Goal: Task Accomplishment & Management: Manage account settings

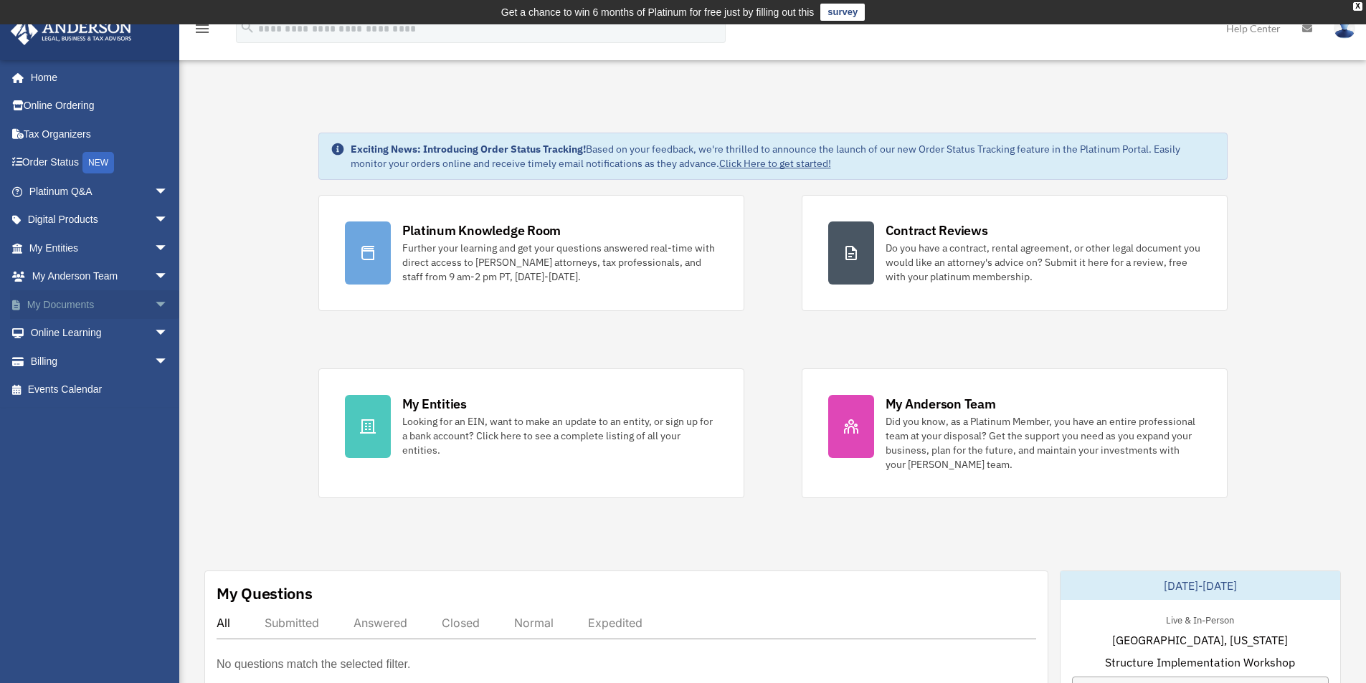
click at [119, 306] on link "My Documents arrow_drop_down" at bounding box center [100, 304] width 180 height 29
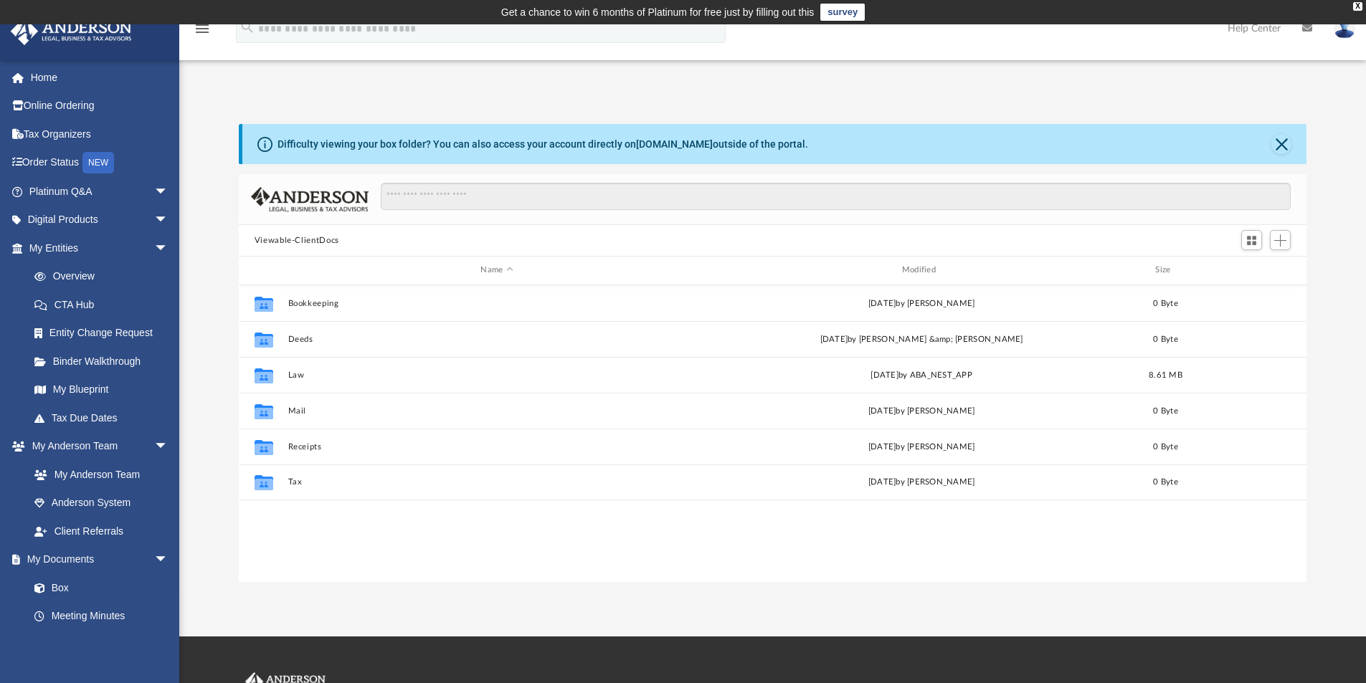
scroll to position [315, 1057]
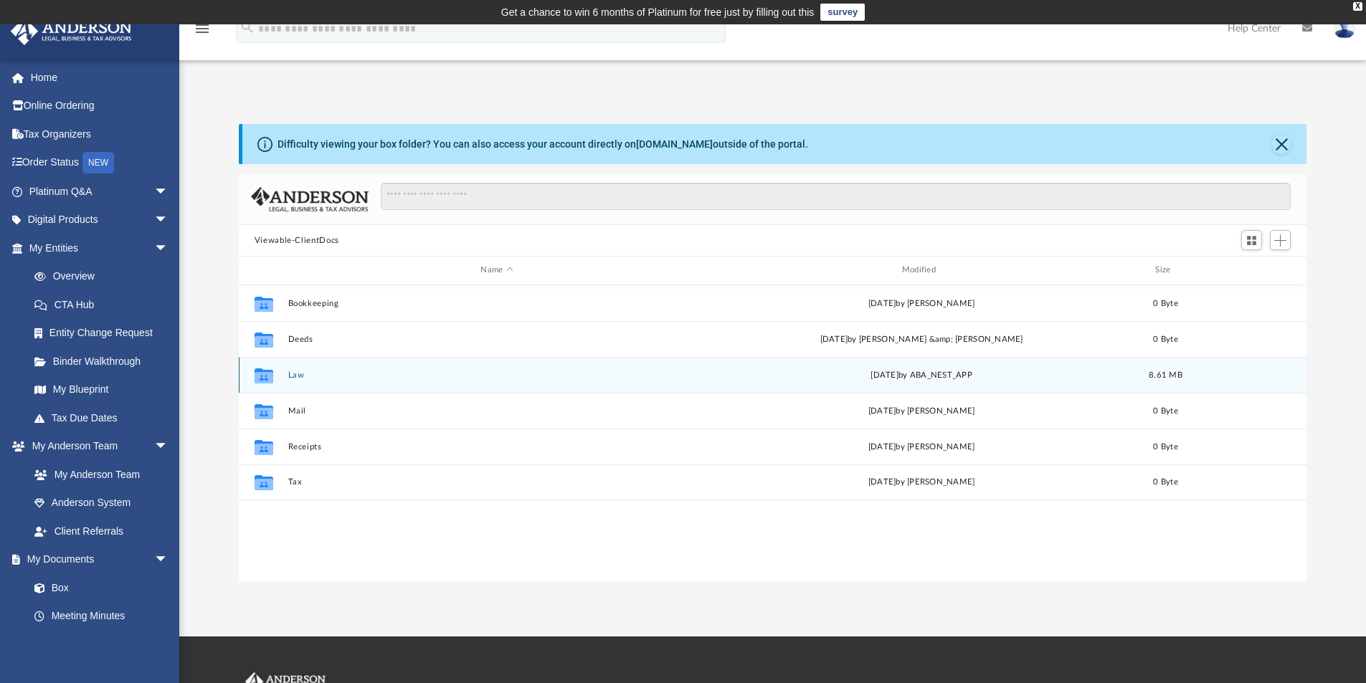
click at [299, 375] on button "Law" at bounding box center [496, 375] width 418 height 9
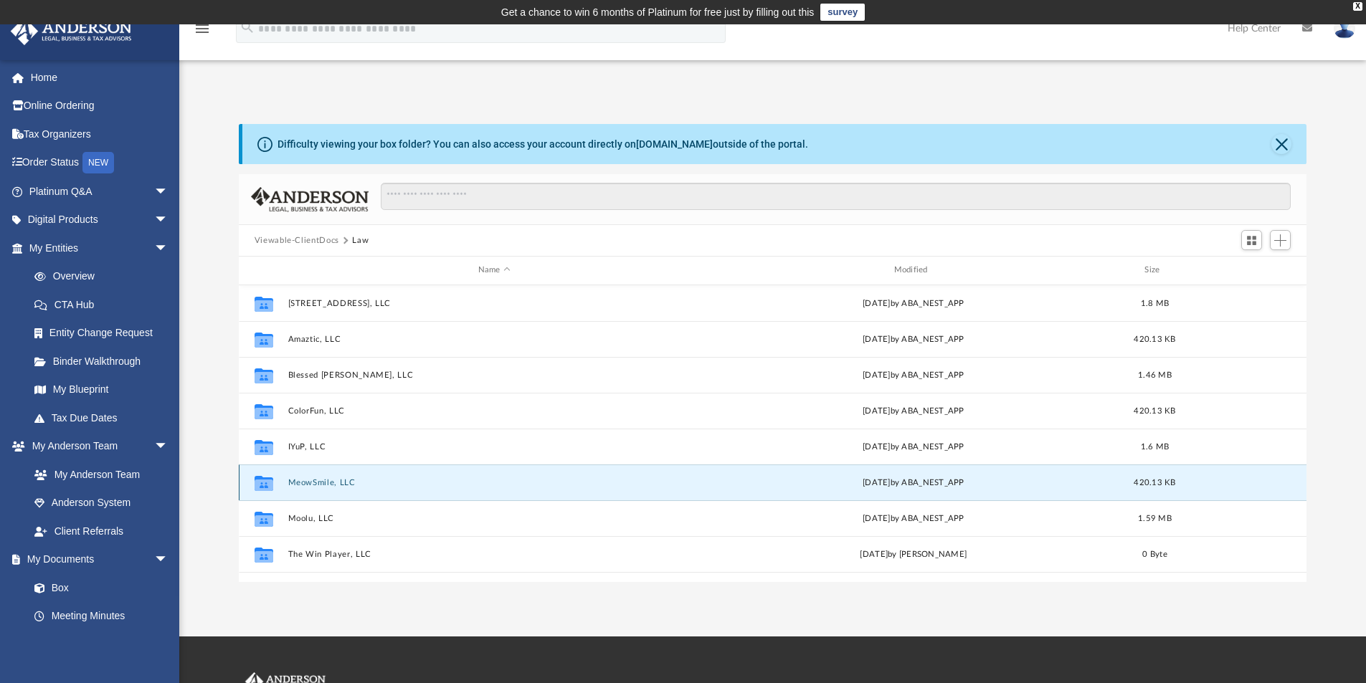
click at [330, 480] on button "MeowSmile, LLC" at bounding box center [493, 482] width 413 height 9
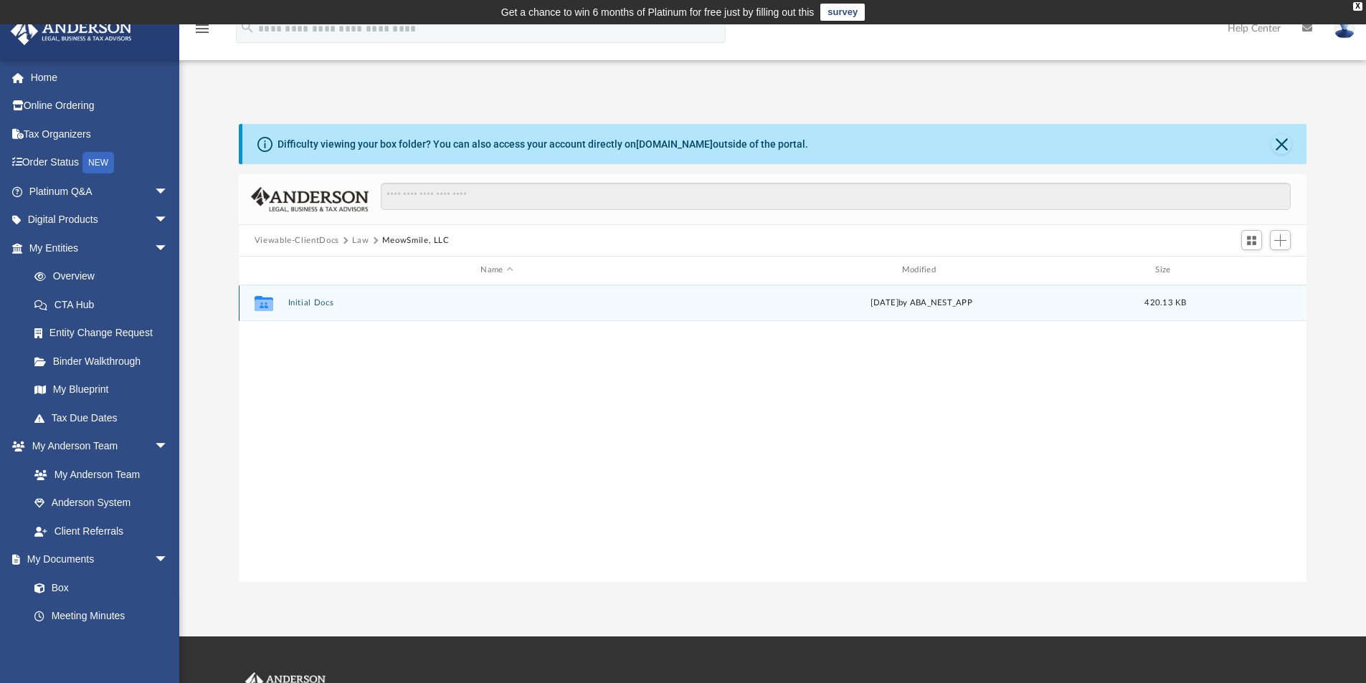
click at [300, 301] on button "Initial Docs" at bounding box center [496, 302] width 418 height 9
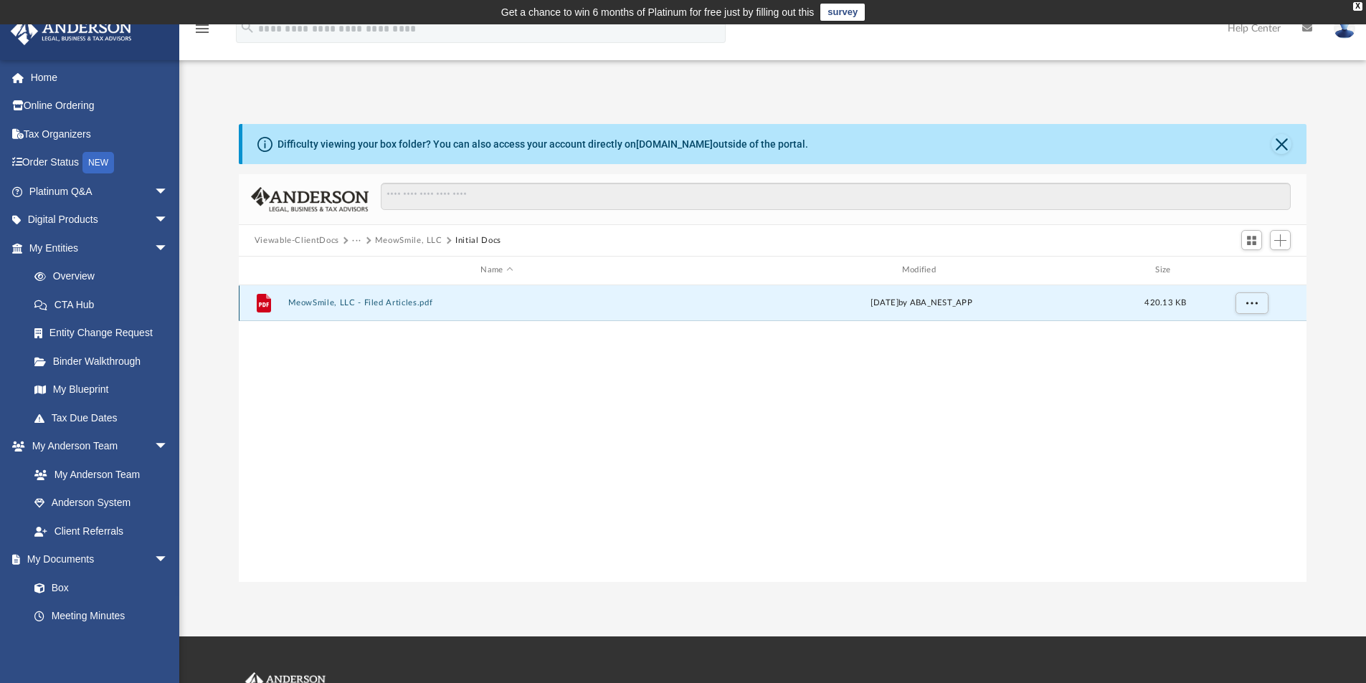
click at [397, 304] on button "MeowSmile, LLC - Filed Articles.pdf" at bounding box center [496, 302] width 418 height 9
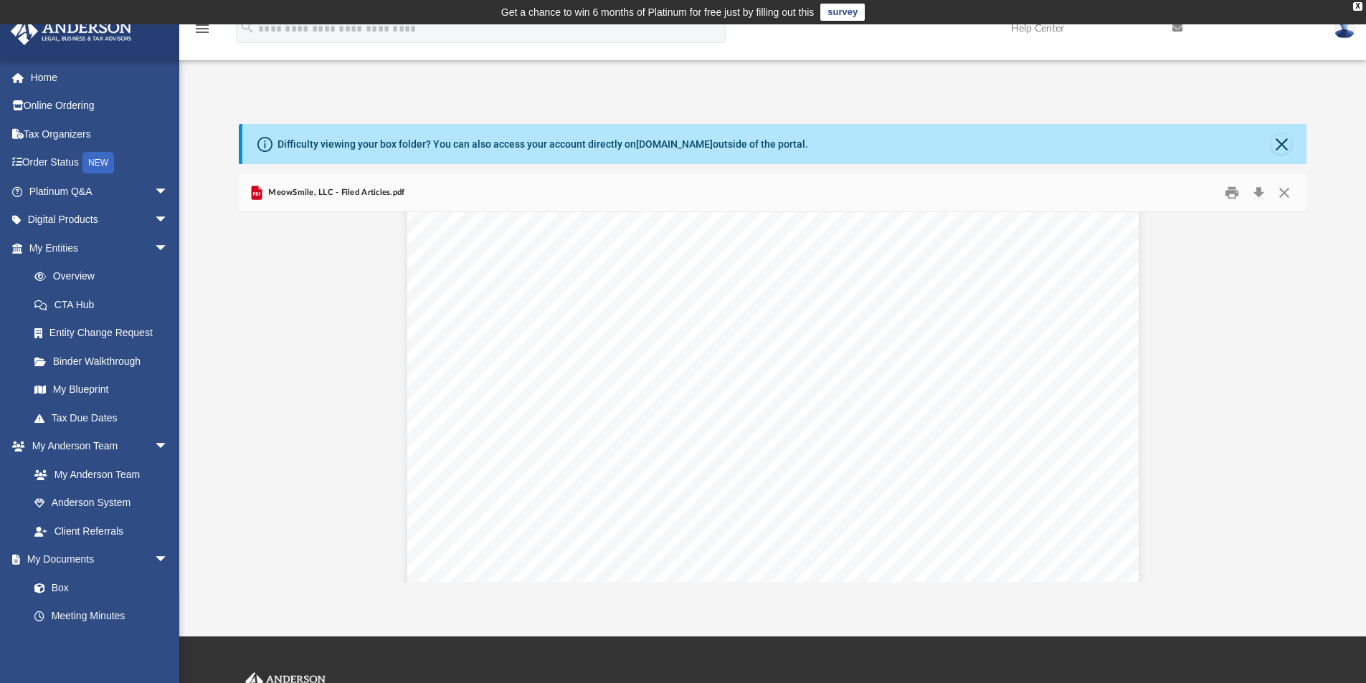
scroll to position [2222, 0]
click at [1283, 191] on button "Close" at bounding box center [1284, 193] width 26 height 22
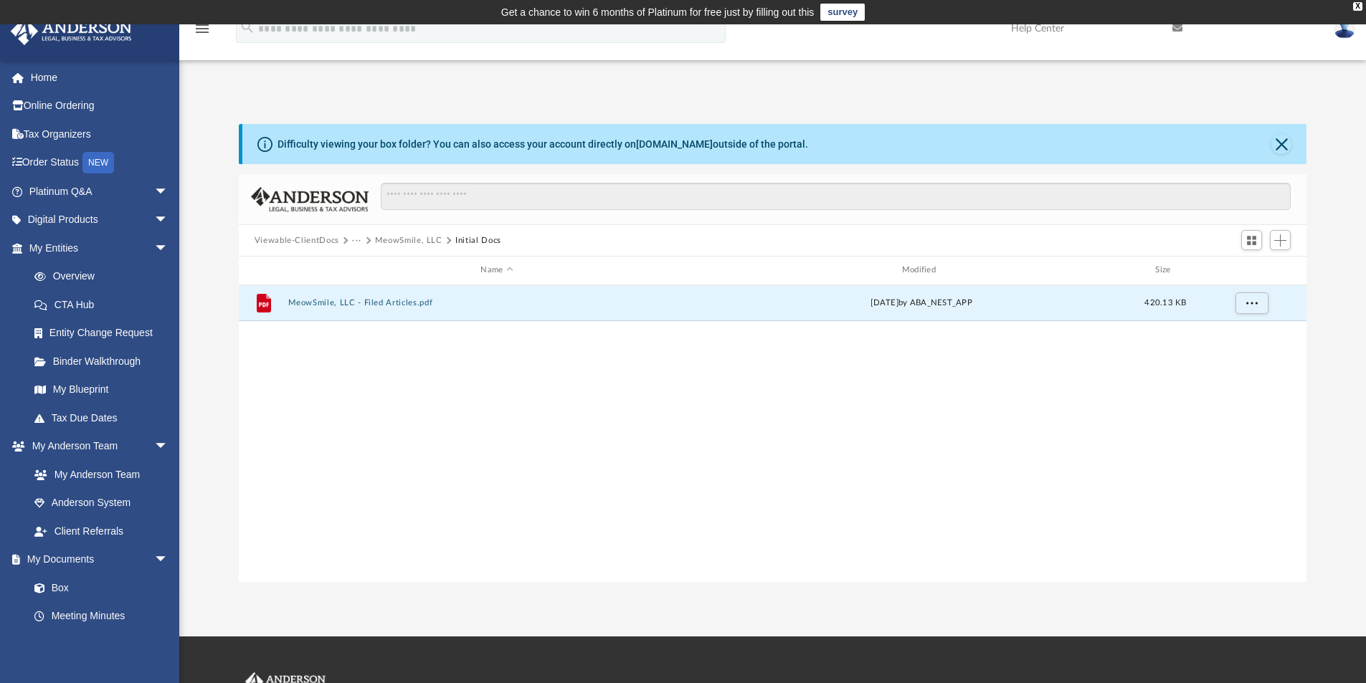
click at [391, 234] on button "MeowSmile, LLC" at bounding box center [408, 240] width 67 height 13
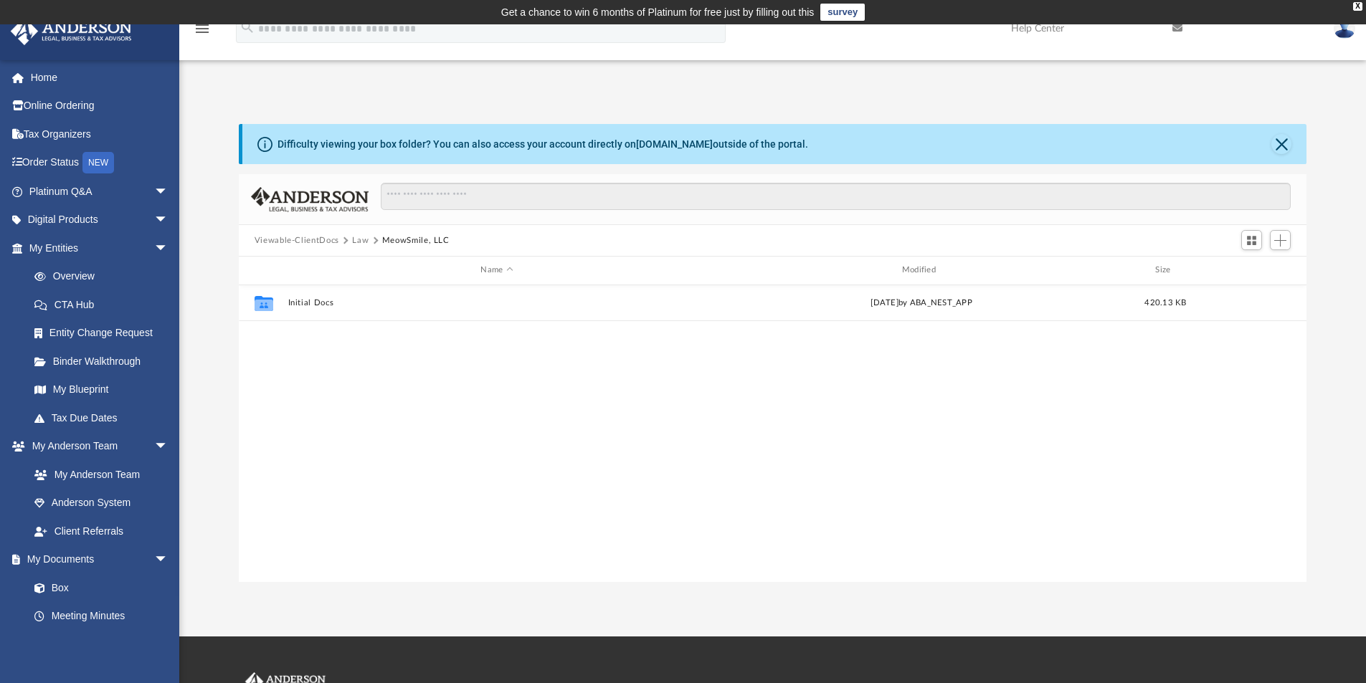
click at [360, 239] on button "Law" at bounding box center [360, 240] width 16 height 13
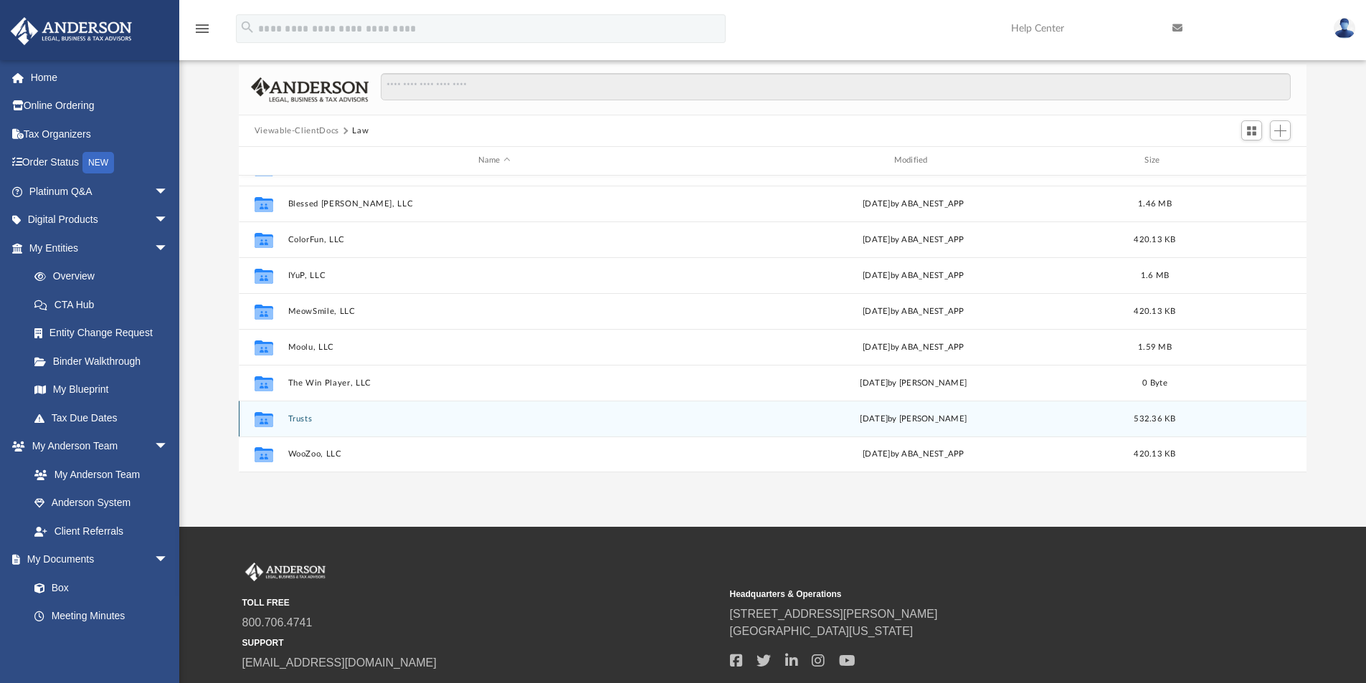
scroll to position [210, 0]
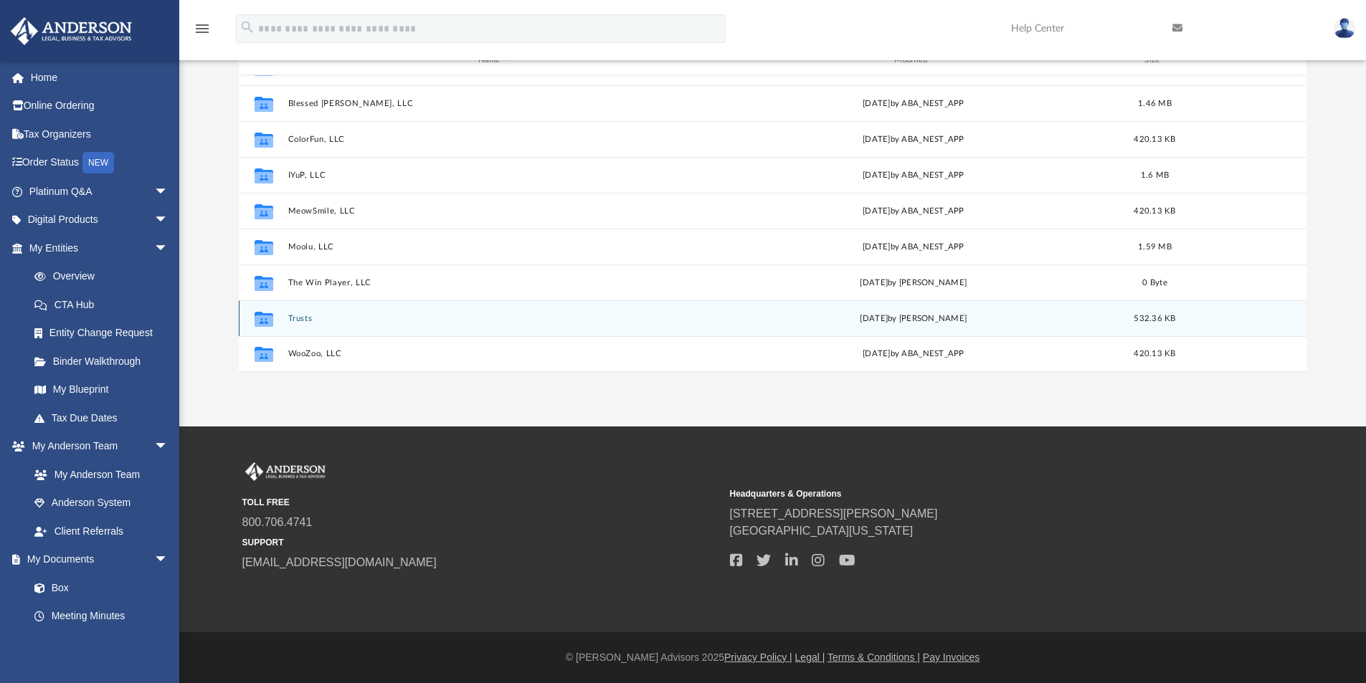
click at [294, 320] on button "Trusts" at bounding box center [493, 318] width 413 height 9
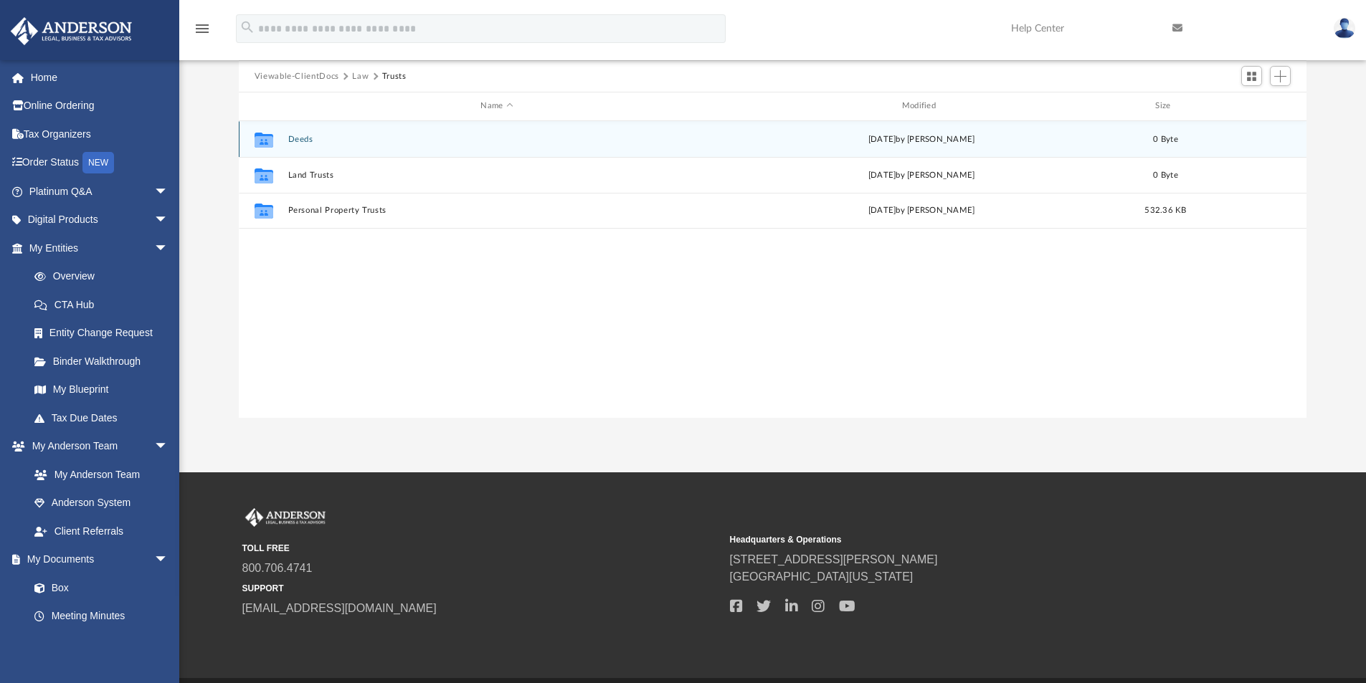
scroll to position [138, 0]
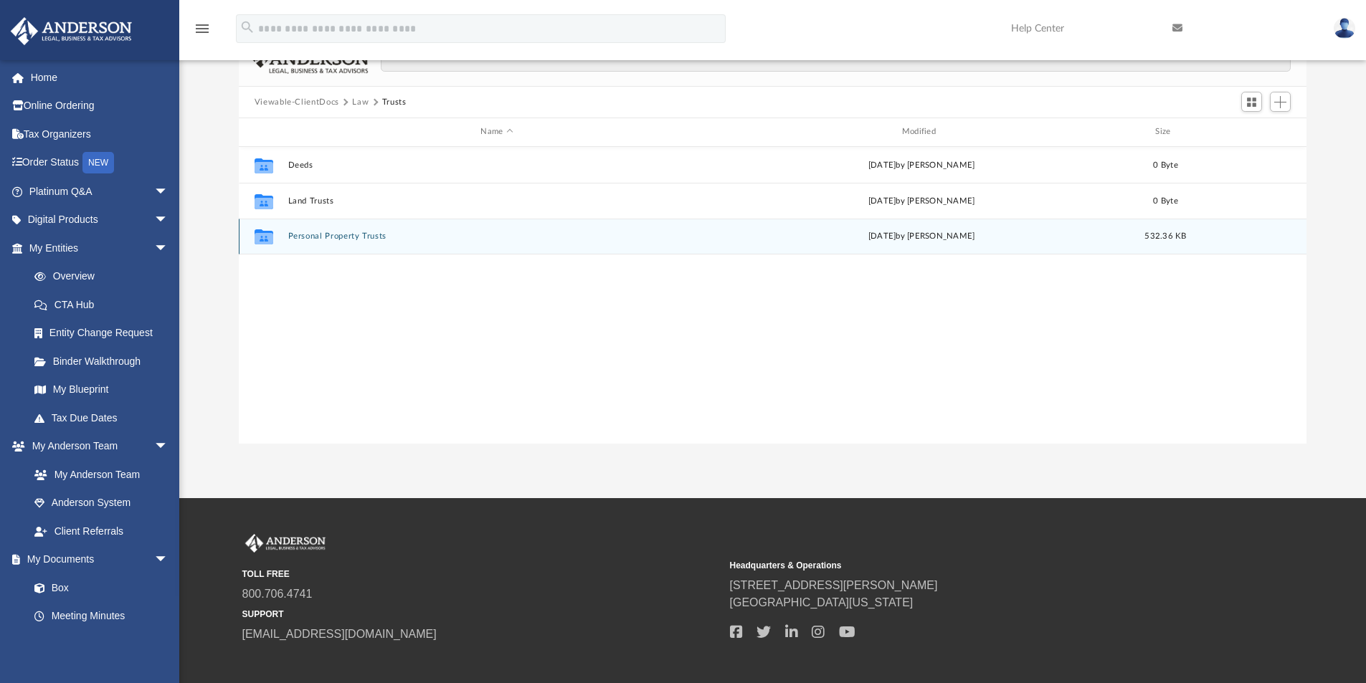
click at [351, 234] on button "Personal Property Trusts" at bounding box center [496, 236] width 418 height 9
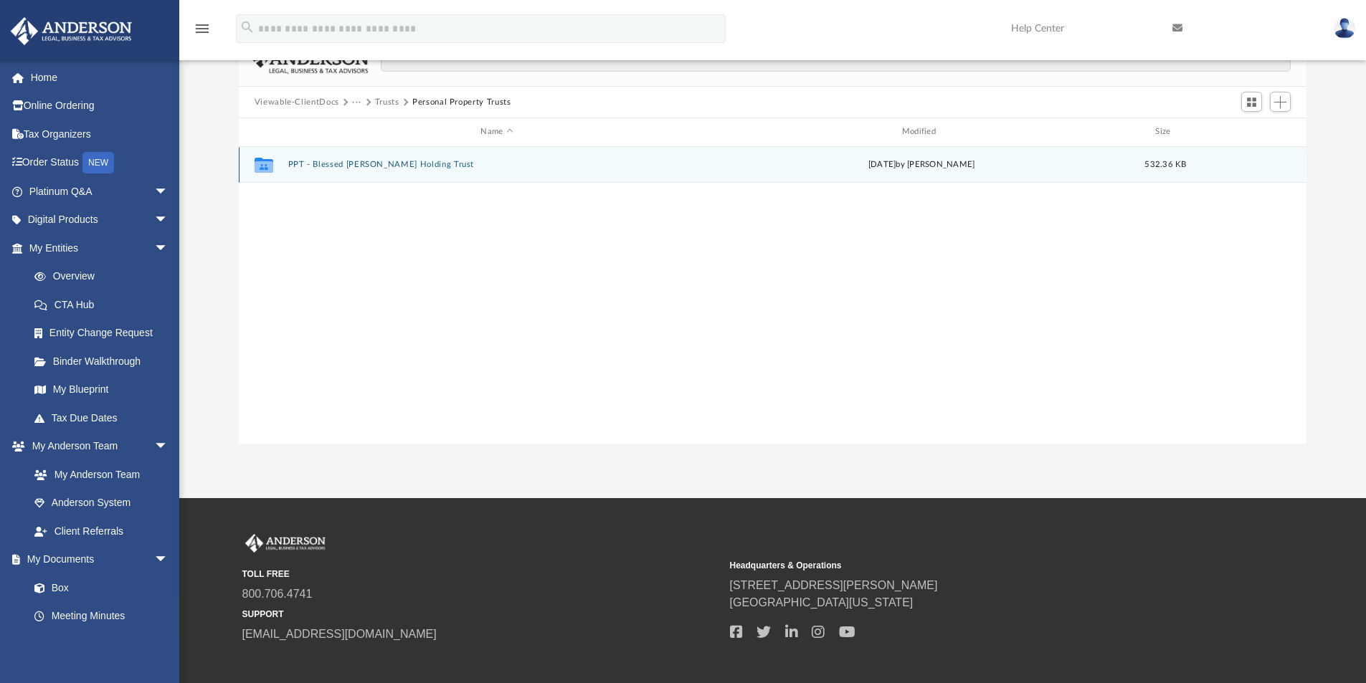
click at [373, 163] on button "PPT - Blessed Dino Doll Holding Trust" at bounding box center [496, 164] width 418 height 9
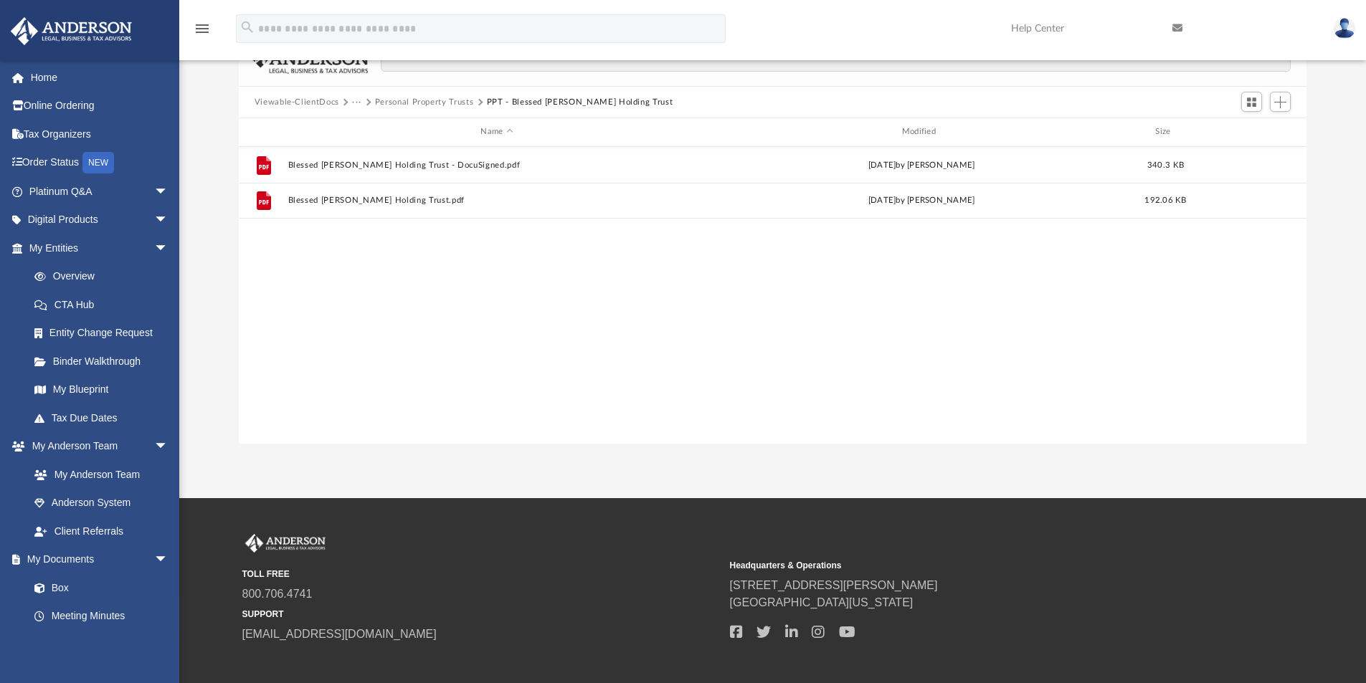
click at [439, 102] on button "Personal Property Trusts" at bounding box center [424, 102] width 99 height 13
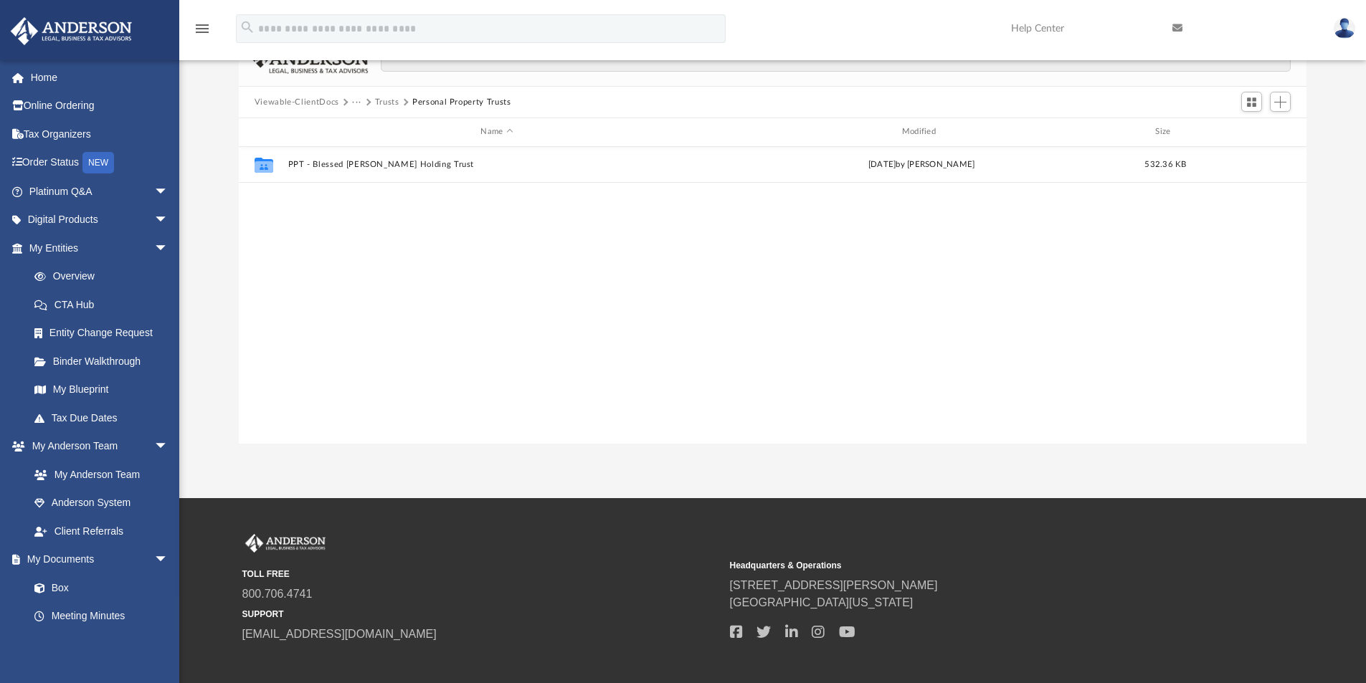
click at [385, 105] on button "Trusts" at bounding box center [387, 102] width 24 height 13
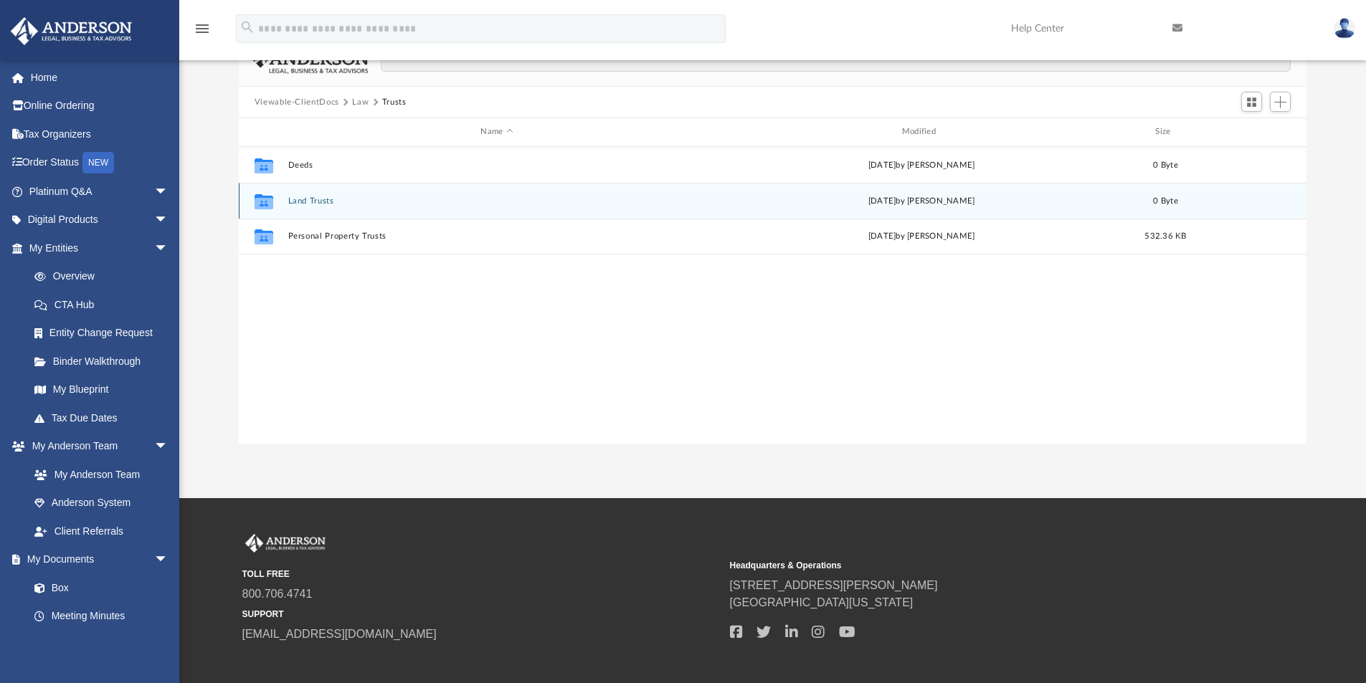
click at [330, 196] on button "Land Trusts" at bounding box center [496, 200] width 418 height 9
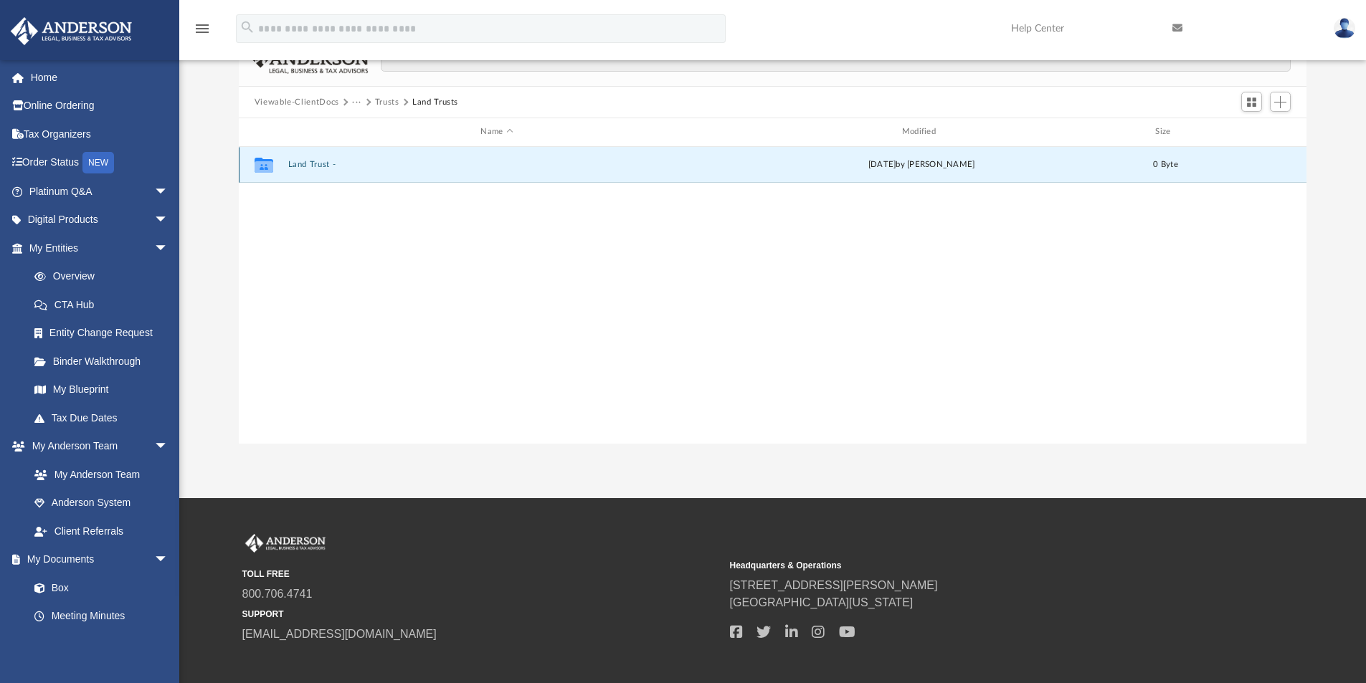
click at [313, 162] on button "Land Trust -" at bounding box center [496, 164] width 418 height 9
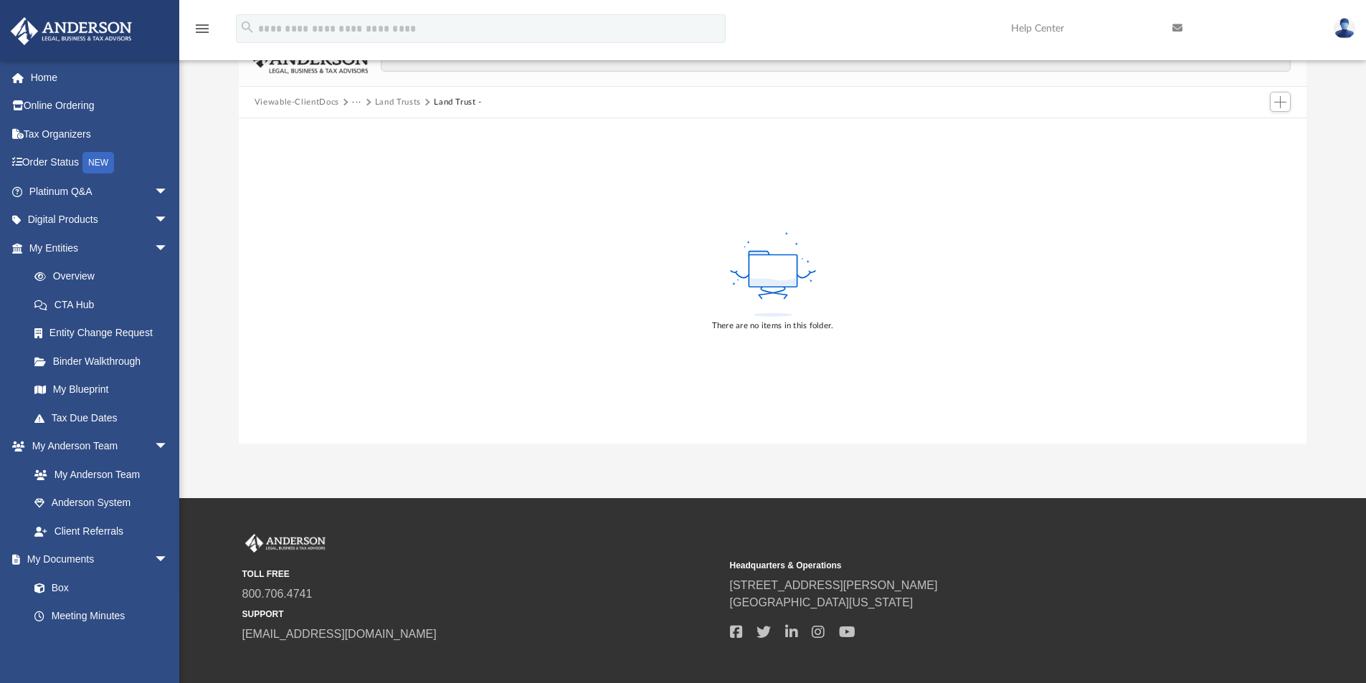
click at [387, 97] on button "Land Trusts" at bounding box center [398, 102] width 46 height 13
click at [375, 103] on button "Trusts" at bounding box center [387, 102] width 24 height 13
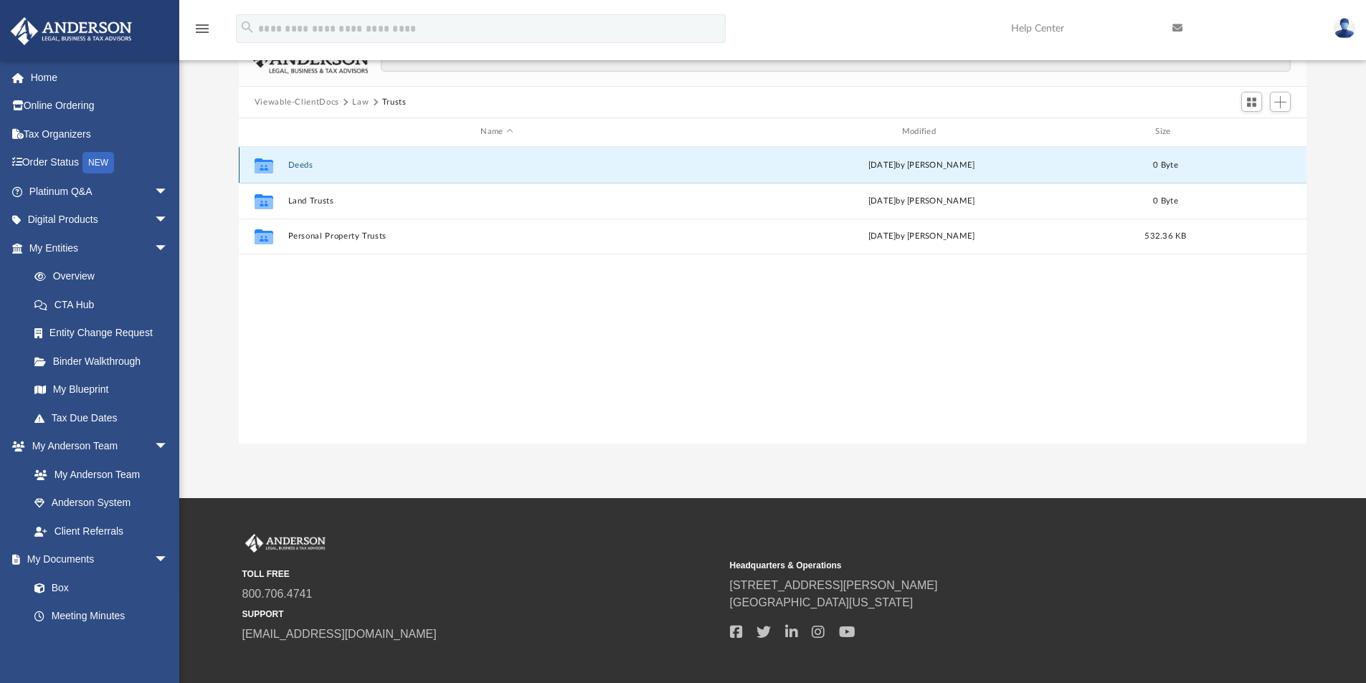
click at [293, 167] on button "Deeds" at bounding box center [496, 165] width 418 height 9
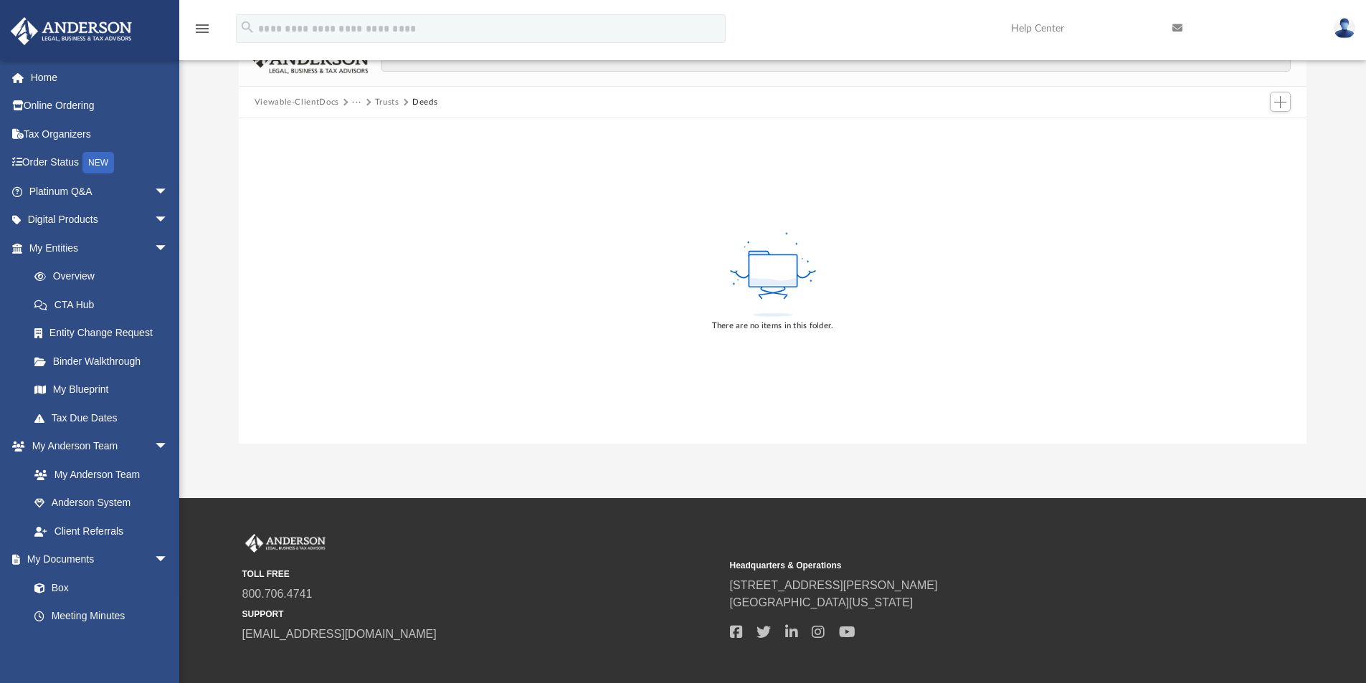
click at [326, 101] on button "Viewable-ClientDocs" at bounding box center [296, 102] width 85 height 13
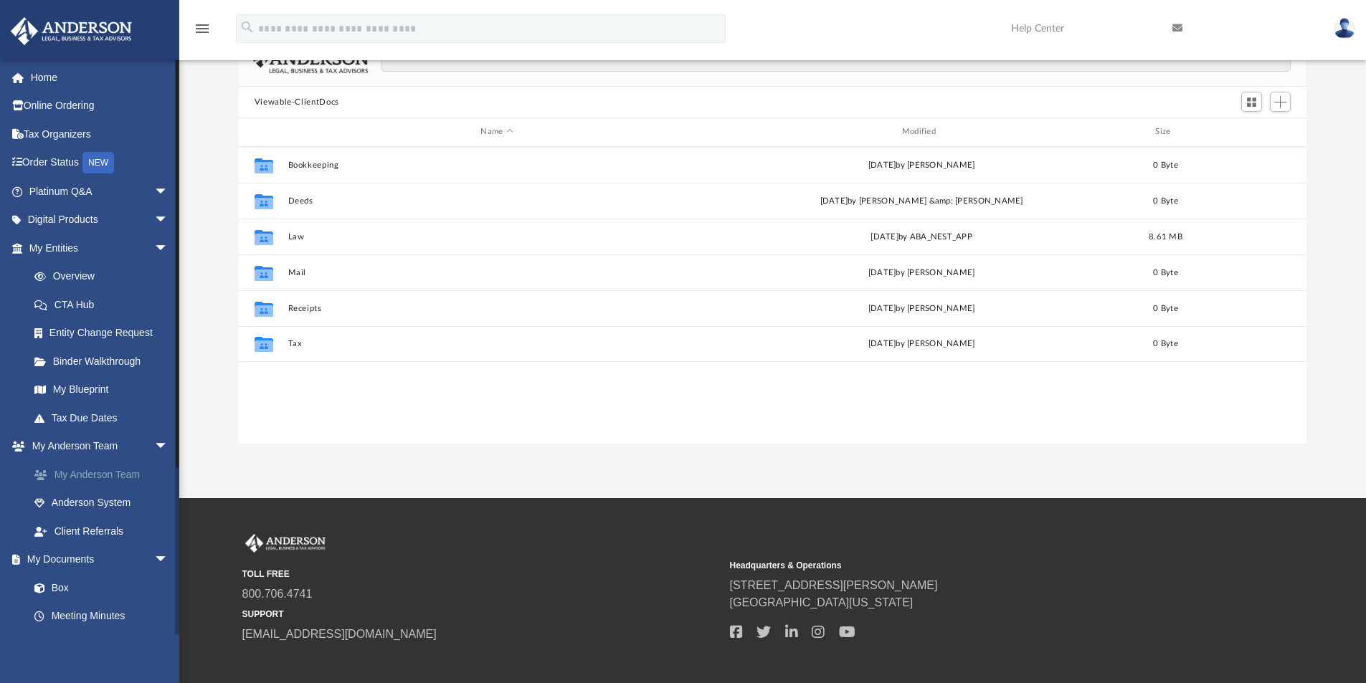
click at [91, 472] on link "My Anderson Team" at bounding box center [105, 474] width 170 height 29
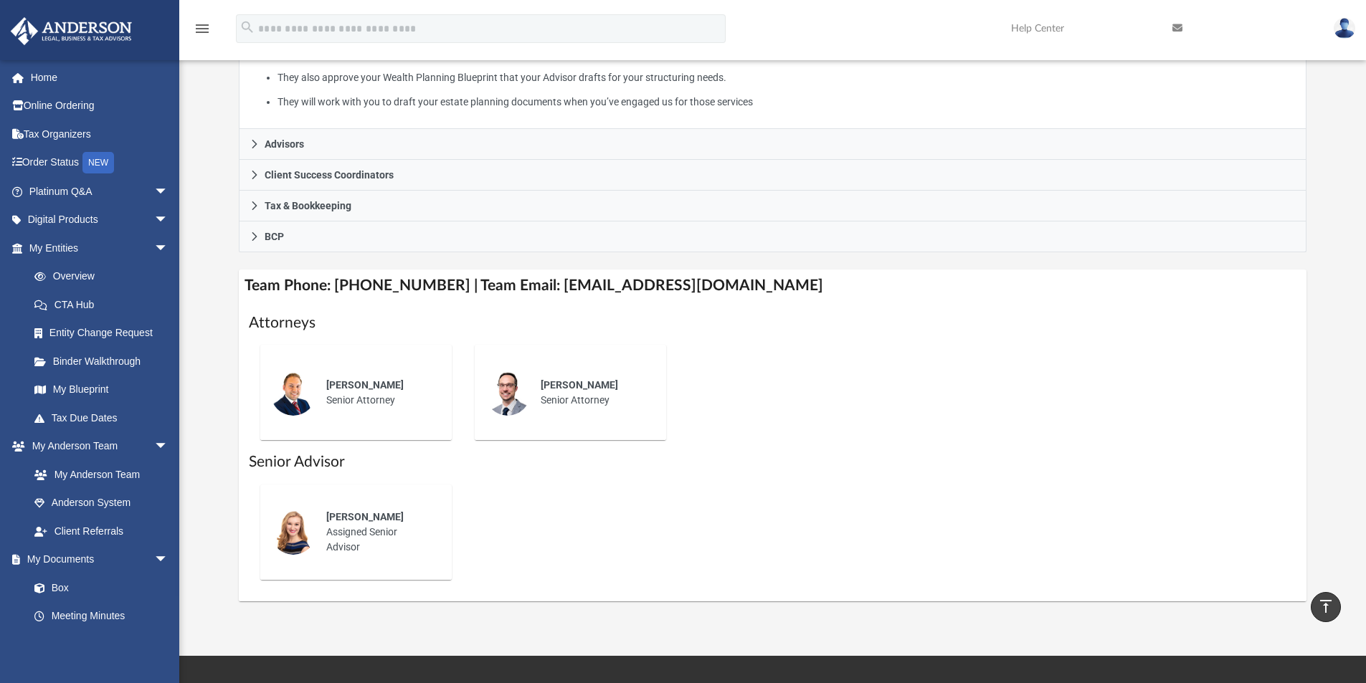
scroll to position [425, 0]
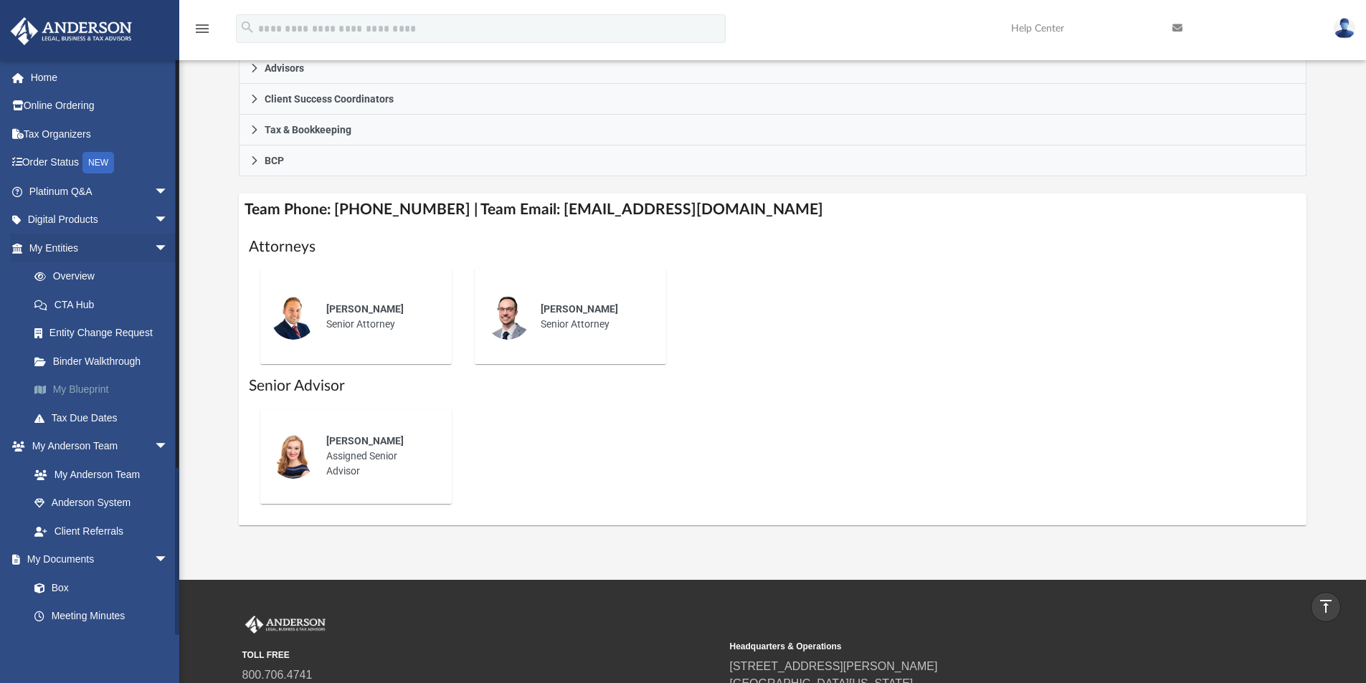
click at [93, 389] on link "My Blueprint" at bounding box center [105, 390] width 170 height 29
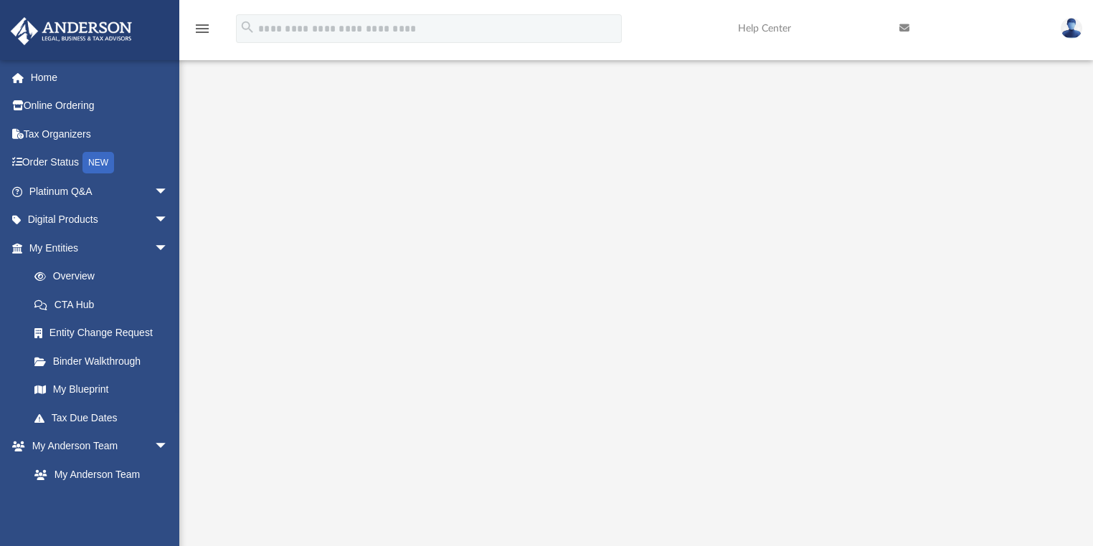
scroll to position [115, 0]
click at [95, 364] on link "Binder Walkthrough" at bounding box center [105, 361] width 170 height 29
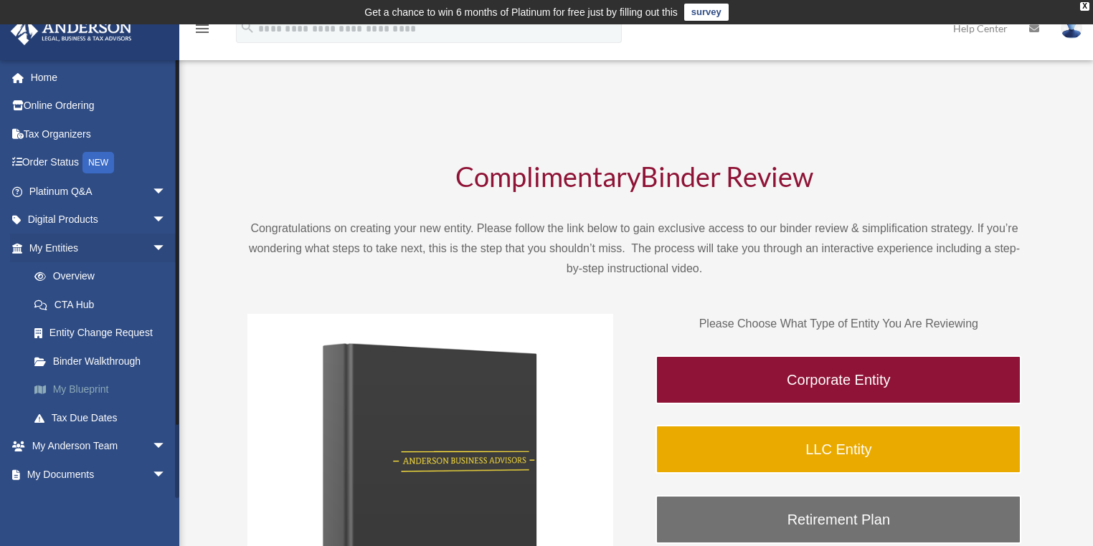
click at [103, 384] on link "My Blueprint" at bounding box center [104, 390] width 168 height 29
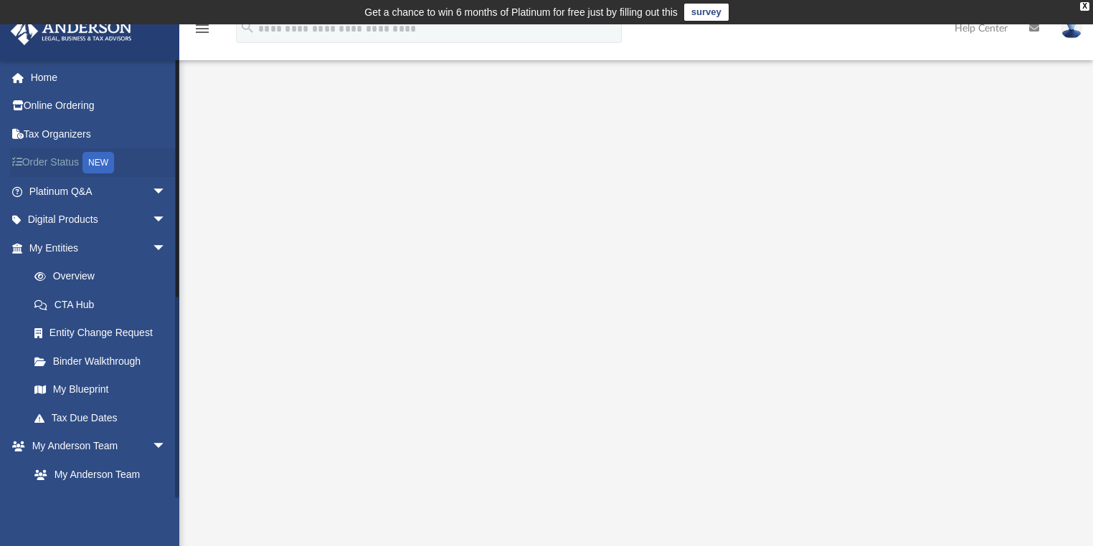
click at [57, 161] on link "Order Status NEW" at bounding box center [99, 162] width 178 height 29
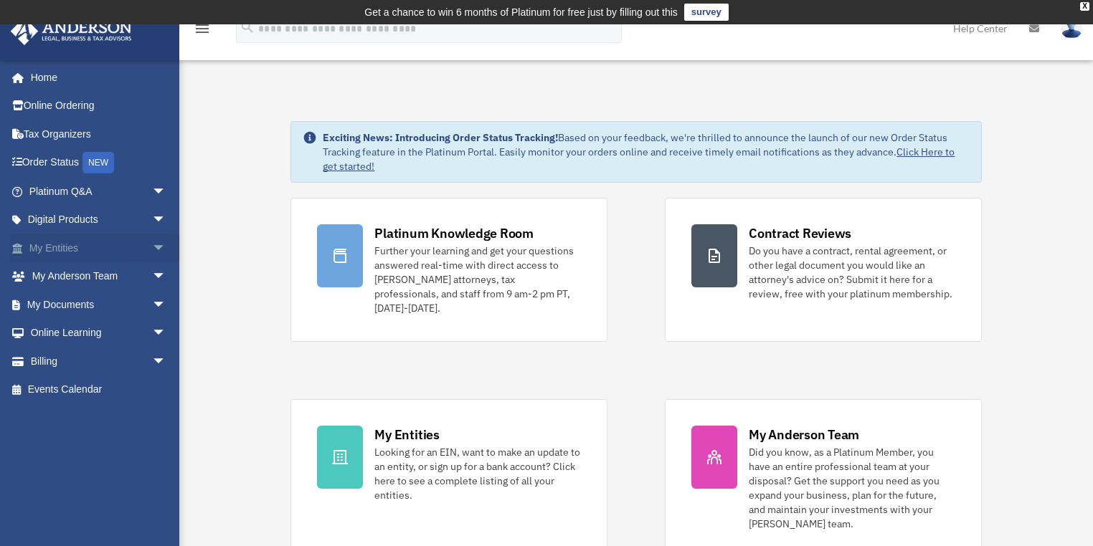
click at [45, 246] on link "My Entities arrow_drop_down" at bounding box center [99, 248] width 178 height 29
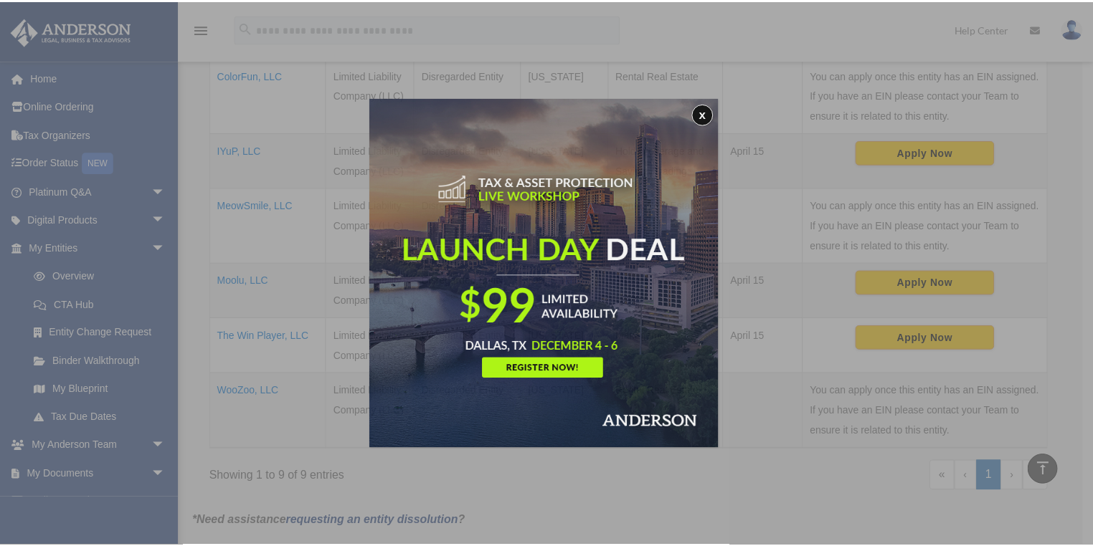
scroll to position [597, 0]
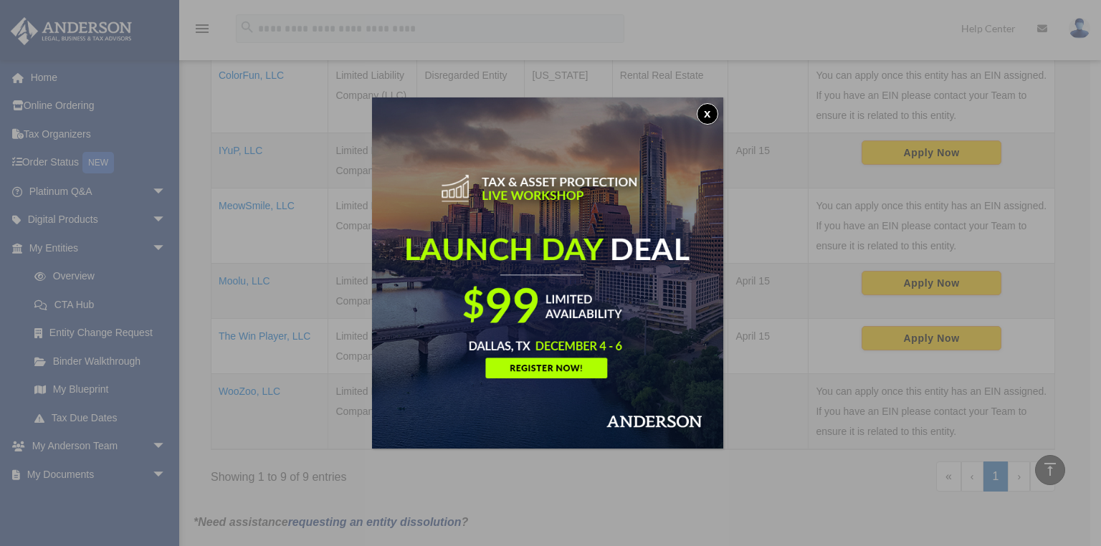
click at [708, 113] on button "x" at bounding box center [708, 114] width 22 height 22
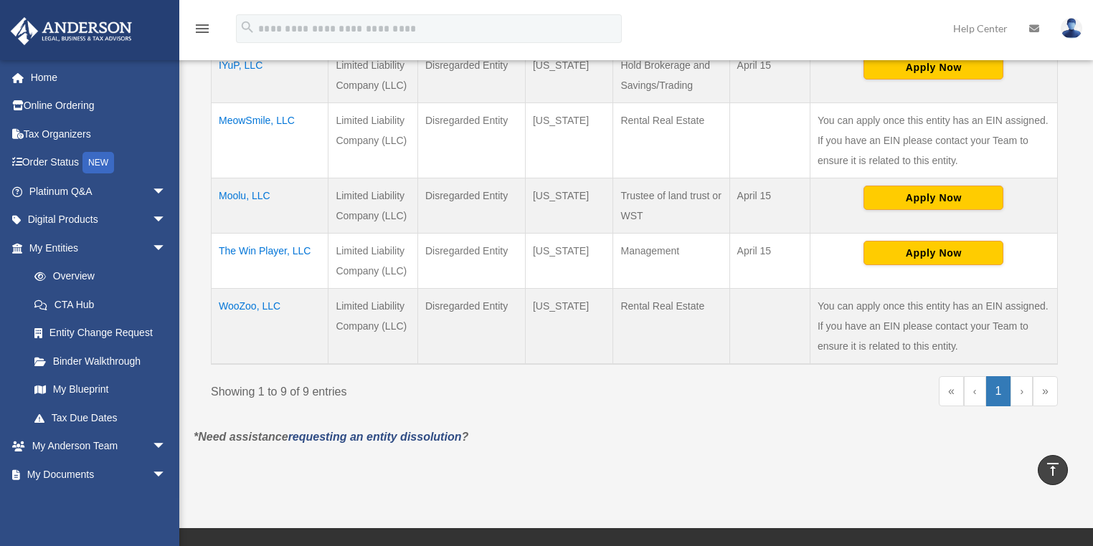
scroll to position [655, 0]
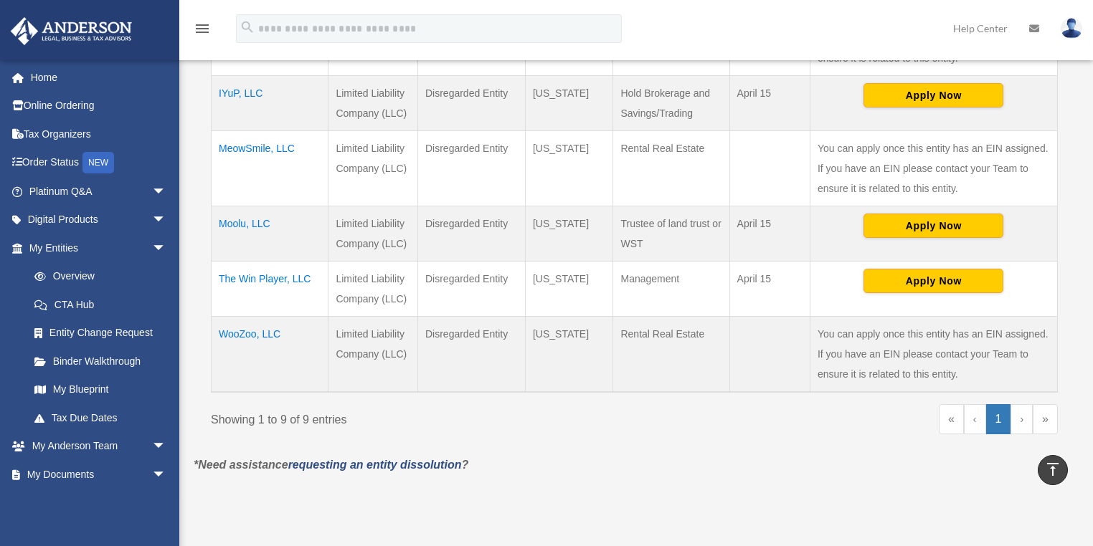
click at [246, 261] on td "The Win Player, LLC" at bounding box center [269, 288] width 117 height 55
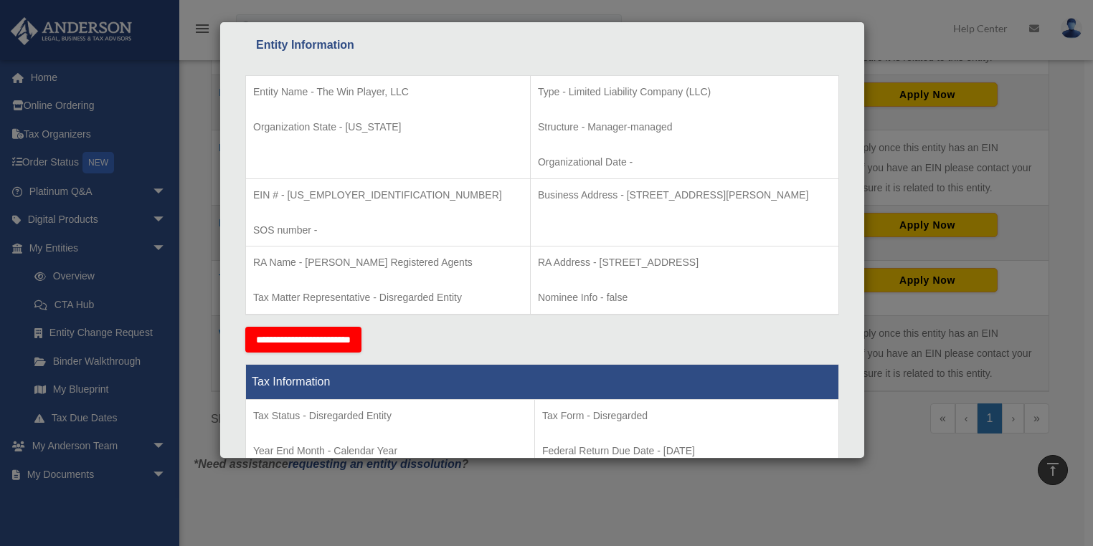
scroll to position [0, 0]
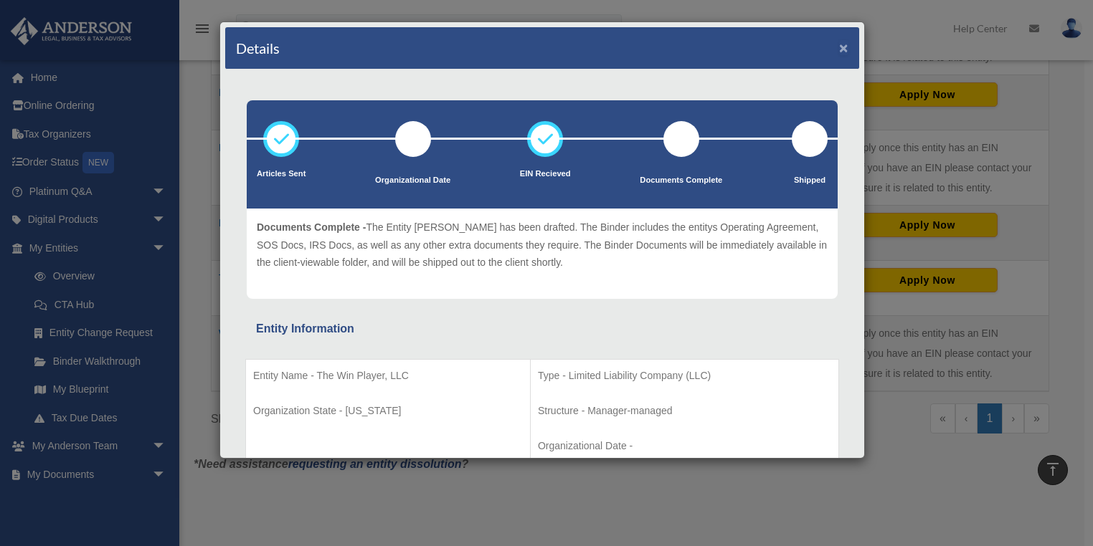
click at [839, 47] on button "×" at bounding box center [843, 47] width 9 height 15
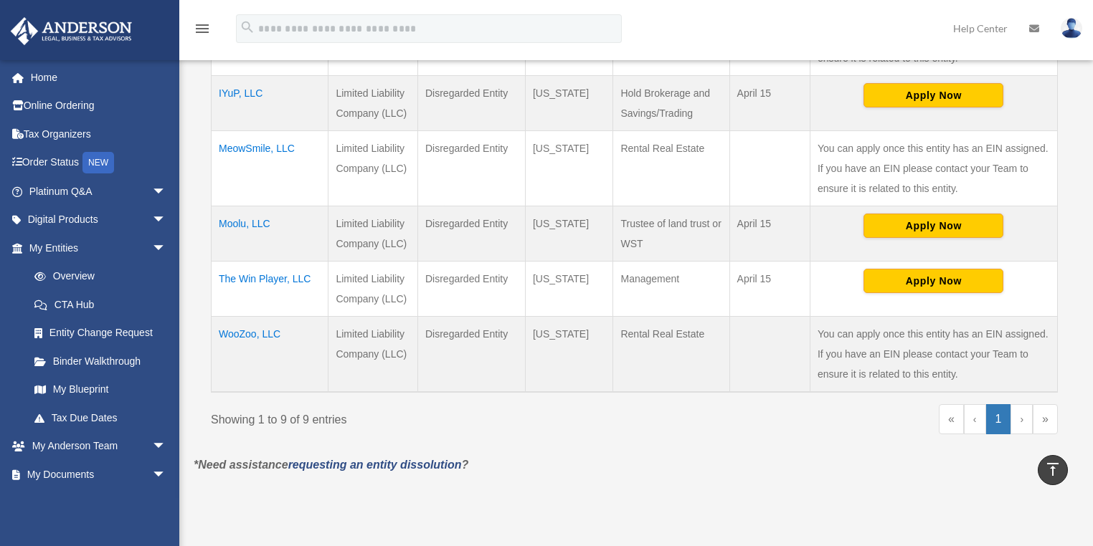
click at [249, 261] on td "The Win Player, LLC" at bounding box center [269, 288] width 117 height 55
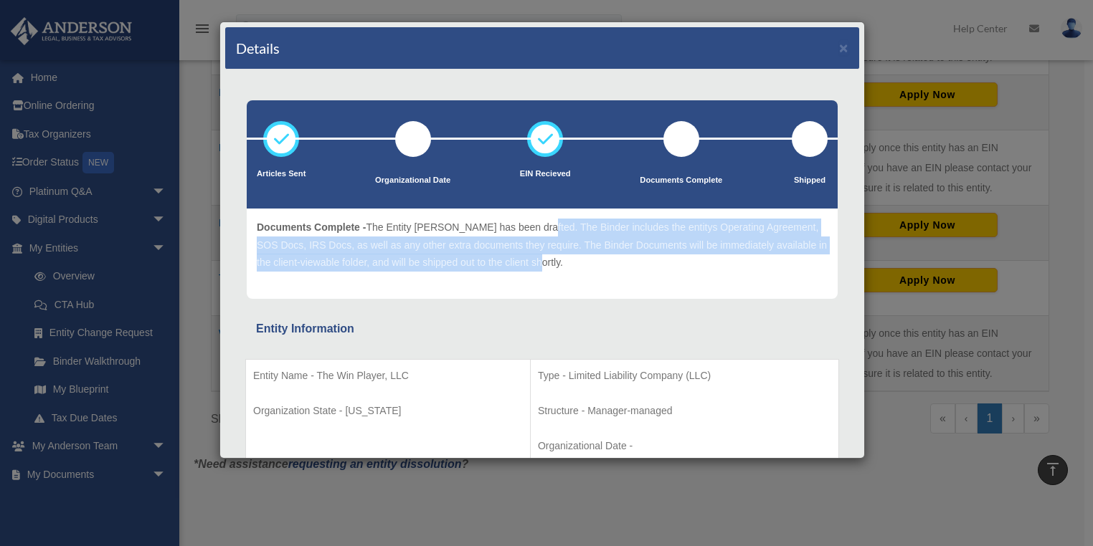
drag, startPoint x: 531, startPoint y: 224, endPoint x: 565, endPoint y: 268, distance: 55.2
click at [565, 268] on p "Documents Complete - The Entity Binder has been drafted. The Binder includes th…" at bounding box center [542, 245] width 571 height 53
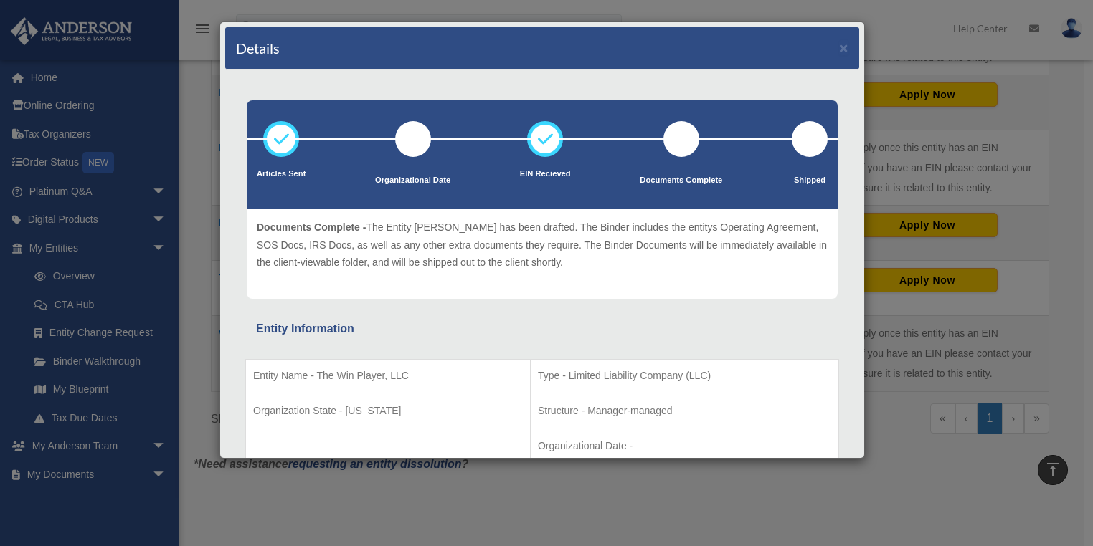
click at [607, 283] on div "Article Sent - The Articles have been submitted to the Secretary of State. The …" at bounding box center [542, 254] width 571 height 70
drag, startPoint x: 837, startPoint y: 49, endPoint x: 691, endPoint y: 126, distance: 165.5
click at [839, 48] on button "×" at bounding box center [843, 47] width 9 height 15
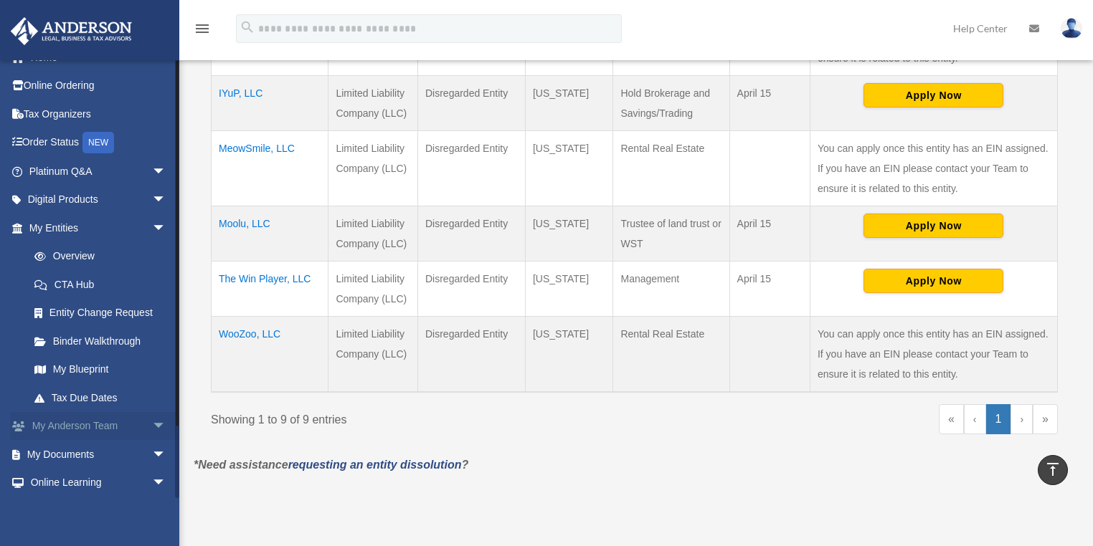
scroll to position [78, 0]
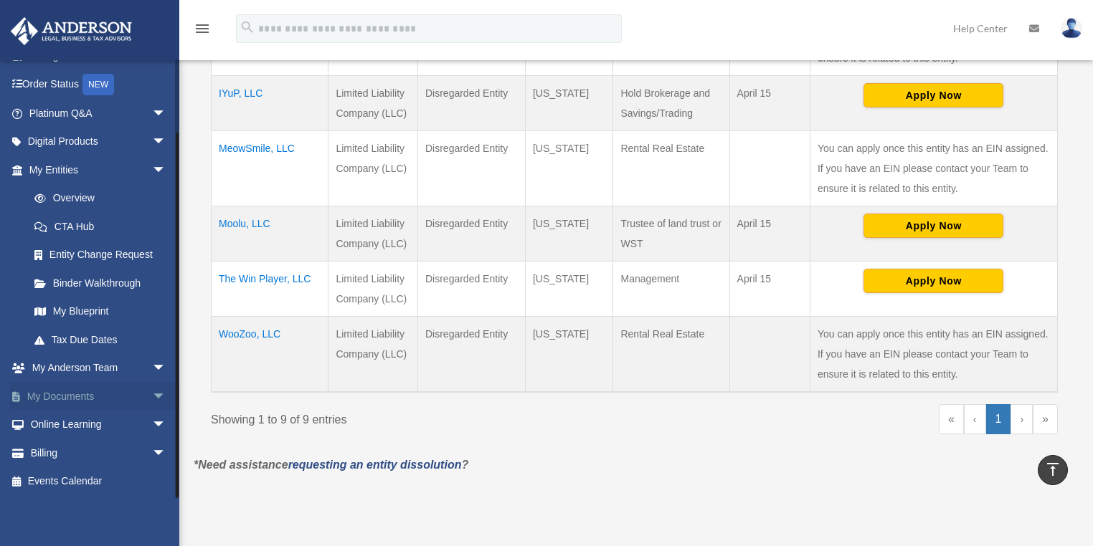
click at [152, 401] on span "arrow_drop_down" at bounding box center [166, 396] width 29 height 29
click at [59, 422] on link "Box" at bounding box center [104, 425] width 168 height 29
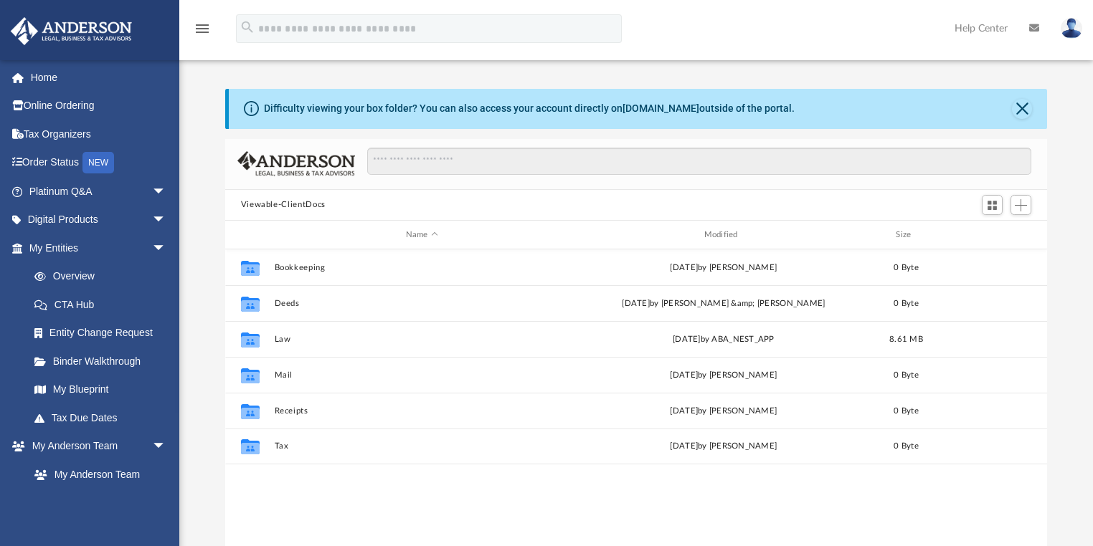
scroll to position [317, 814]
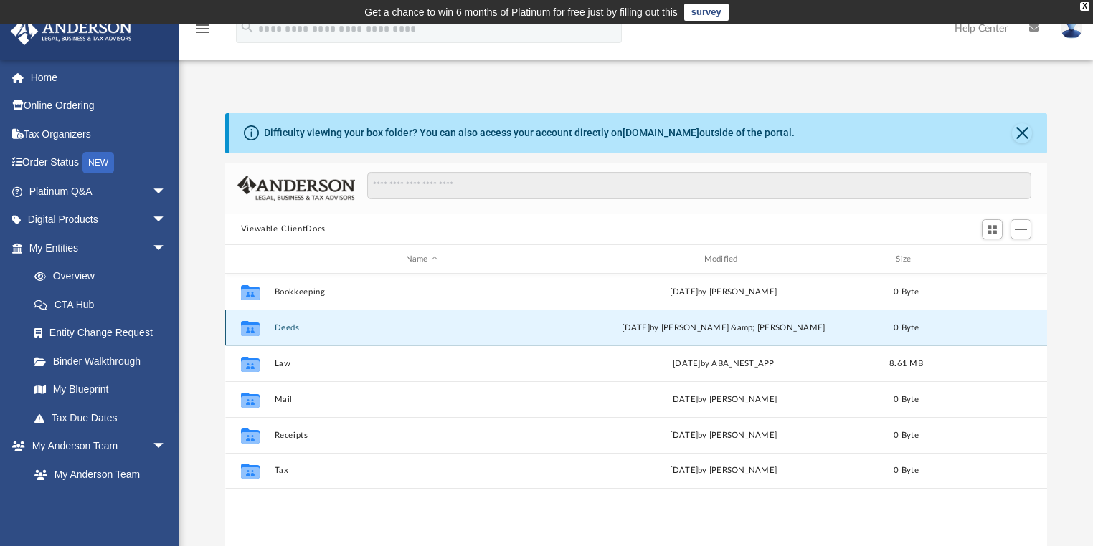
click at [288, 327] on button "Deeds" at bounding box center [421, 327] width 295 height 9
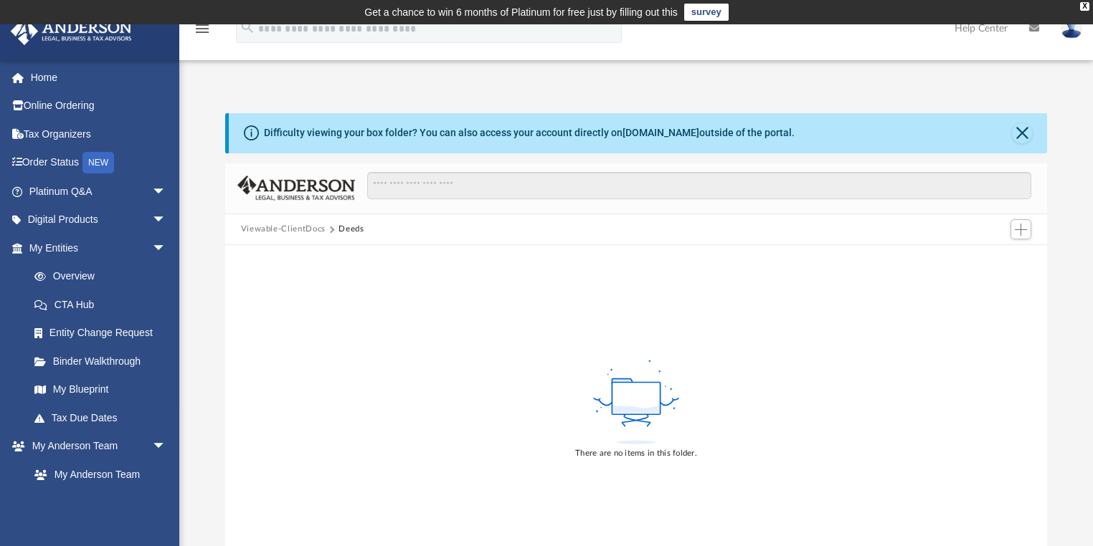
click at [295, 227] on button "Viewable-ClientDocs" at bounding box center [283, 229] width 85 height 13
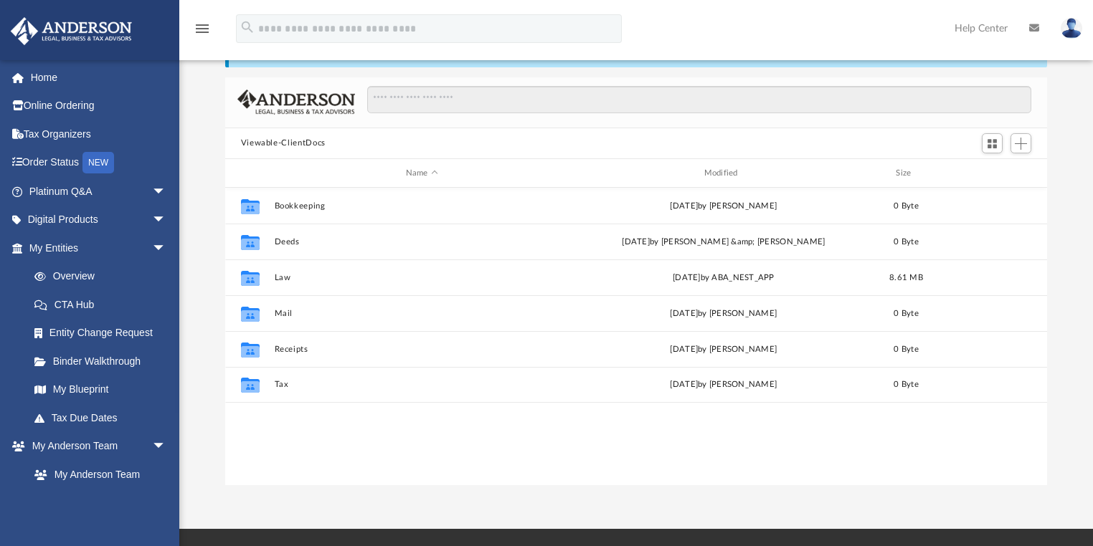
scroll to position [172, 0]
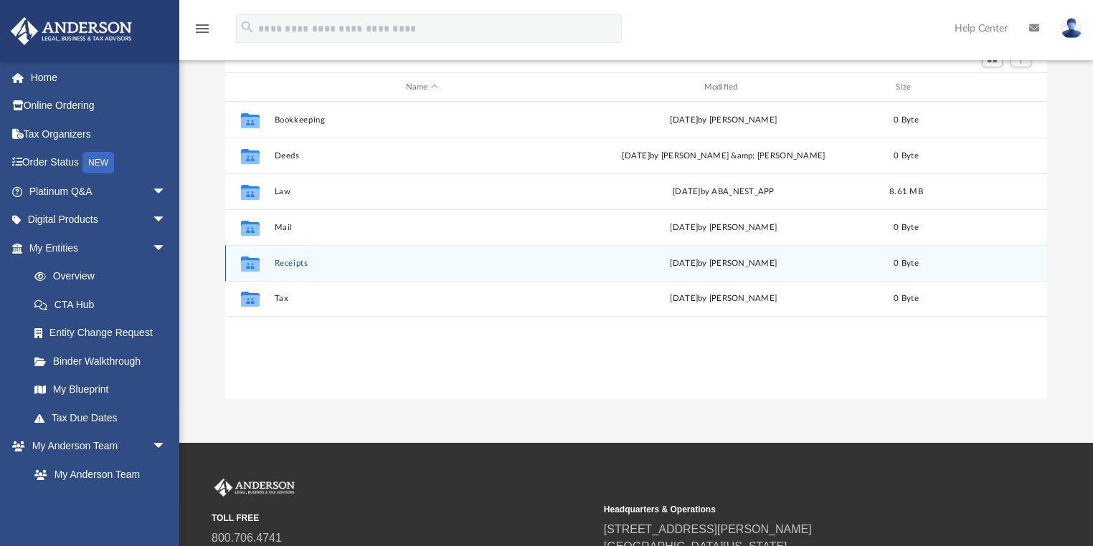
click at [288, 265] on button "Receipts" at bounding box center [421, 263] width 295 height 9
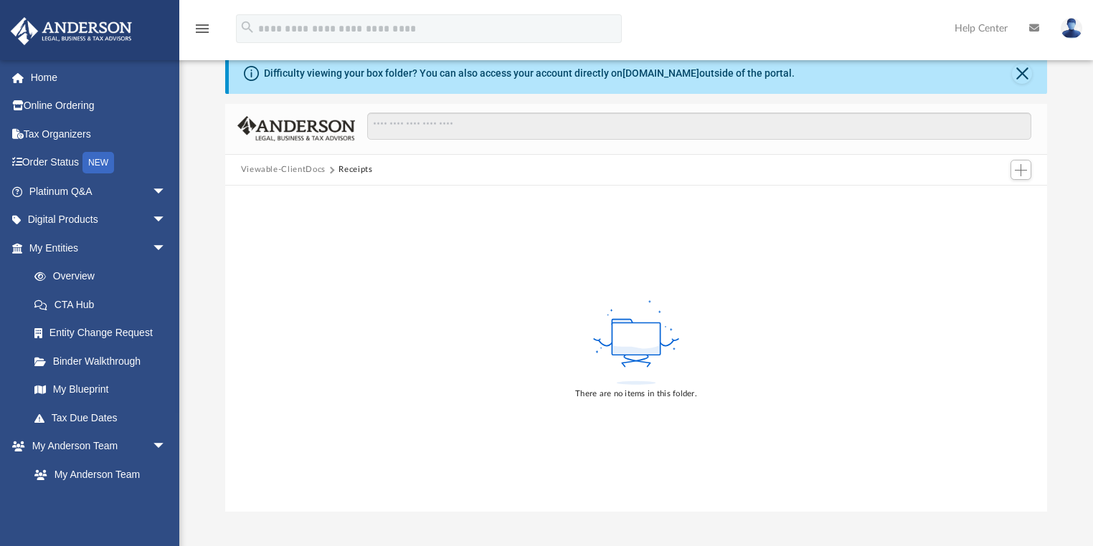
scroll to position [57, 0]
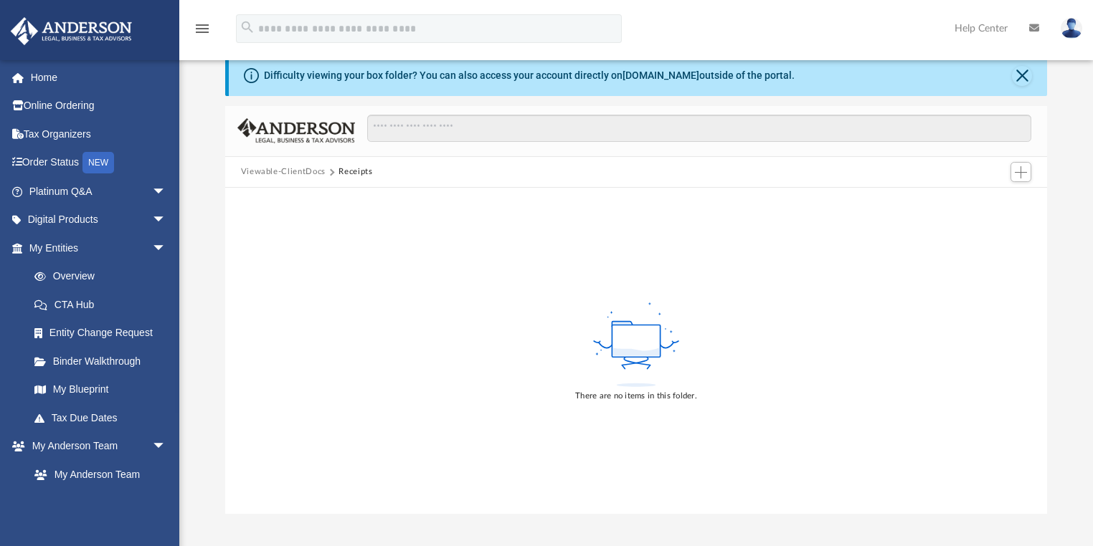
click at [319, 173] on button "Viewable-ClientDocs" at bounding box center [283, 172] width 85 height 13
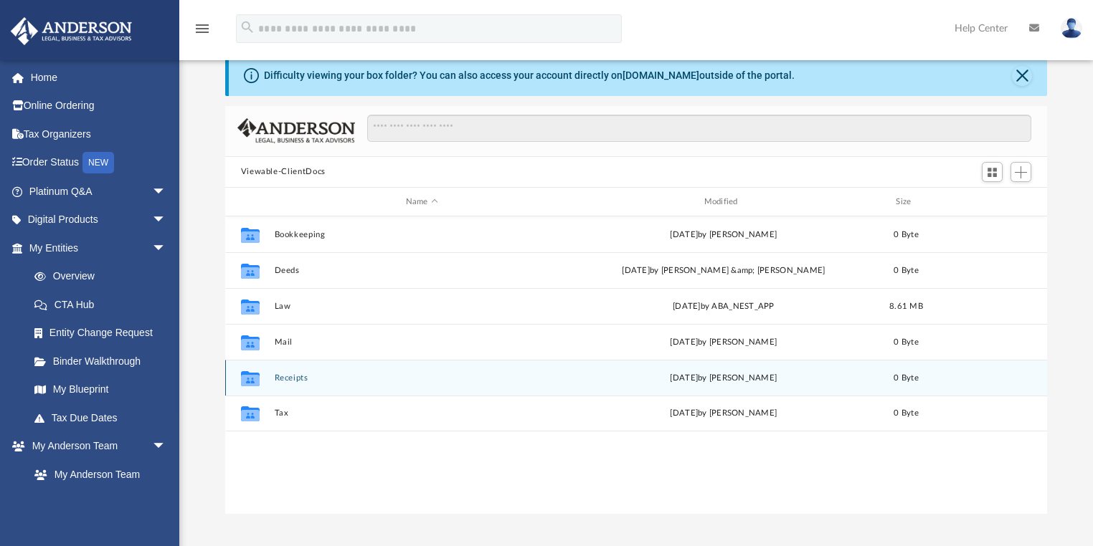
scroll to position [317, 814]
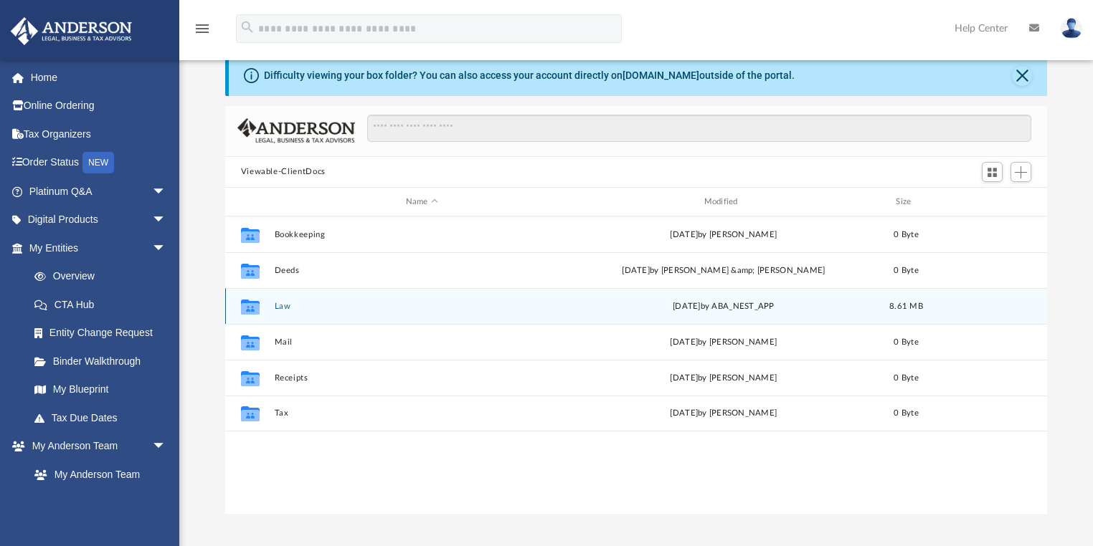
click at [287, 306] on button "Law" at bounding box center [421, 306] width 295 height 9
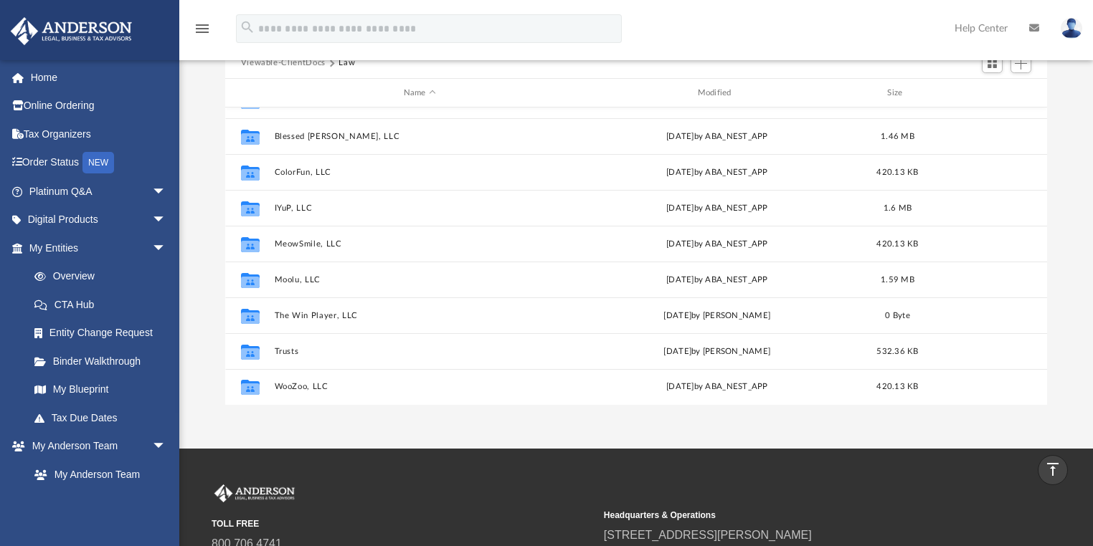
scroll to position [115, 0]
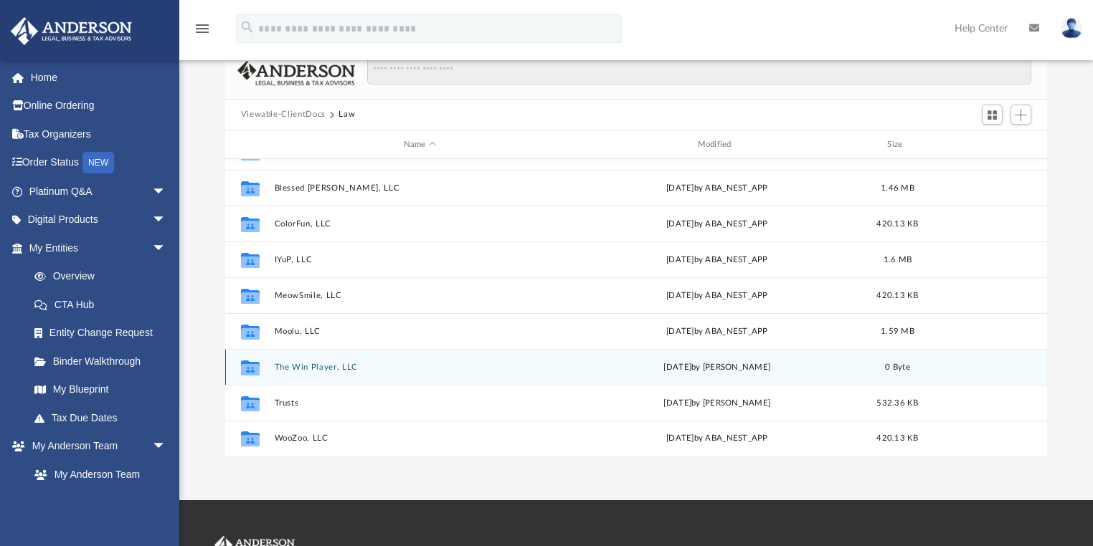
click at [326, 370] on button "The Win Player, LLC" at bounding box center [419, 367] width 291 height 9
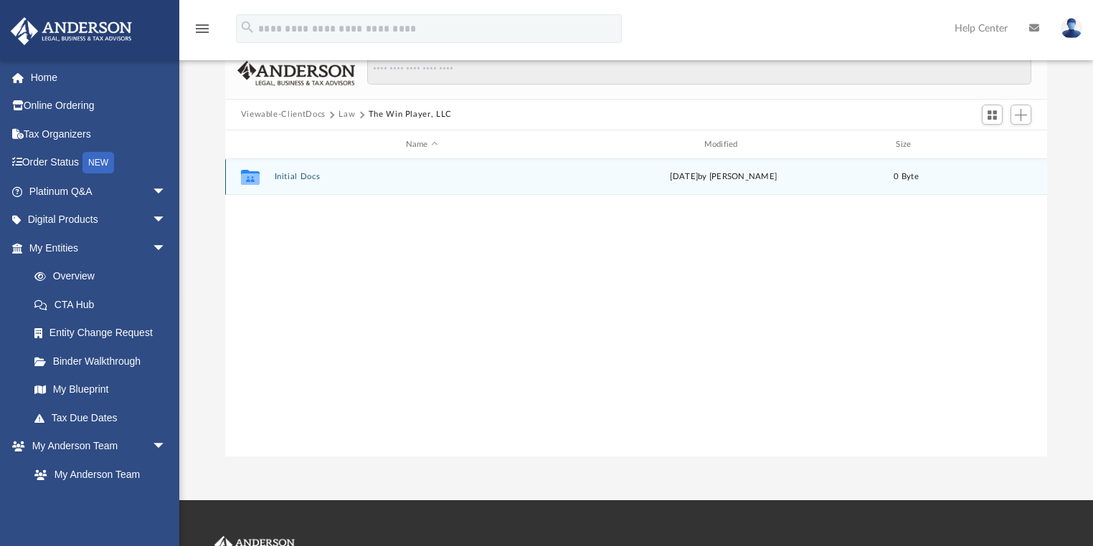
scroll to position [0, 0]
click at [294, 181] on button "Initial Docs" at bounding box center [421, 177] width 295 height 9
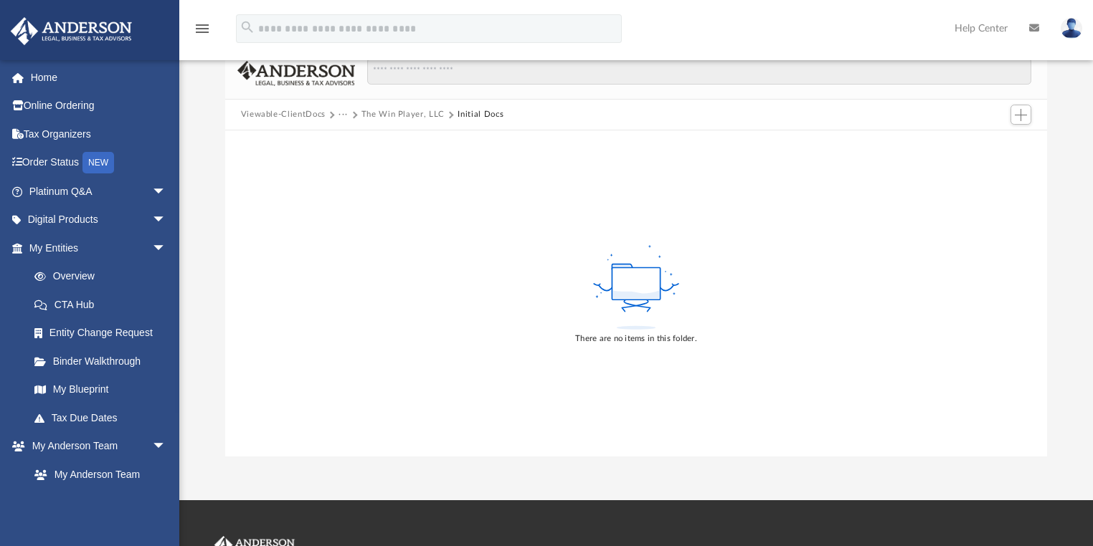
click at [416, 115] on button "The Win Player, LLC" at bounding box center [402, 114] width 83 height 13
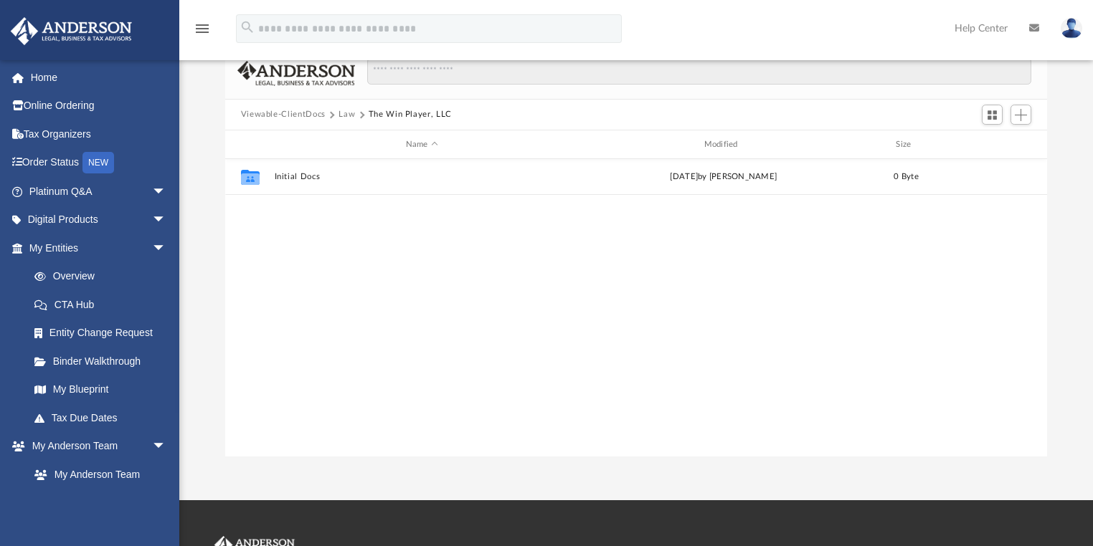
scroll to position [317, 814]
click at [348, 115] on button "Law" at bounding box center [346, 114] width 16 height 13
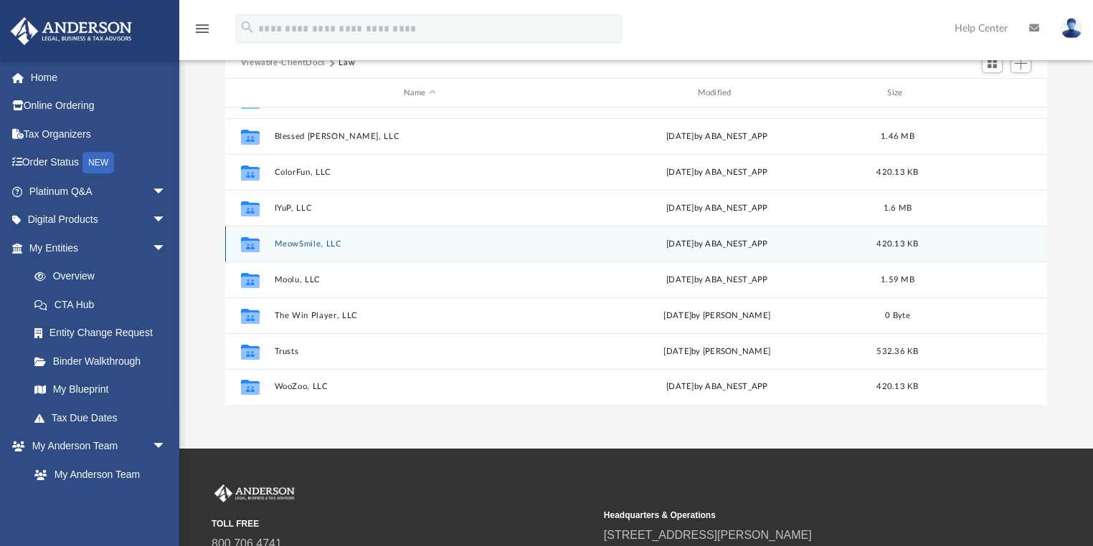
scroll to position [229, 0]
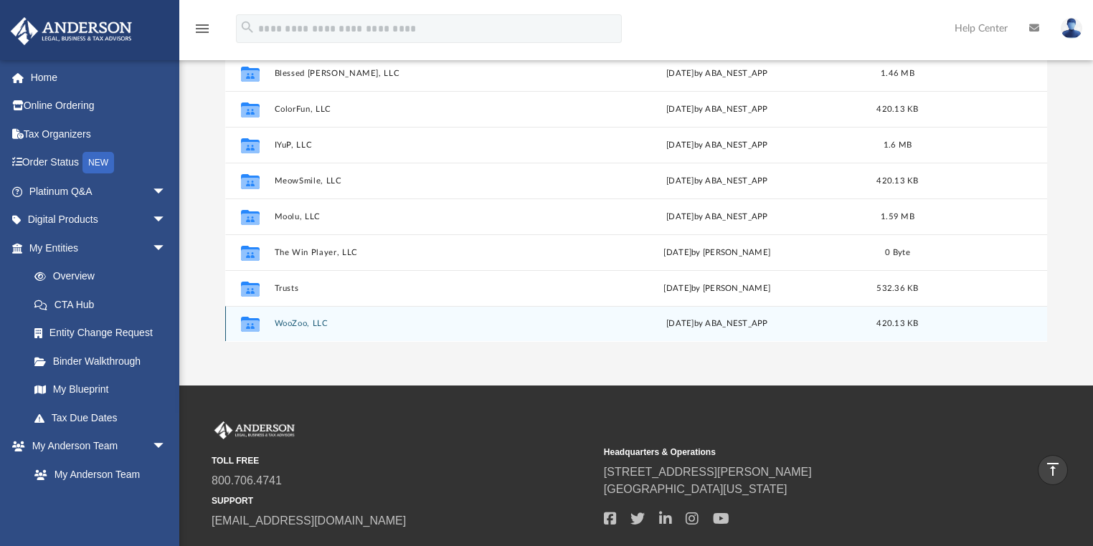
click at [324, 320] on button "WooZoo, LLC" at bounding box center [419, 324] width 291 height 9
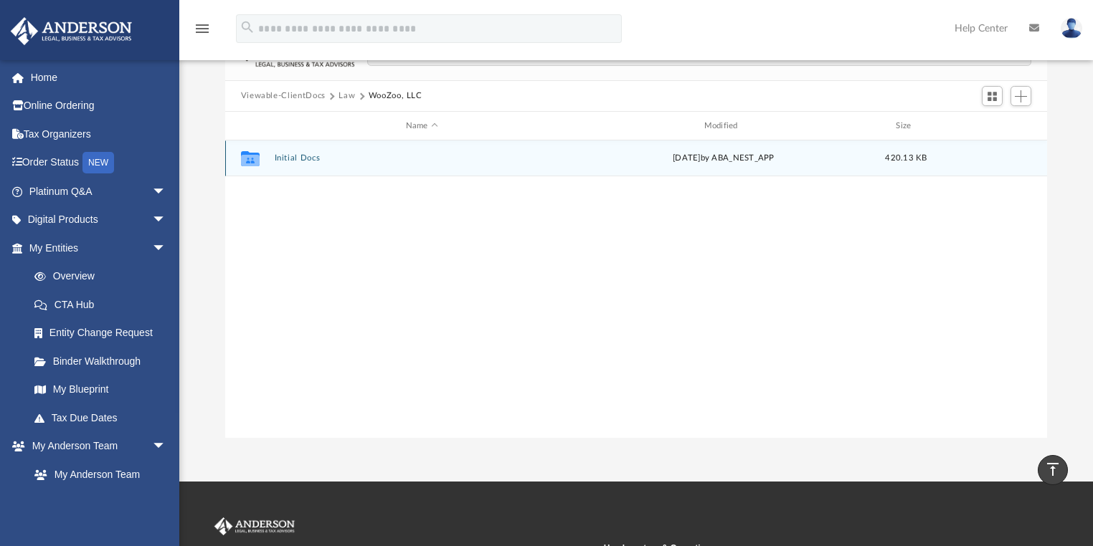
scroll to position [57, 0]
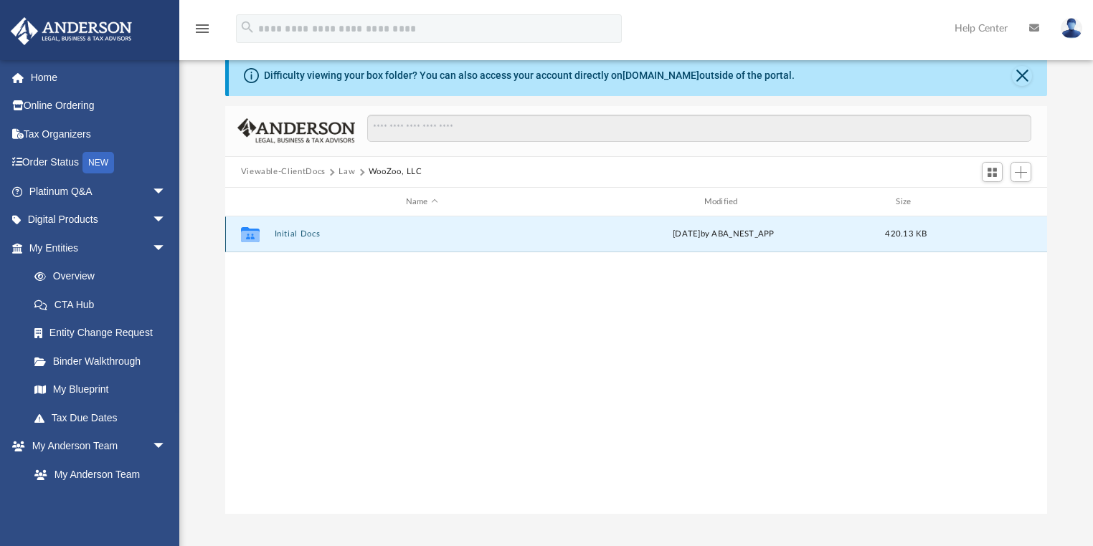
click at [303, 237] on button "Initial Docs" at bounding box center [421, 234] width 295 height 9
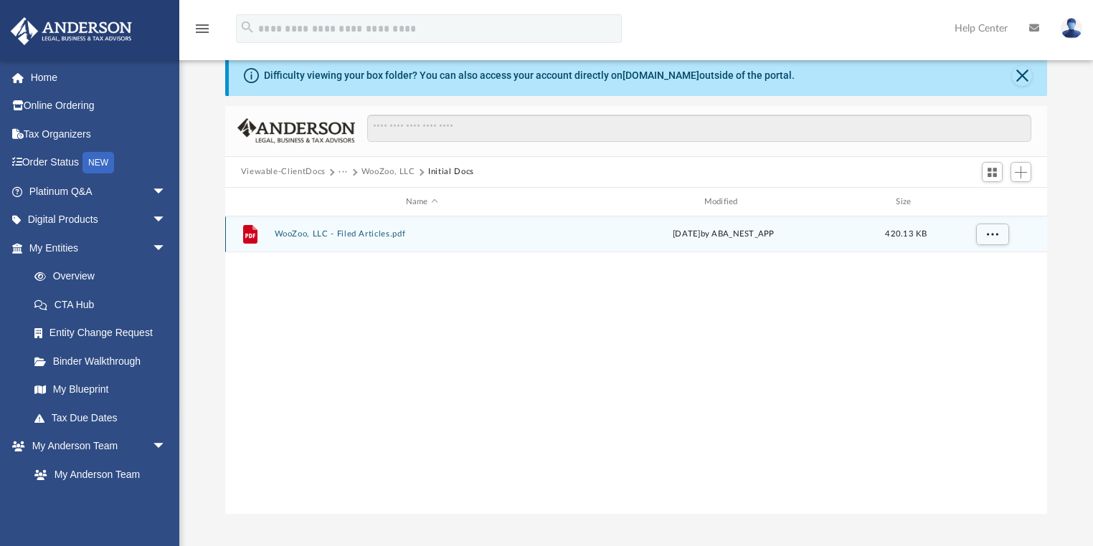
click at [356, 236] on button "WooZoo, LLC - Filed Articles.pdf" at bounding box center [421, 234] width 295 height 9
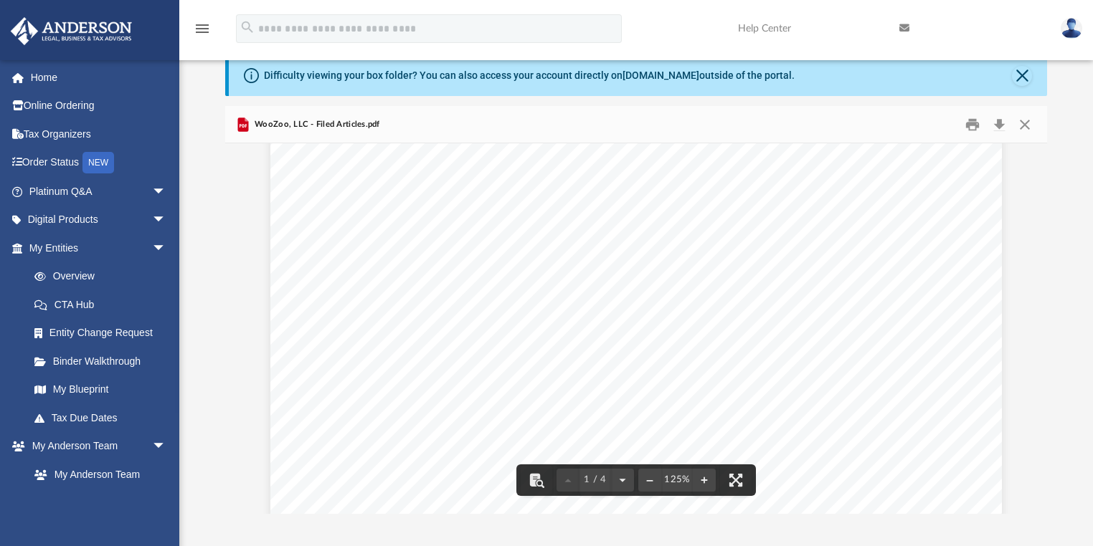
scroll to position [516, 0]
click at [84, 272] on link "Overview" at bounding box center [104, 276] width 168 height 29
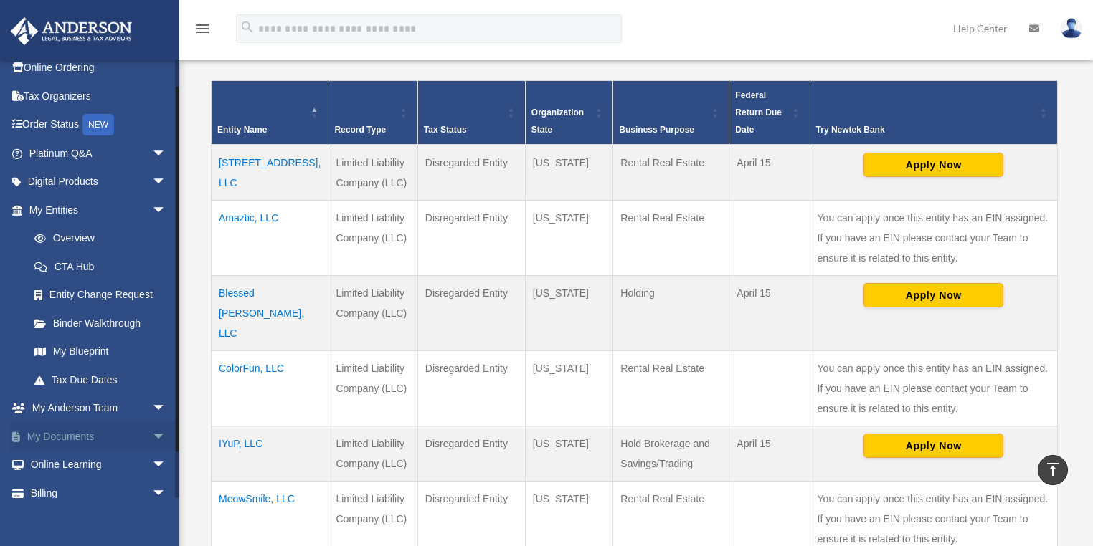
scroll to position [78, 0]
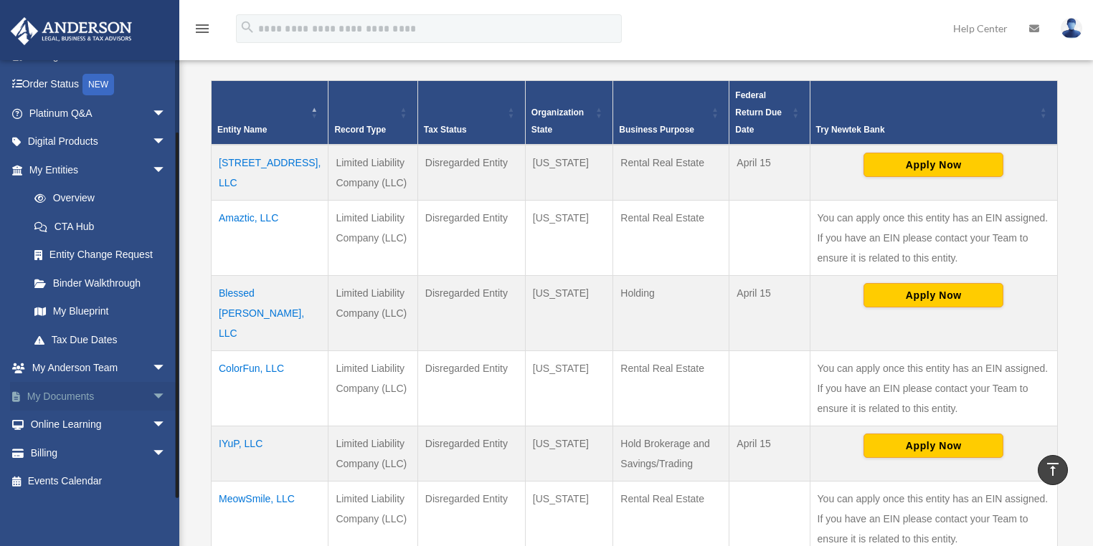
click at [127, 400] on link "My Documents arrow_drop_down" at bounding box center [99, 396] width 178 height 29
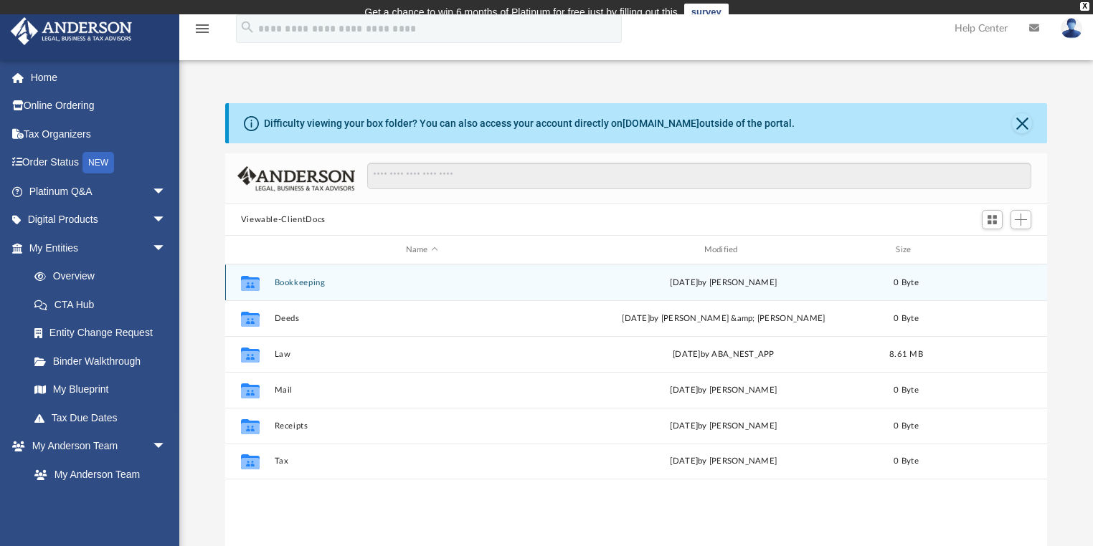
scroll to position [317, 814]
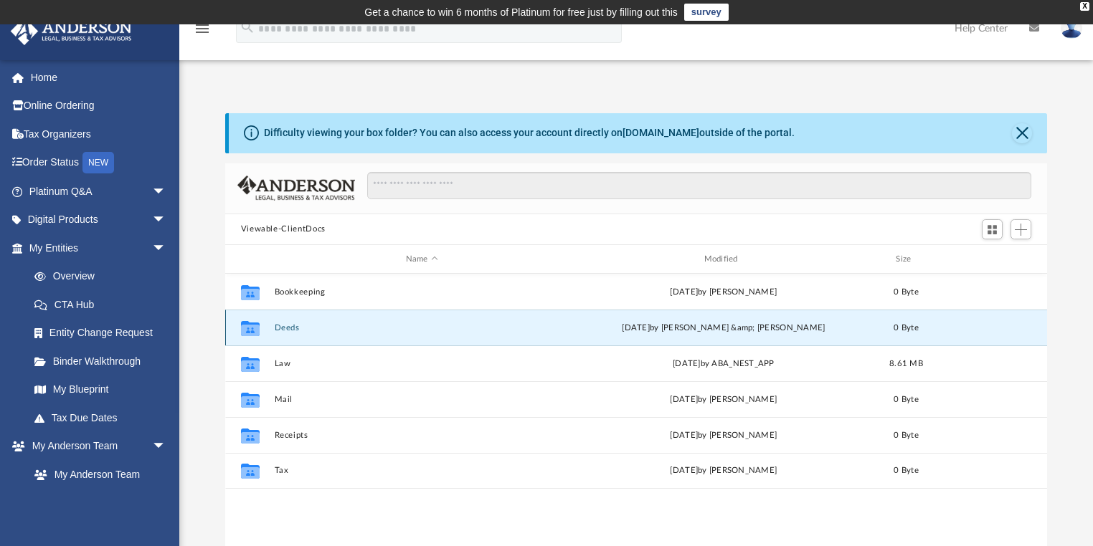
click at [285, 330] on button "Deeds" at bounding box center [421, 327] width 295 height 9
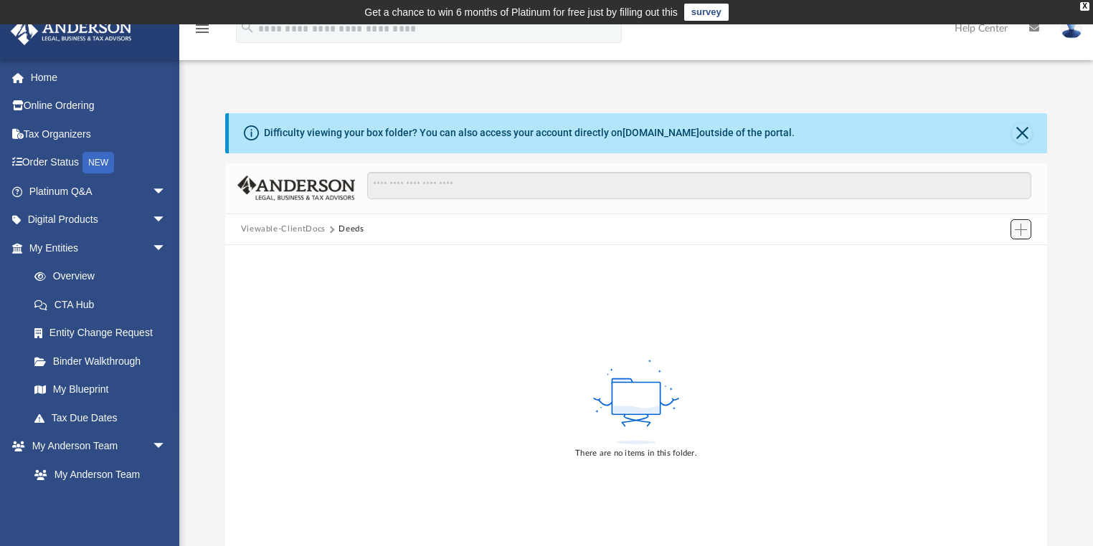
click at [1027, 228] on span "Add" at bounding box center [1020, 230] width 12 height 12
click at [1000, 282] on li "New Folder" at bounding box center [1000, 280] width 46 height 15
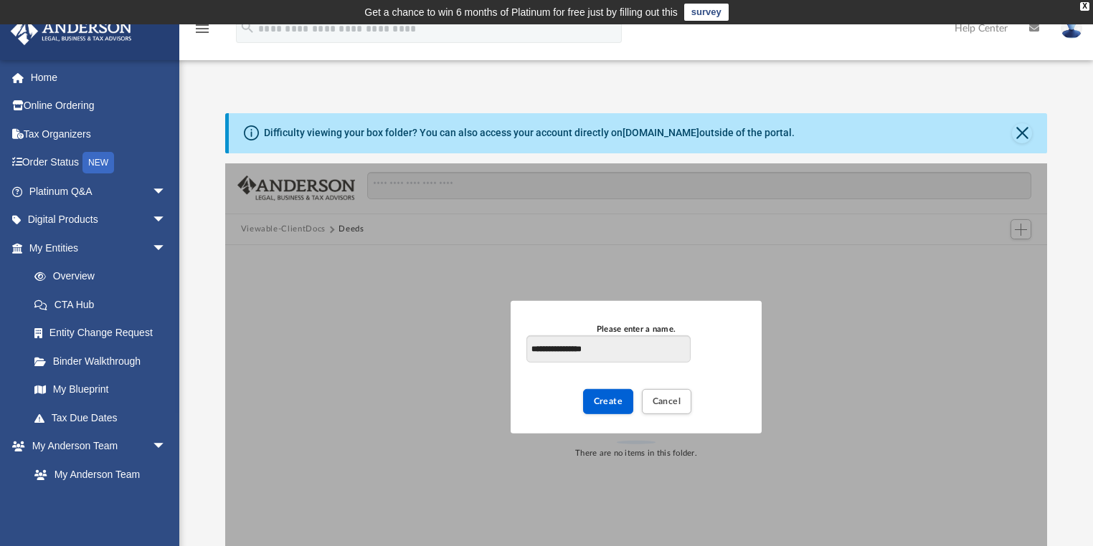
type input "**********"
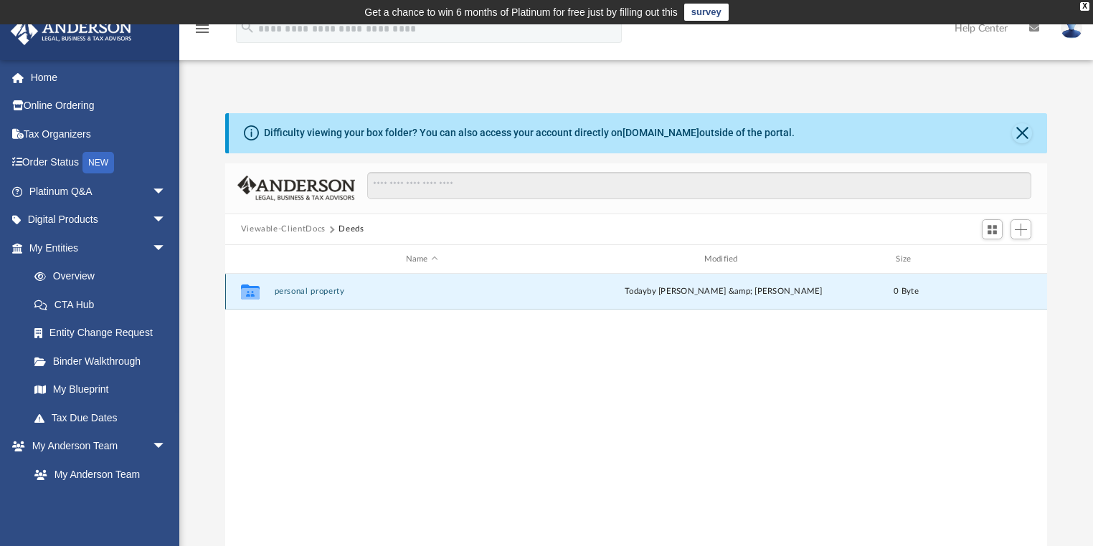
click at [333, 292] on button "personal property" at bounding box center [421, 291] width 295 height 9
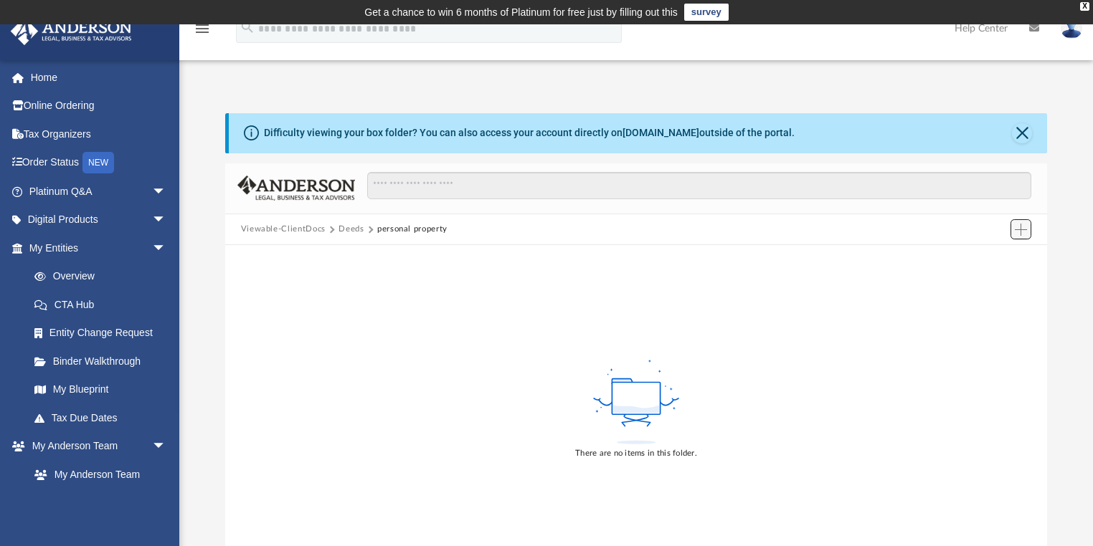
click at [1021, 232] on span "Add" at bounding box center [1020, 230] width 12 height 12
click at [986, 254] on li "Upload" at bounding box center [1000, 258] width 46 height 15
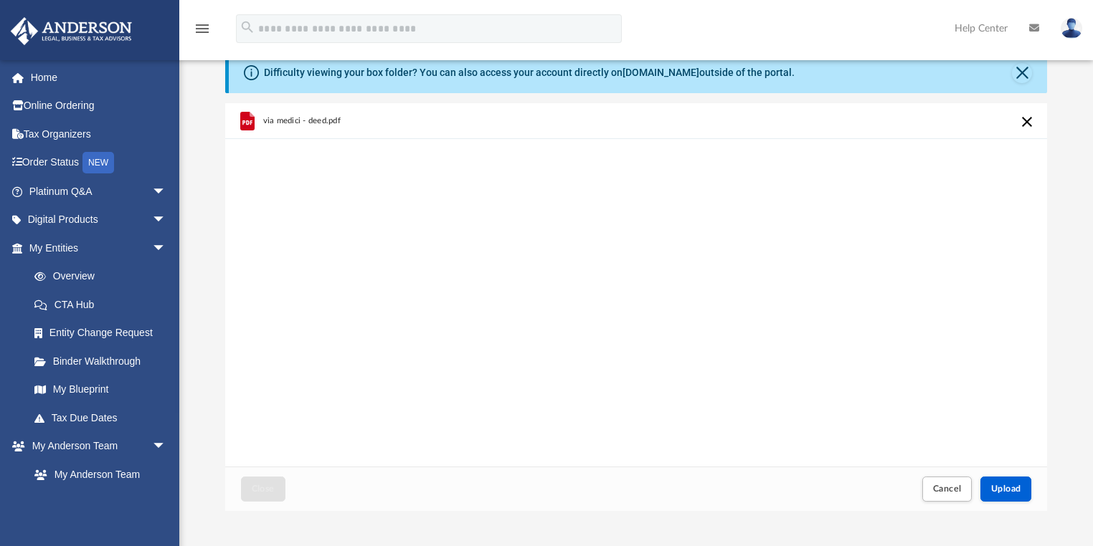
scroll to position [172, 0]
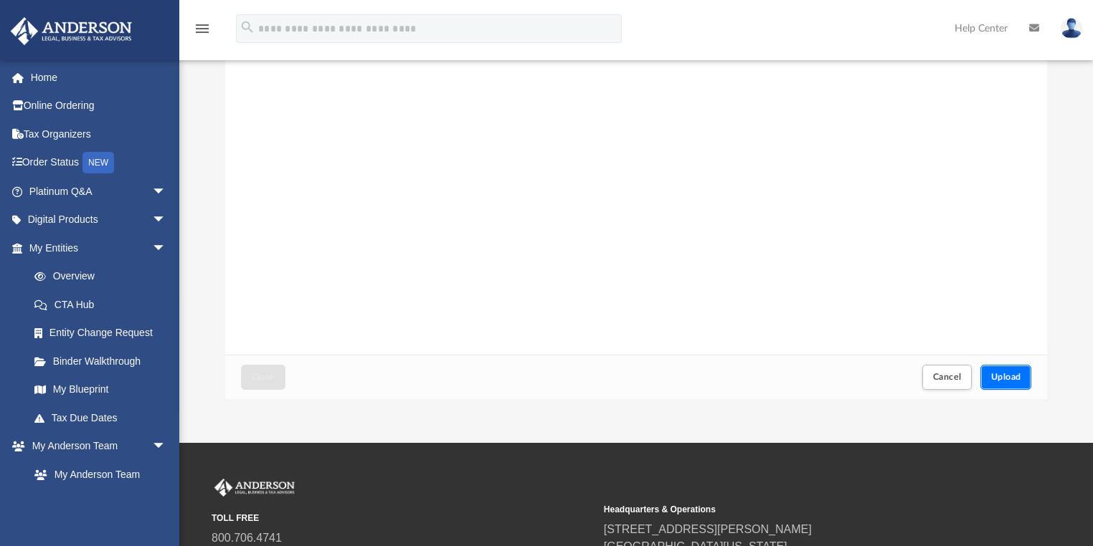
click at [1017, 376] on span "Upload" at bounding box center [1006, 377] width 30 height 9
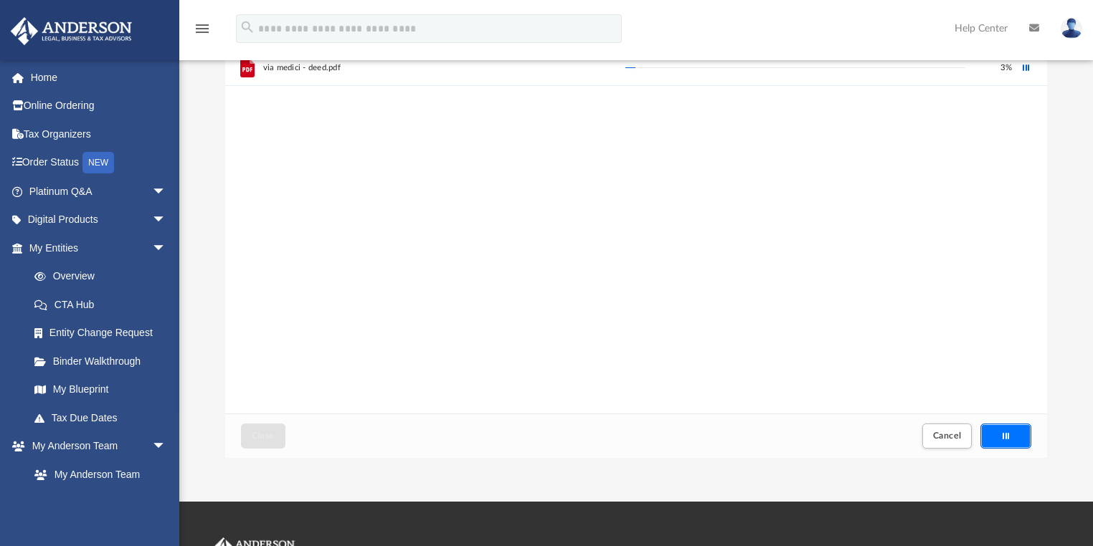
scroll to position [57, 0]
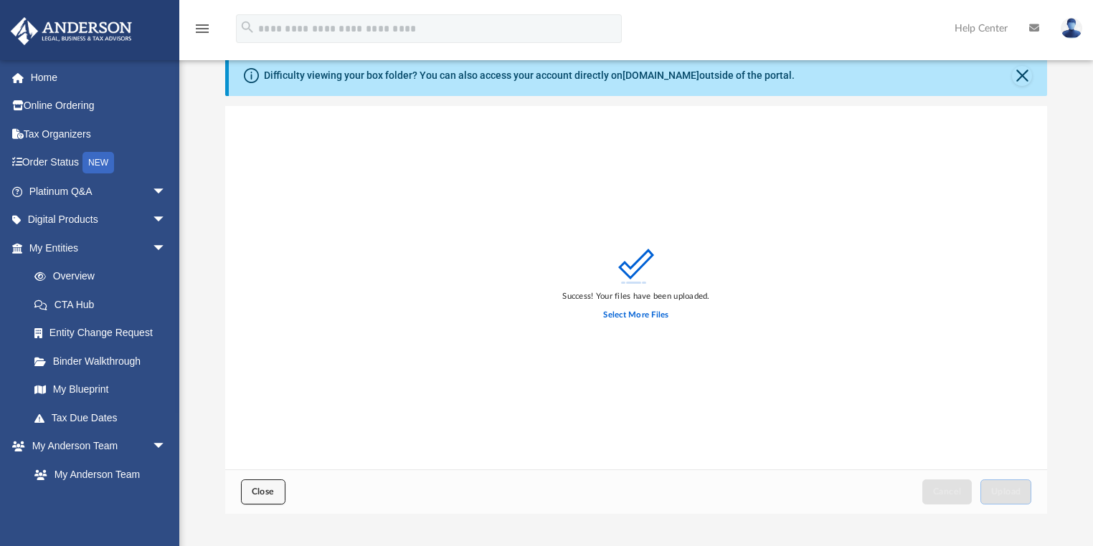
click at [271, 496] on button "Close" at bounding box center [263, 492] width 44 height 25
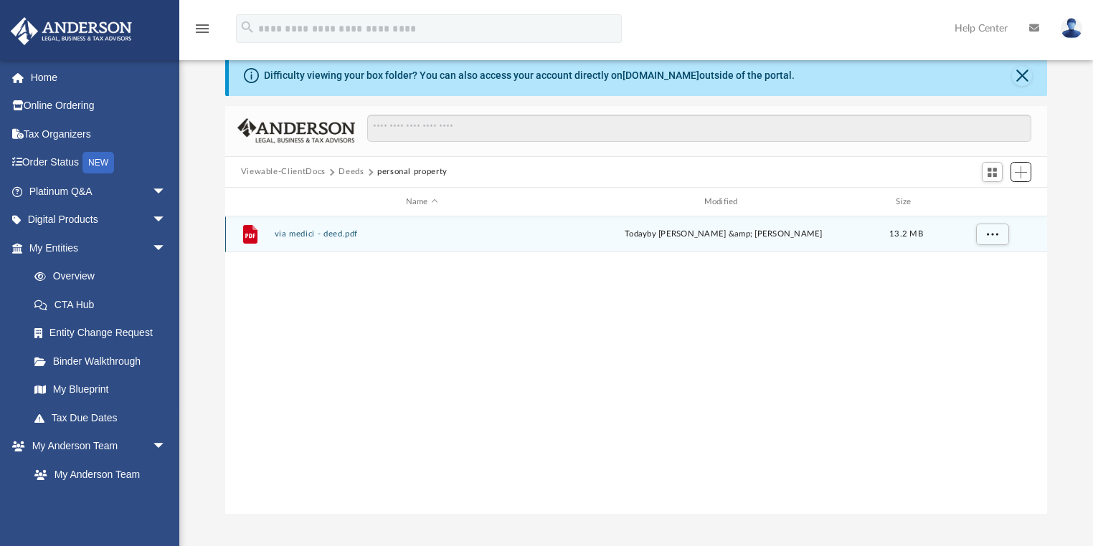
scroll to position [317, 814]
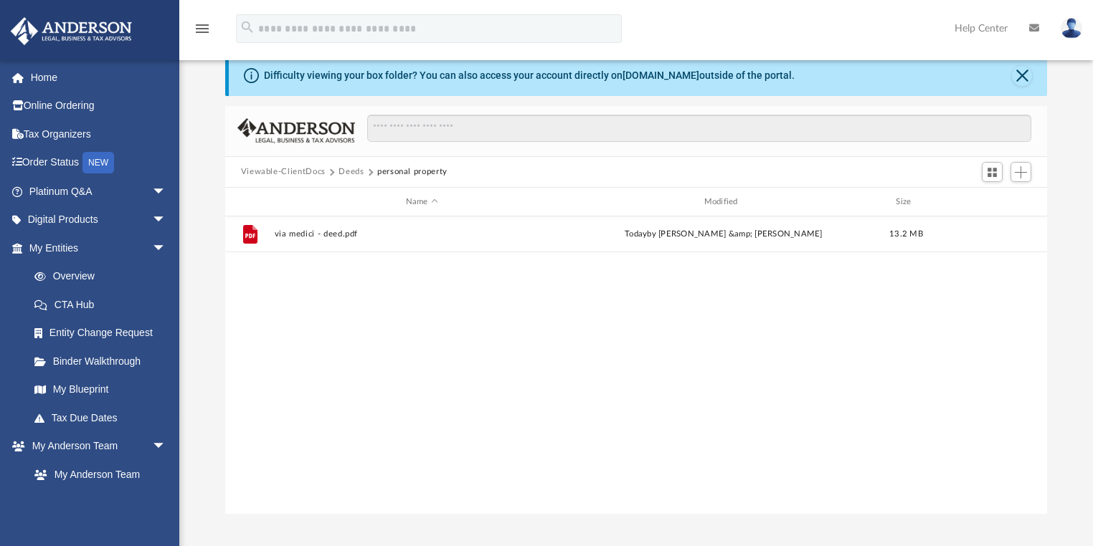
click at [356, 168] on button "Deeds" at bounding box center [350, 172] width 25 height 13
click at [315, 174] on button "Viewable-ClientDocs" at bounding box center [283, 172] width 85 height 13
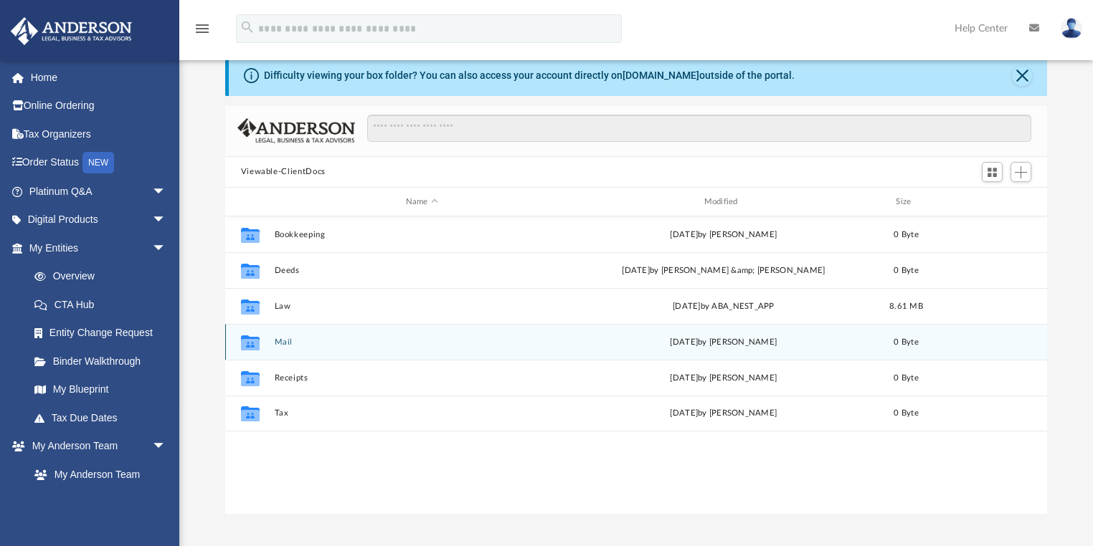
click at [280, 340] on button "Mail" at bounding box center [421, 342] width 295 height 9
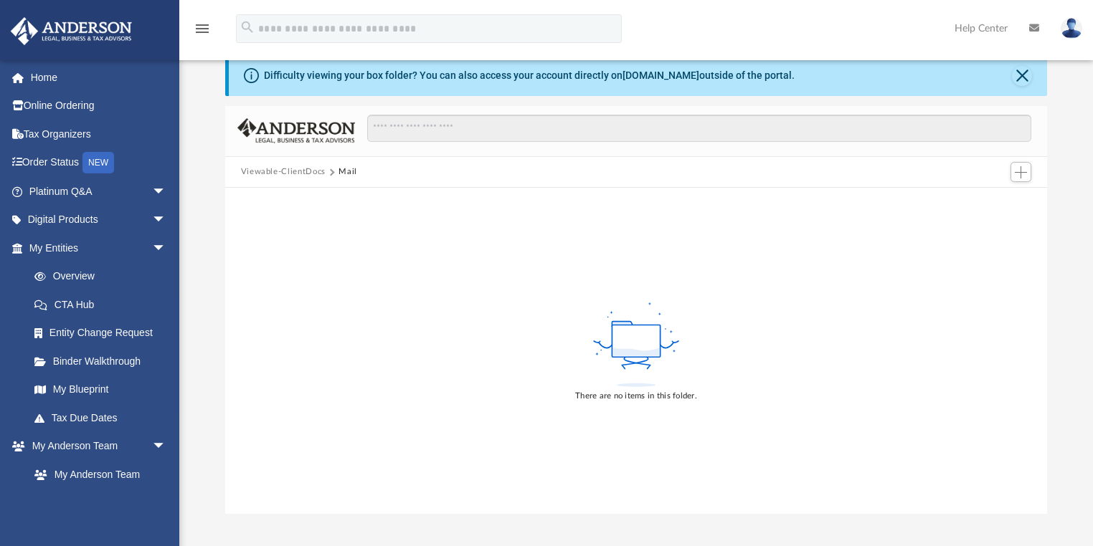
click at [288, 167] on button "Viewable-ClientDocs" at bounding box center [283, 172] width 85 height 13
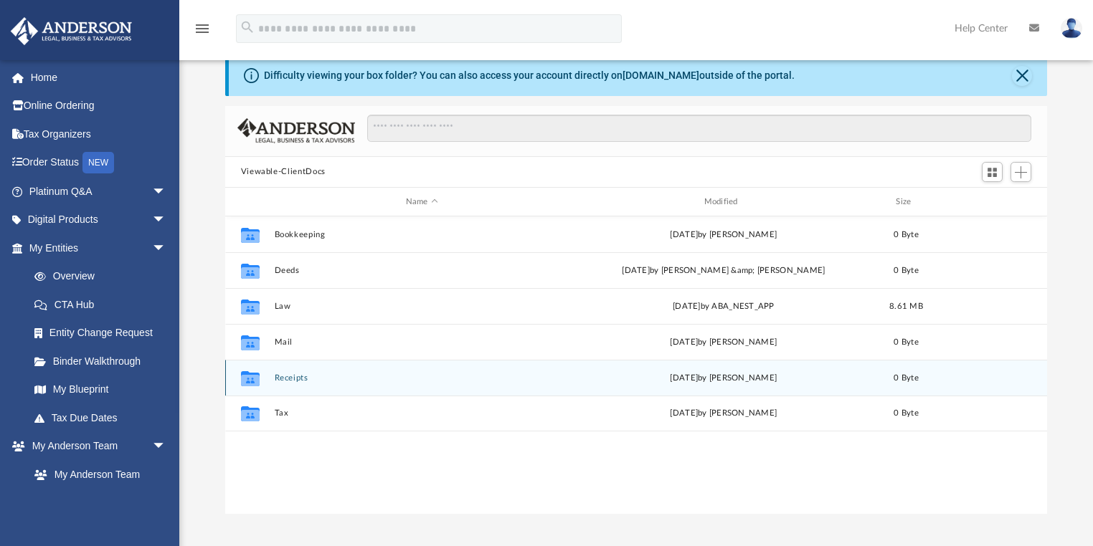
click at [290, 375] on button "Receipts" at bounding box center [421, 377] width 295 height 9
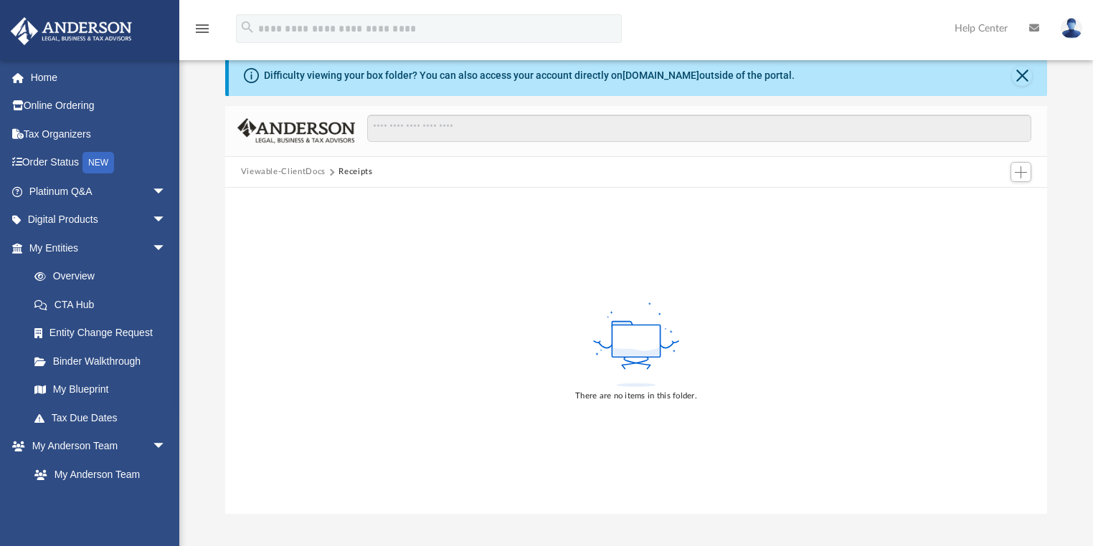
click at [284, 172] on button "Viewable-ClientDocs" at bounding box center [283, 172] width 85 height 13
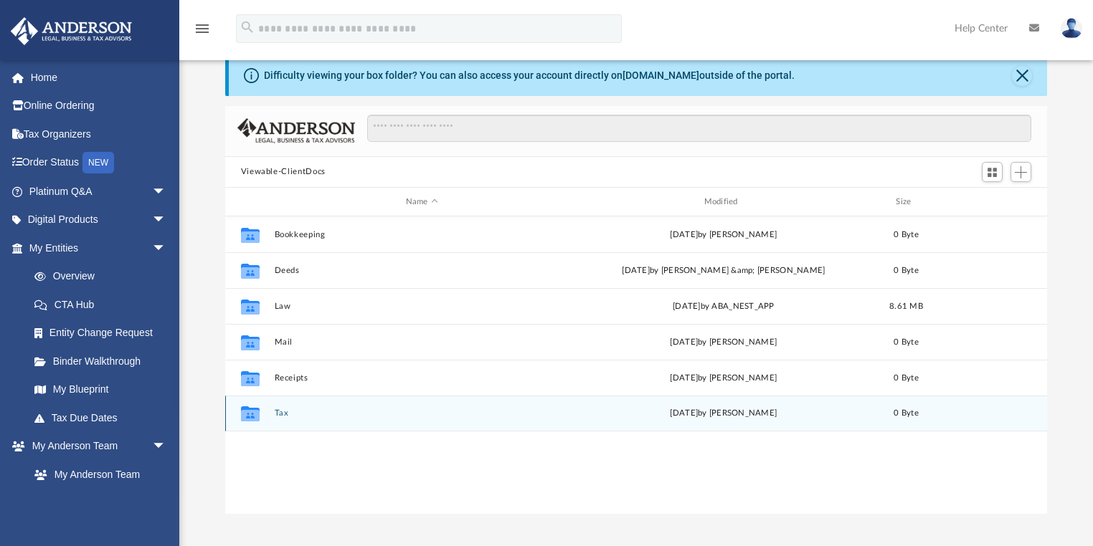
click at [278, 413] on button "Tax" at bounding box center [421, 413] width 295 height 9
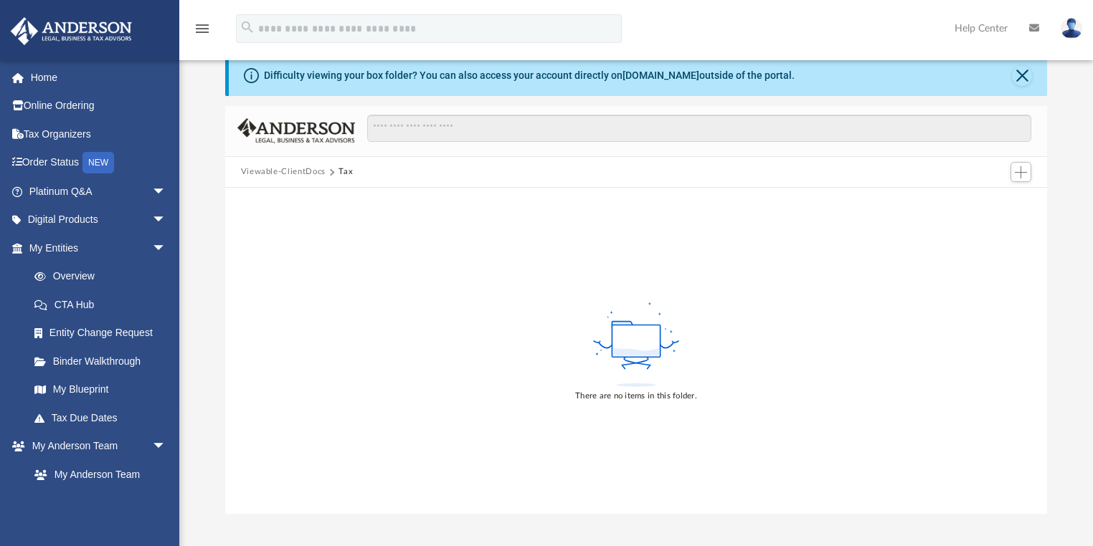
click at [295, 169] on button "Viewable-ClientDocs" at bounding box center [283, 172] width 85 height 13
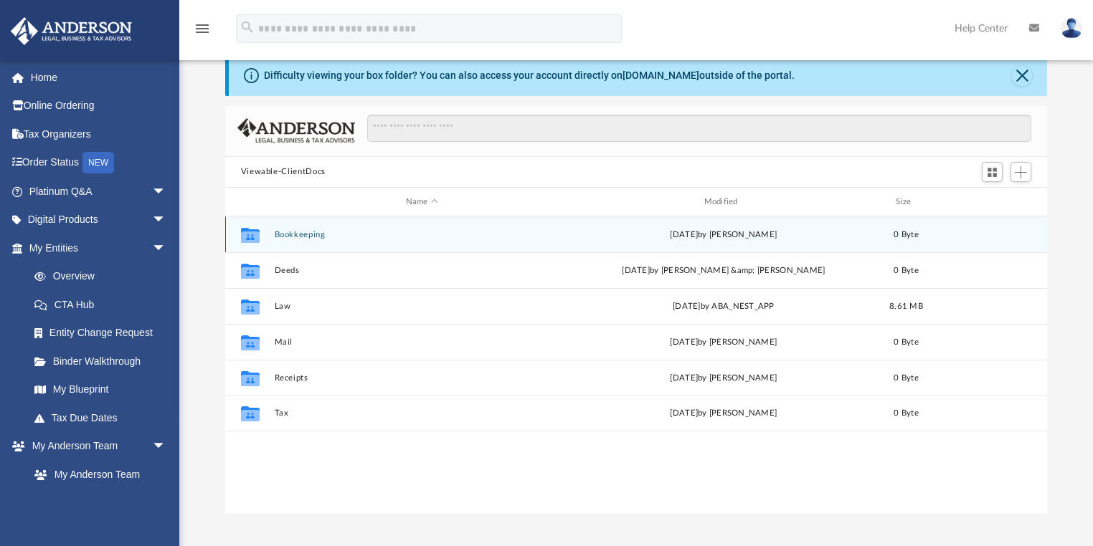
click at [295, 235] on button "Bookkeeping" at bounding box center [421, 234] width 295 height 9
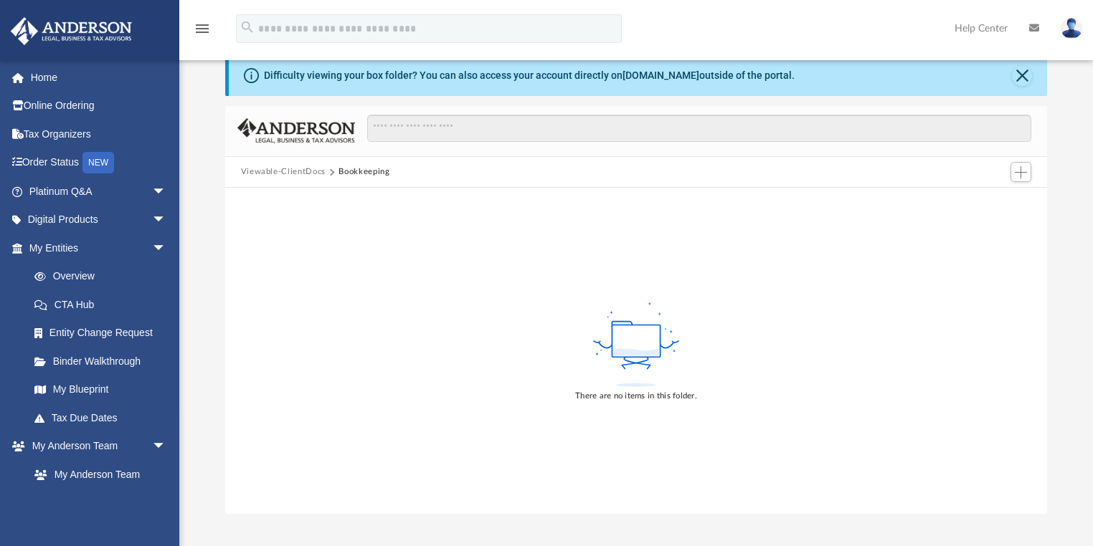
click at [302, 173] on button "Viewable-ClientDocs" at bounding box center [283, 172] width 85 height 13
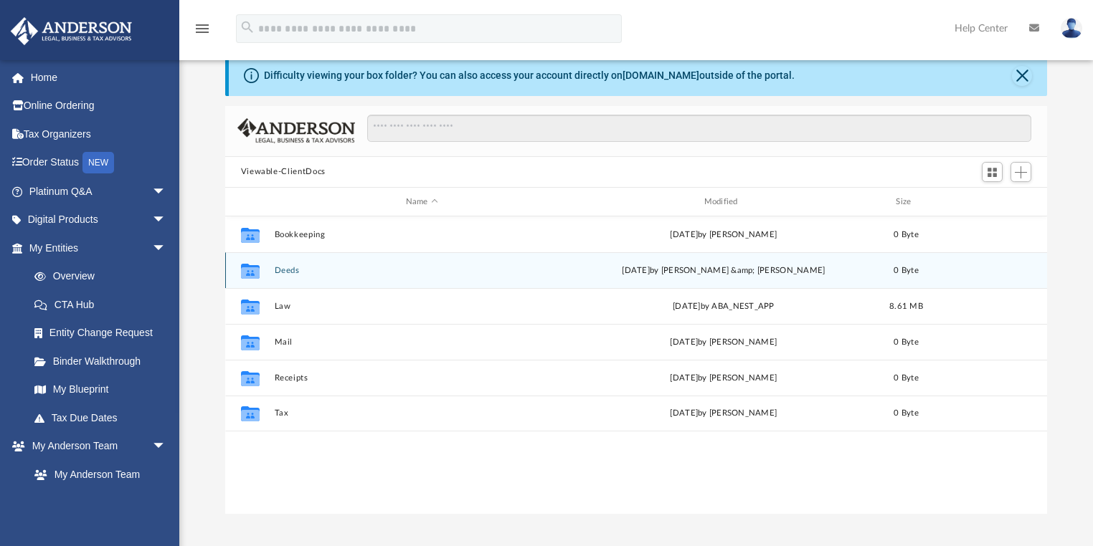
click at [290, 272] on button "Deeds" at bounding box center [421, 270] width 295 height 9
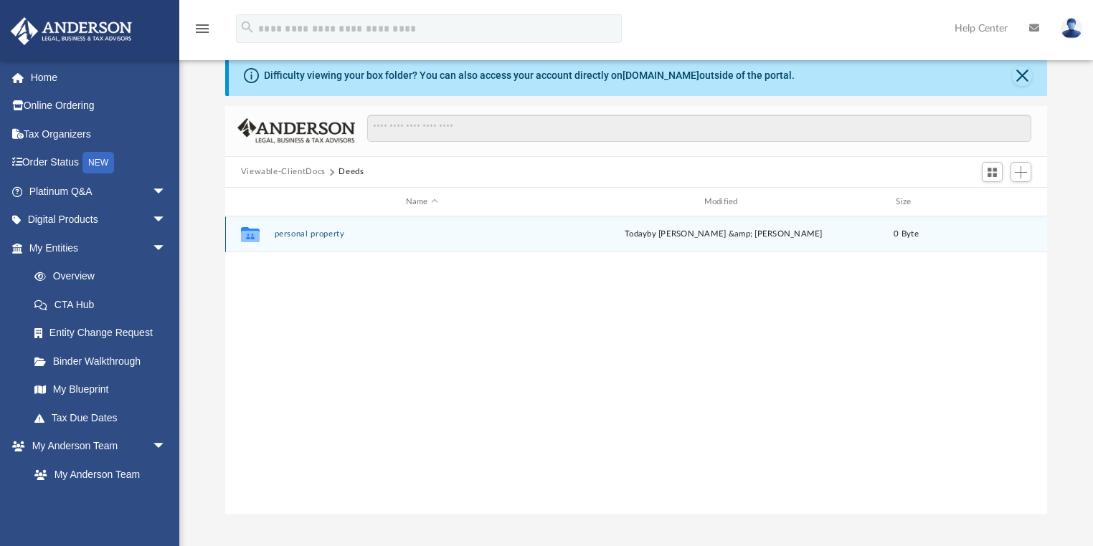
click at [310, 230] on button "personal property" at bounding box center [421, 234] width 295 height 9
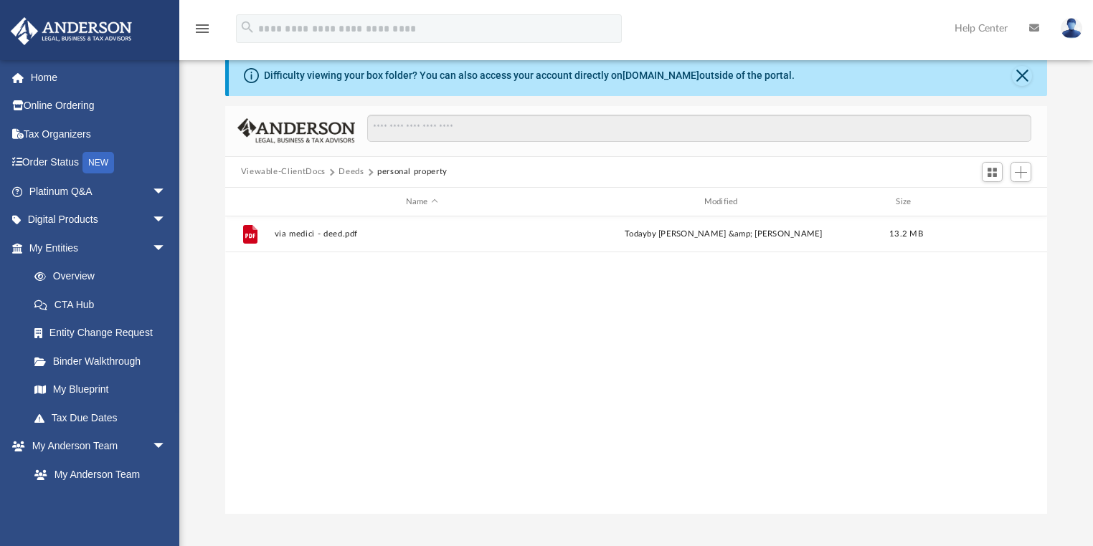
click at [295, 169] on button "Viewable-ClientDocs" at bounding box center [283, 172] width 85 height 13
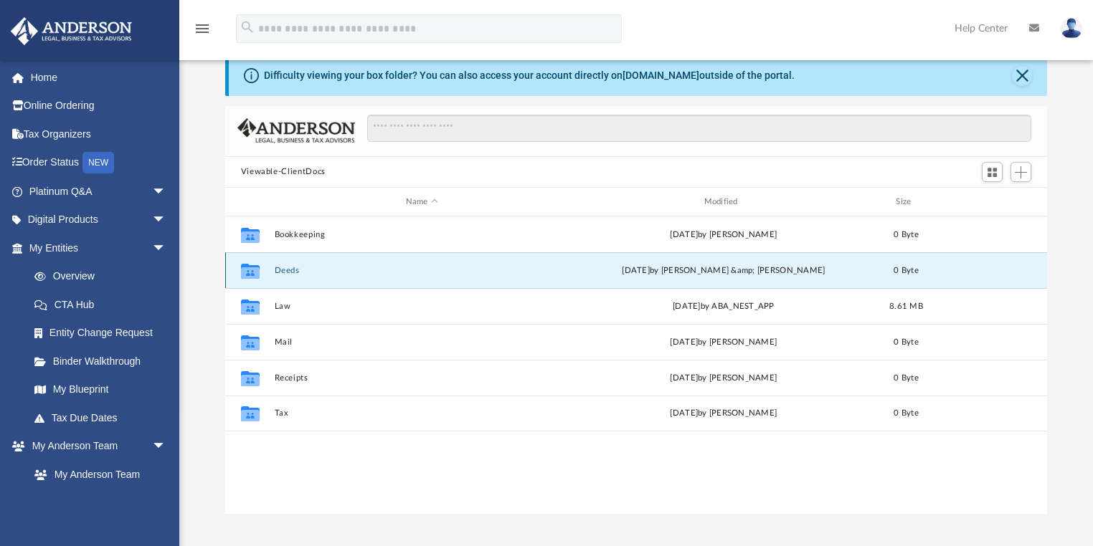
click at [291, 269] on button "Deeds" at bounding box center [421, 270] width 295 height 9
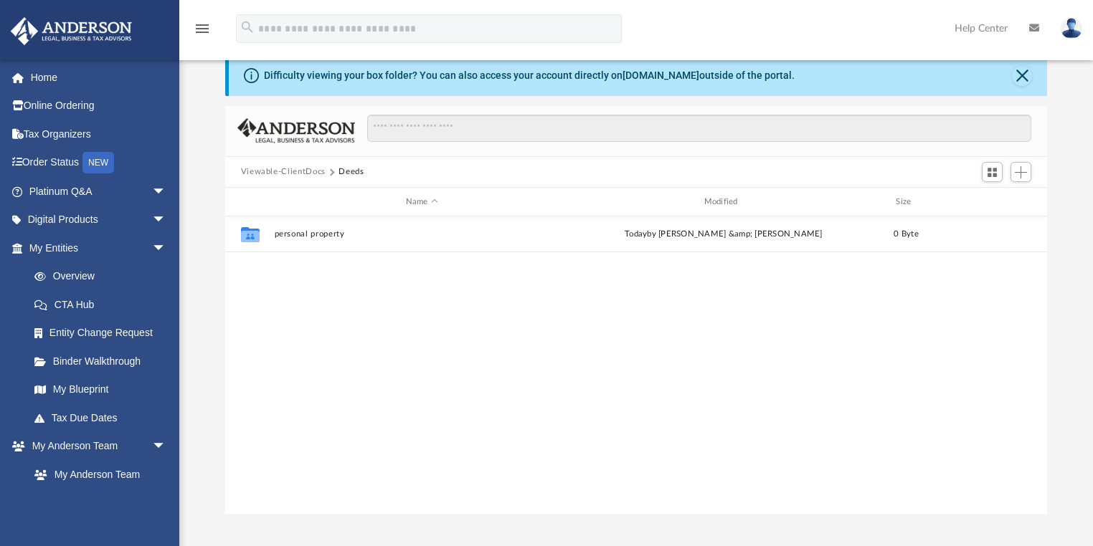
click at [379, 355] on div "Collaborated Folder personal property today by Saurin Kumar &amp; Urvisha Kalav…" at bounding box center [636, 364] width 822 height 297
click at [1024, 173] on span "Add" at bounding box center [1020, 172] width 12 height 12
click at [986, 224] on li "New Folder" at bounding box center [1000, 223] width 46 height 15
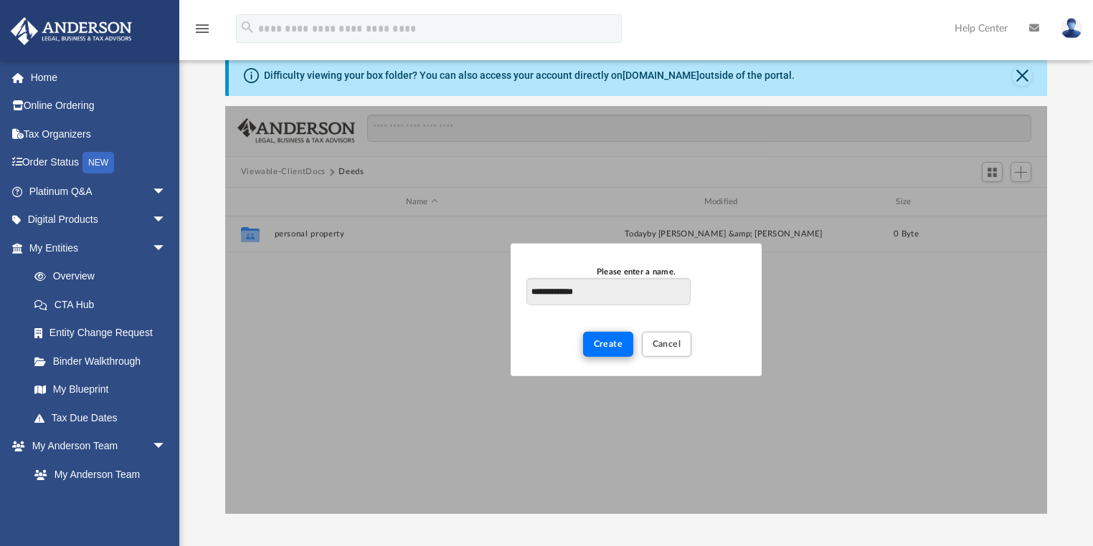
type input "**********"
click at [622, 347] on button "Create" at bounding box center [608, 344] width 51 height 25
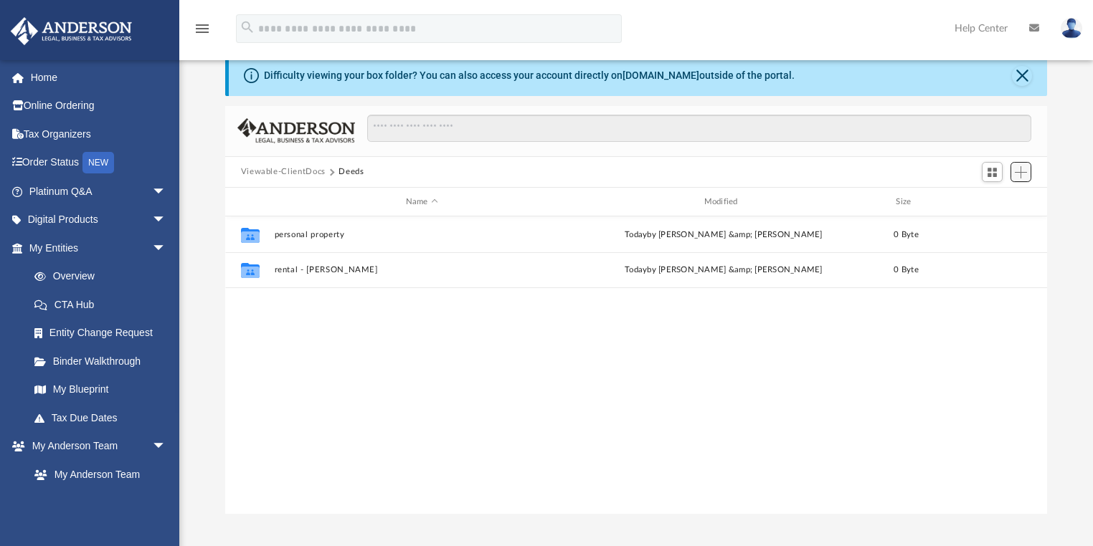
click at [1021, 173] on span "Add" at bounding box center [1020, 172] width 12 height 12
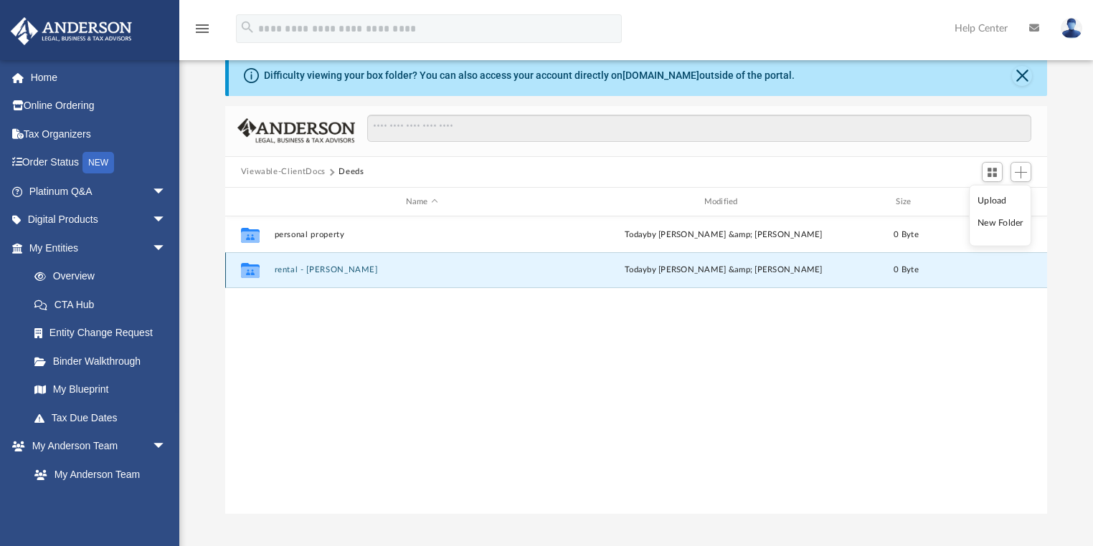
click at [310, 273] on button "rental - [PERSON_NAME]" at bounding box center [421, 270] width 295 height 9
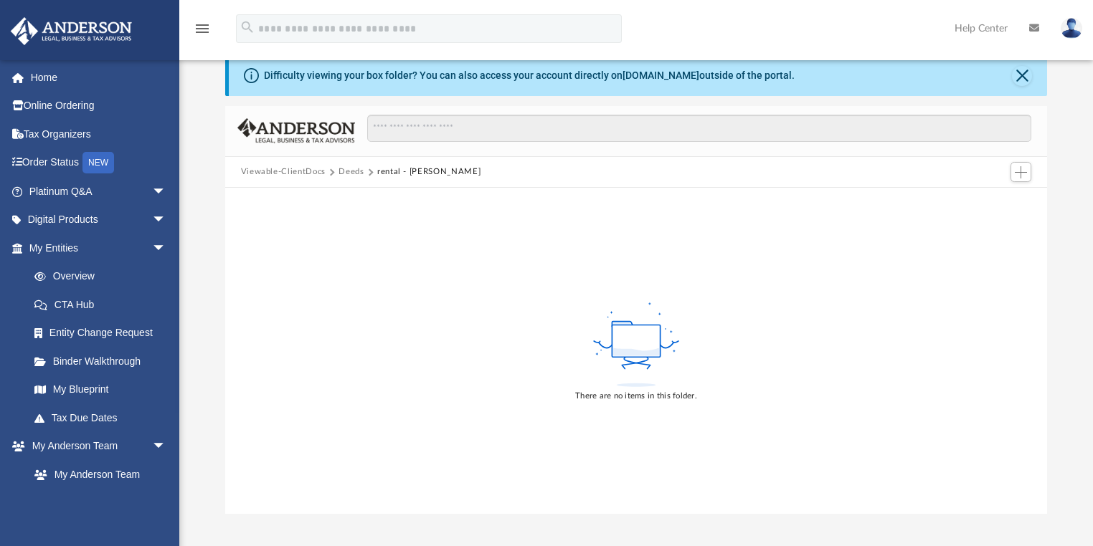
click at [413, 169] on button "rental - [PERSON_NAME]" at bounding box center [428, 172] width 103 height 13
click at [379, 172] on button "rental - [PERSON_NAME]" at bounding box center [428, 172] width 103 height 13
click at [353, 176] on button "Deeds" at bounding box center [350, 172] width 25 height 13
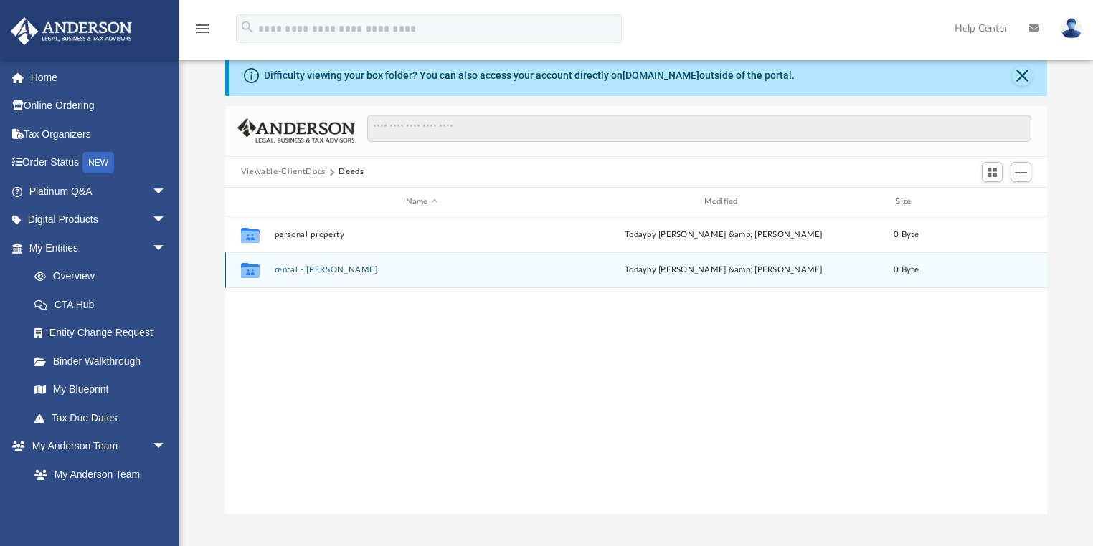
click at [1028, 269] on div "Collaborated Folder rental - hanna today by Saurin Kumar &amp; Urvisha Kalavadi…" at bounding box center [636, 270] width 822 height 36
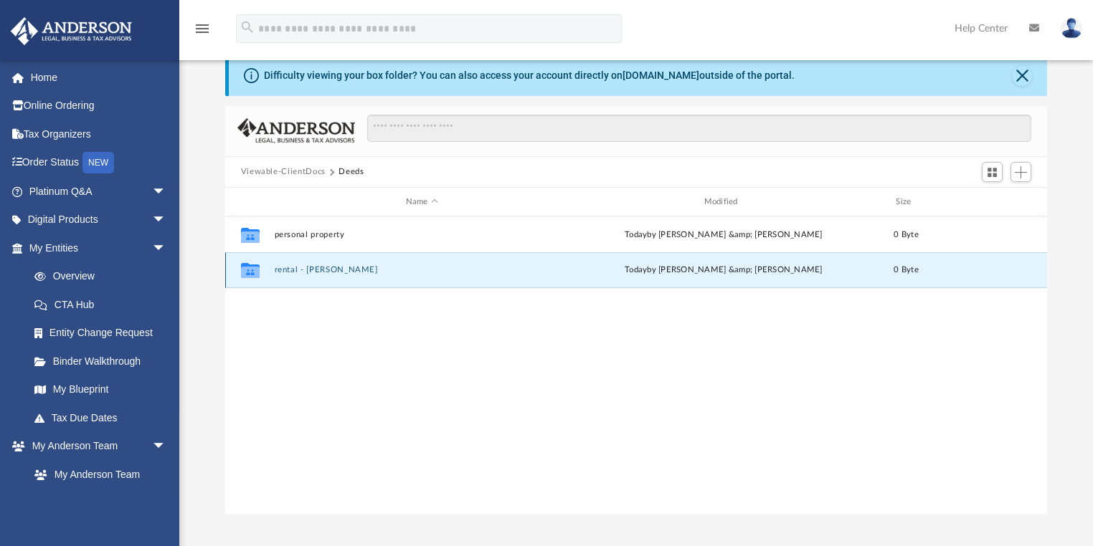
drag, startPoint x: 1028, startPoint y: 269, endPoint x: 342, endPoint y: 264, distance: 686.1
drag, startPoint x: 342, startPoint y: 264, endPoint x: 751, endPoint y: 372, distance: 422.7
click at [751, 372] on div "Collaborated Folder personal property today by Saurin Kumar &amp; Urvisha Kalav…" at bounding box center [636, 364] width 822 height 297
drag, startPoint x: 320, startPoint y: 269, endPoint x: 741, endPoint y: 338, distance: 426.5
click at [741, 338] on div "Collaborated Folder personal property today by Saurin Kumar &amp; Urvisha Kalav…" at bounding box center [636, 364] width 822 height 297
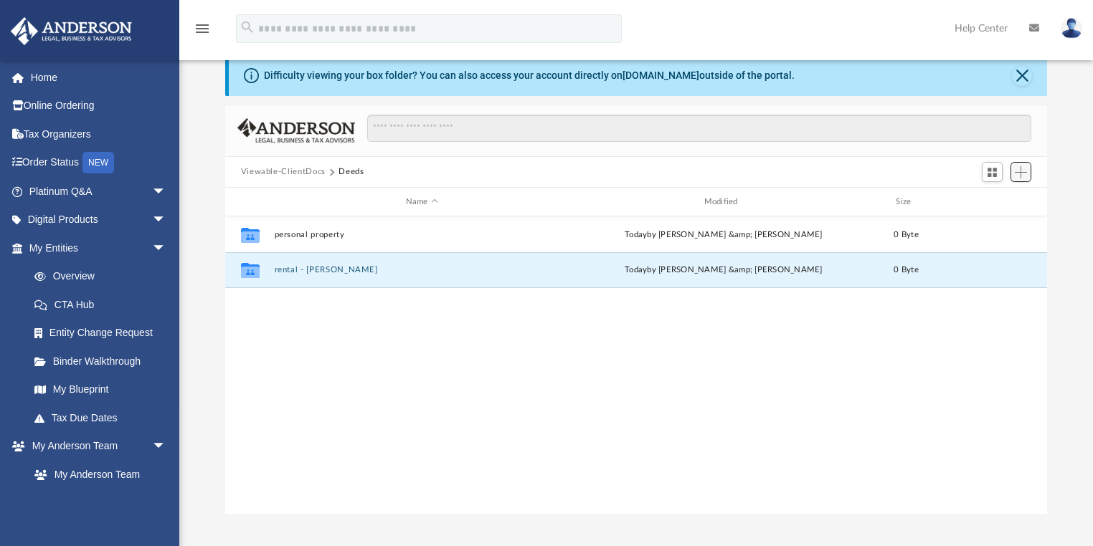
click at [1020, 171] on span "Add" at bounding box center [1020, 172] width 12 height 12
click at [1000, 224] on li "New Folder" at bounding box center [1000, 223] width 46 height 15
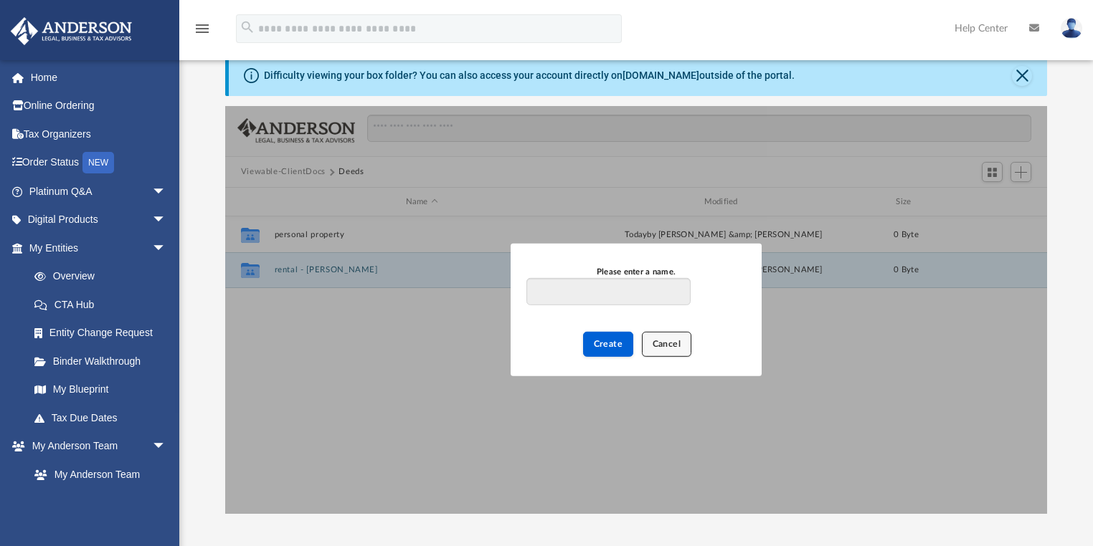
click at [660, 346] on span "Cancel" at bounding box center [666, 344] width 29 height 9
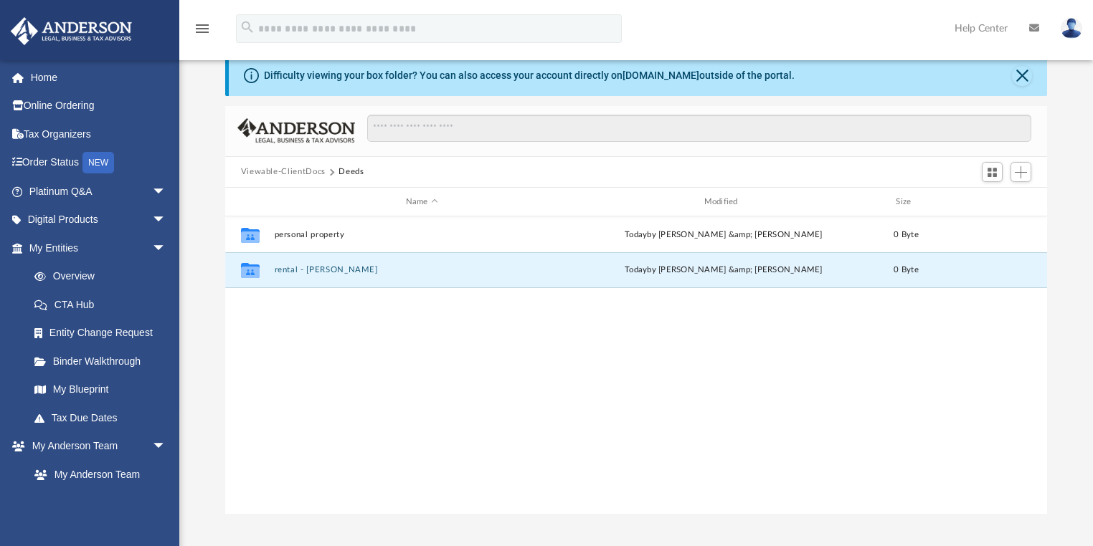
drag, startPoint x: 310, startPoint y: 270, endPoint x: 884, endPoint y: 341, distance: 578.6
click at [884, 341] on div "Collaborated Folder personal property today by Saurin Kumar &amp; Urvisha Kalav…" at bounding box center [636, 364] width 822 height 297
click at [1017, 175] on span "Add" at bounding box center [1020, 172] width 12 height 12
drag, startPoint x: 303, startPoint y: 275, endPoint x: 950, endPoint y: 253, distance: 647.0
click at [911, 324] on div "Collaborated Folder personal property today by Saurin Kumar &amp; Urvisha Kalav…" at bounding box center [636, 364] width 822 height 297
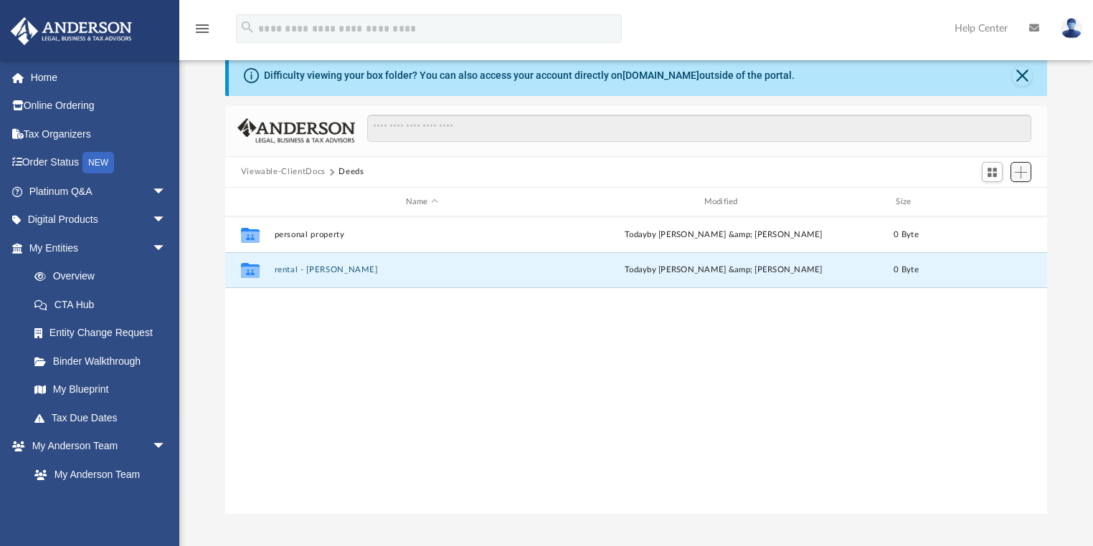
click at [1018, 181] on button "Add" at bounding box center [1021, 172] width 22 height 20
click at [992, 234] on ul "Upload New Folder" at bounding box center [1000, 216] width 62 height 62
click at [991, 222] on li "New Folder" at bounding box center [1000, 223] width 46 height 15
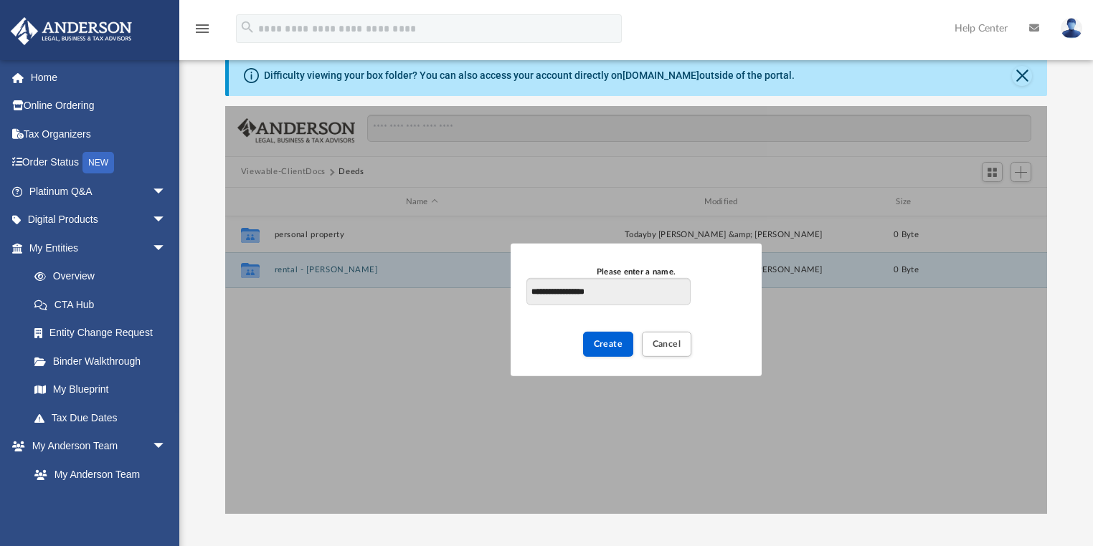
type input "**********"
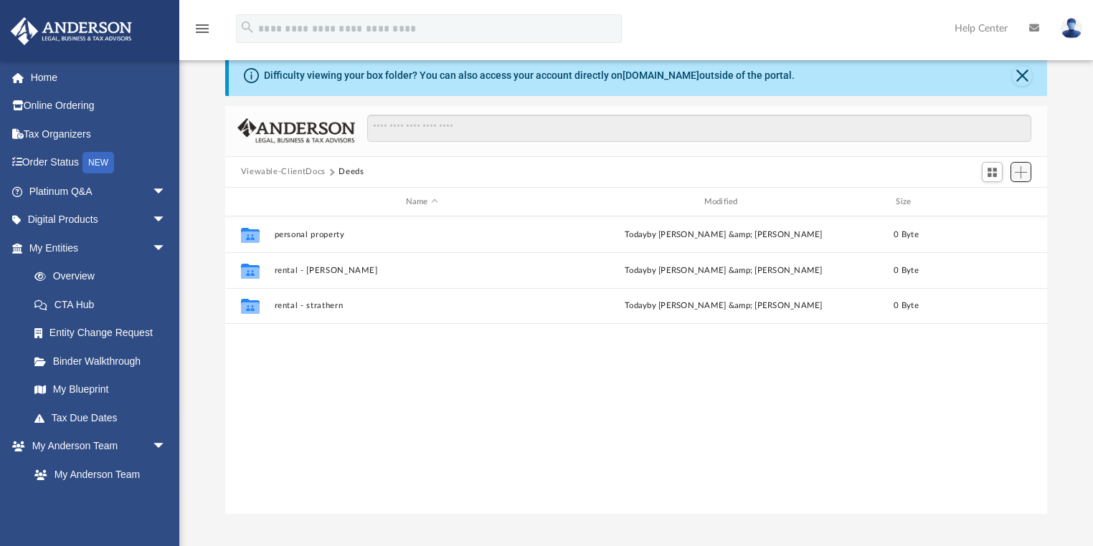
click at [1014, 171] on button "Add" at bounding box center [1021, 172] width 22 height 20
click at [1004, 219] on li "New Folder" at bounding box center [1000, 223] width 46 height 15
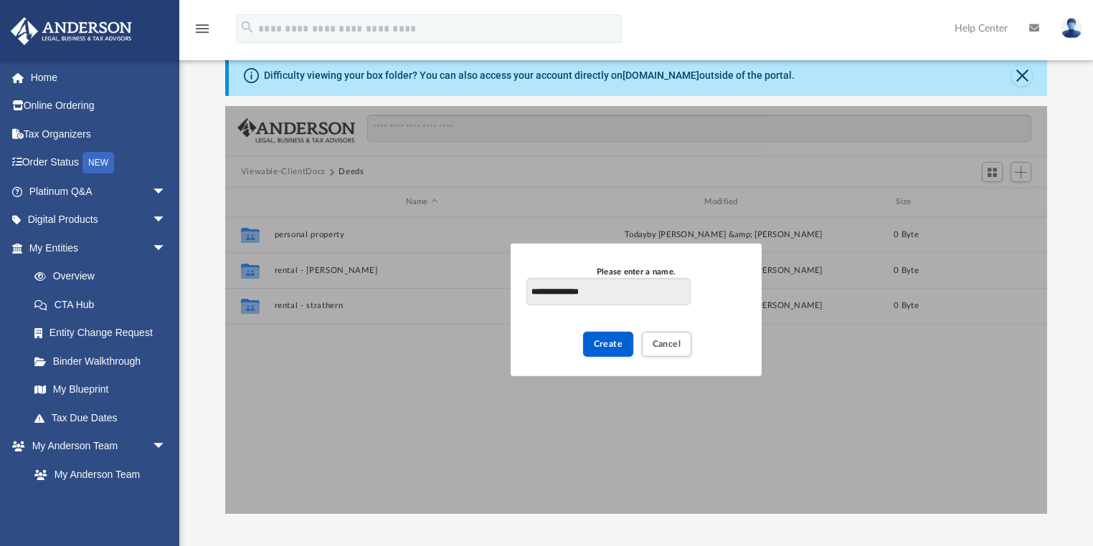
type input "**********"
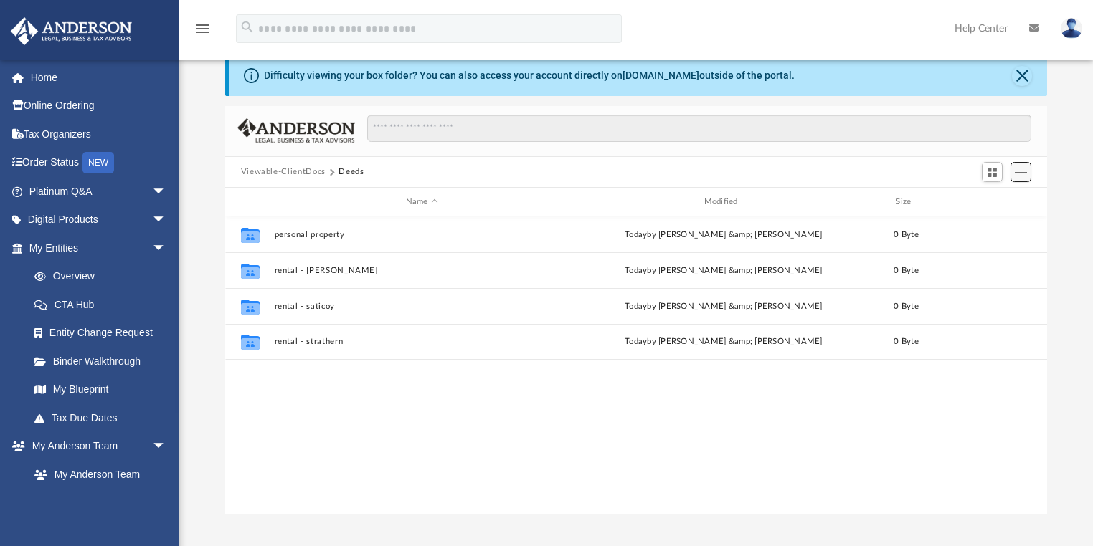
click at [1019, 176] on span "Add" at bounding box center [1020, 172] width 12 height 12
click at [1006, 220] on li "New Folder" at bounding box center [1000, 223] width 46 height 15
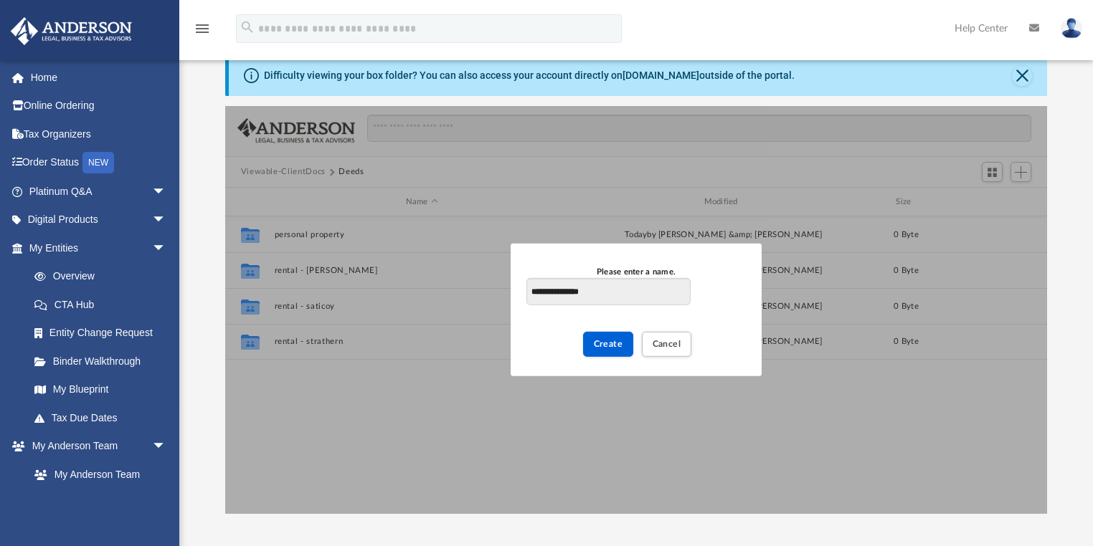
type input "**********"
click at [628, 298] on input "**********" at bounding box center [608, 291] width 164 height 27
click at [606, 341] on span "Create" at bounding box center [608, 344] width 29 height 9
click at [662, 339] on button "Cancel" at bounding box center [667, 344] width 50 height 25
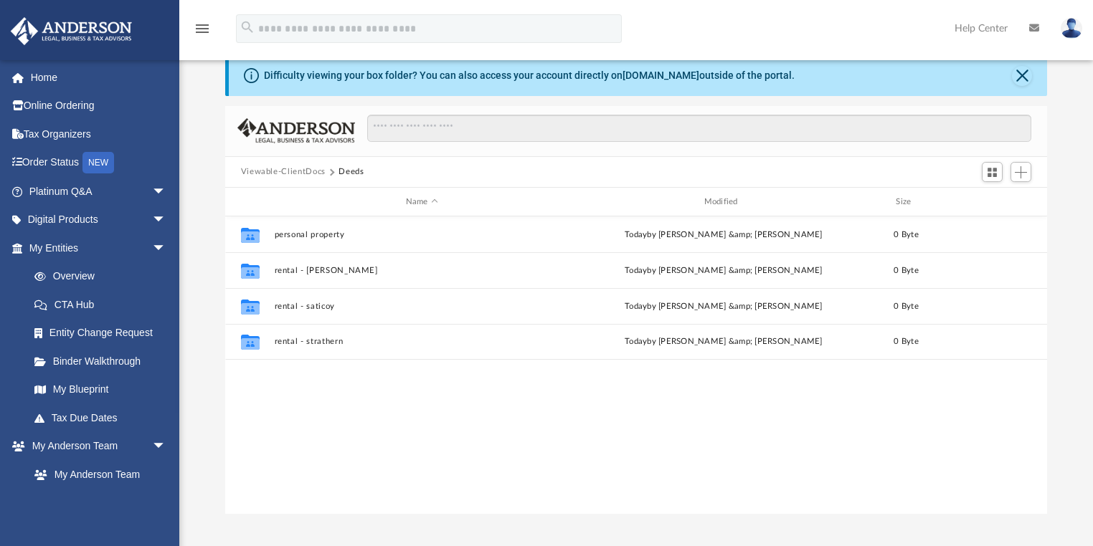
click at [324, 175] on button "Viewable-ClientDocs" at bounding box center [283, 172] width 85 height 13
click at [315, 170] on button "Viewable-ClientDocs" at bounding box center [283, 172] width 85 height 13
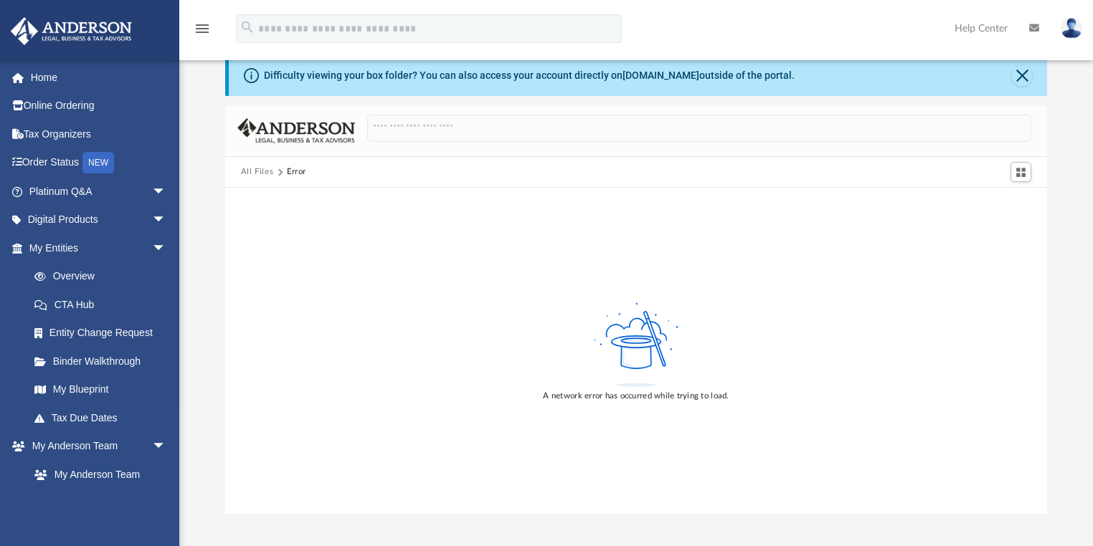
click at [1058, 258] on div "Difficulty viewing your box folder? You can also access your account directly o…" at bounding box center [635, 285] width 913 height 458
click at [258, 174] on button "All Files" at bounding box center [257, 172] width 33 height 13
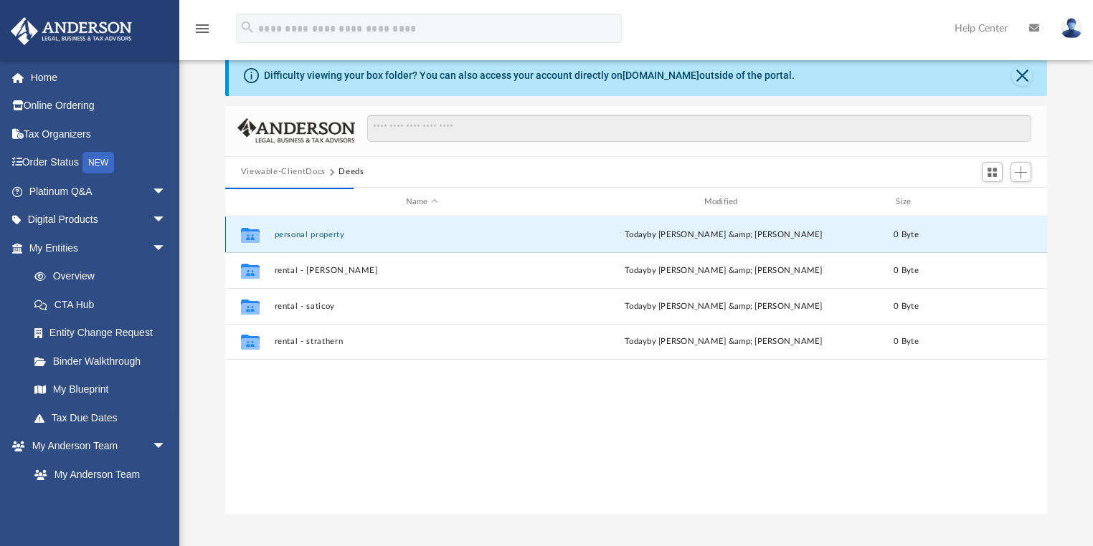
click at [308, 234] on button "personal property" at bounding box center [421, 234] width 295 height 9
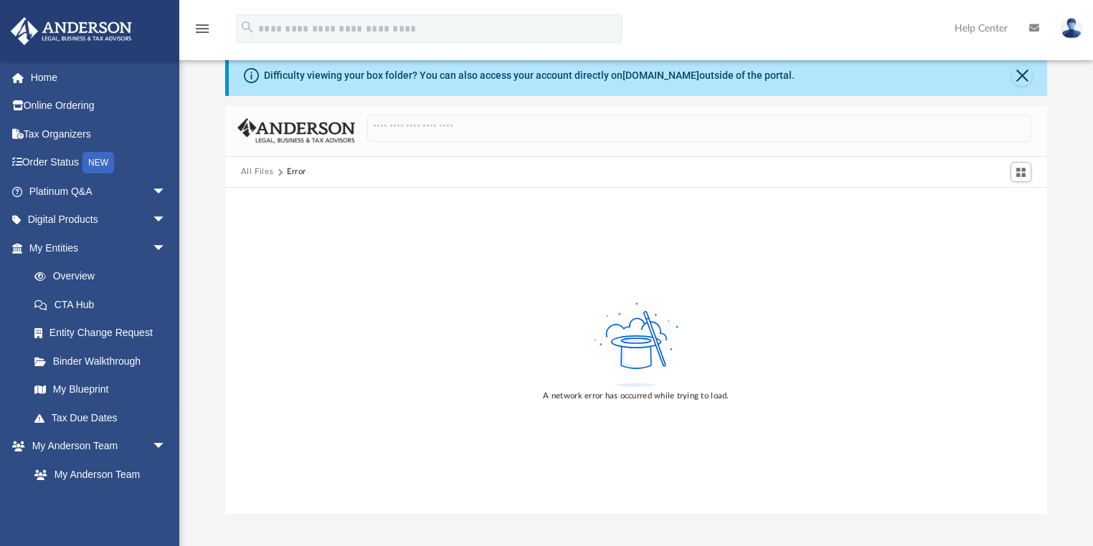
click at [267, 169] on button "All Files" at bounding box center [257, 172] width 33 height 13
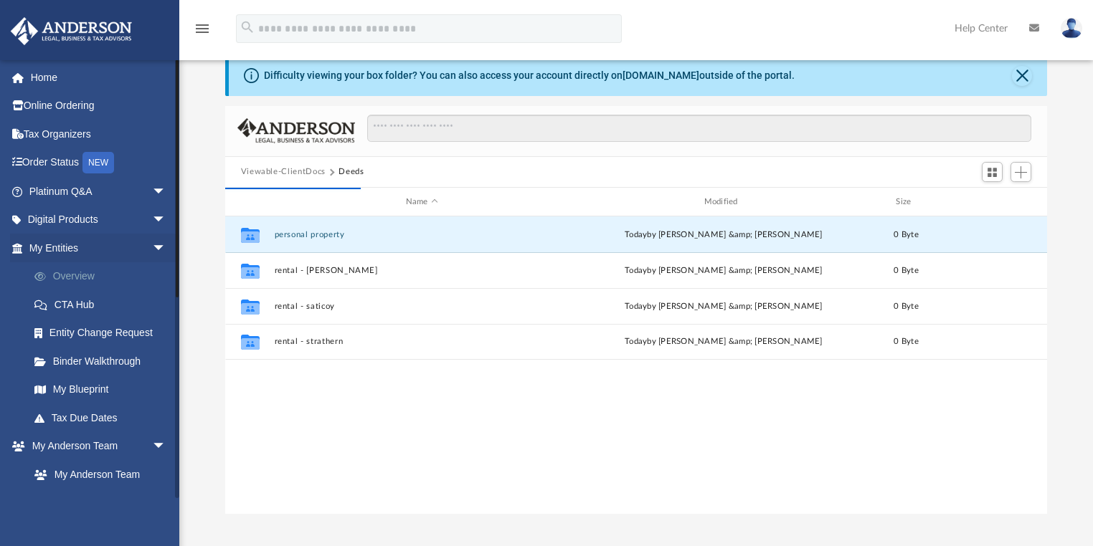
click at [72, 272] on link "Overview" at bounding box center [104, 276] width 168 height 29
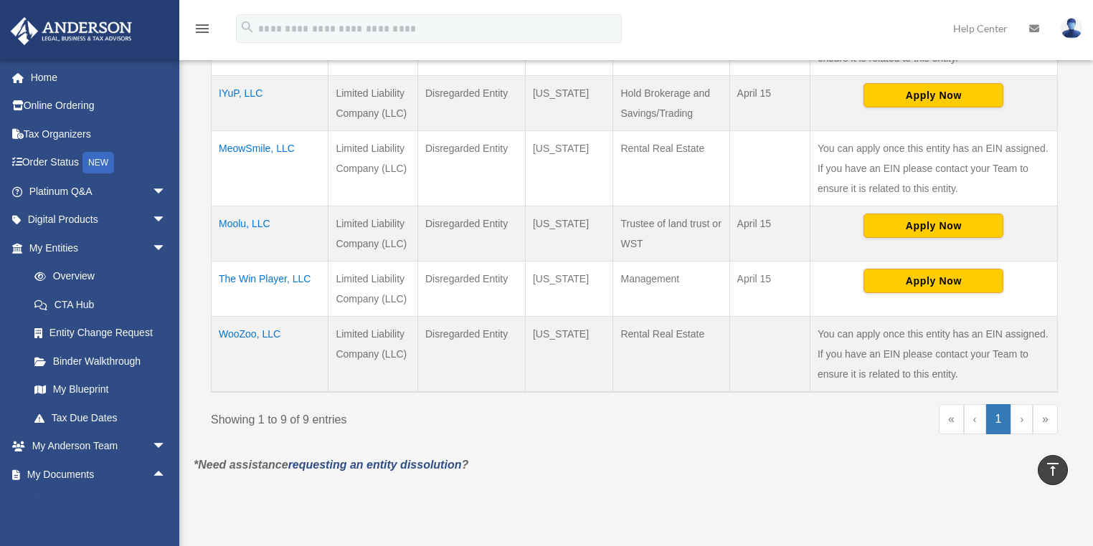
scroll to position [78, 0]
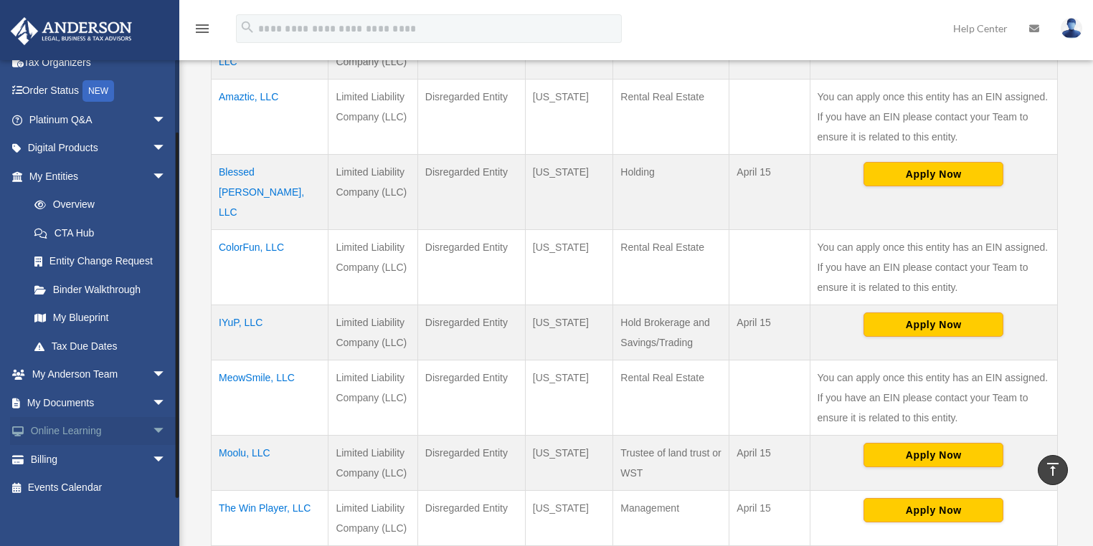
scroll to position [78, 0]
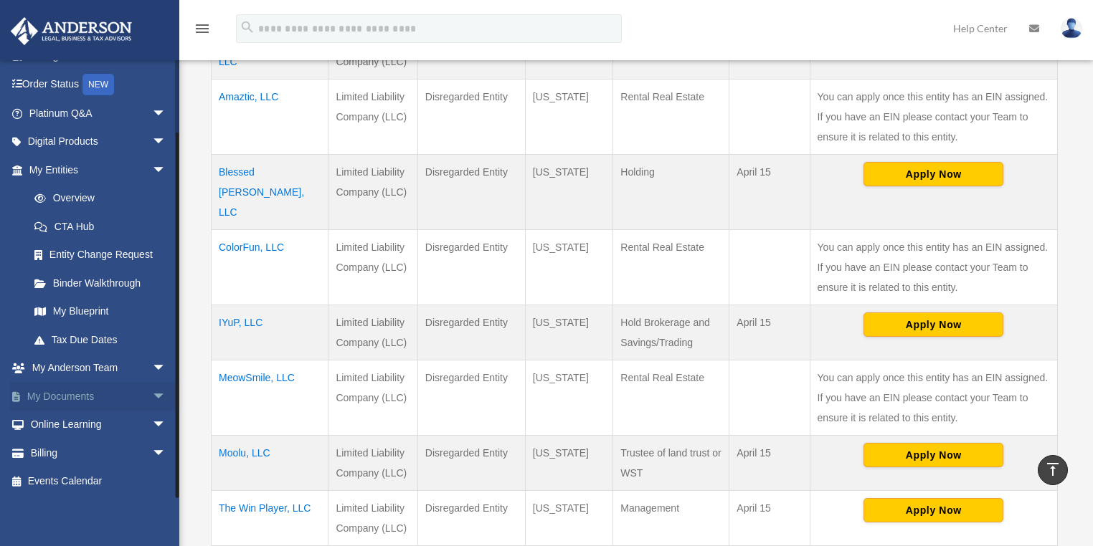
click at [87, 390] on link "My Documents arrow_drop_down" at bounding box center [99, 396] width 178 height 29
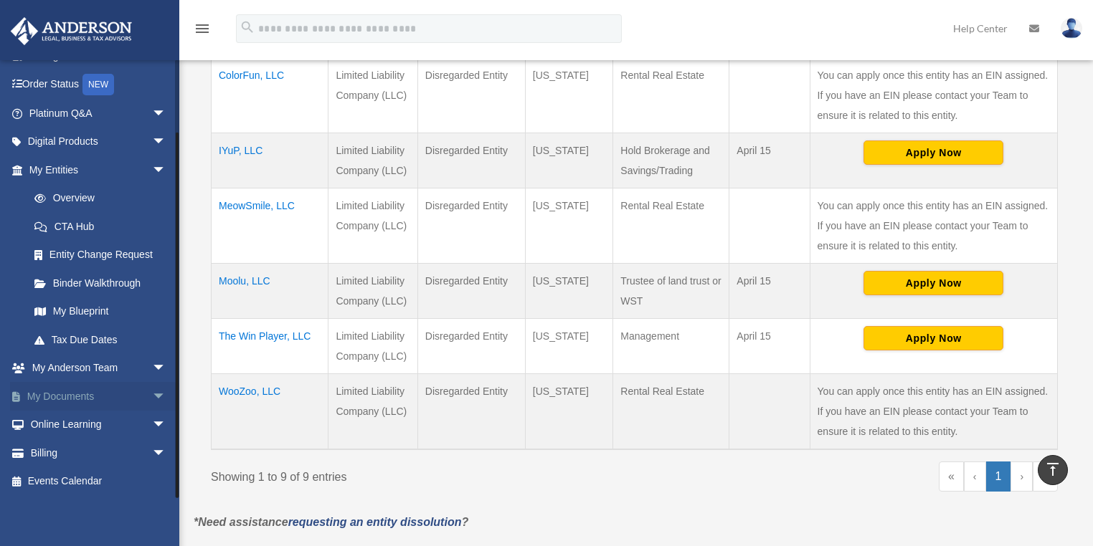
click at [84, 396] on link "My Documents arrow_drop_down" at bounding box center [99, 396] width 178 height 29
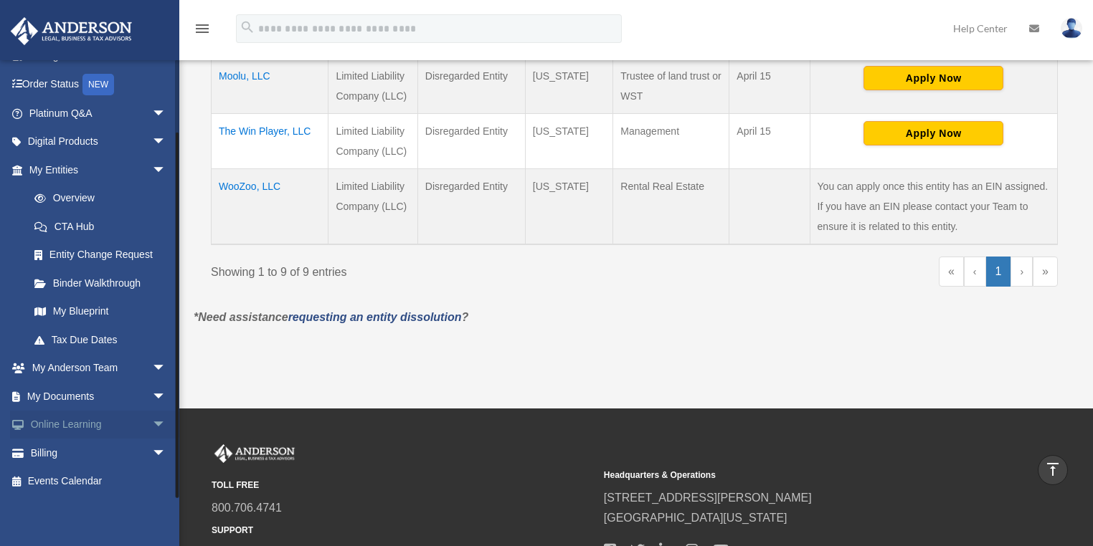
scroll to position [884, 0]
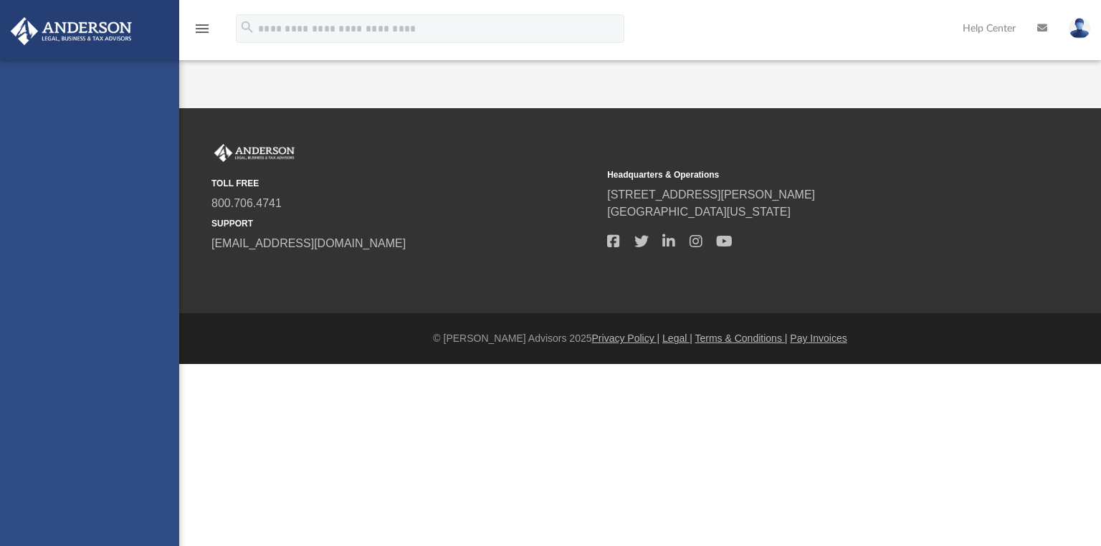
click at [146, 390] on div "[PERSON_NAME][EMAIL_ADDRESS][DOMAIN_NAME] Sign Out [PERSON_NAME][EMAIL_ADDRESS]…" at bounding box center [89, 333] width 179 height 546
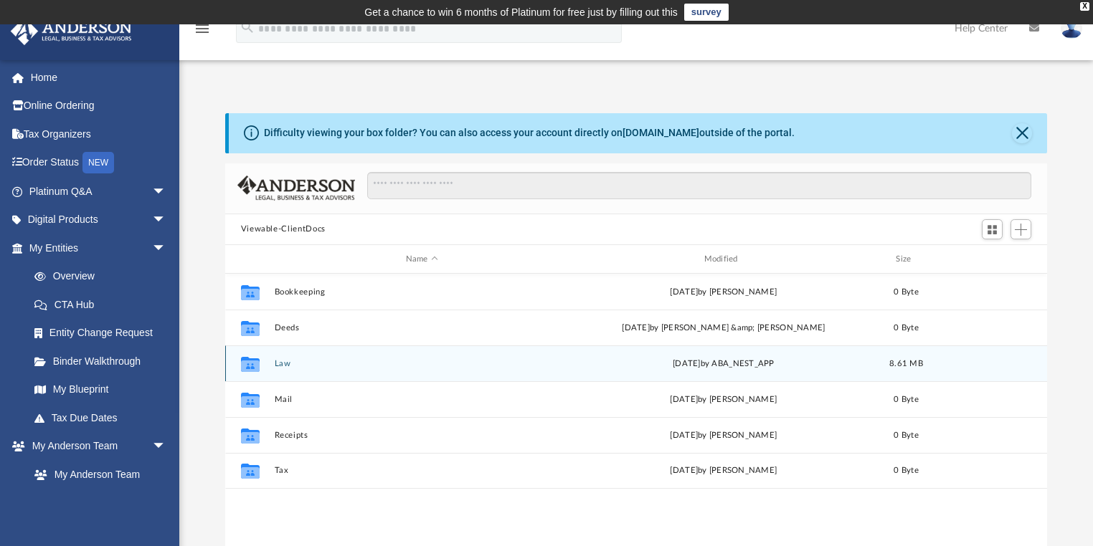
scroll to position [317, 814]
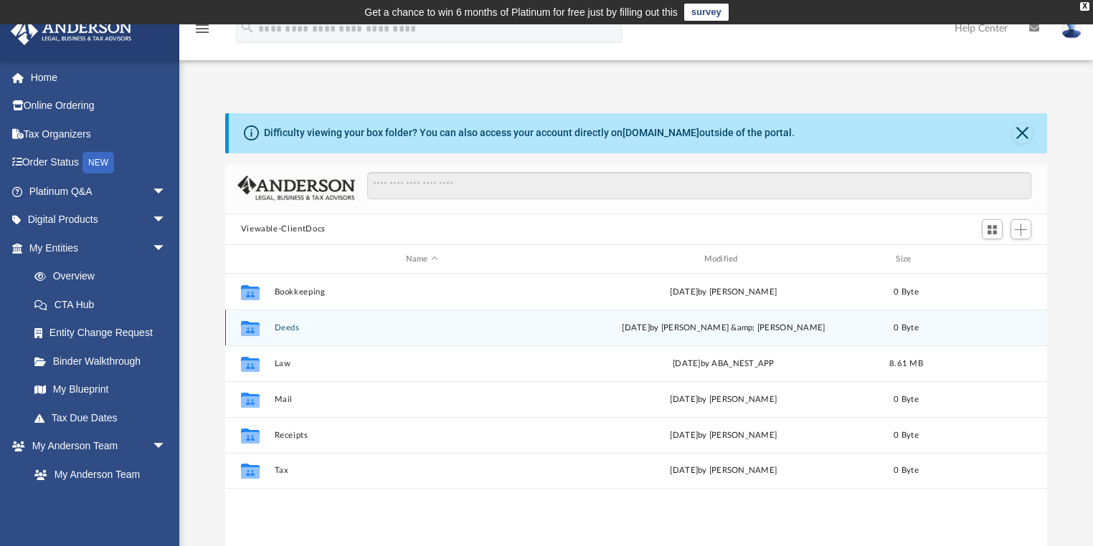
click at [288, 328] on button "Deeds" at bounding box center [421, 327] width 295 height 9
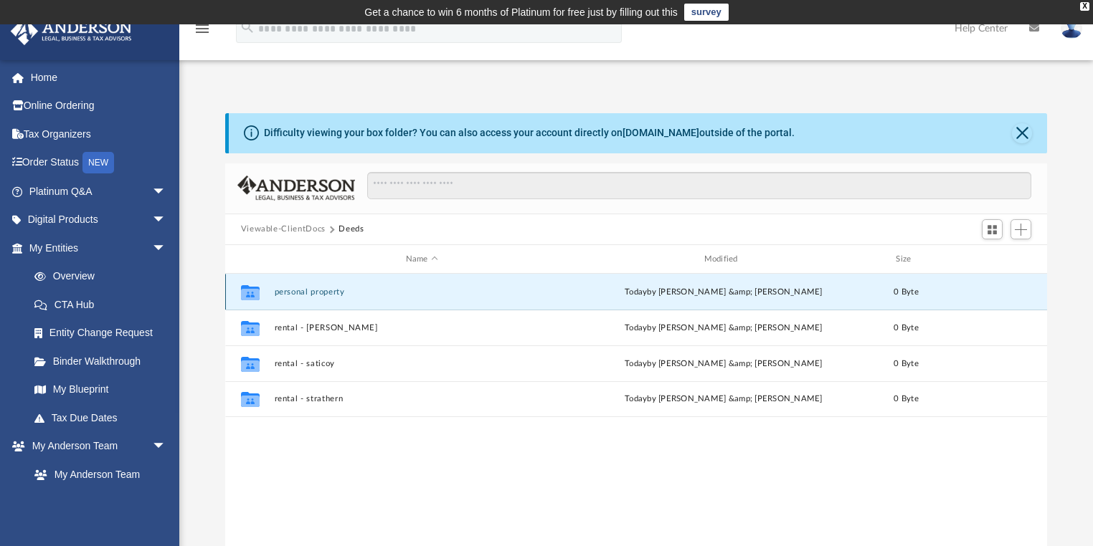
click at [326, 294] on button "personal property" at bounding box center [421, 291] width 295 height 9
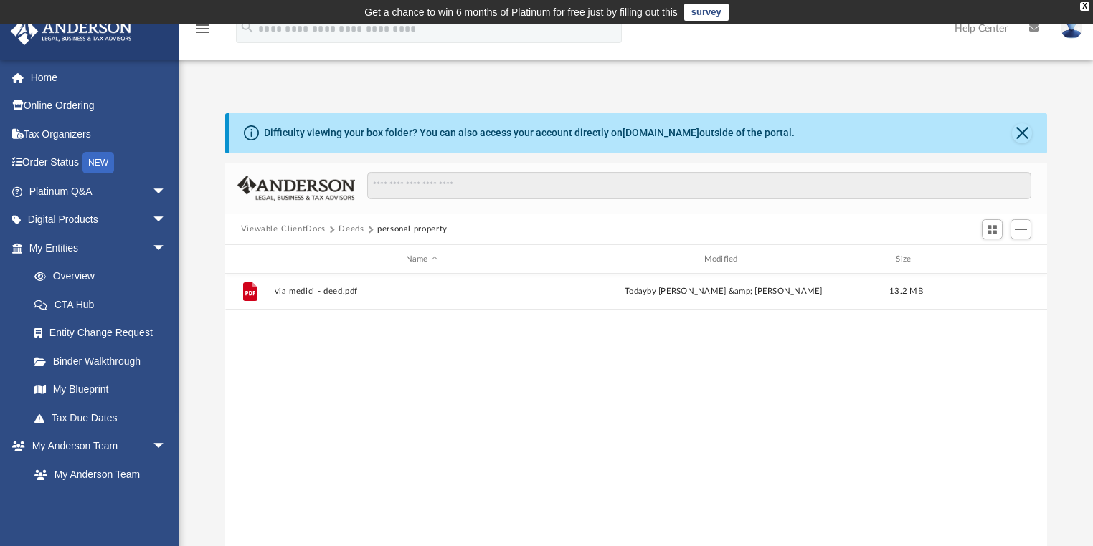
click at [353, 229] on button "Deeds" at bounding box center [350, 229] width 25 height 13
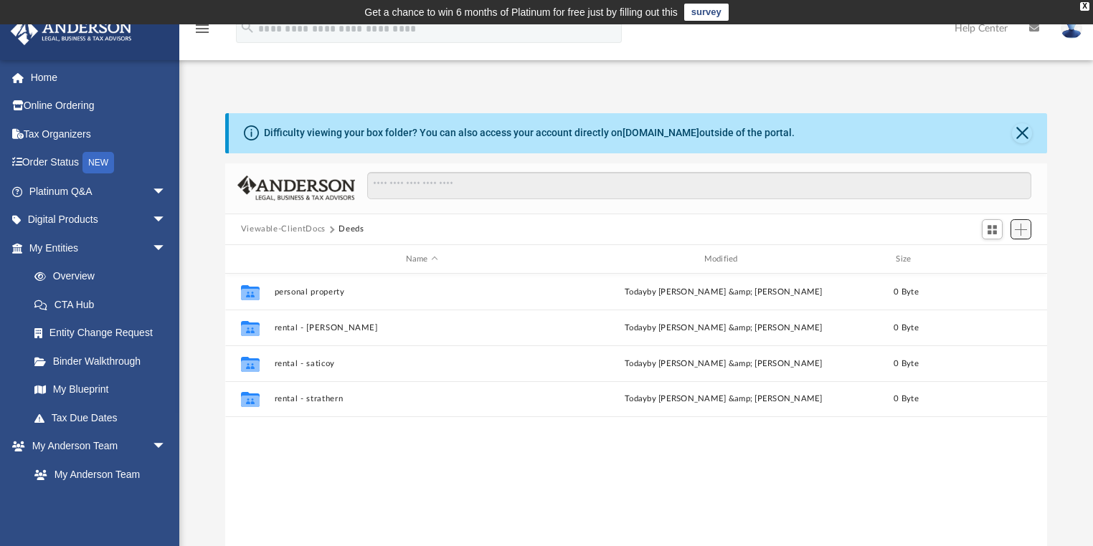
click at [1015, 230] on span "Add" at bounding box center [1020, 230] width 12 height 12
click at [1004, 280] on li "New Folder" at bounding box center [1000, 280] width 46 height 15
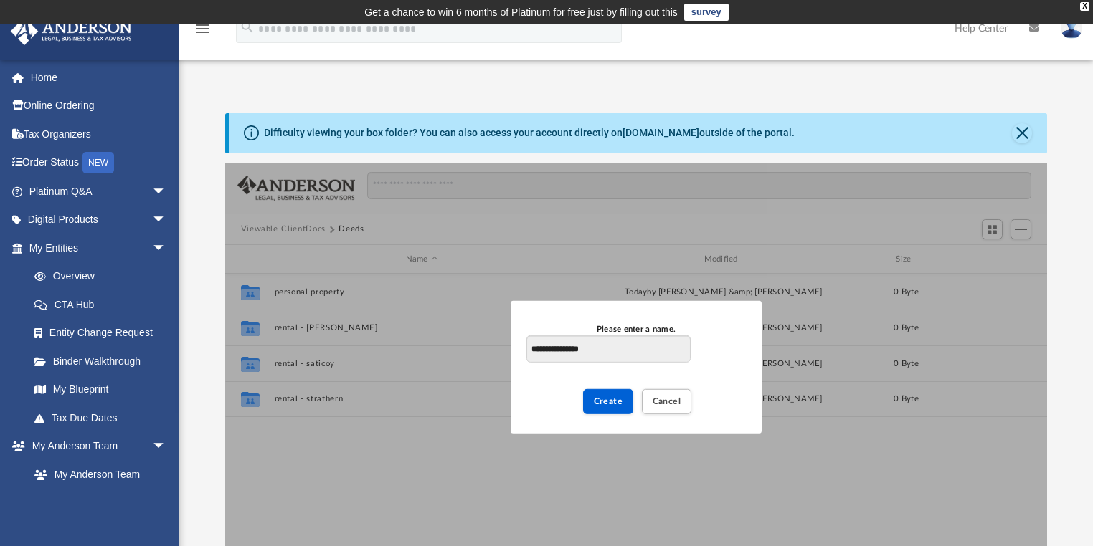
type input "**********"
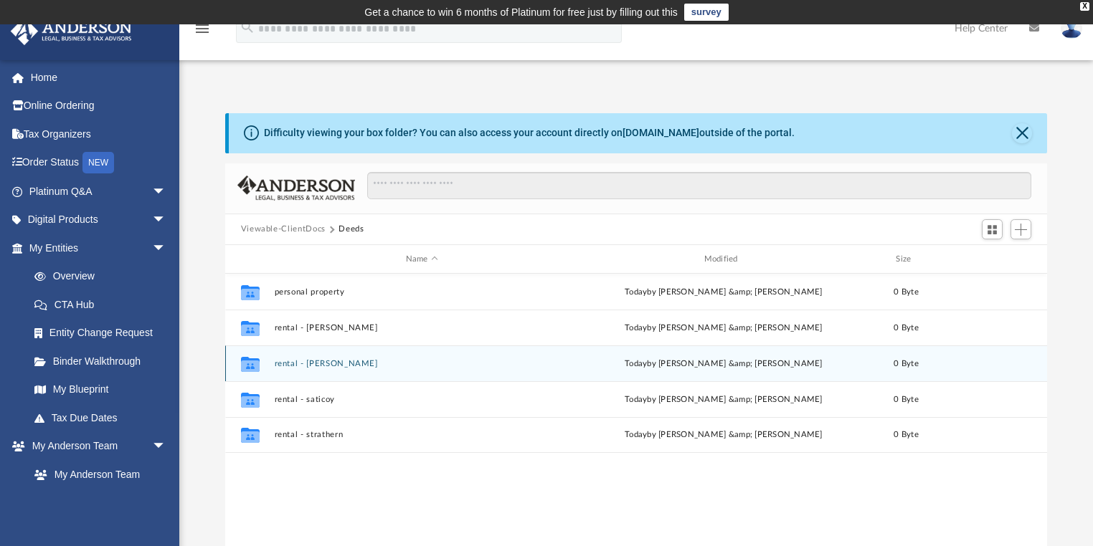
click at [313, 364] on button "rental - [PERSON_NAME]" at bounding box center [421, 363] width 295 height 9
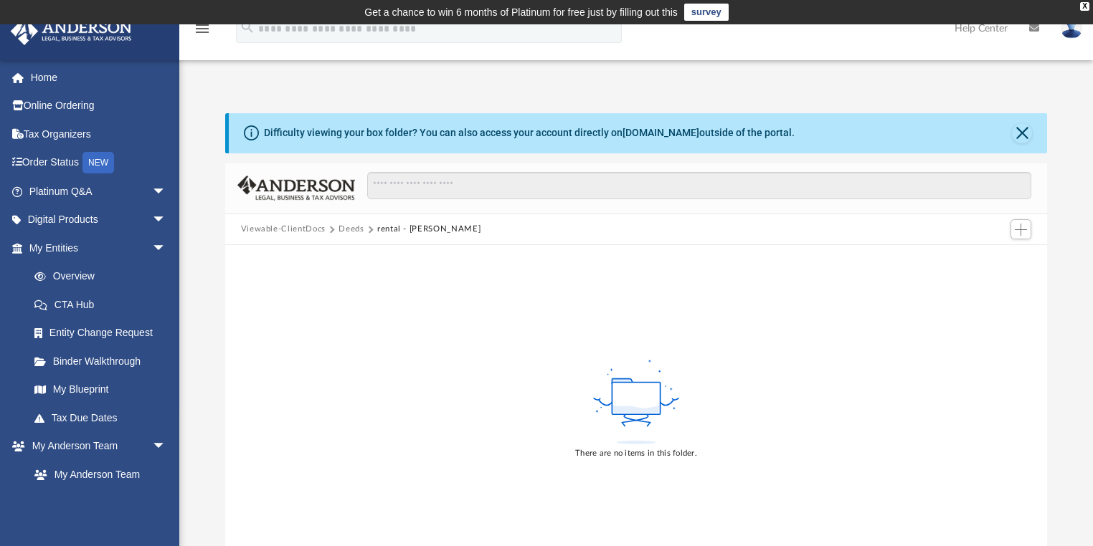
click at [206, 189] on div "Difficulty viewing your box folder? You can also access your account directly o…" at bounding box center [635, 342] width 913 height 458
click at [944, 229] on div "Viewable-ClientDocs Deeds rental - hanna" at bounding box center [636, 230] width 822 height 32
click at [1013, 229] on button "Add" at bounding box center [1021, 229] width 22 height 20
click at [991, 255] on li "Upload" at bounding box center [1000, 258] width 46 height 15
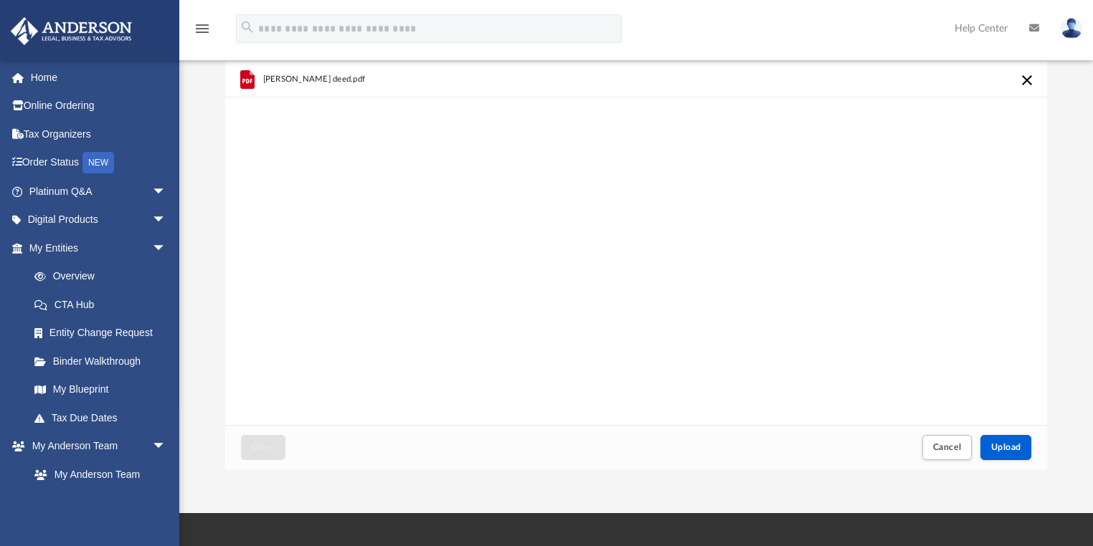
scroll to position [115, 0]
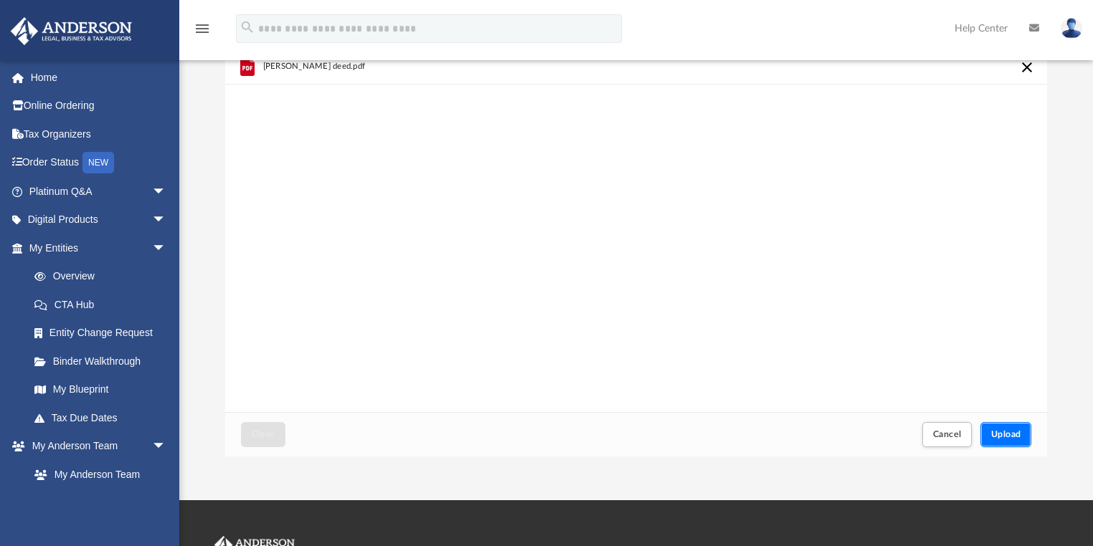
click at [1027, 432] on button "Upload" at bounding box center [1006, 434] width 52 height 25
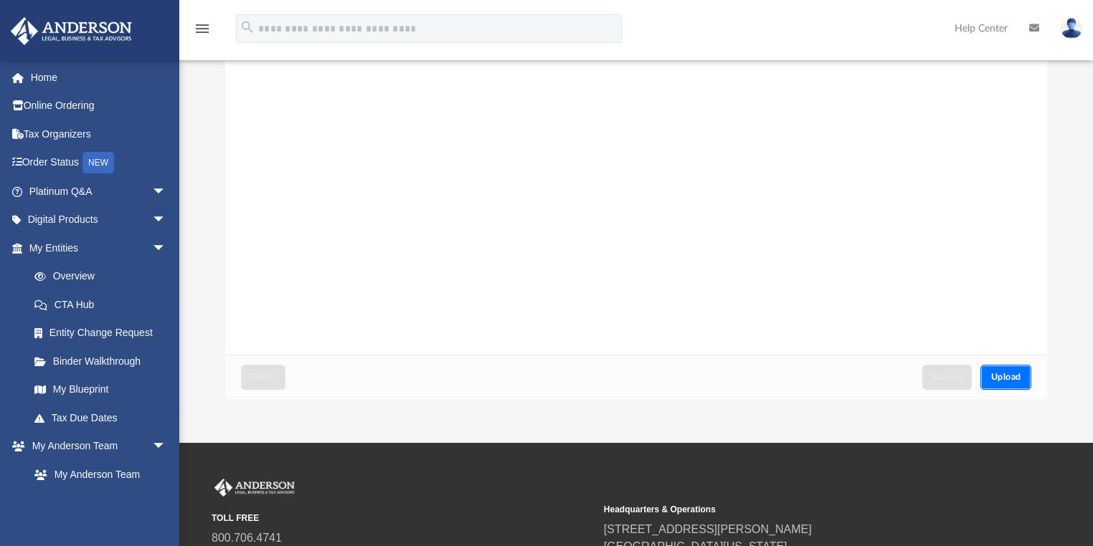
scroll to position [0, 0]
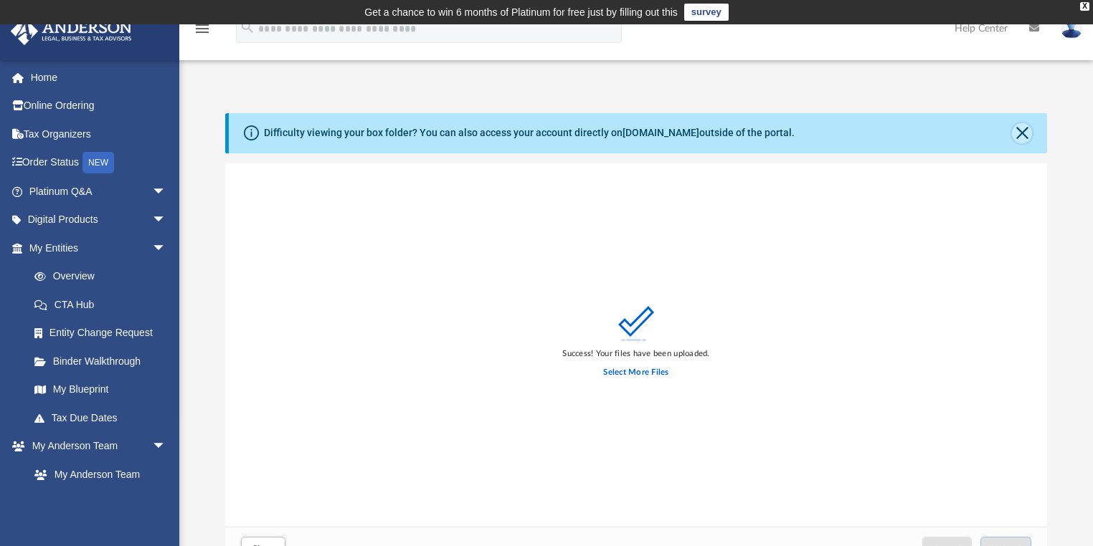
click at [1024, 135] on button "Close" at bounding box center [1022, 133] width 20 height 20
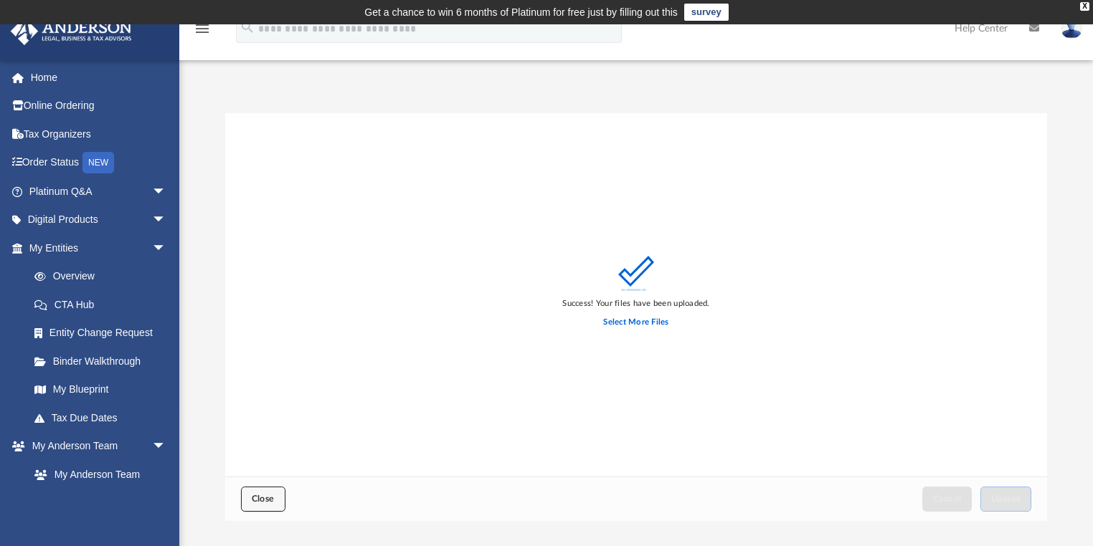
click at [274, 496] on span "Close" at bounding box center [263, 499] width 23 height 9
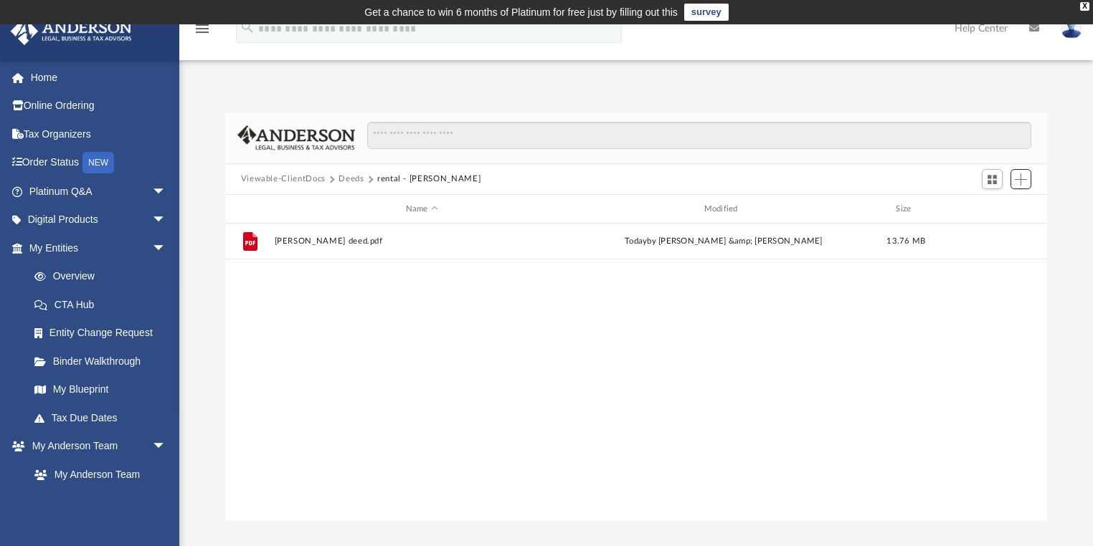
scroll to position [317, 814]
click at [352, 179] on button "Deeds" at bounding box center [350, 179] width 25 height 13
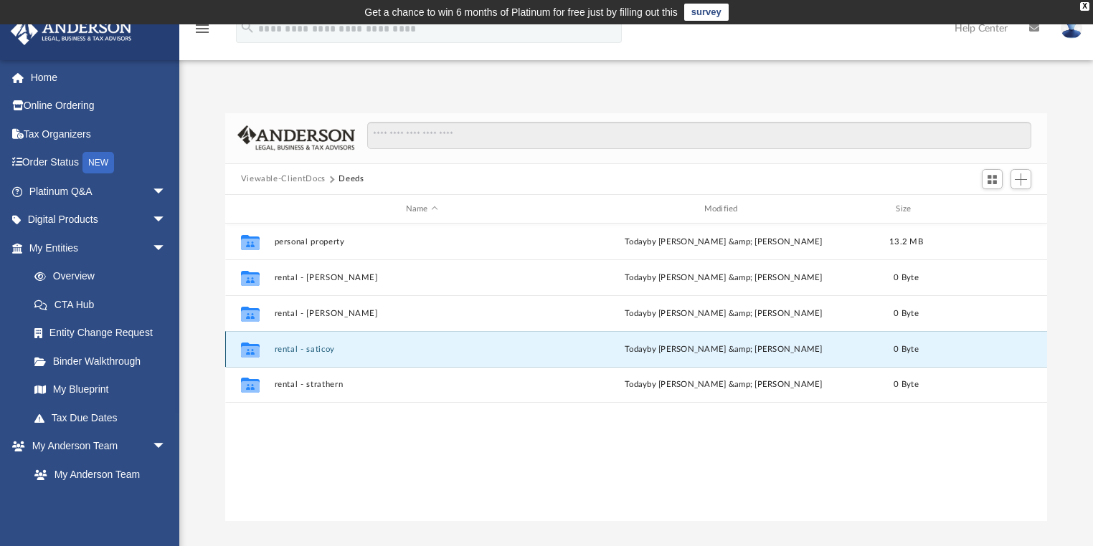
click at [308, 350] on button "rental - saticoy" at bounding box center [421, 349] width 295 height 9
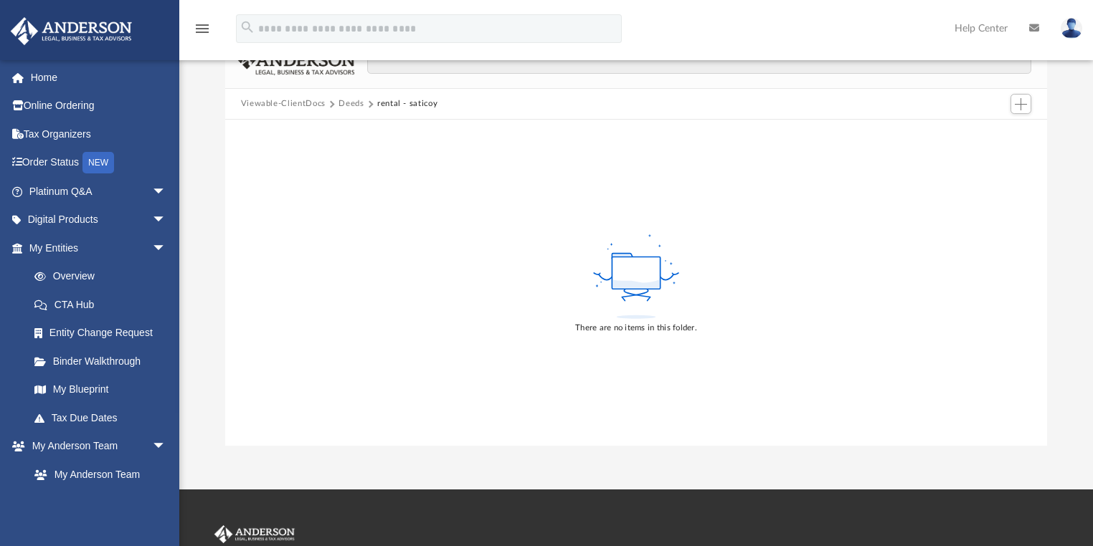
scroll to position [57, 0]
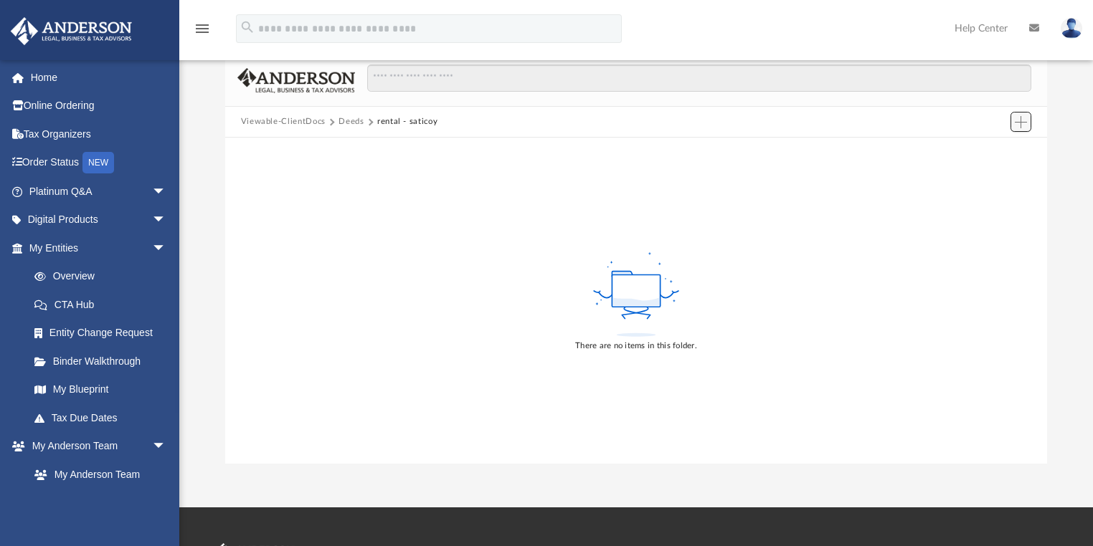
click at [1020, 126] on span "Add" at bounding box center [1020, 122] width 12 height 12
click at [993, 154] on li "Upload" at bounding box center [1000, 150] width 46 height 15
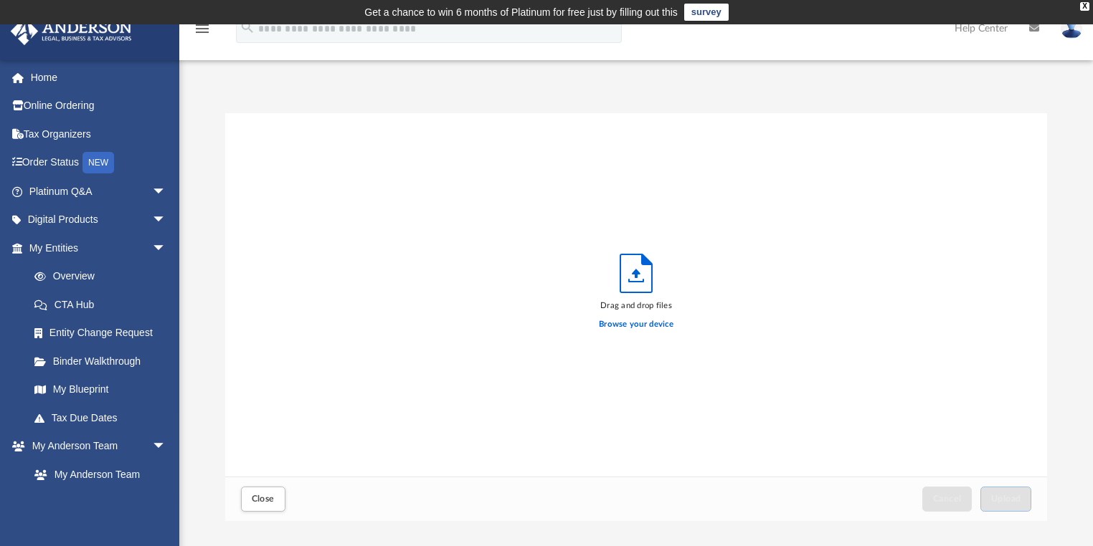
scroll to position [0, 0]
click at [198, 396] on div "Difficulty viewing your box folder? You can also access your account directly o…" at bounding box center [635, 317] width 913 height 408
click at [271, 498] on span "Close" at bounding box center [263, 499] width 23 height 9
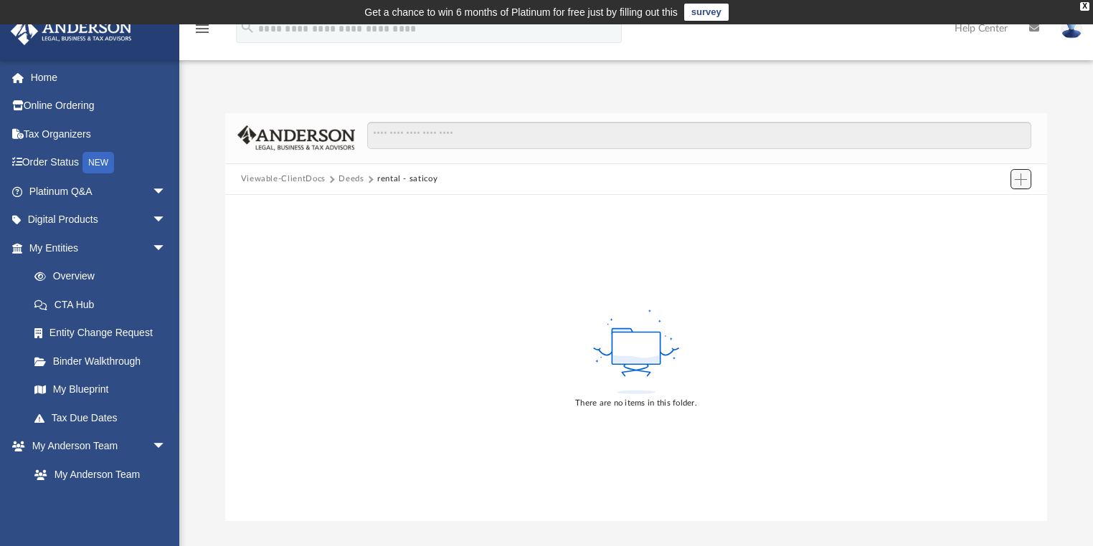
click at [1021, 177] on span "Add" at bounding box center [1020, 179] width 12 height 12
click at [993, 206] on li "Upload" at bounding box center [1000, 208] width 46 height 15
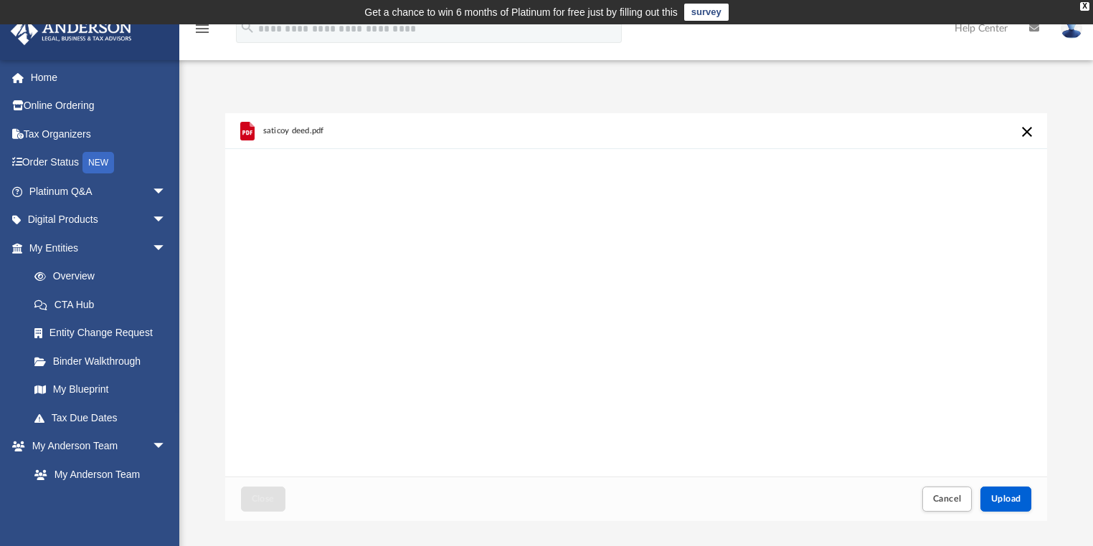
scroll to position [115, 0]
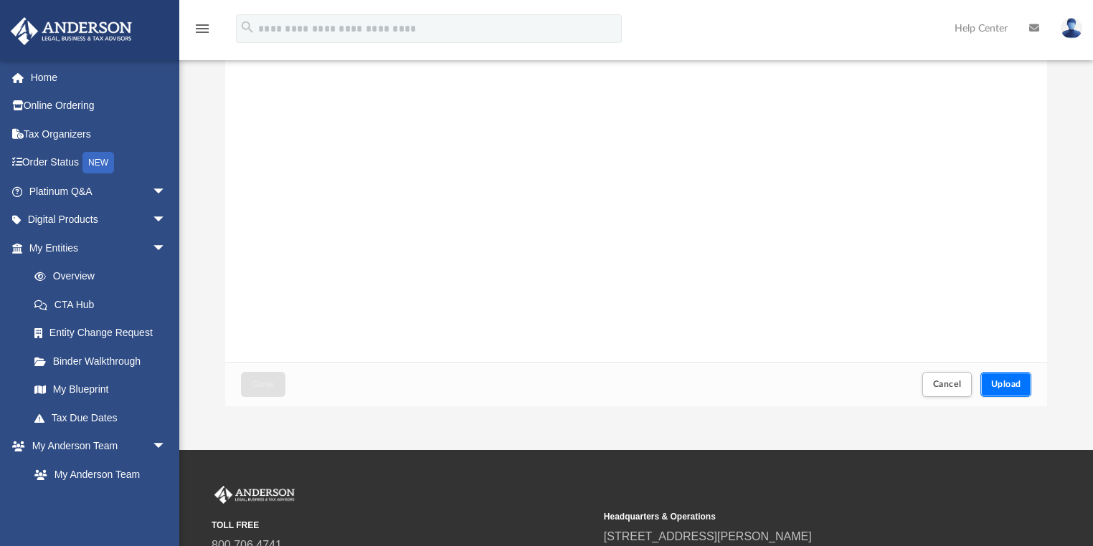
click at [1017, 382] on span "Upload" at bounding box center [1006, 384] width 30 height 9
click at [272, 386] on span "Close" at bounding box center [263, 384] width 23 height 9
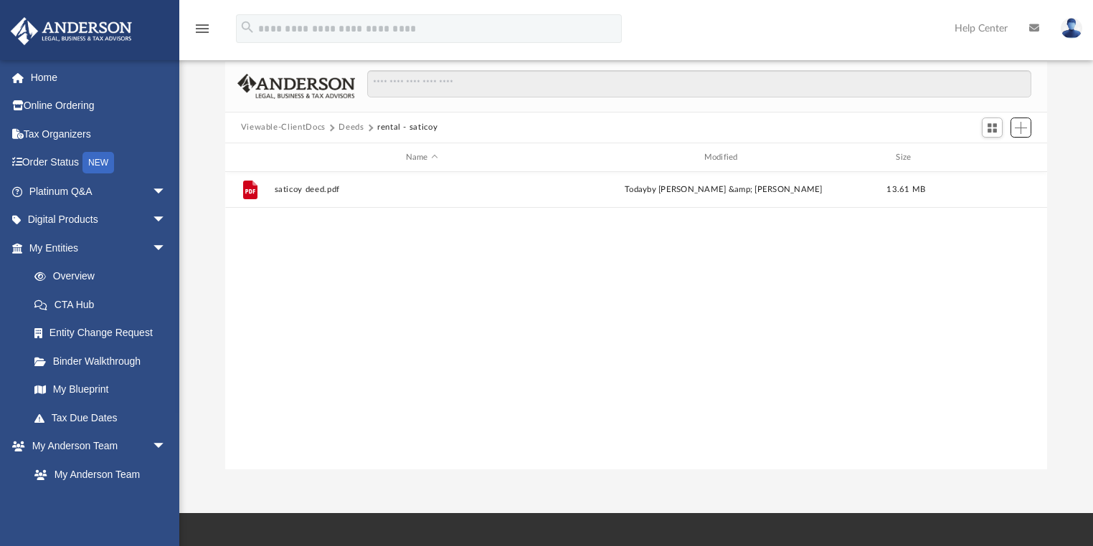
scroll to position [0, 0]
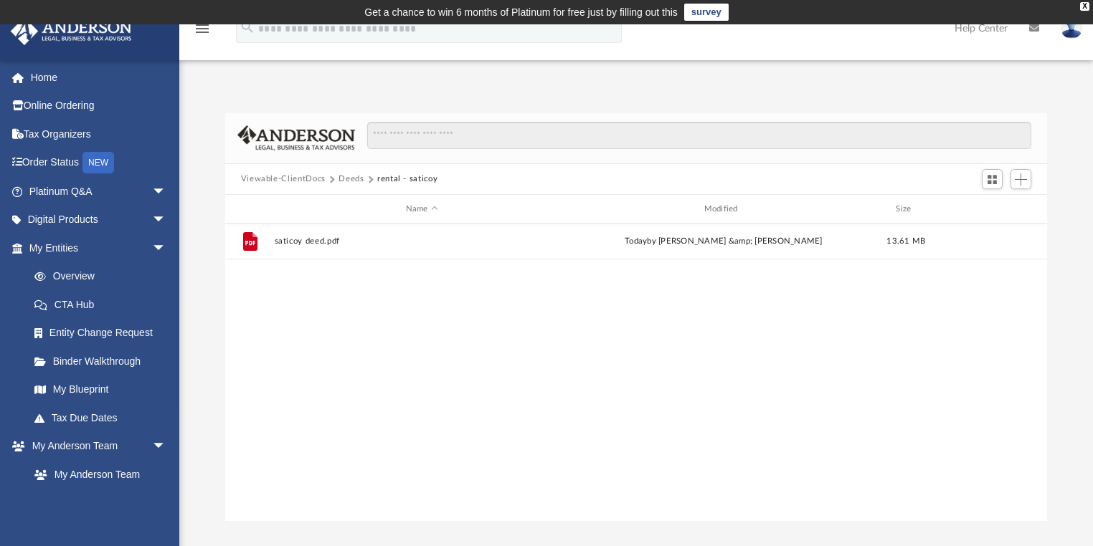
click at [358, 179] on button "Deeds" at bounding box center [350, 179] width 25 height 13
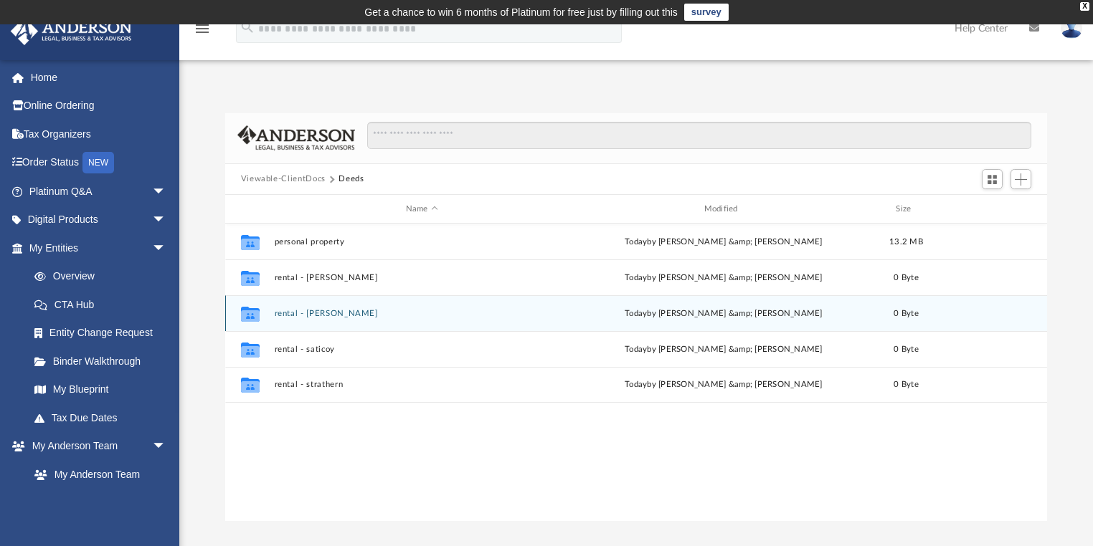
click at [311, 310] on button "rental - [PERSON_NAME]" at bounding box center [421, 313] width 295 height 9
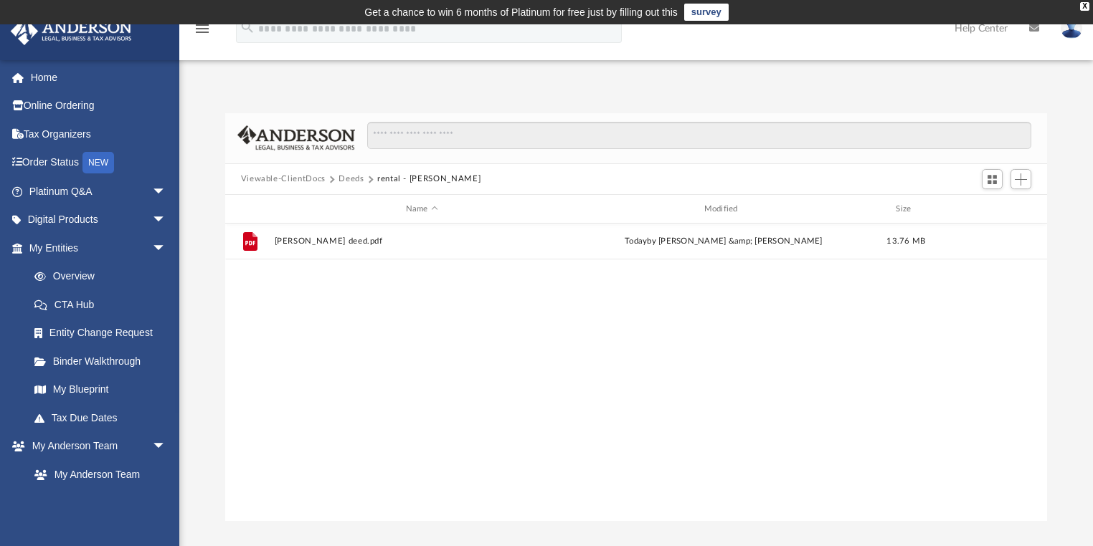
click at [341, 178] on button "Deeds" at bounding box center [350, 179] width 25 height 13
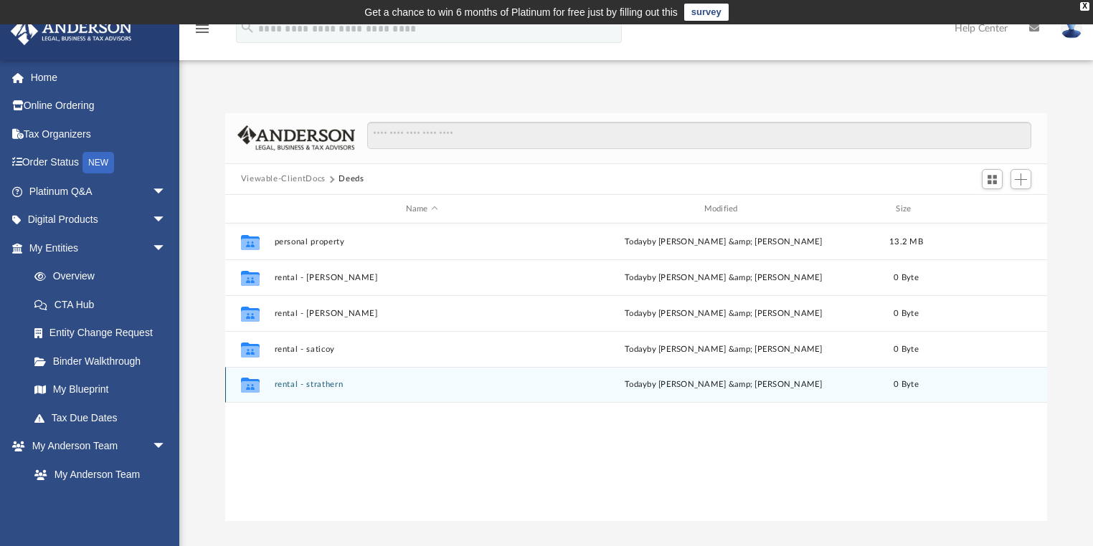
click at [318, 387] on button "rental - strathern" at bounding box center [421, 385] width 295 height 9
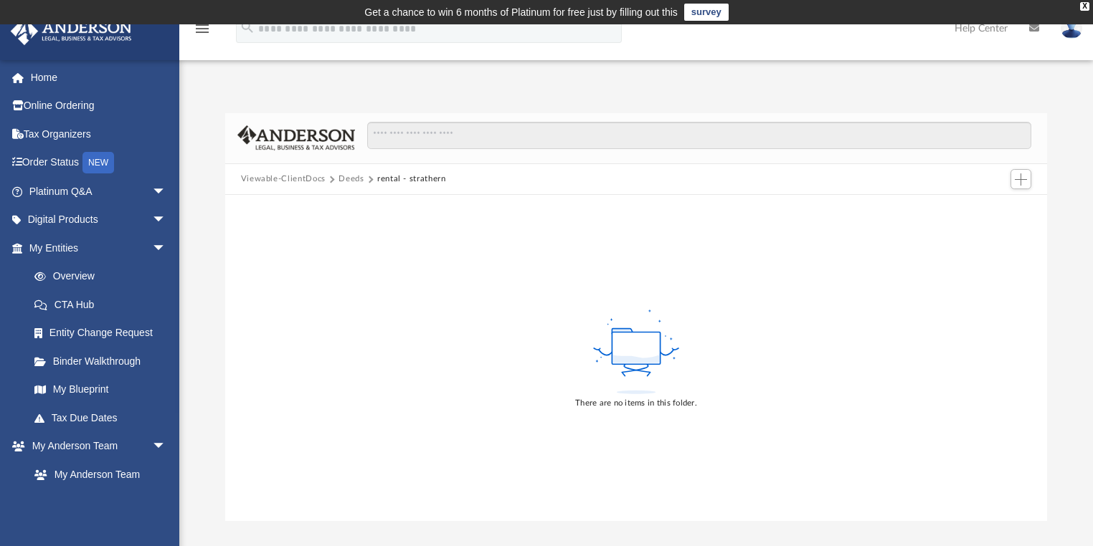
click at [841, 233] on div "There are no items in this folder." at bounding box center [636, 357] width 822 height 325
click at [1014, 177] on button "Add" at bounding box center [1021, 179] width 22 height 20
click at [983, 206] on li "Upload" at bounding box center [1000, 208] width 46 height 15
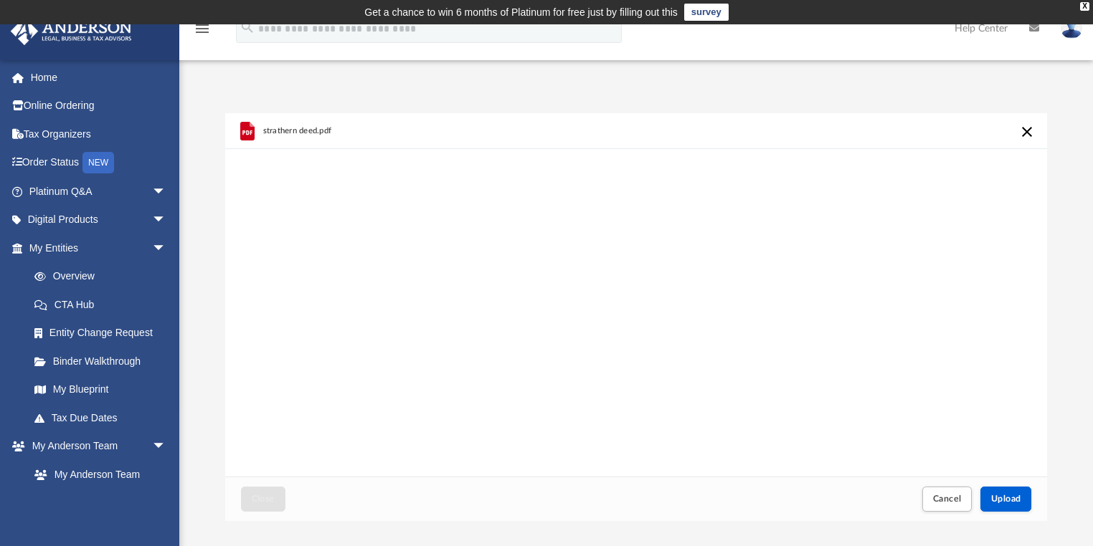
scroll to position [57, 0]
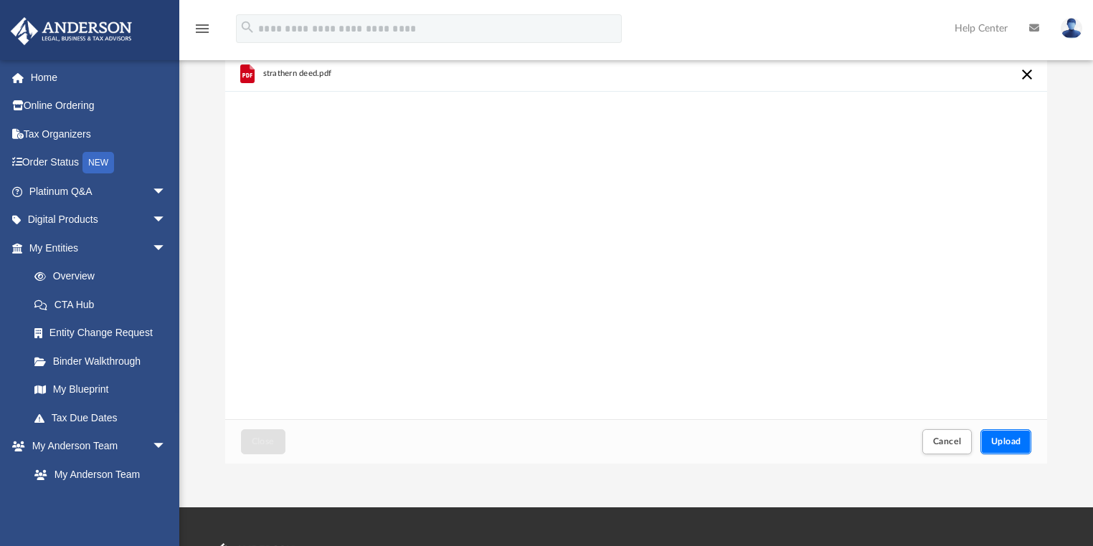
click at [1000, 438] on span "Upload" at bounding box center [1006, 441] width 30 height 9
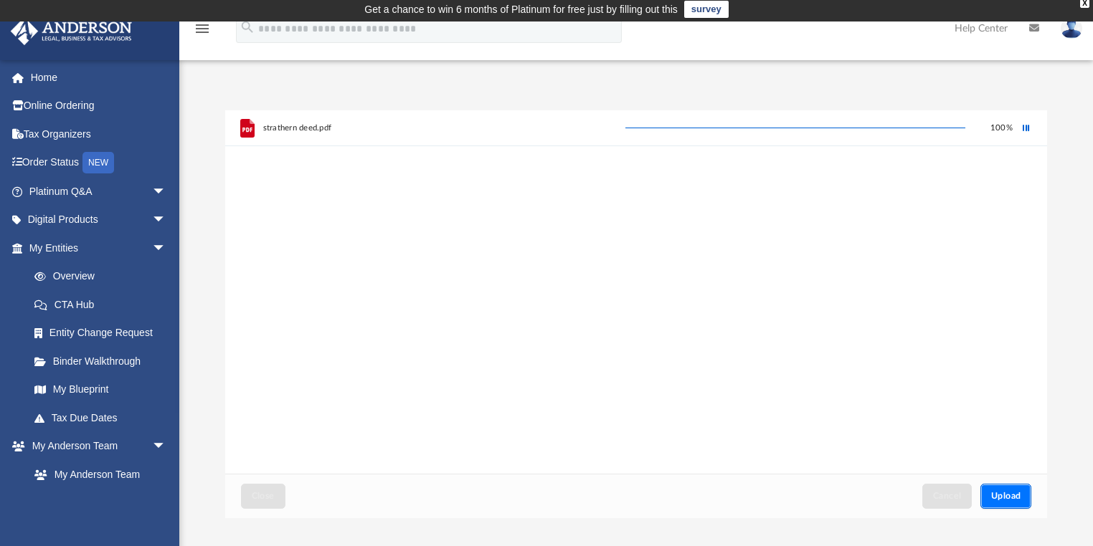
scroll to position [0, 0]
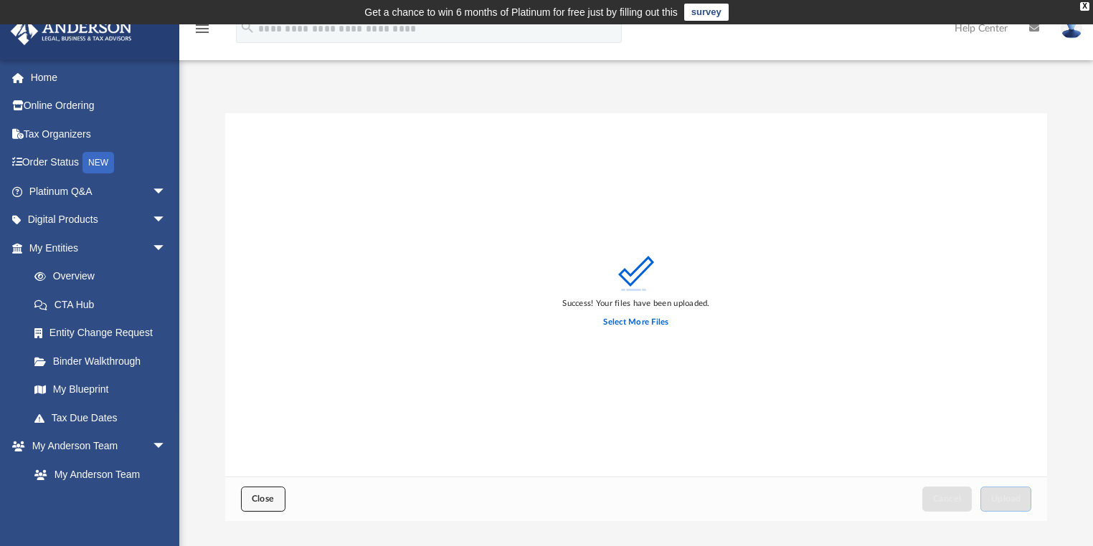
click at [277, 499] on button "Close" at bounding box center [263, 499] width 44 height 25
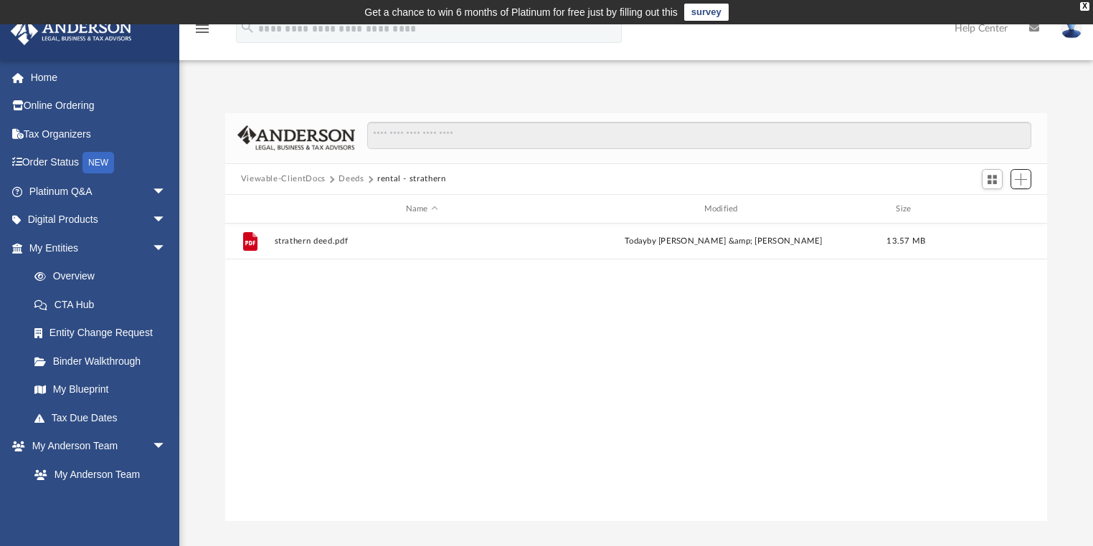
scroll to position [317, 814]
click at [344, 177] on button "Deeds" at bounding box center [350, 179] width 25 height 13
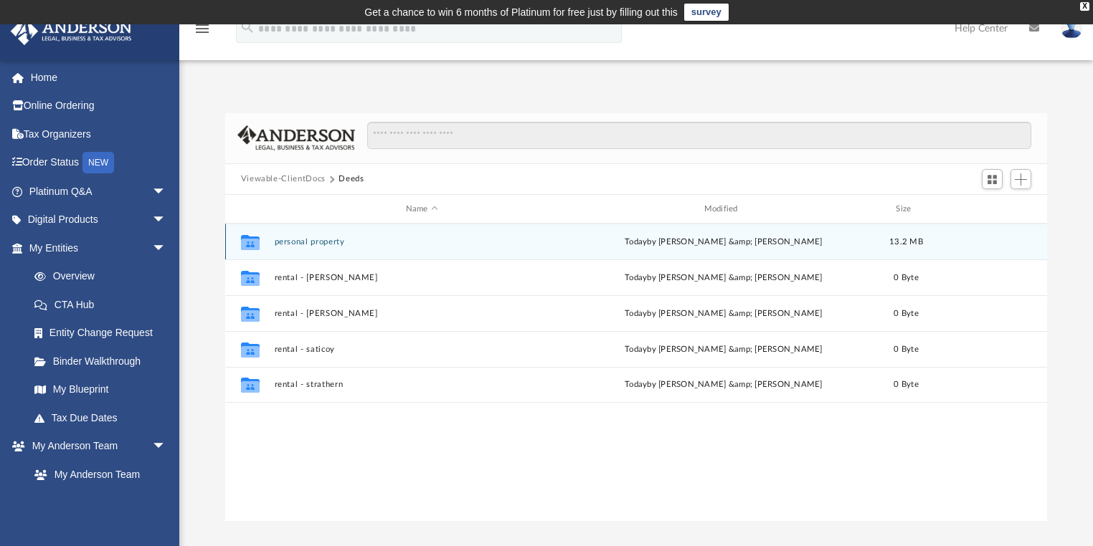
click at [315, 243] on button "personal property" at bounding box center [421, 241] width 295 height 9
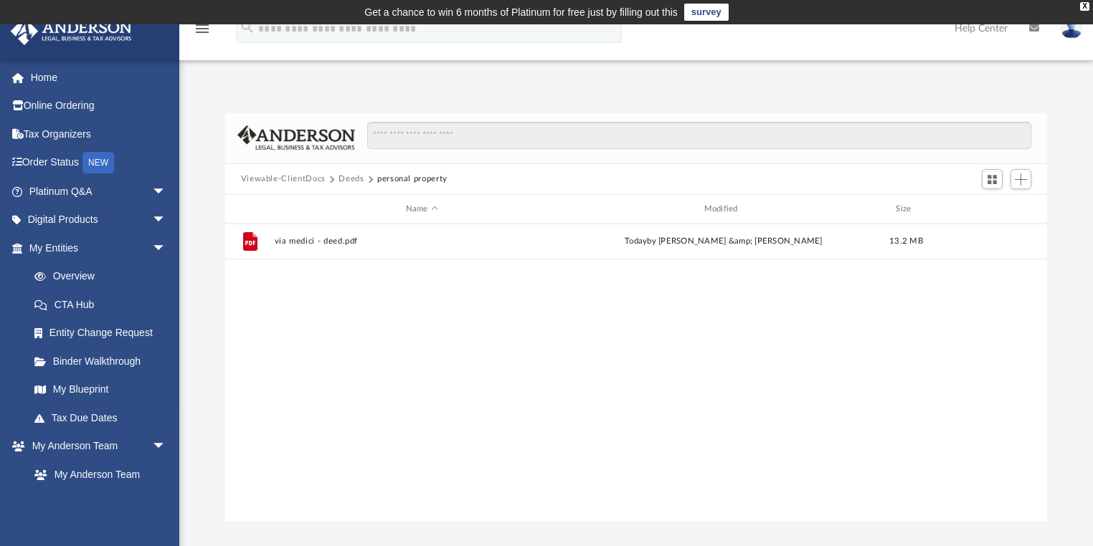
click at [351, 173] on button "Deeds" at bounding box center [350, 179] width 25 height 13
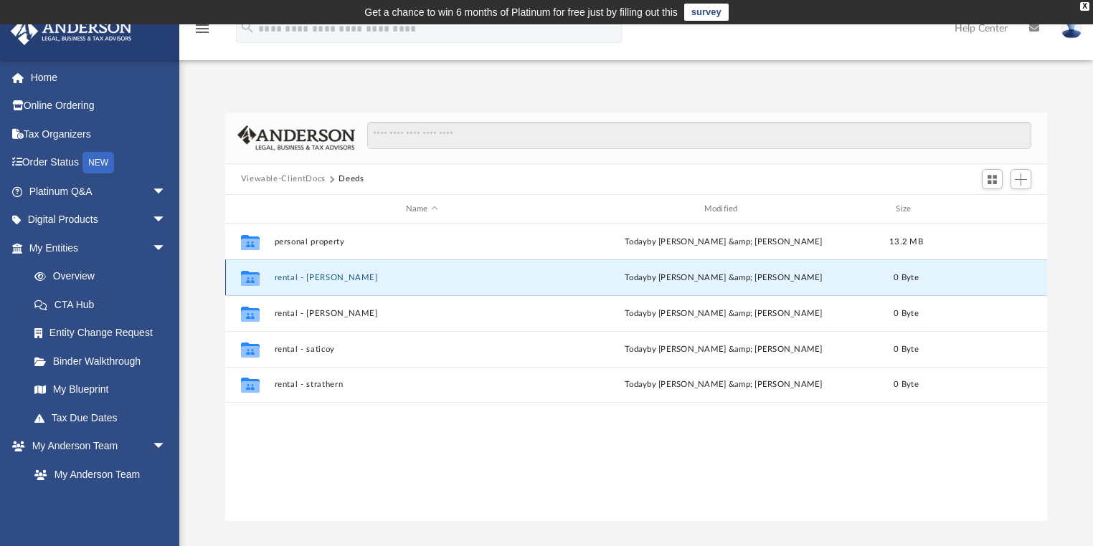
click at [323, 279] on button "rental - [PERSON_NAME]" at bounding box center [421, 277] width 295 height 9
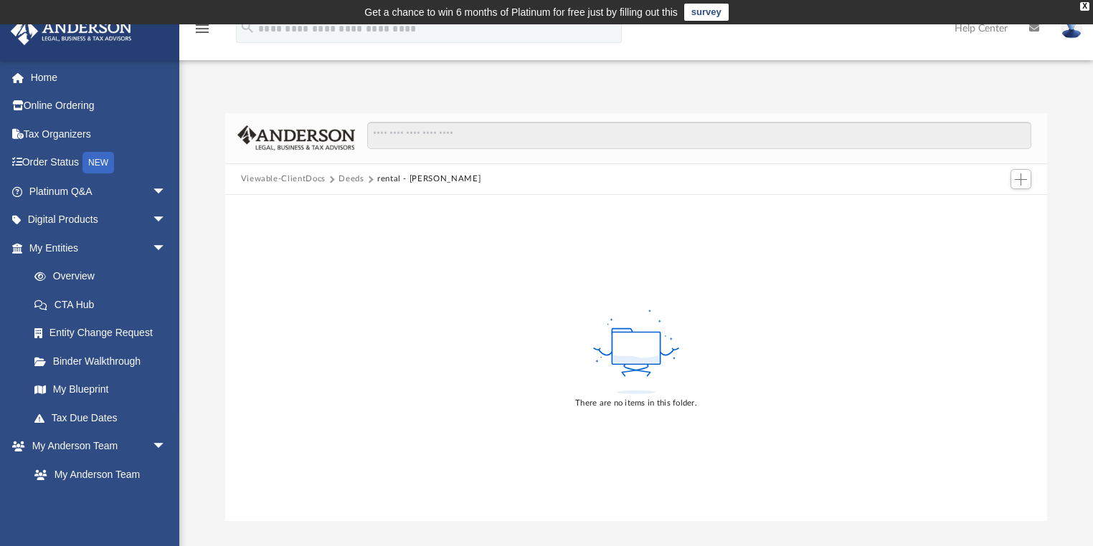
click at [356, 177] on button "Deeds" at bounding box center [350, 179] width 25 height 13
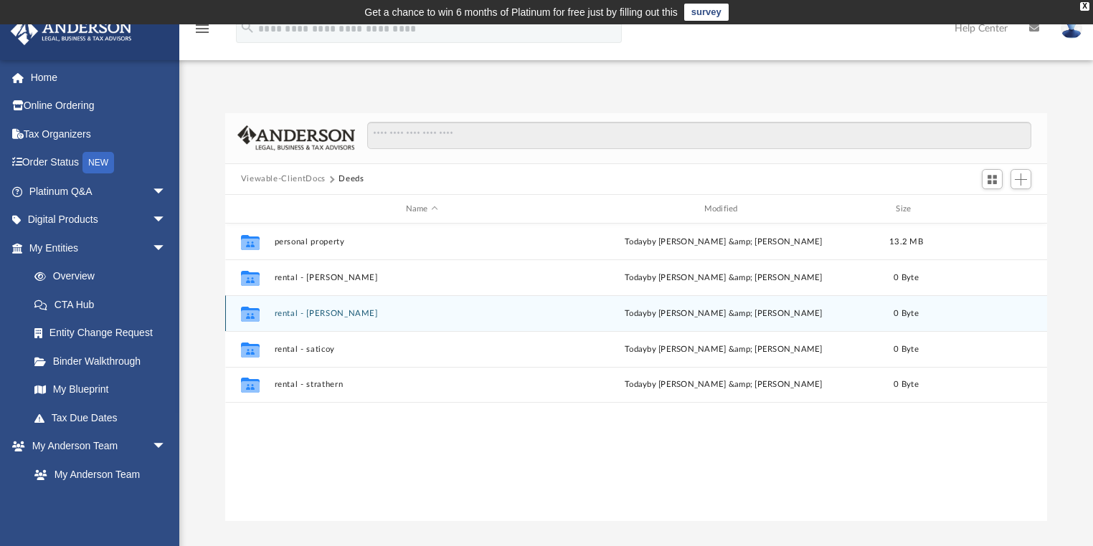
click at [303, 313] on button "rental - [PERSON_NAME]" at bounding box center [421, 313] width 295 height 9
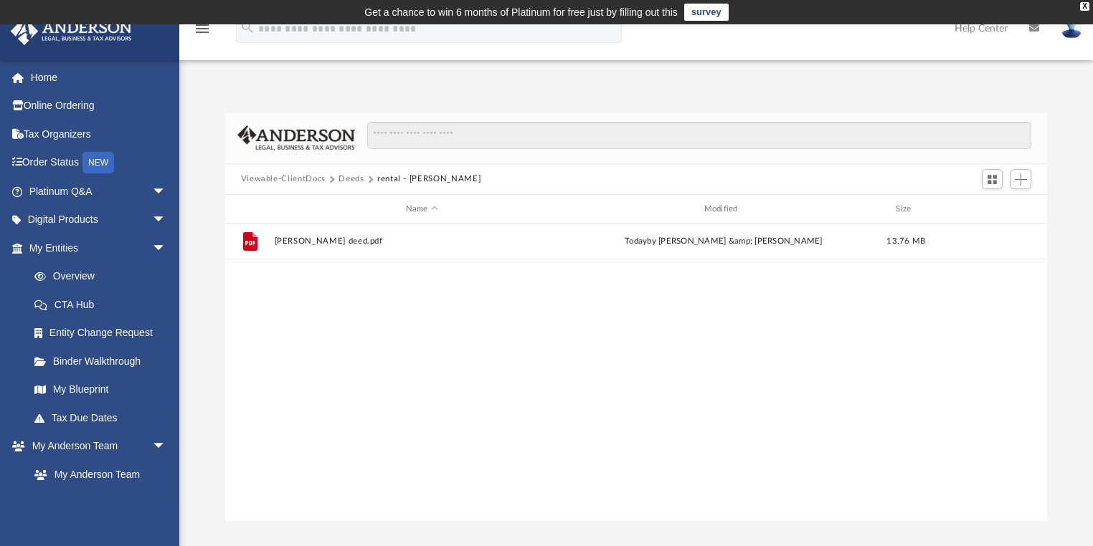
click at [351, 176] on button "Deeds" at bounding box center [350, 179] width 25 height 13
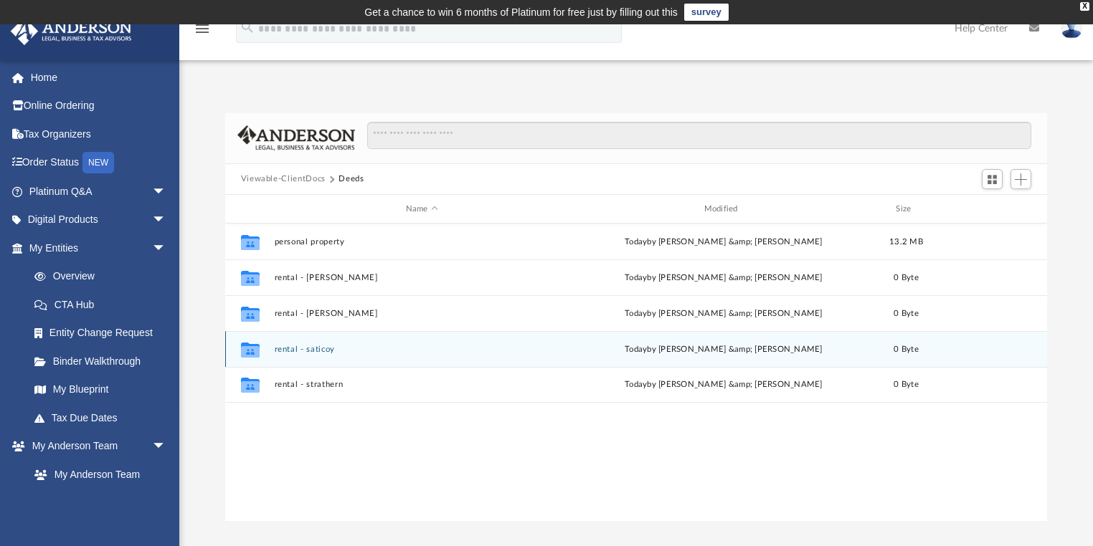
click at [315, 352] on button "rental - saticoy" at bounding box center [421, 349] width 295 height 9
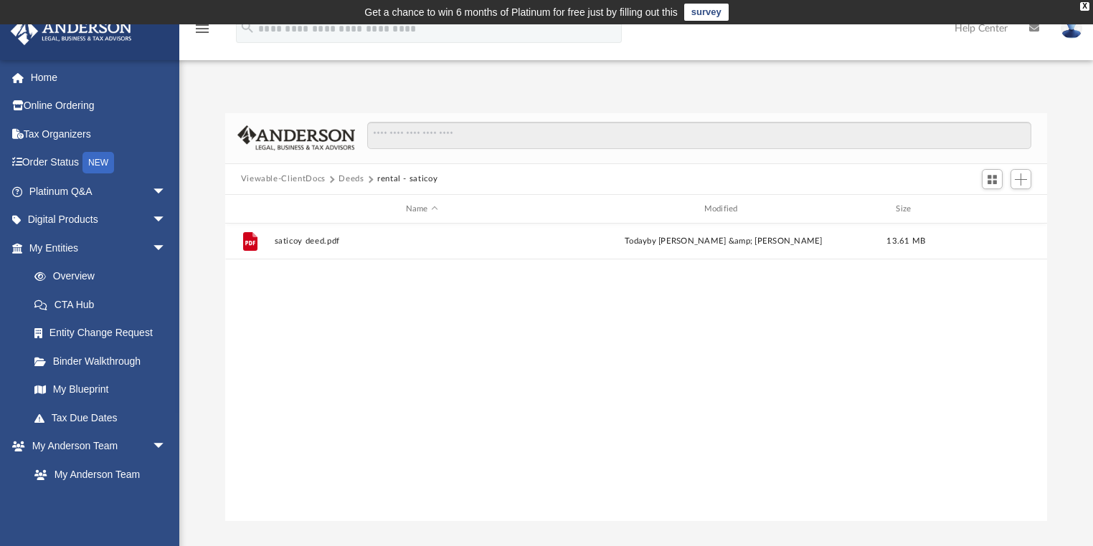
click at [355, 176] on button "Deeds" at bounding box center [350, 179] width 25 height 13
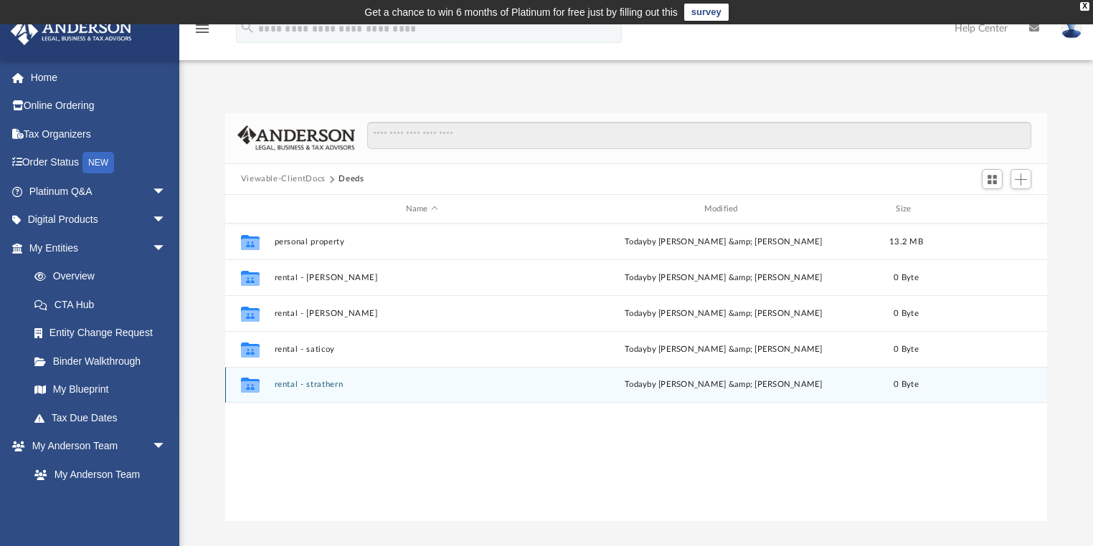
click at [315, 383] on button "rental - strathern" at bounding box center [421, 385] width 295 height 9
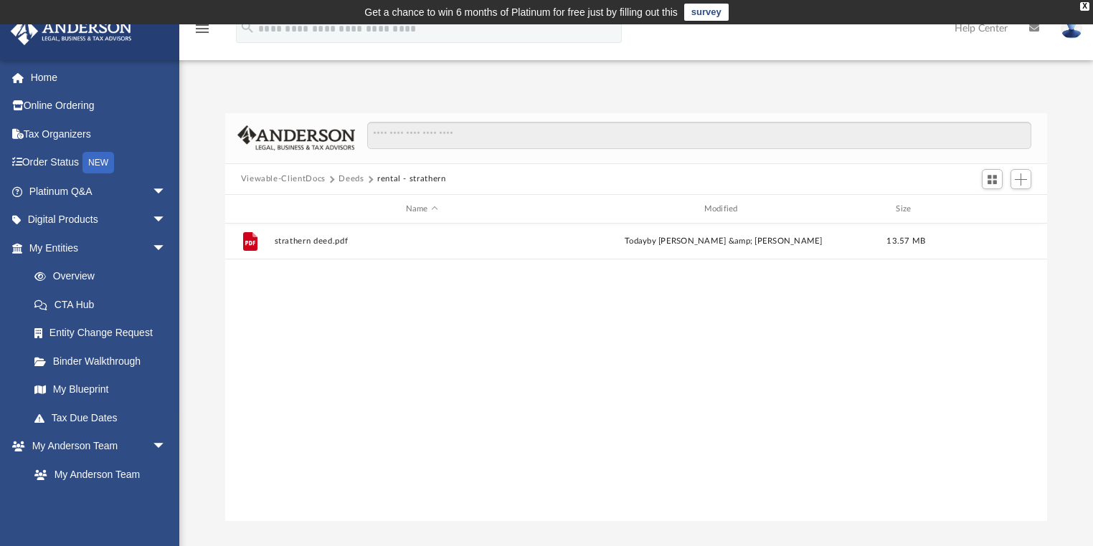
click at [347, 176] on button "Deeds" at bounding box center [350, 179] width 25 height 13
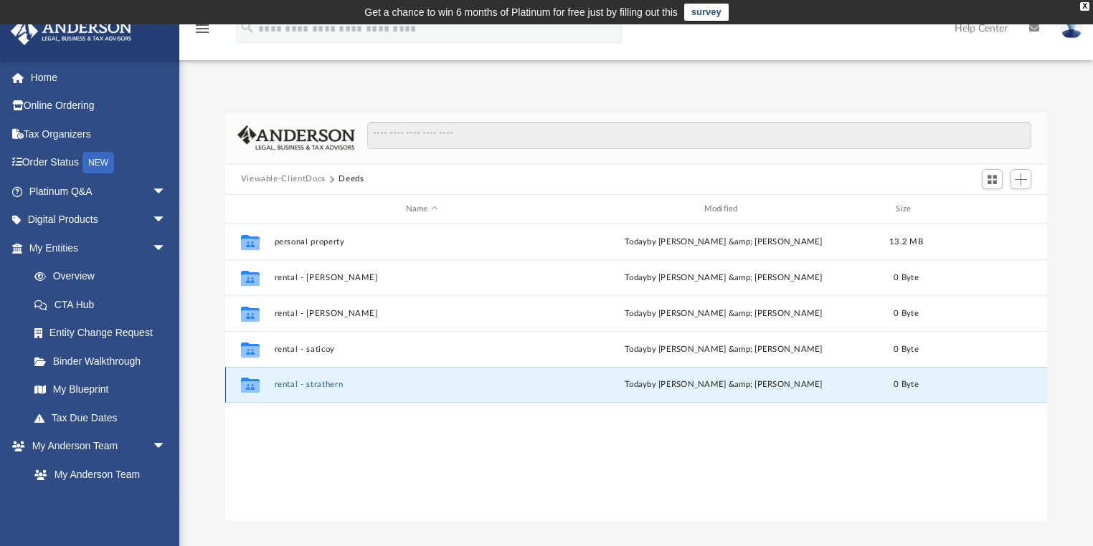
click at [300, 387] on button "rental - strathern" at bounding box center [421, 385] width 295 height 9
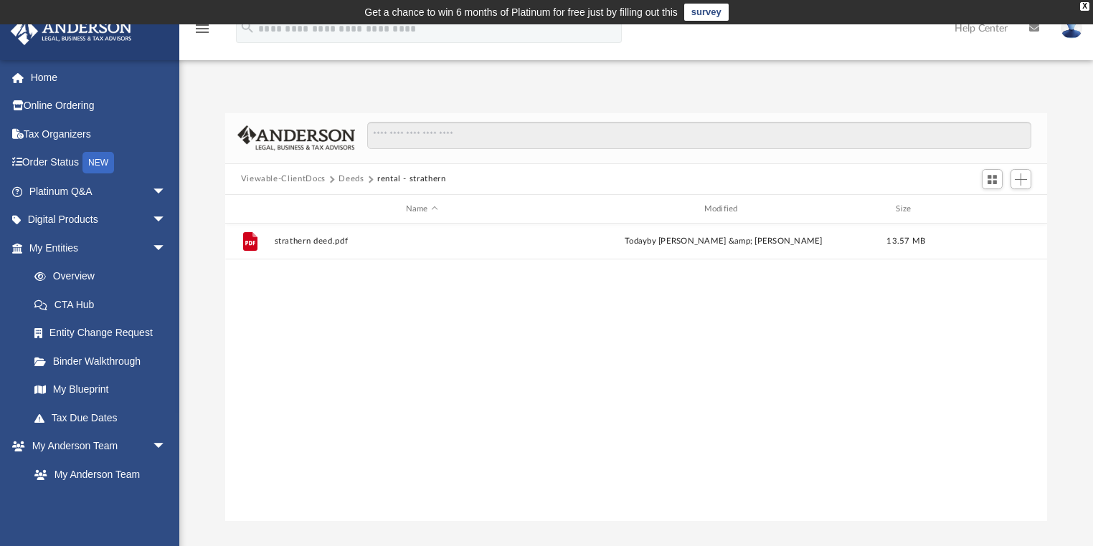
click at [300, 386] on div "File strathern deed.pdf today by Saurin Kumar &amp; Urvisha Kalavadia 13.57 MB" at bounding box center [636, 372] width 822 height 297
click at [355, 182] on button "Deeds" at bounding box center [350, 179] width 25 height 13
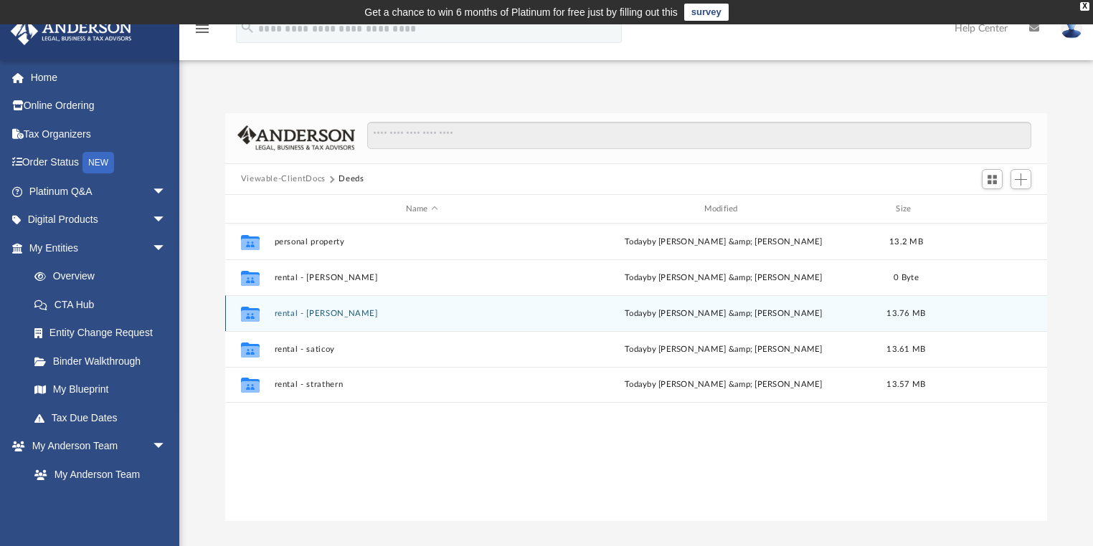
click at [298, 312] on button "rental - hanna" at bounding box center [421, 313] width 295 height 9
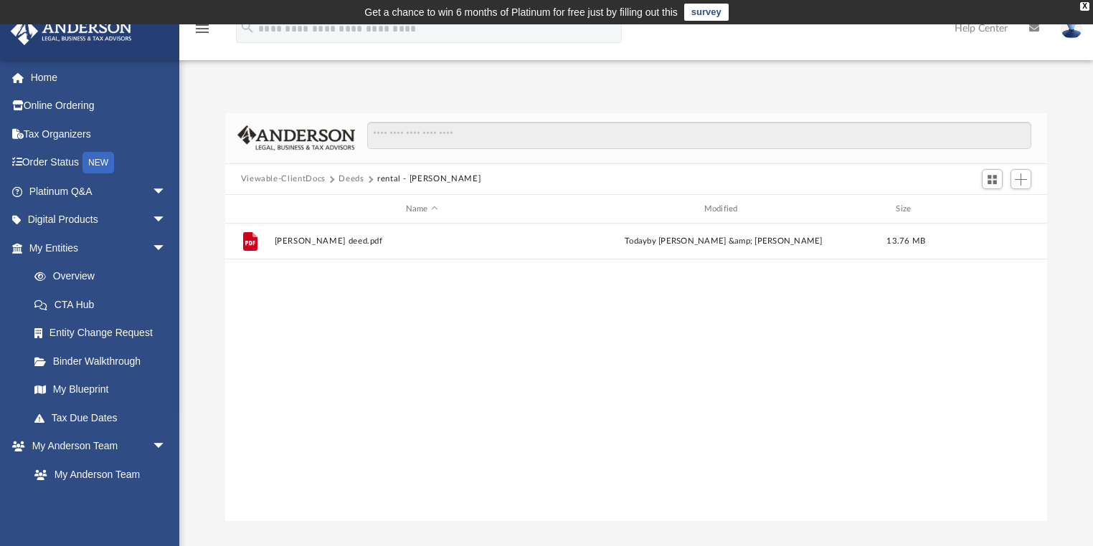
click at [346, 175] on button "Deeds" at bounding box center [350, 179] width 25 height 13
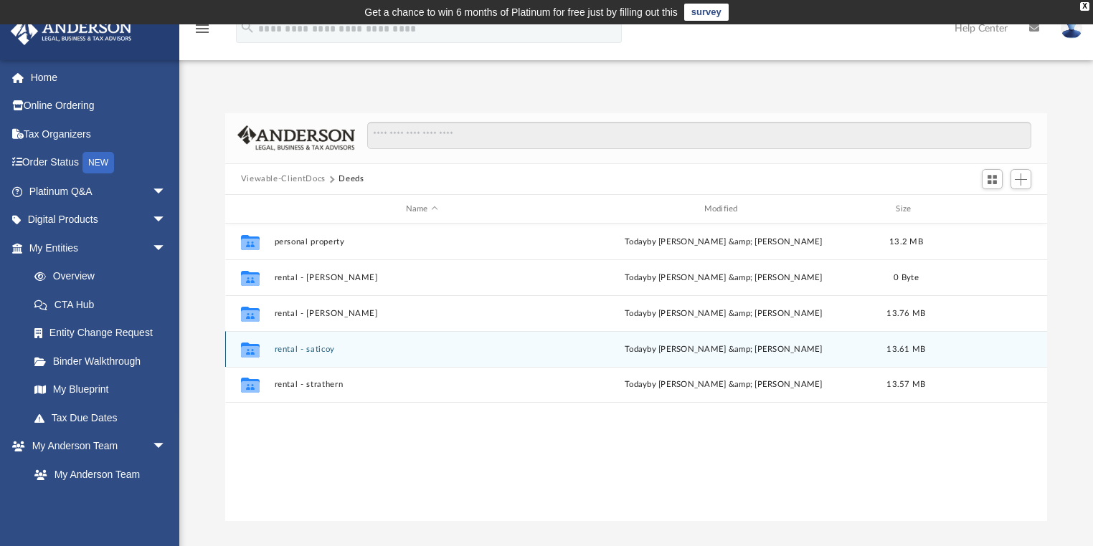
click at [301, 346] on button "rental - saticoy" at bounding box center [421, 349] width 295 height 9
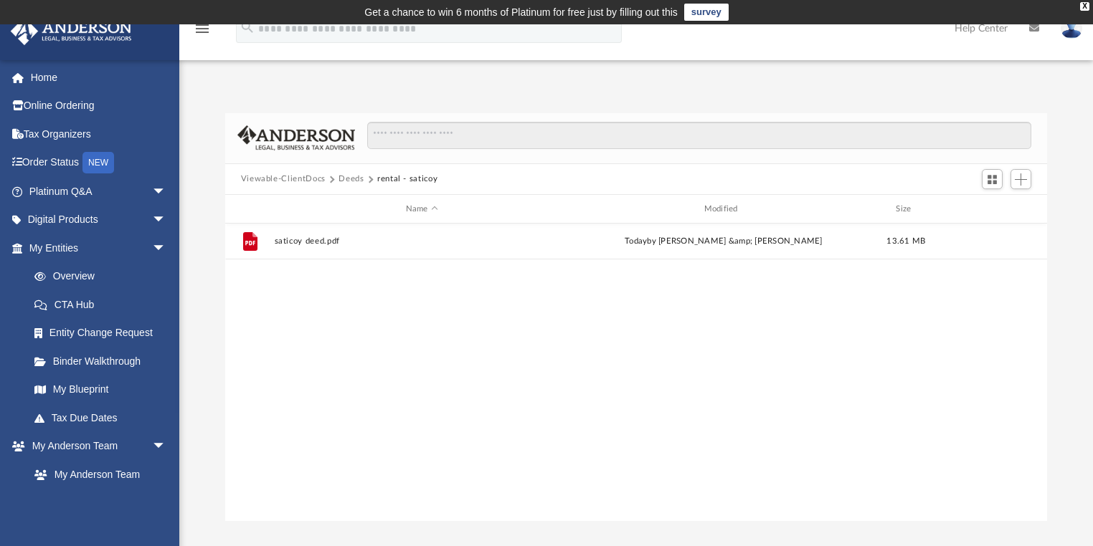
click at [349, 176] on button "Deeds" at bounding box center [350, 179] width 25 height 13
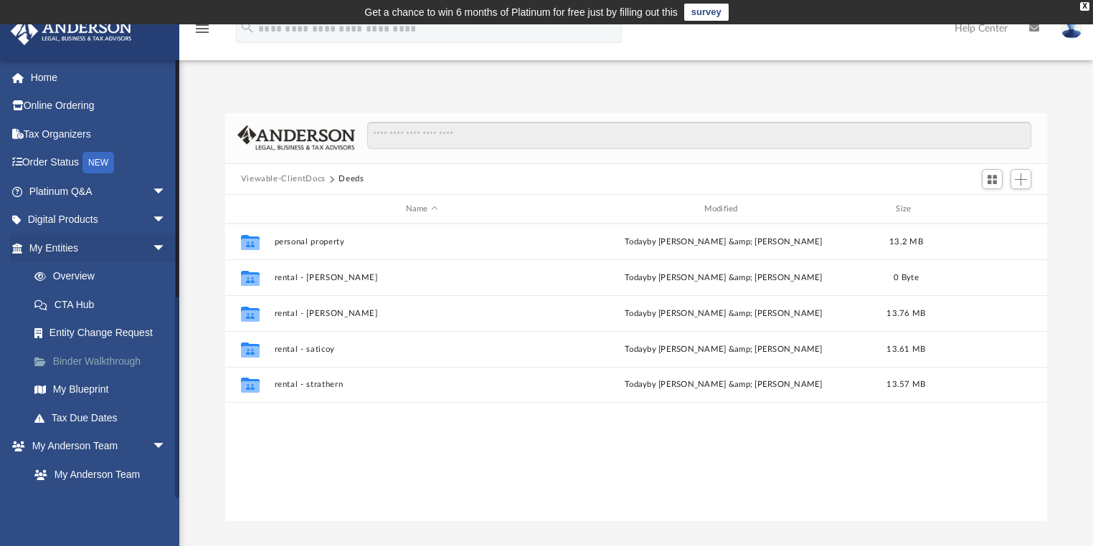
click at [92, 359] on link "Binder Walkthrough" at bounding box center [104, 361] width 168 height 29
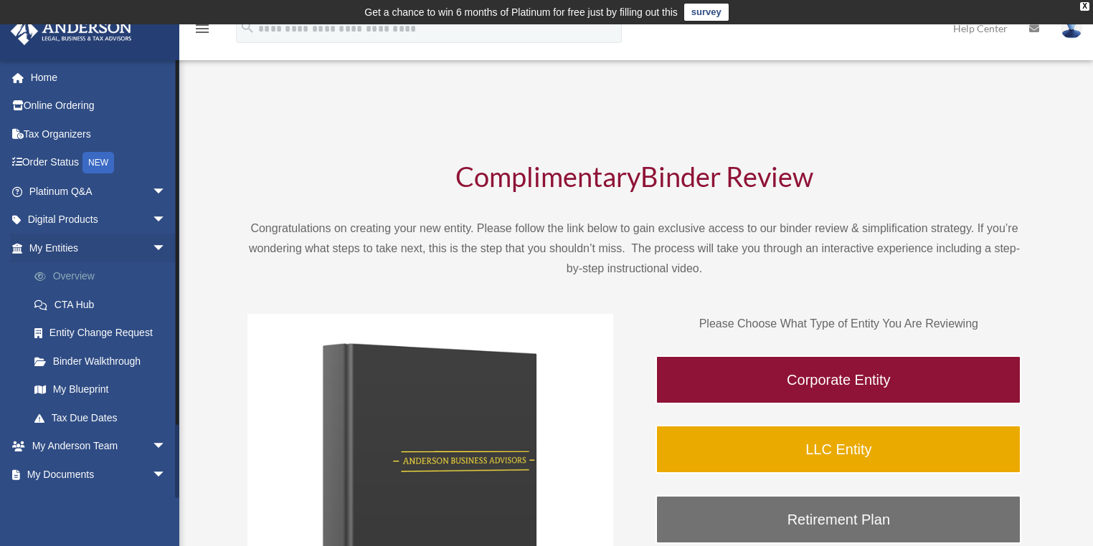
click at [75, 275] on link "Overview" at bounding box center [104, 276] width 168 height 29
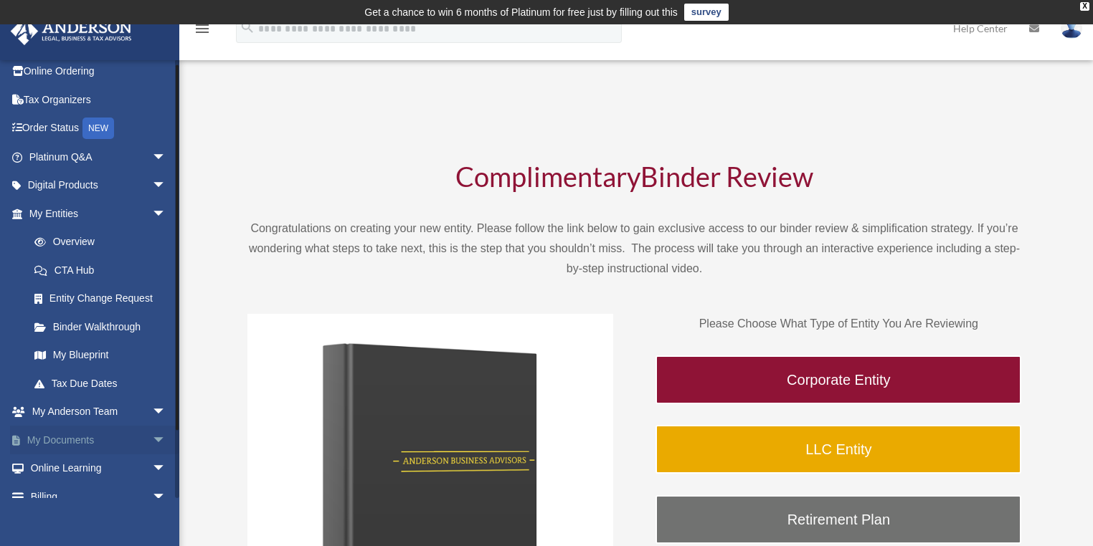
scroll to position [78, 0]
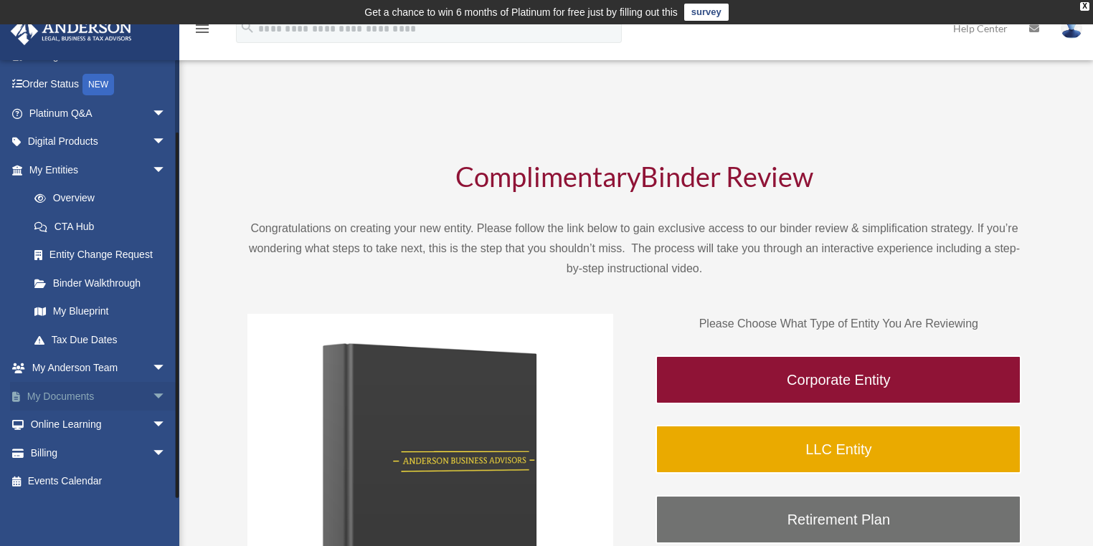
click at [95, 400] on link "My Documents arrow_drop_down" at bounding box center [99, 396] width 178 height 29
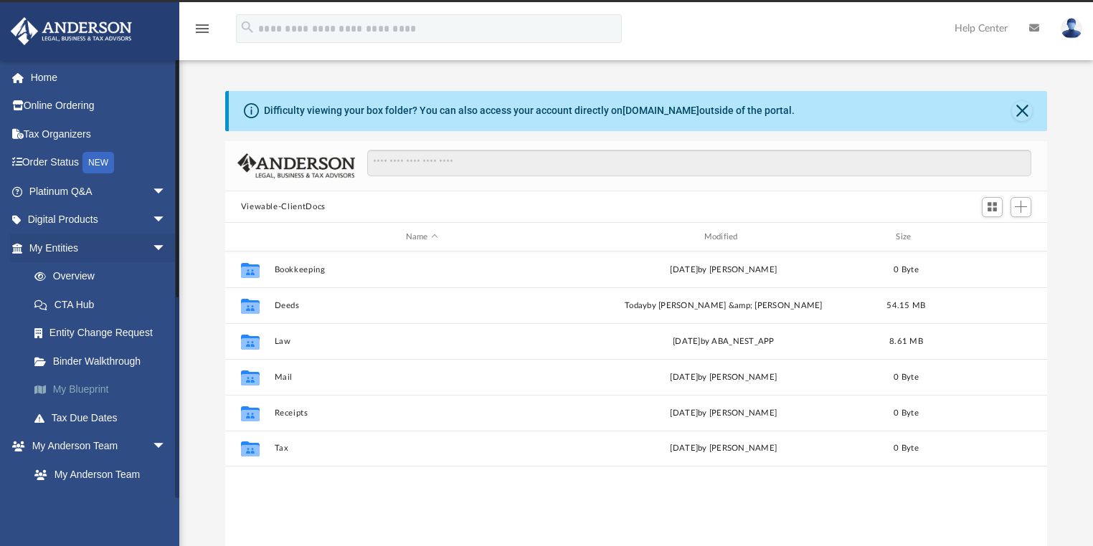
scroll to position [317, 814]
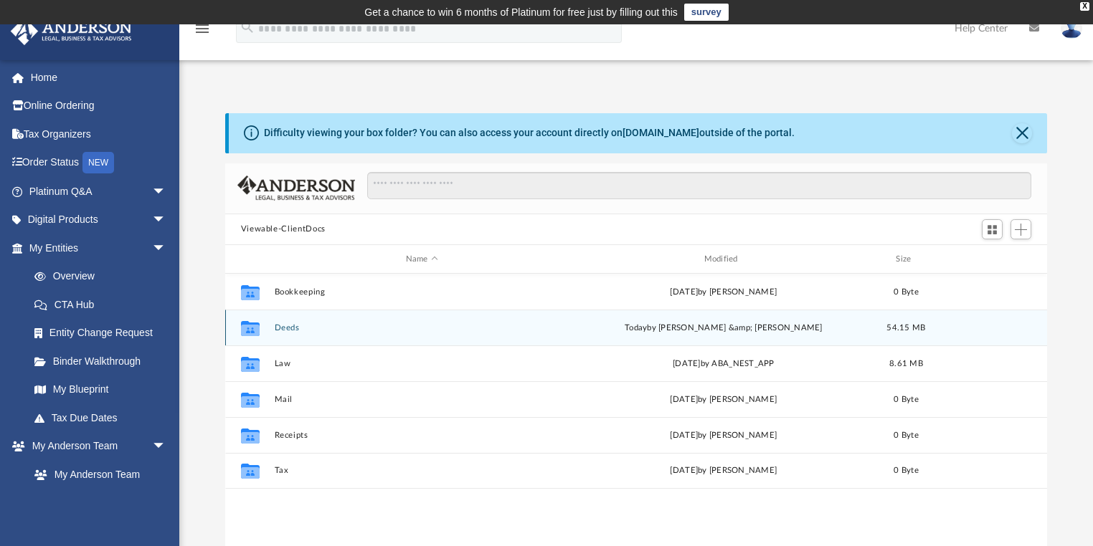
click at [279, 329] on button "Deeds" at bounding box center [421, 327] width 295 height 9
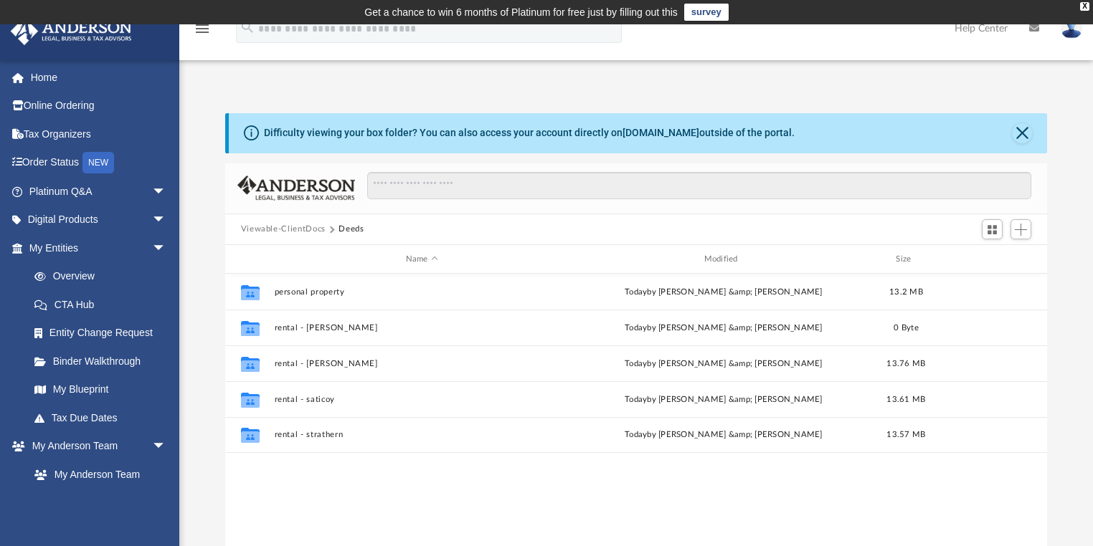
click at [295, 228] on button "Viewable-ClientDocs" at bounding box center [283, 229] width 85 height 13
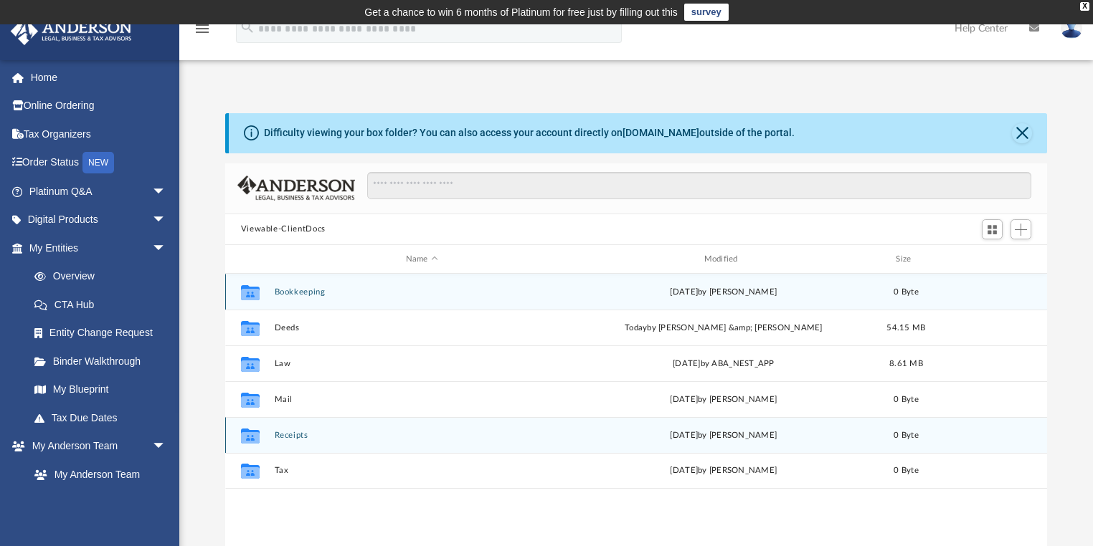
scroll to position [172, 0]
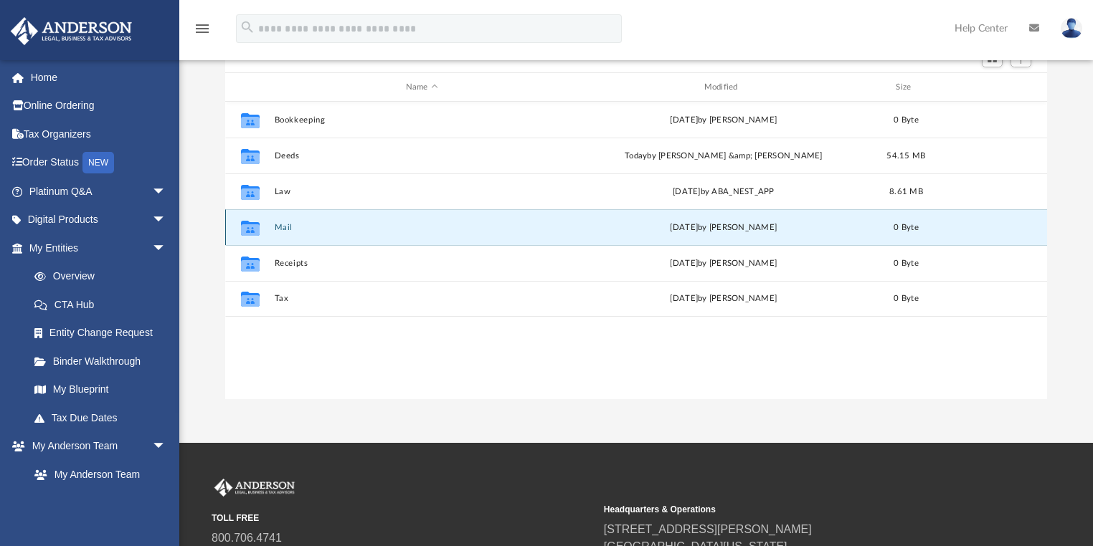
click at [287, 224] on button "Mail" at bounding box center [421, 227] width 295 height 9
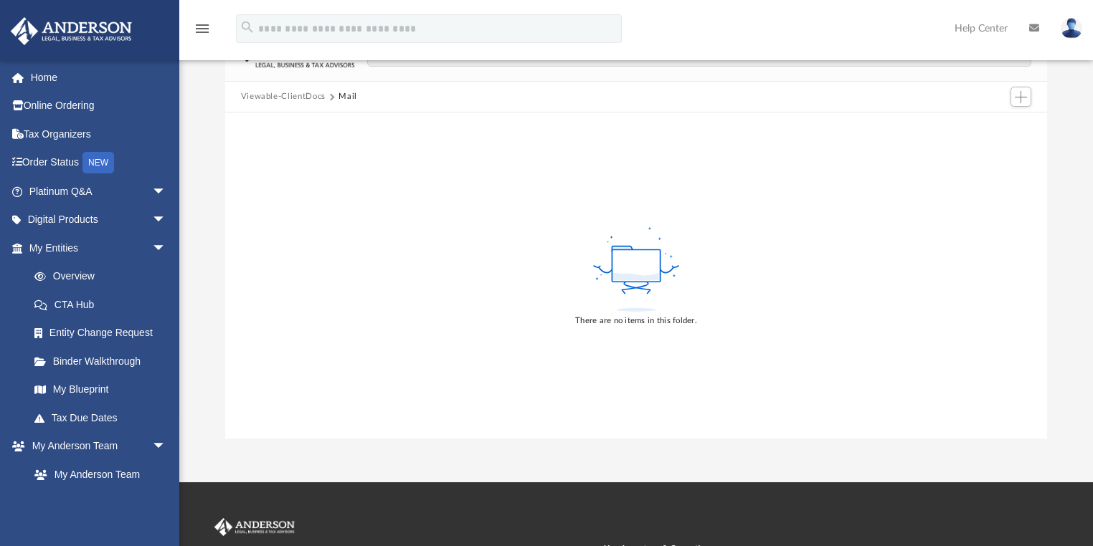
scroll to position [57, 0]
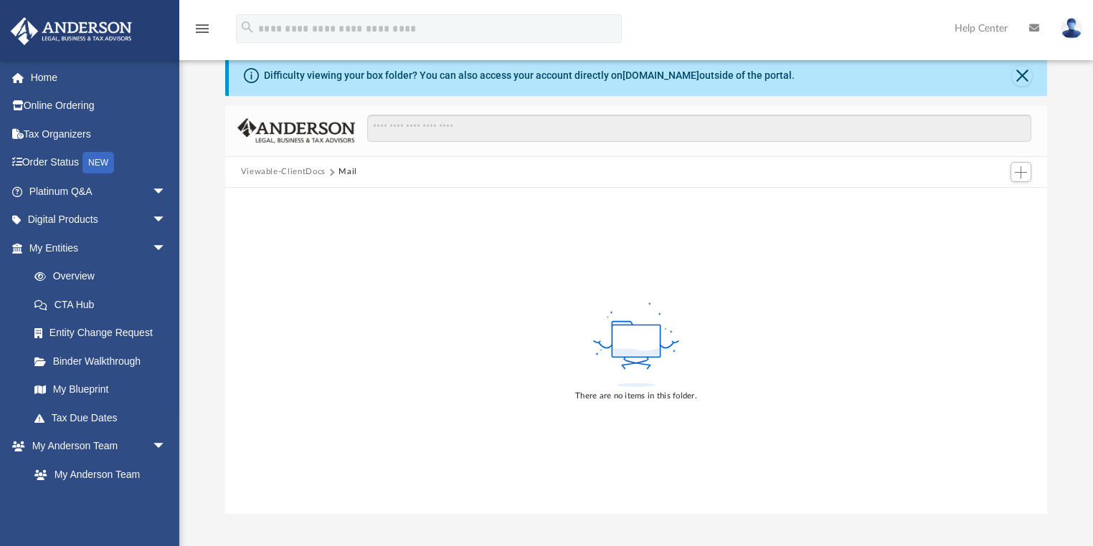
click at [304, 169] on button "Viewable-ClientDocs" at bounding box center [283, 172] width 85 height 13
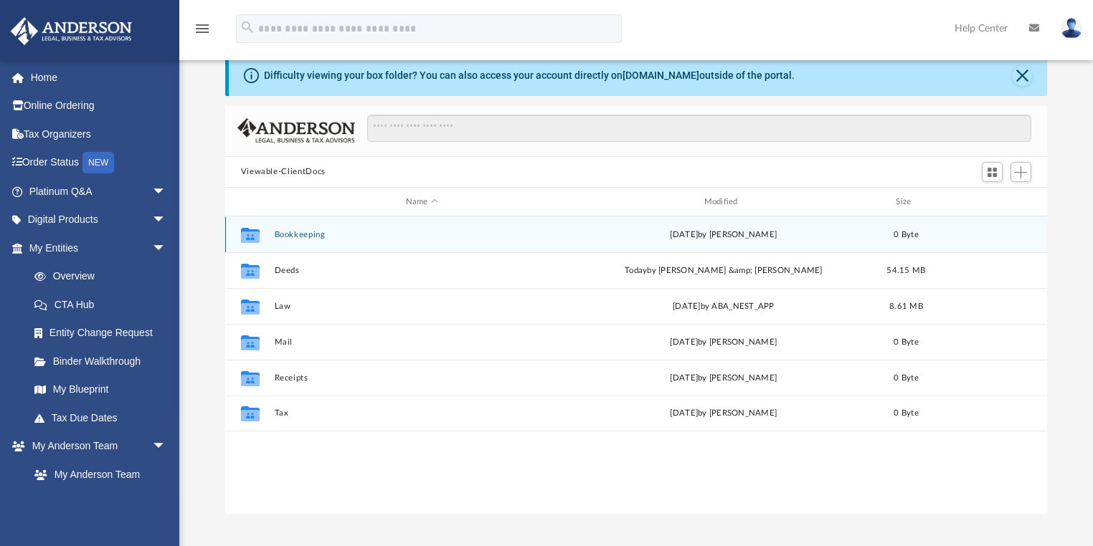
scroll to position [317, 814]
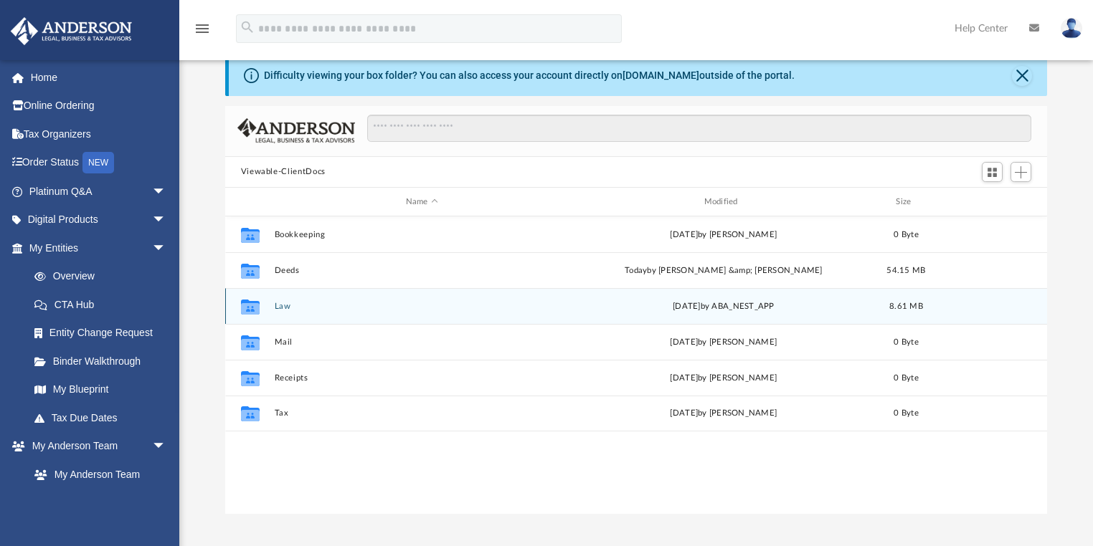
click at [280, 311] on div "Collaborated Folder Law [DATE] by ABA_NEST_APP 8.61 MB" at bounding box center [636, 306] width 822 height 36
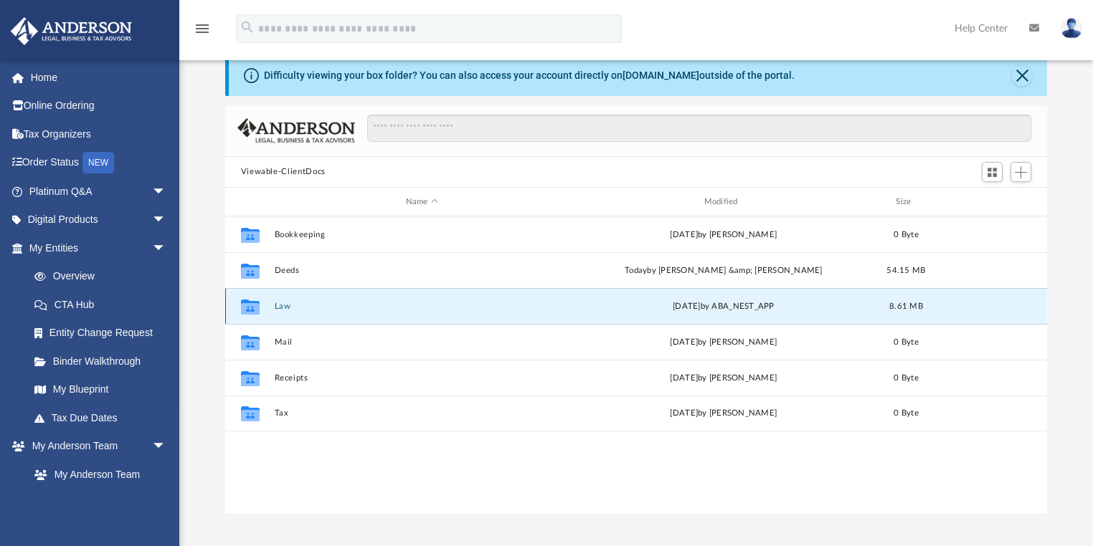
click at [280, 308] on button "Law" at bounding box center [421, 306] width 295 height 9
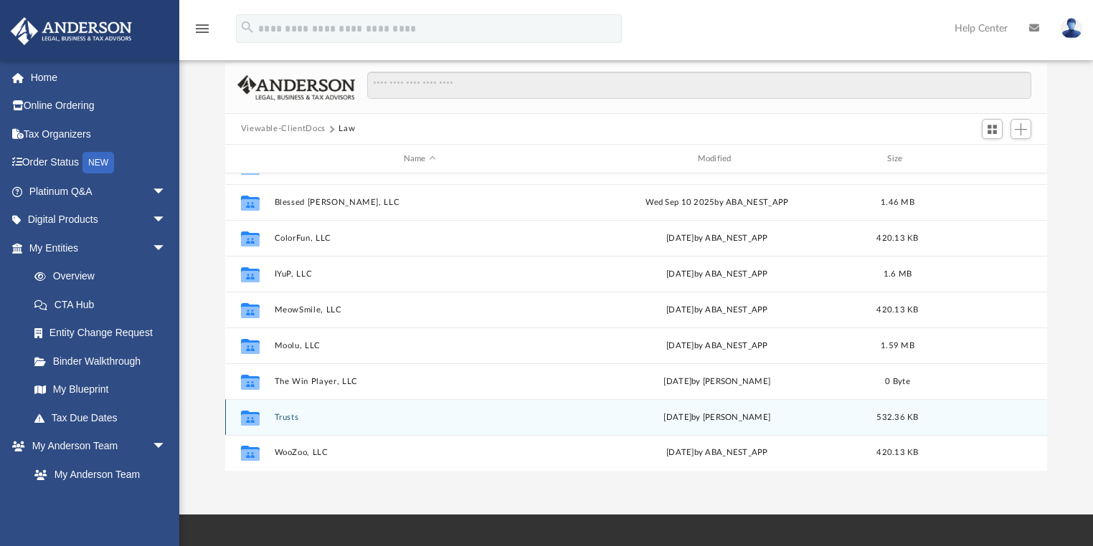
scroll to position [172, 0]
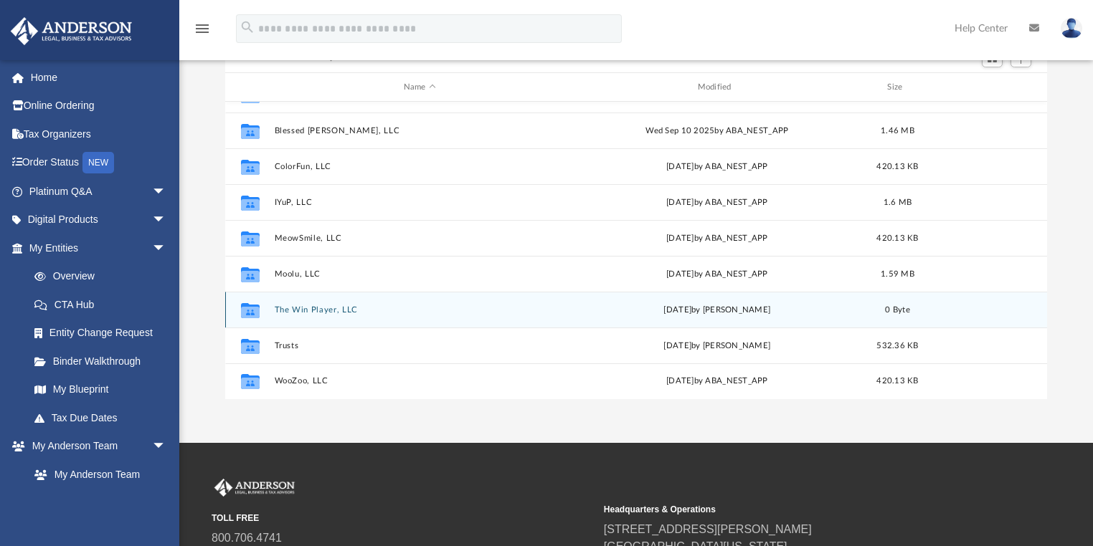
click at [313, 312] on button "The Win Player, LLC" at bounding box center [419, 309] width 291 height 9
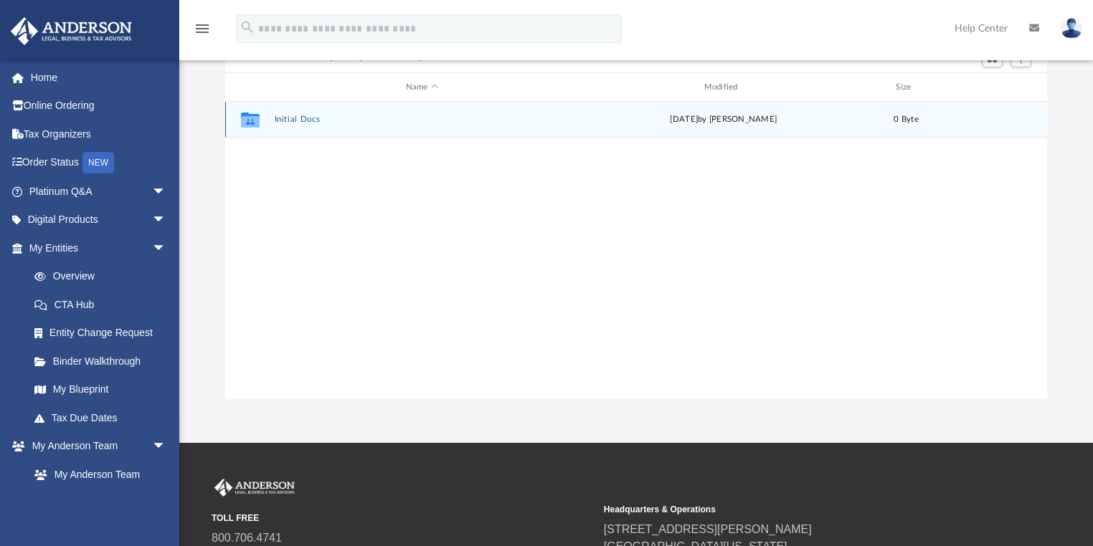
scroll to position [0, 0]
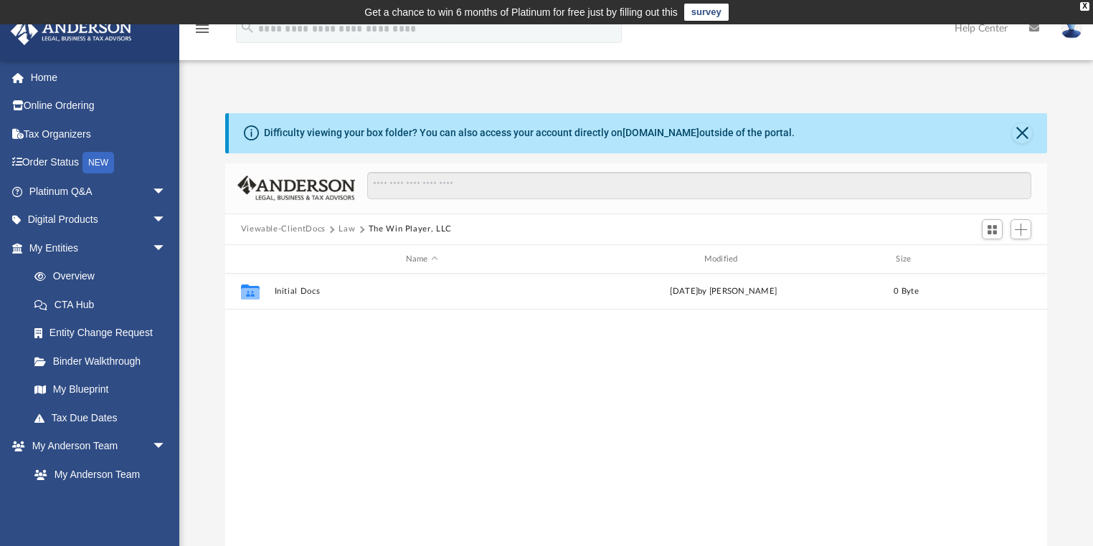
click at [348, 228] on button "Law" at bounding box center [346, 229] width 16 height 13
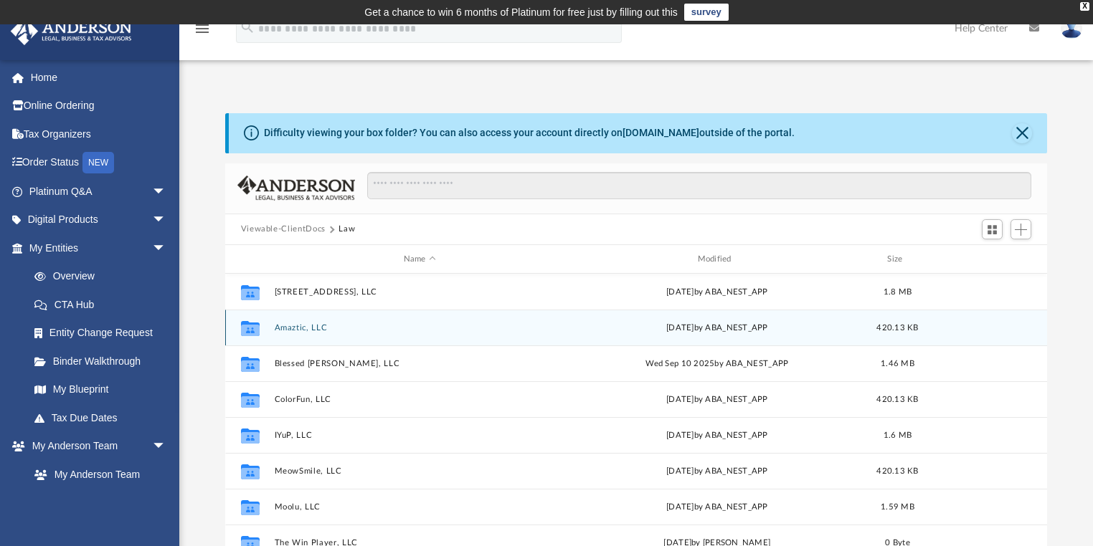
click at [303, 330] on button "Amaztic, LLC" at bounding box center [419, 327] width 291 height 9
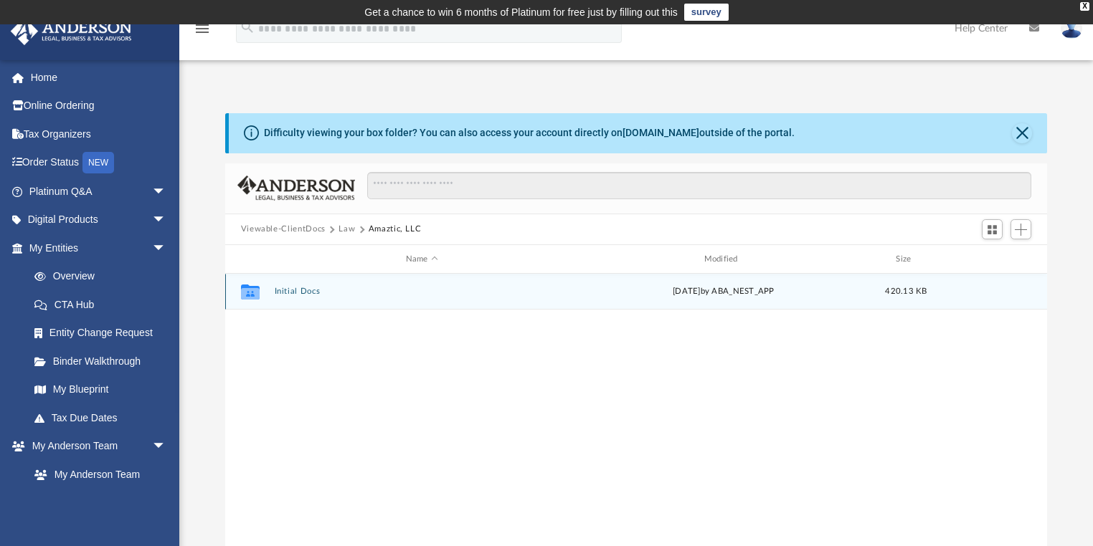
click at [295, 292] on button "Initial Docs" at bounding box center [421, 291] width 295 height 9
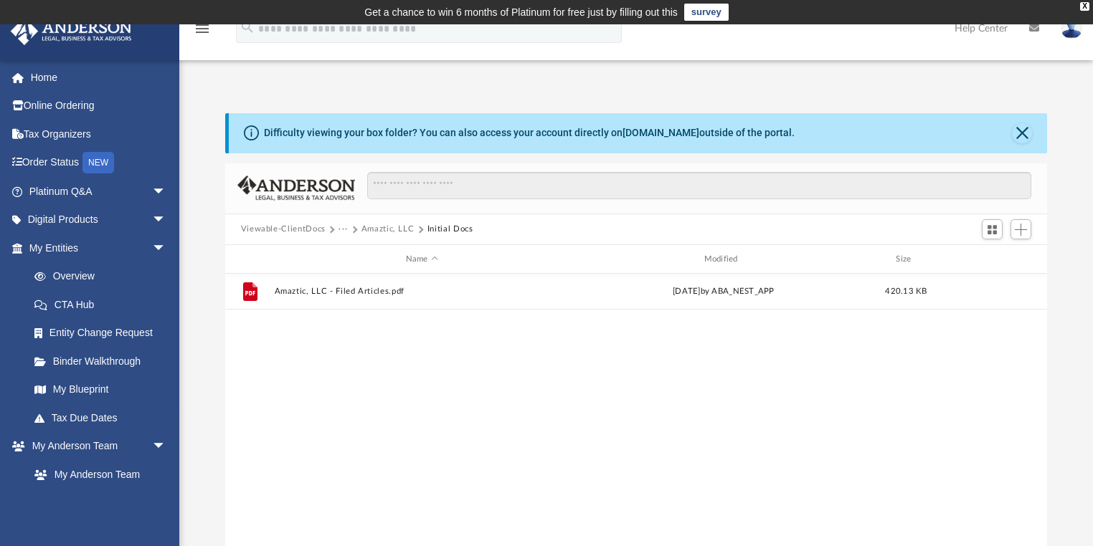
click at [376, 230] on button "Amaztic, LLC" at bounding box center [387, 229] width 53 height 13
click at [350, 229] on button "Law" at bounding box center [346, 229] width 16 height 13
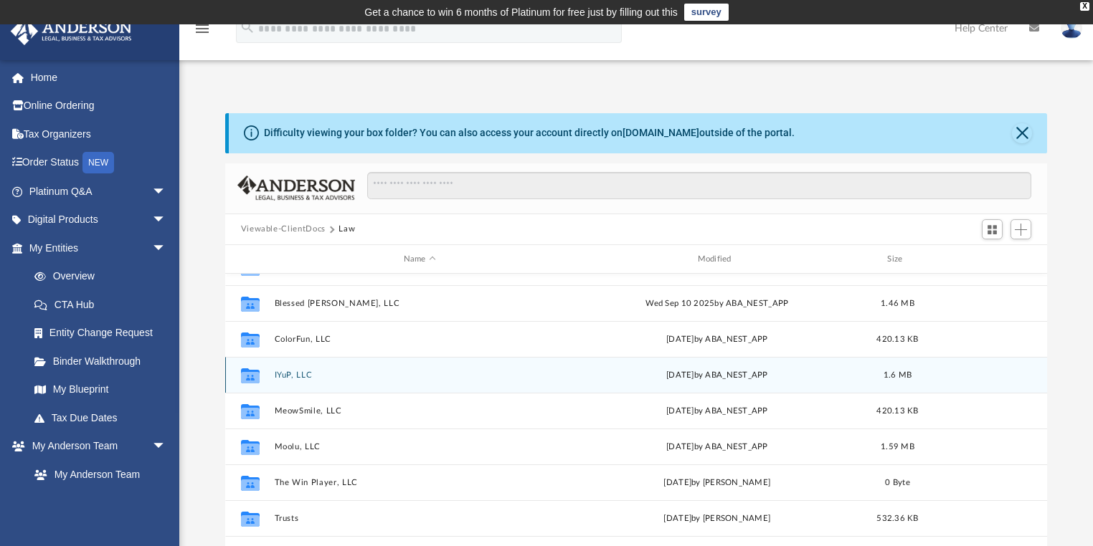
scroll to position [61, 0]
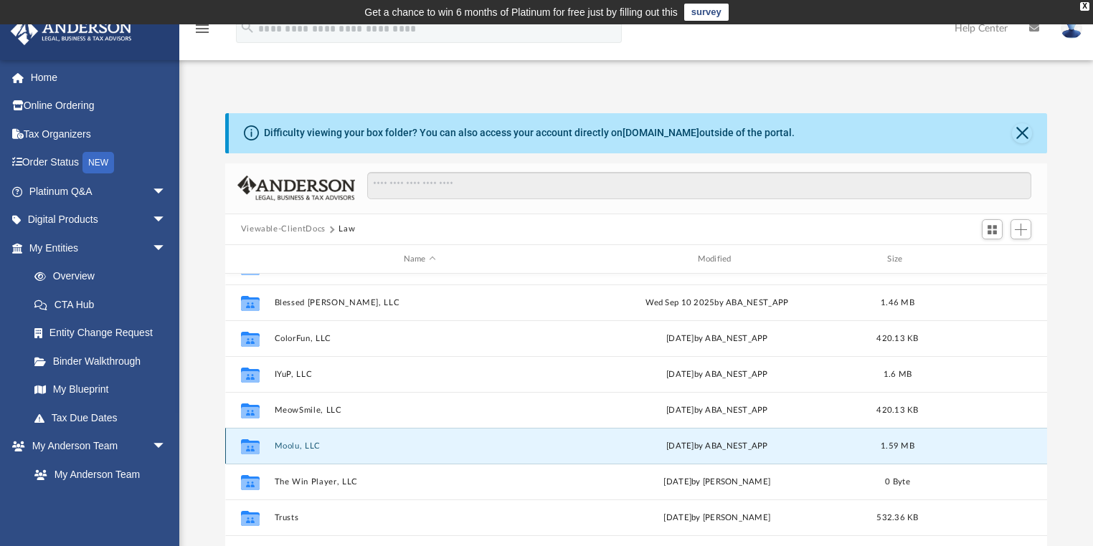
click at [303, 445] on button "Moolu, LLC" at bounding box center [419, 446] width 291 height 9
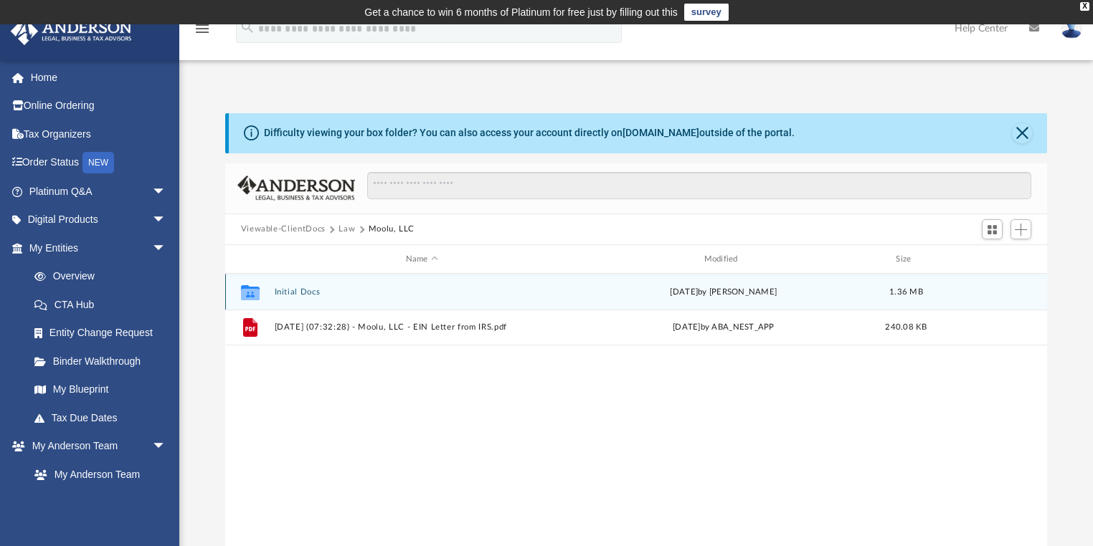
scroll to position [0, 0]
click at [307, 291] on button "Initial Docs" at bounding box center [421, 291] width 295 height 9
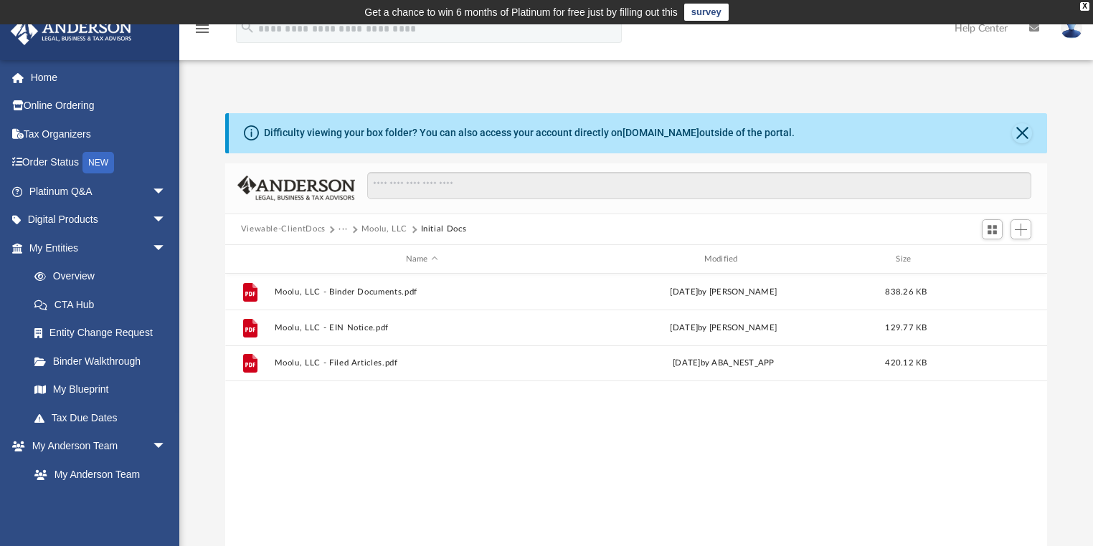
click at [389, 229] on button "Moolu, LLC" at bounding box center [384, 229] width 47 height 13
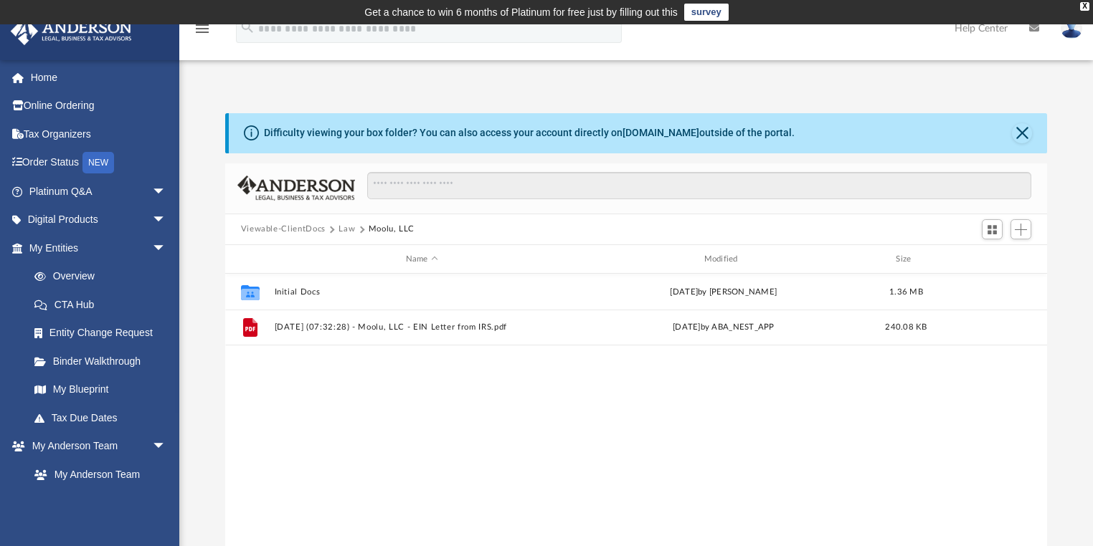
click at [343, 224] on button "Law" at bounding box center [346, 229] width 16 height 13
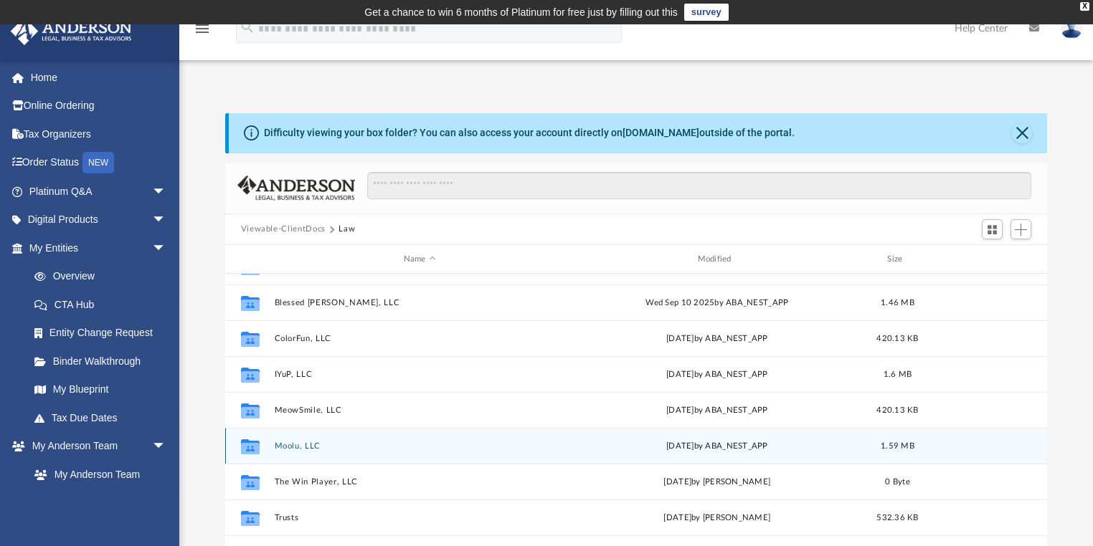
scroll to position [229, 0]
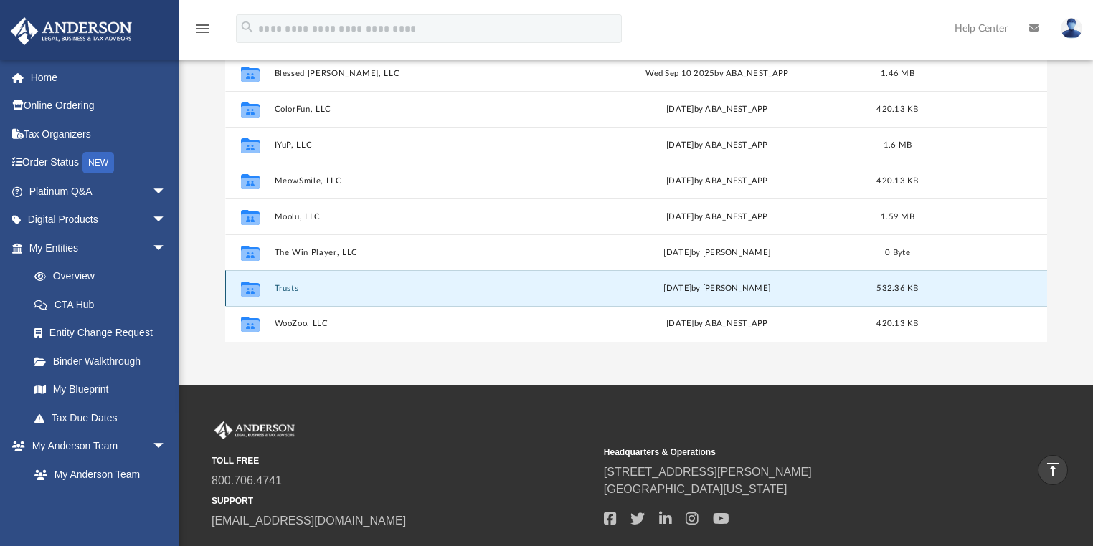
click at [292, 290] on button "Trusts" at bounding box center [419, 288] width 291 height 9
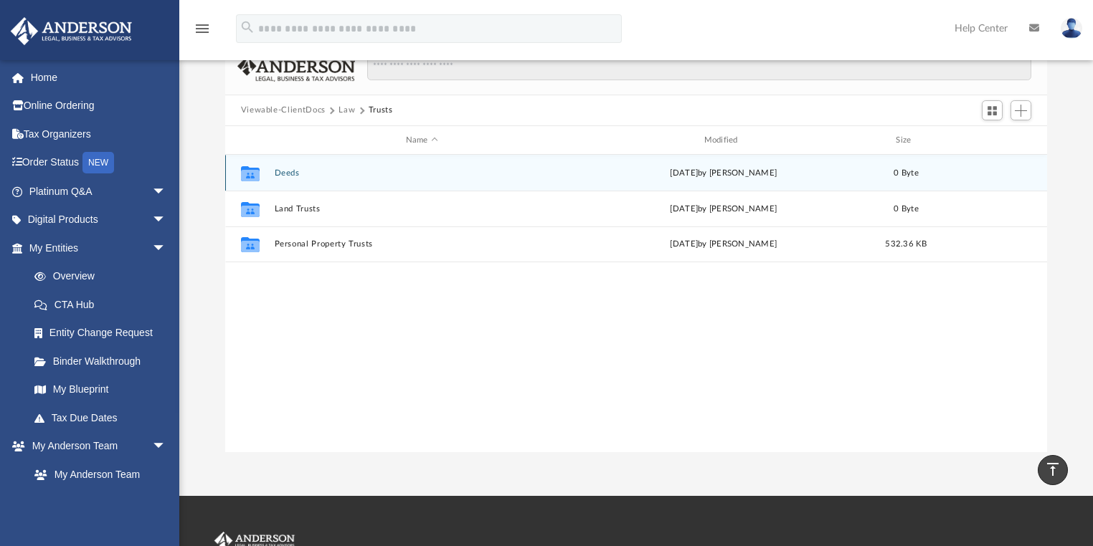
scroll to position [115, 0]
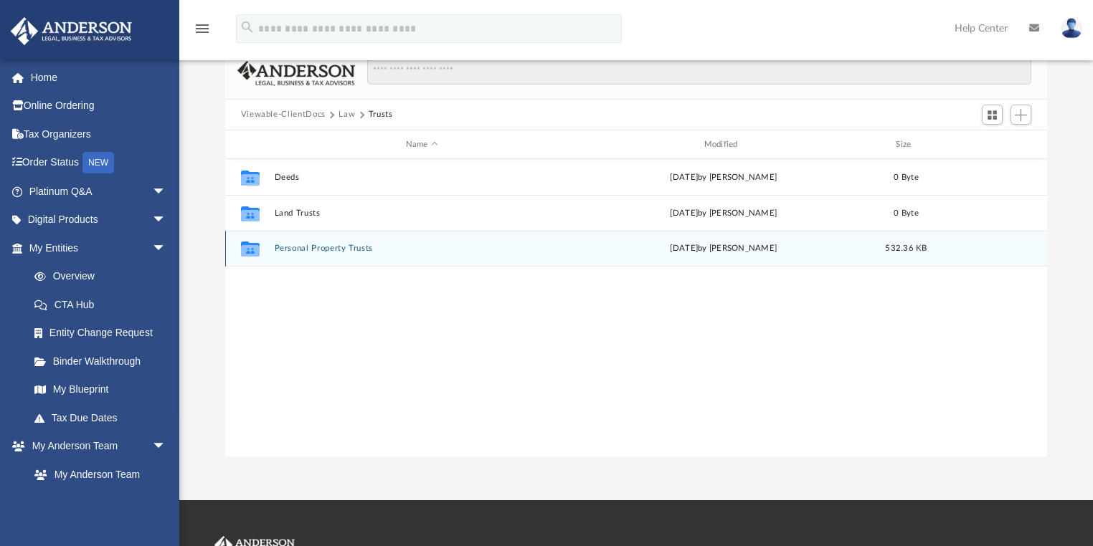
click at [308, 248] on button "Personal Property Trusts" at bounding box center [421, 248] width 295 height 9
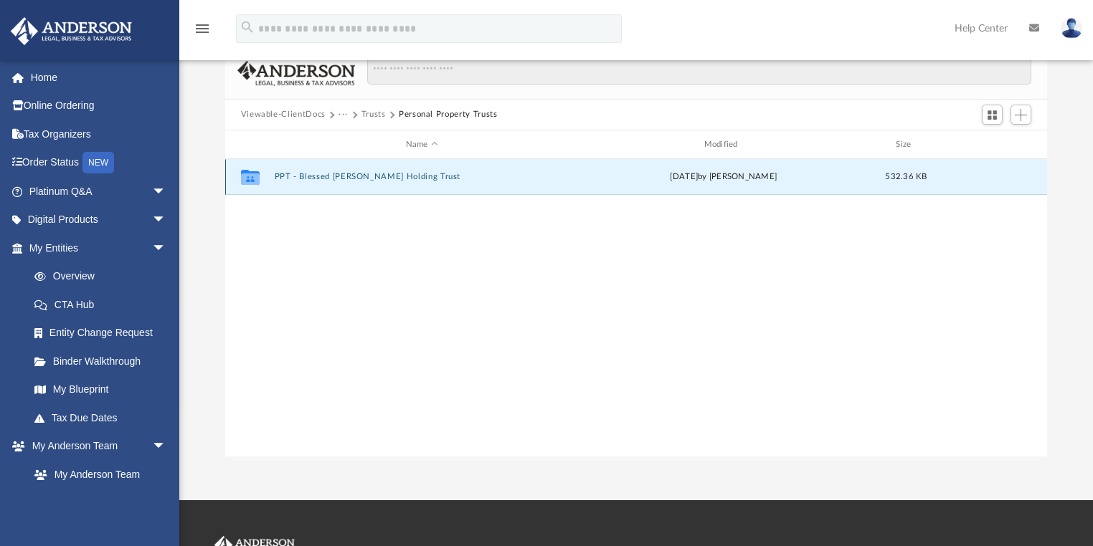
click at [333, 179] on button "PPT - Blessed [PERSON_NAME] Holding Trust" at bounding box center [421, 177] width 295 height 9
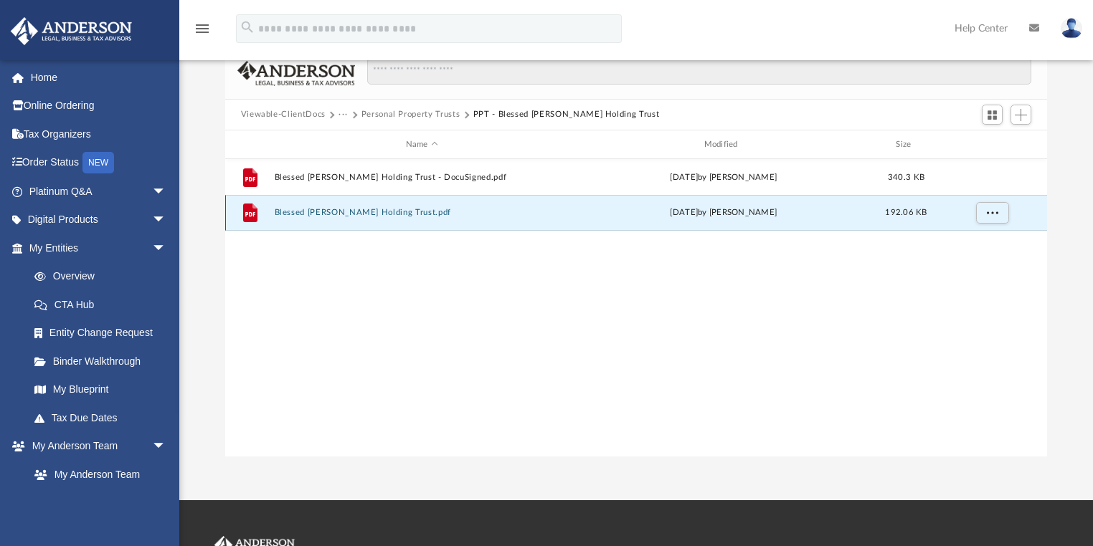
click at [388, 214] on button "Blessed [PERSON_NAME] Holding Trust.pdf" at bounding box center [421, 213] width 295 height 9
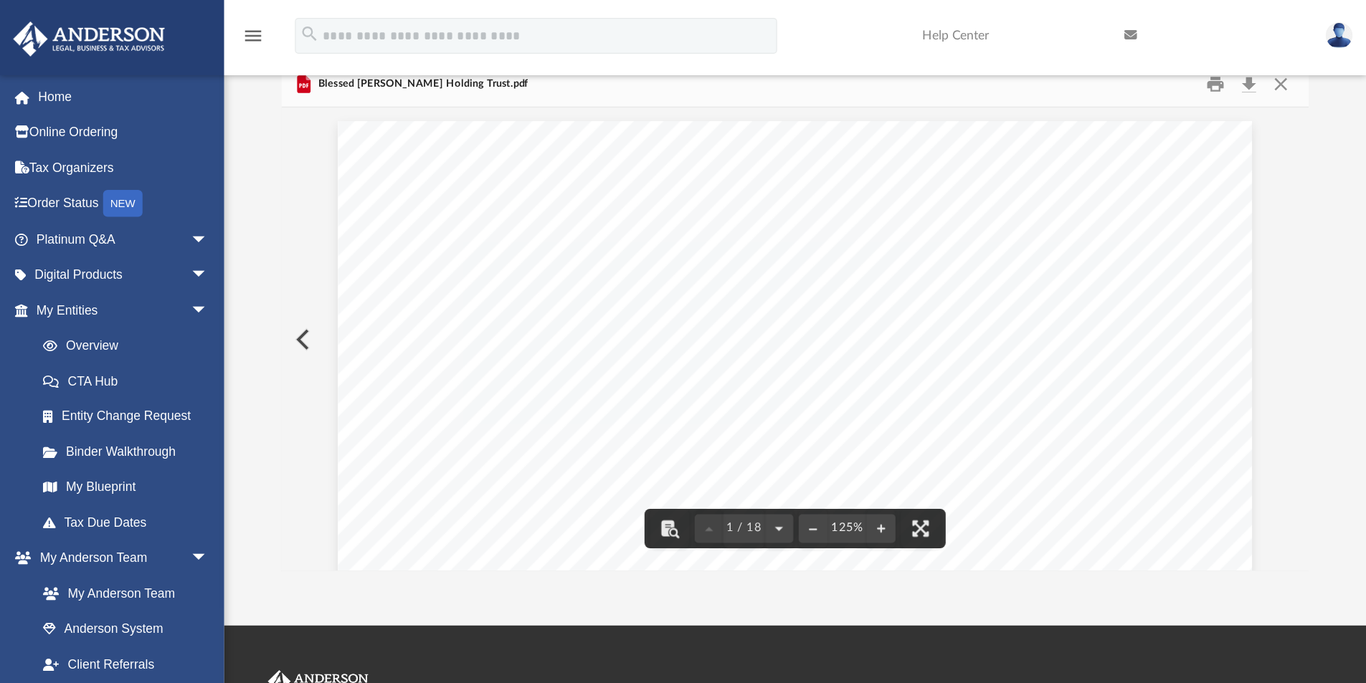
scroll to position [315, 1057]
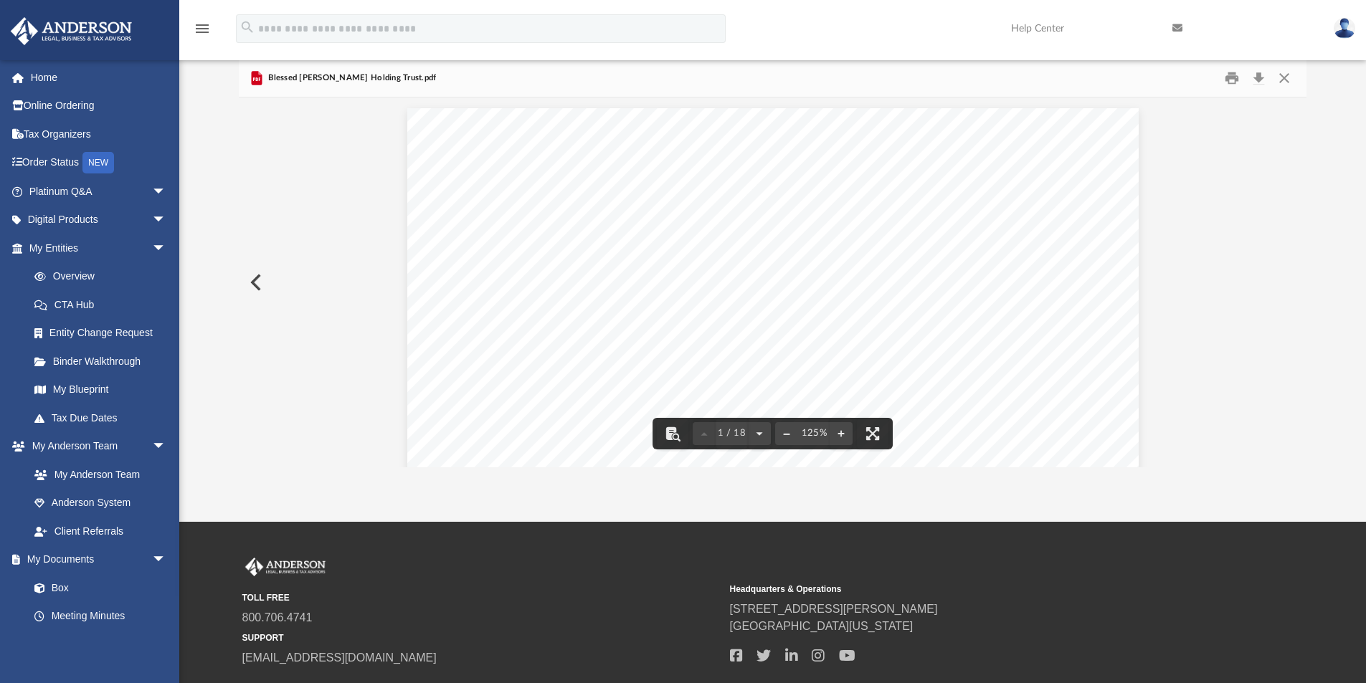
click at [789, 432] on button "File preview" at bounding box center [786, 434] width 23 height 32
click at [844, 430] on button "File preview" at bounding box center [840, 434] width 23 height 32
click at [1100, 156] on div "Difficulty viewing your box folder? You can also access your account directly o…" at bounding box center [772, 238] width 1186 height 458
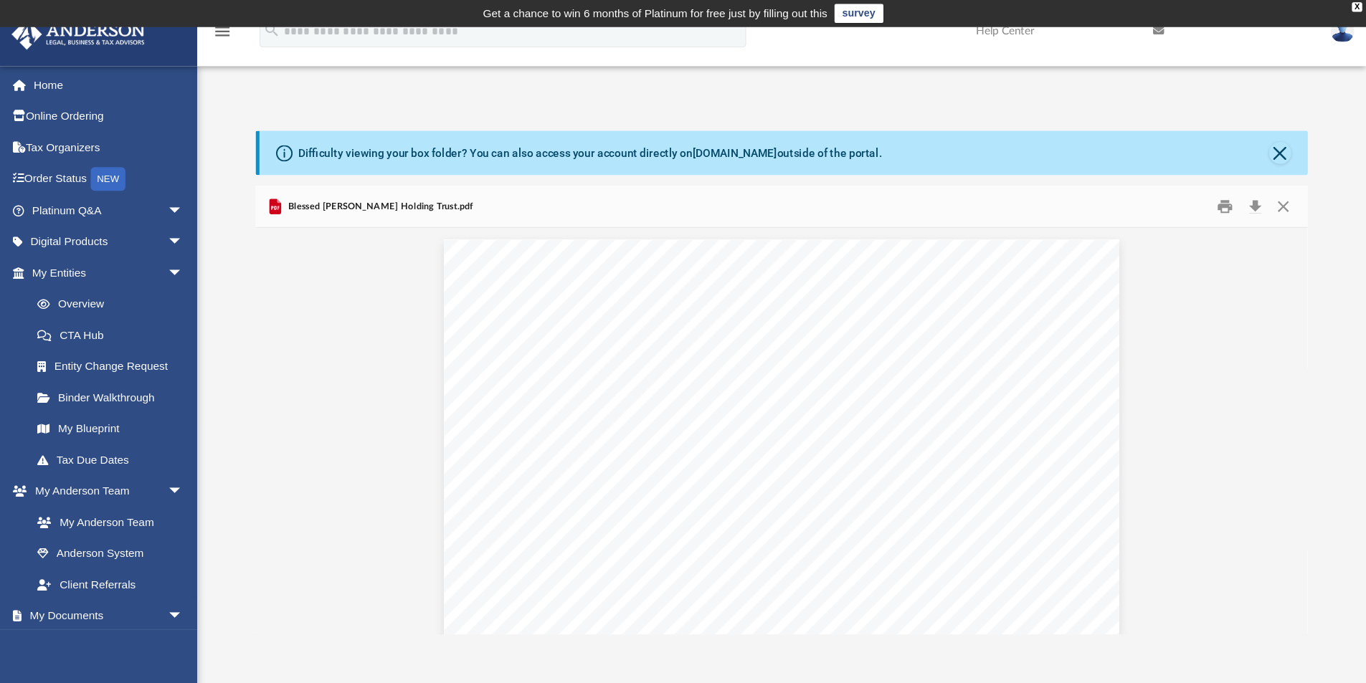
scroll to position [0, 0]
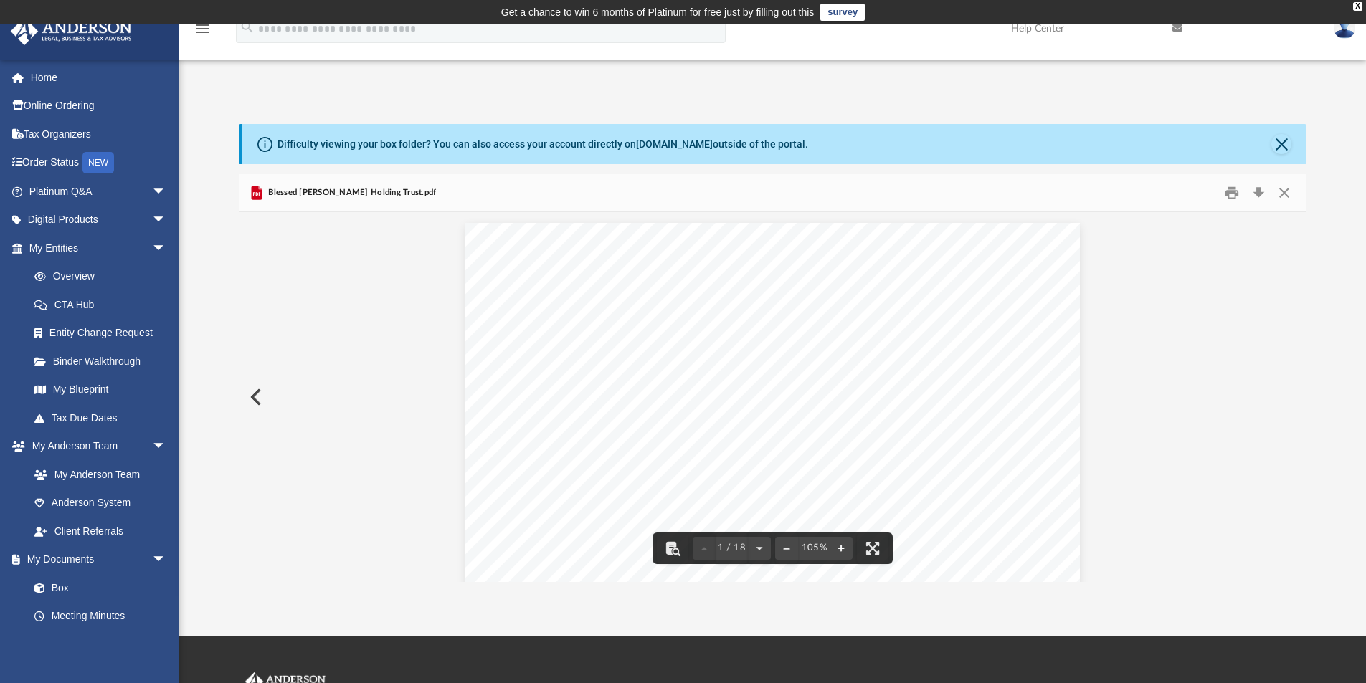
click at [836, 546] on button "File preview" at bounding box center [840, 549] width 23 height 32
click at [867, 546] on button "File preview" at bounding box center [873, 549] width 32 height 32
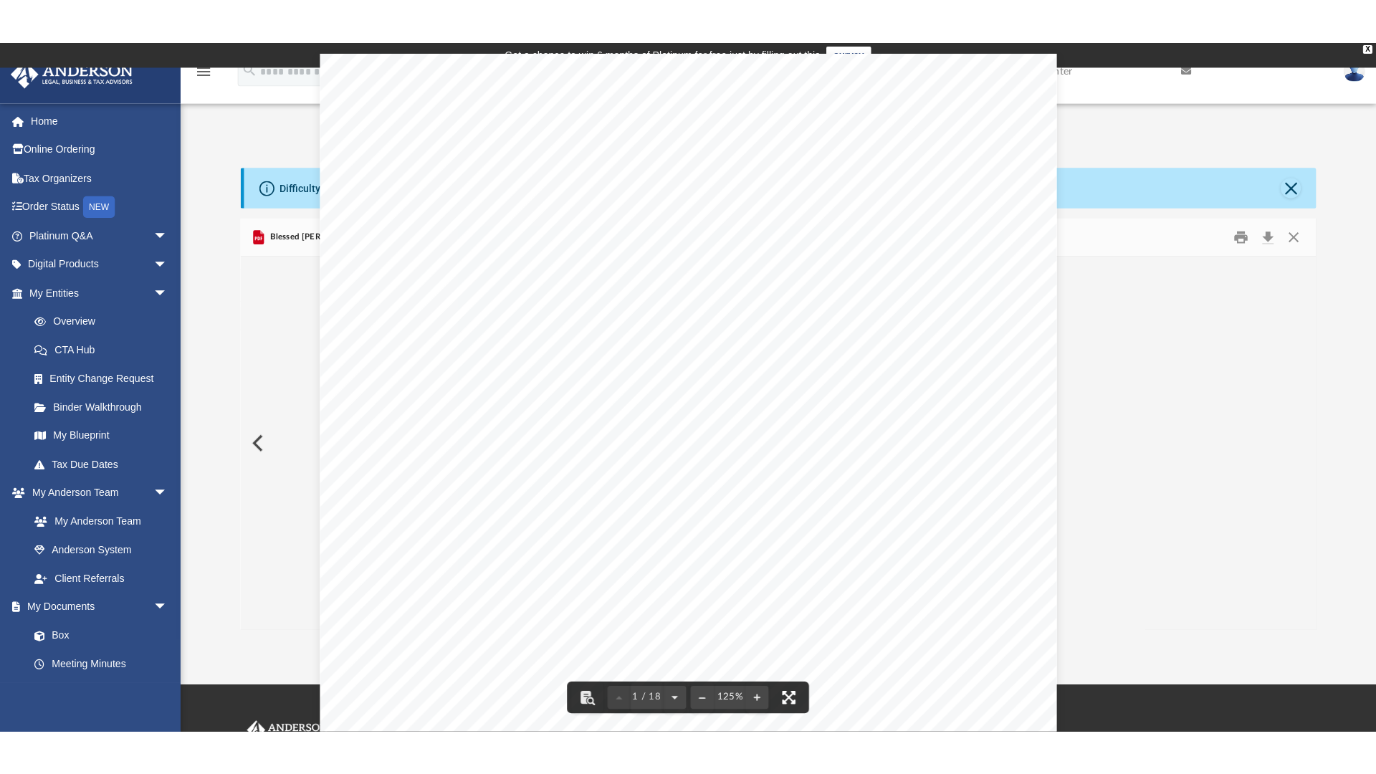
scroll to position [11, 11]
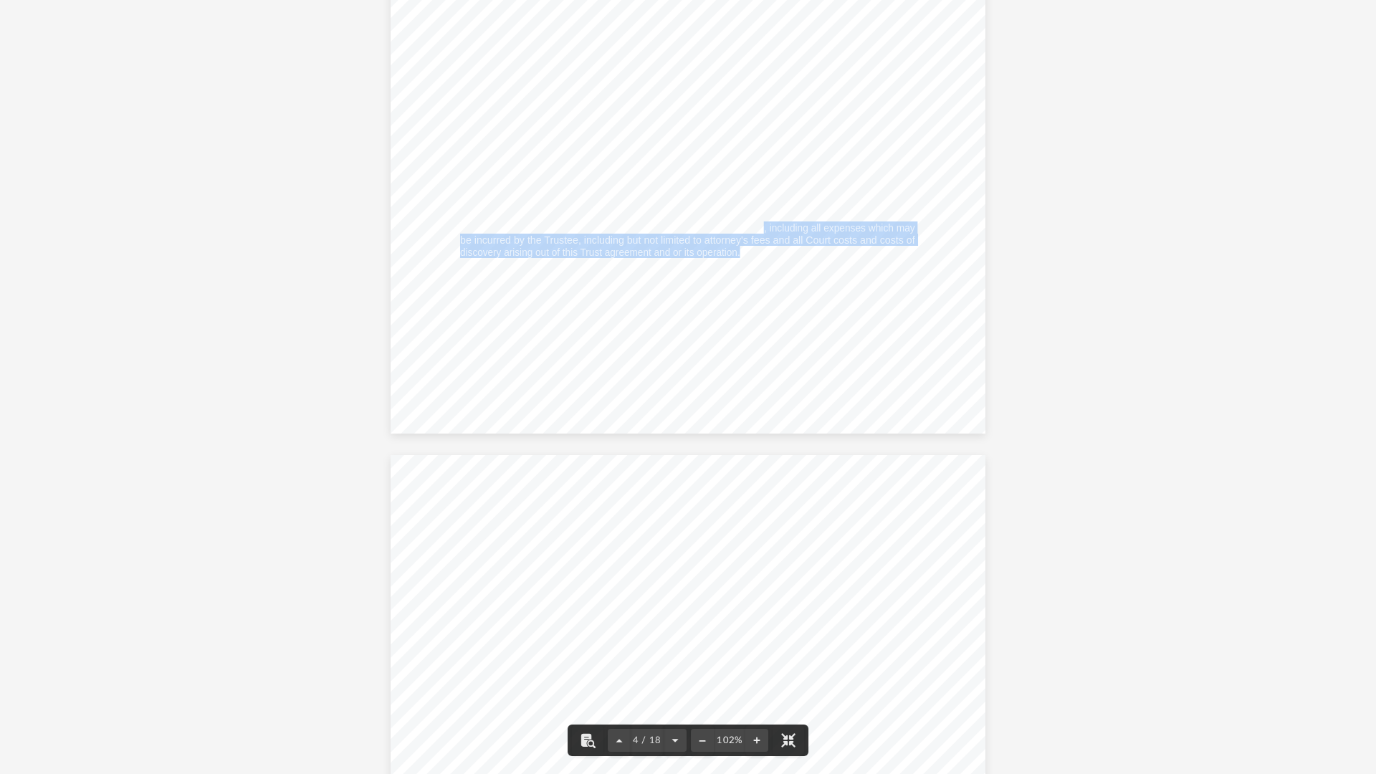
drag, startPoint x: 758, startPoint y: 228, endPoint x: 758, endPoint y: 254, distance: 25.8
click at [758, 254] on div "Blessed Dino Doll Holding Trust Page 2 of 13 set forth. The Trustee shall not u…" at bounding box center [689, 48] width 596 height 771
click at [768, 328] on div "Blessed Dino Doll Holding Trust Page 2 of 13 set forth. The Trustee shall not u…" at bounding box center [689, 48] width 596 height 771
click at [763, 165] on span "be accepted and held by the Trustee subject to all existing claims against the …" at bounding box center [687, 166] width 455 height 11
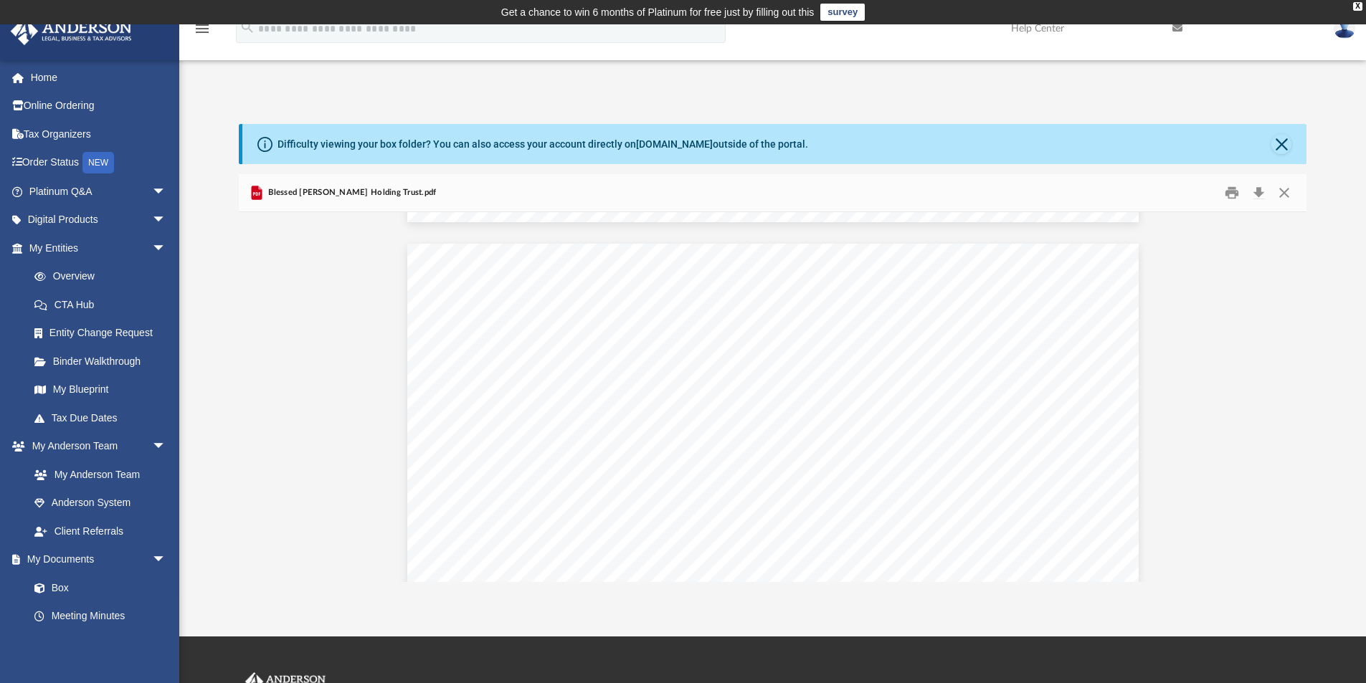
scroll to position [14338, 0]
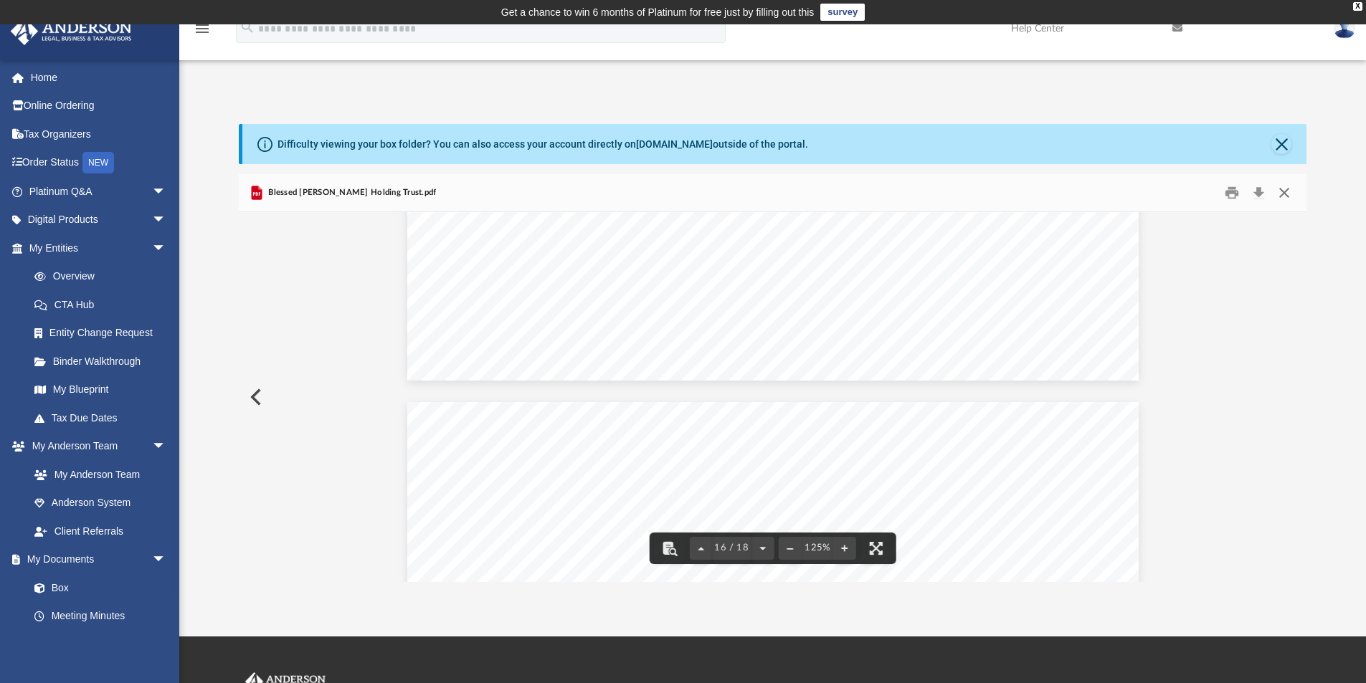
click at [1100, 191] on button "Close" at bounding box center [1284, 193] width 26 height 22
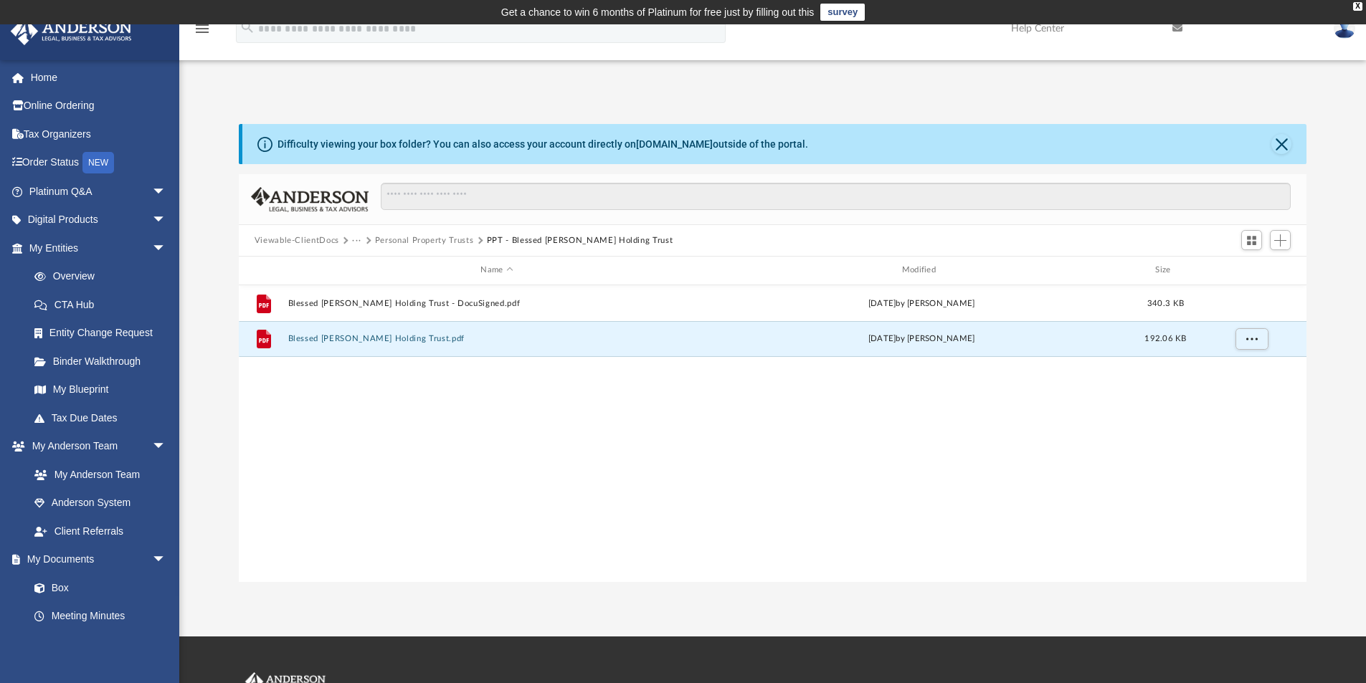
click at [432, 233] on div "Viewable-ClientDocs ··· Personal Property Trusts PPT - Blessed Dino Doll Holdin…" at bounding box center [773, 241] width 1068 height 32
click at [432, 239] on button "Personal Property Trusts" at bounding box center [424, 240] width 99 height 13
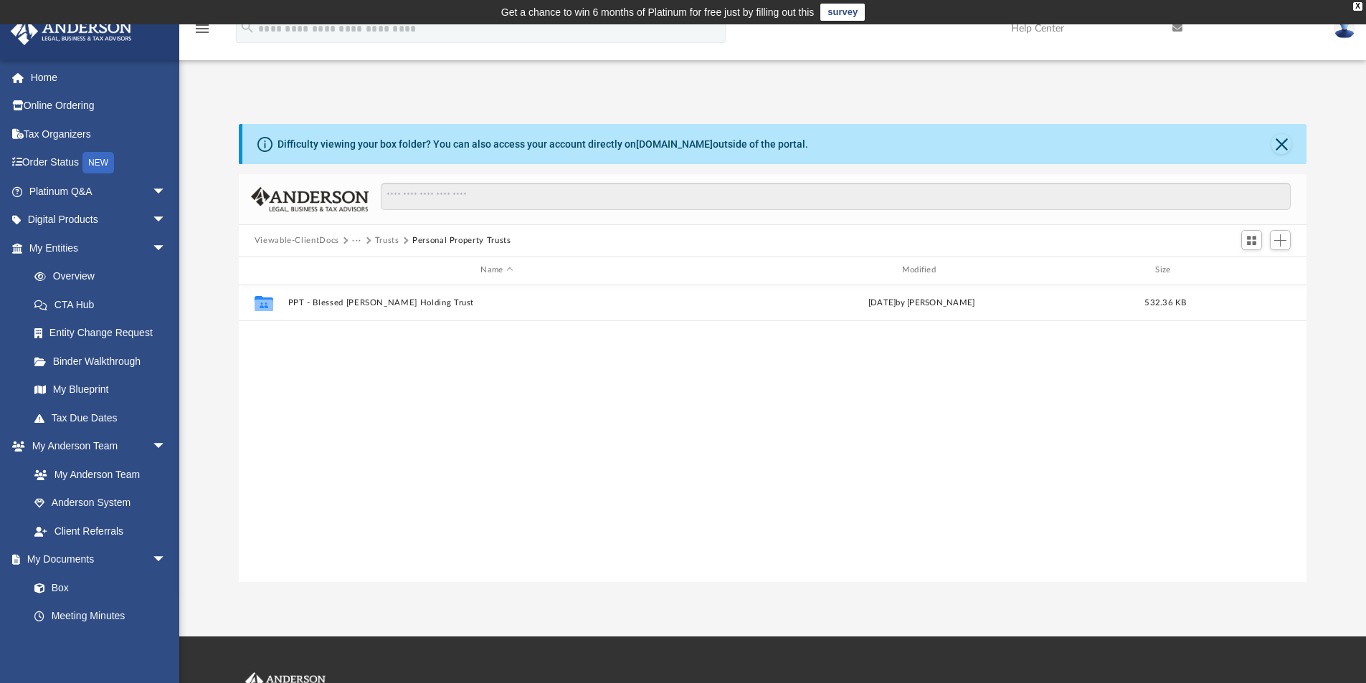
click at [309, 242] on button "Viewable-ClientDocs" at bounding box center [296, 240] width 85 height 13
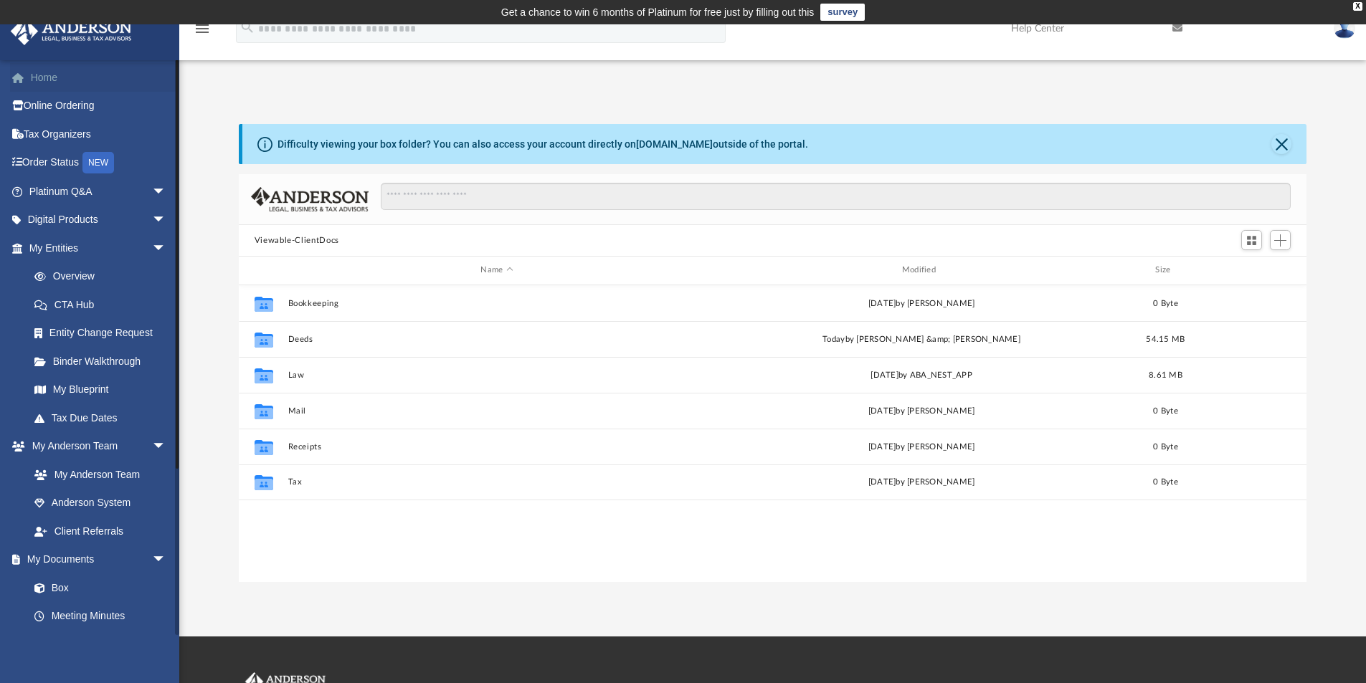
click at [40, 76] on link "Home" at bounding box center [99, 77] width 178 height 29
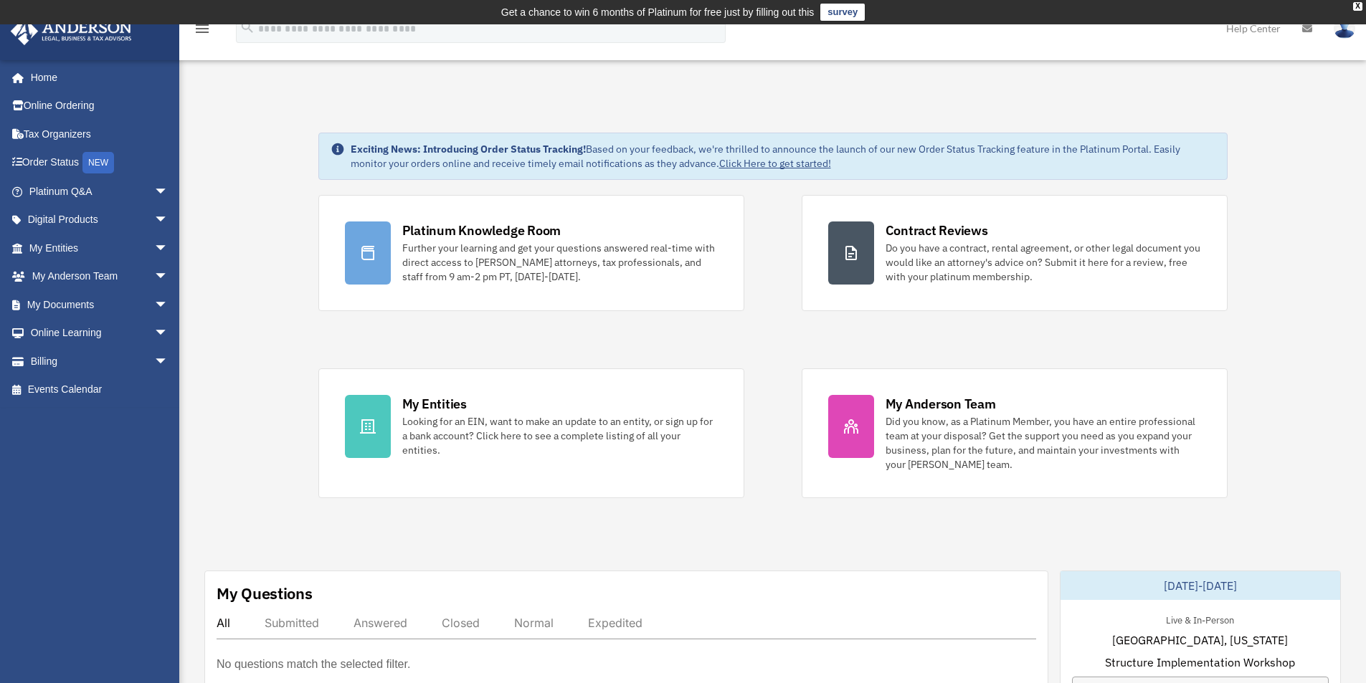
click at [1340, 32] on img at bounding box center [1344, 28] width 22 height 21
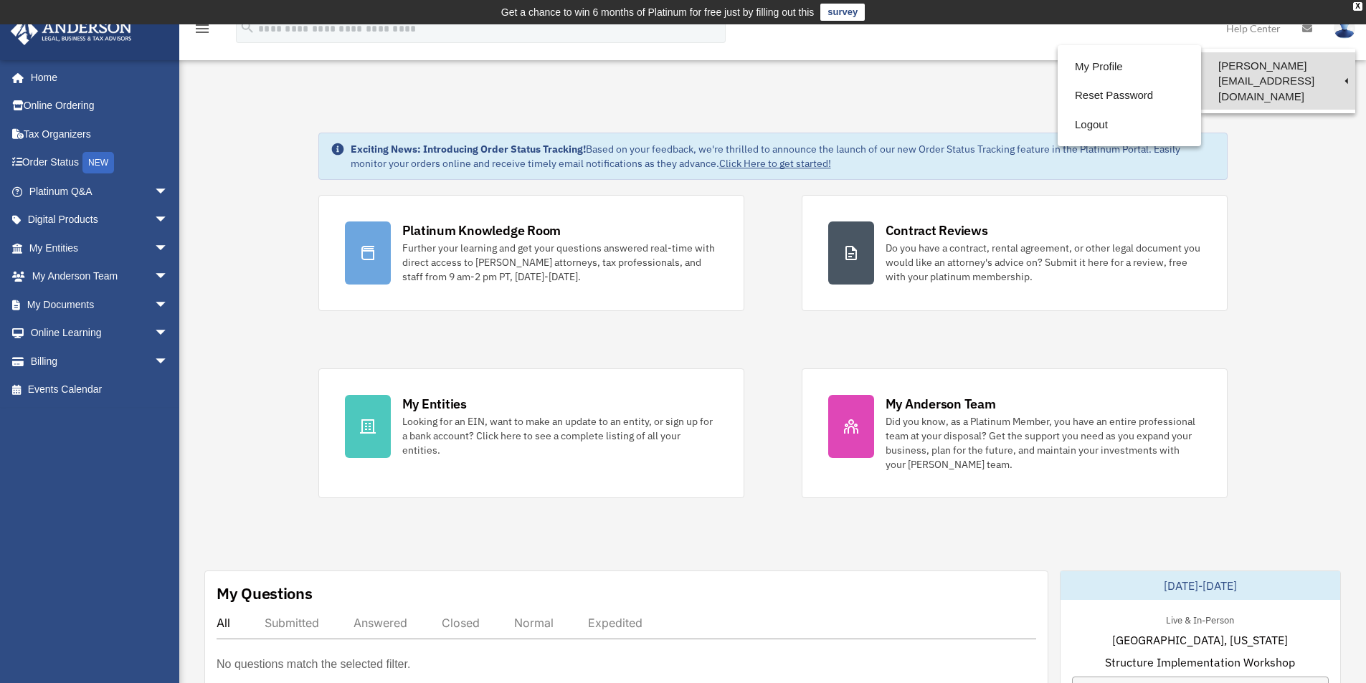
click at [1279, 60] on link "[PERSON_NAME][EMAIL_ADDRESS][DOMAIN_NAME]" at bounding box center [1278, 80] width 154 height 57
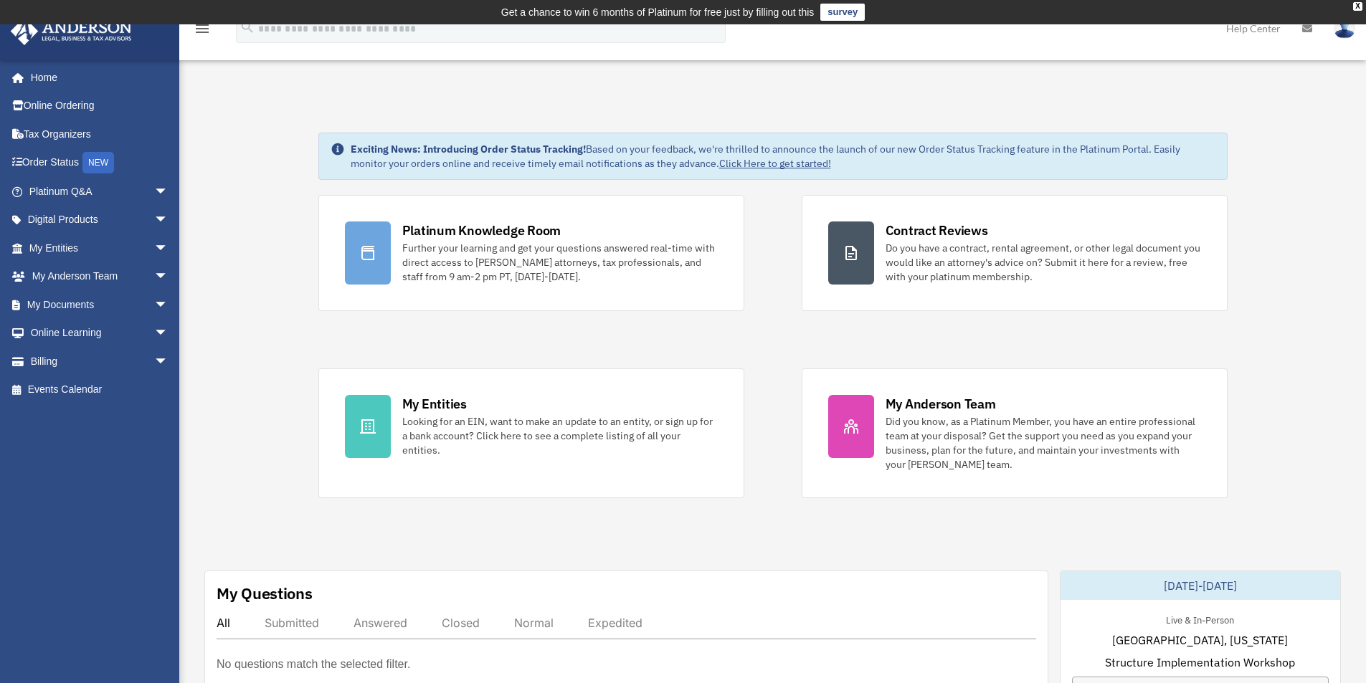
click at [1347, 34] on img at bounding box center [1344, 28] width 22 height 21
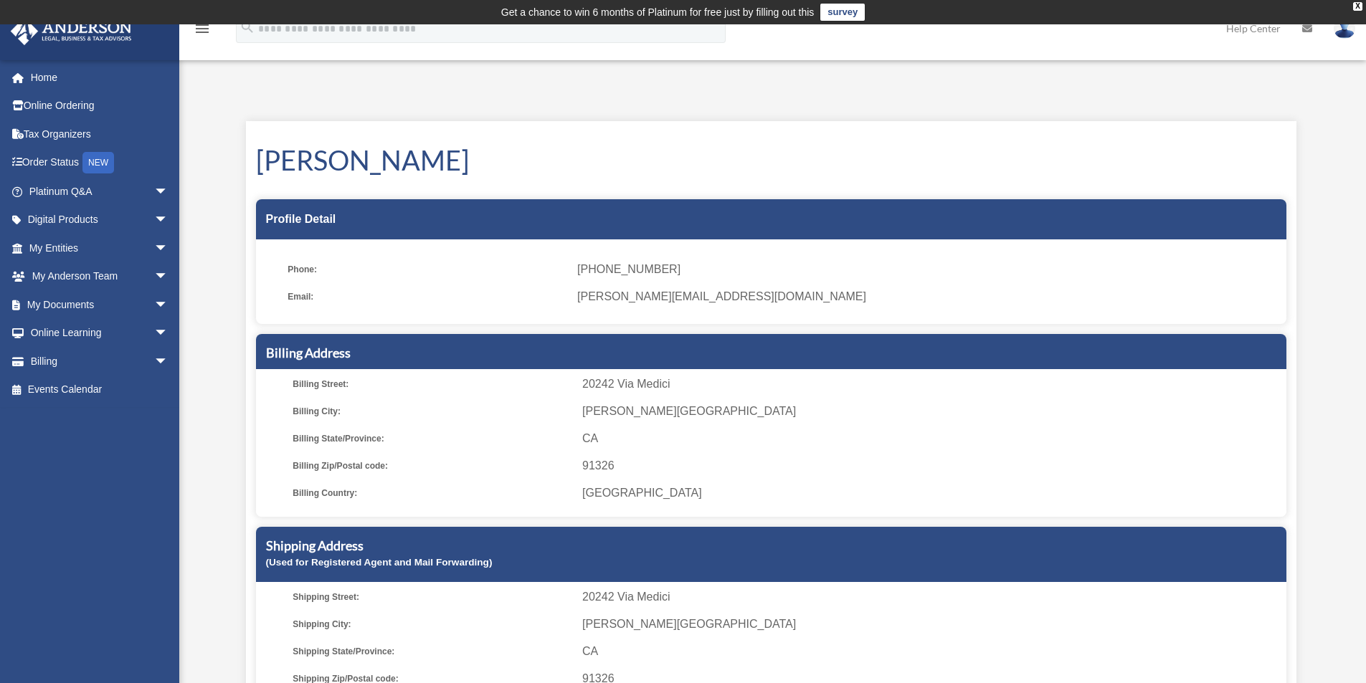
click at [1341, 32] on img at bounding box center [1344, 28] width 22 height 21
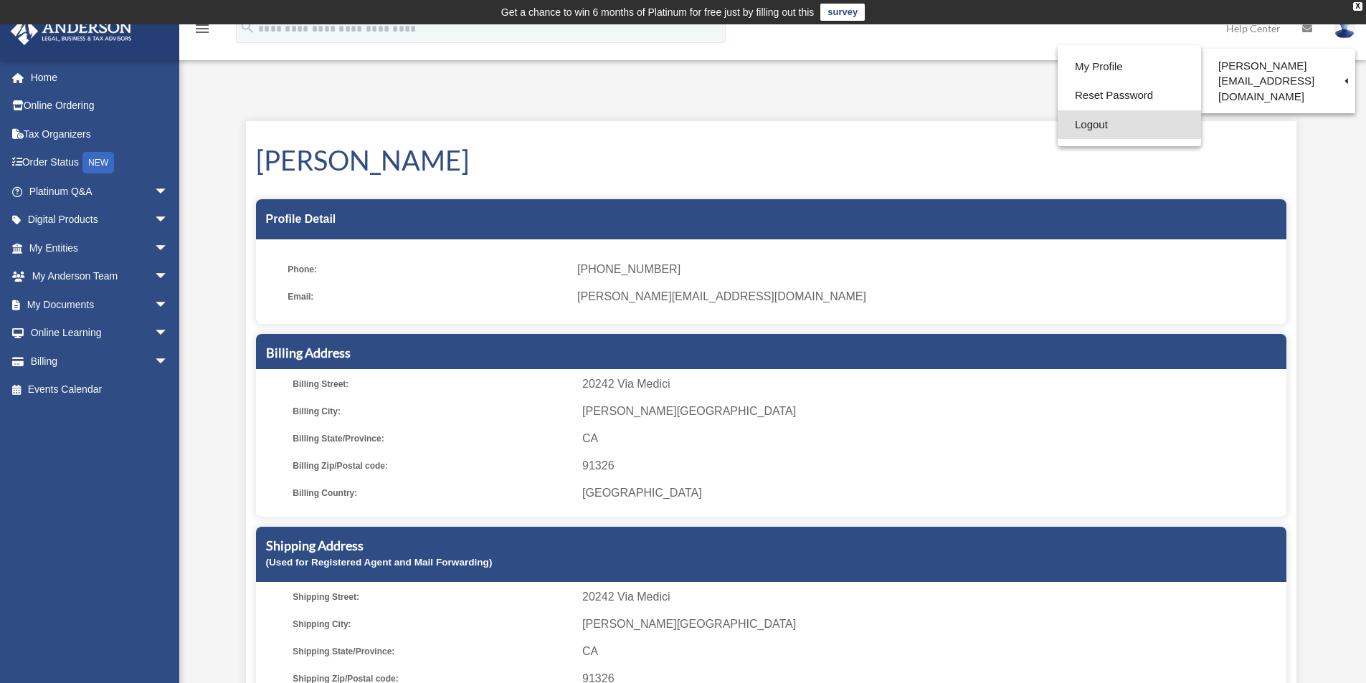
click at [1080, 125] on link "Logout" at bounding box center [1128, 124] width 143 height 29
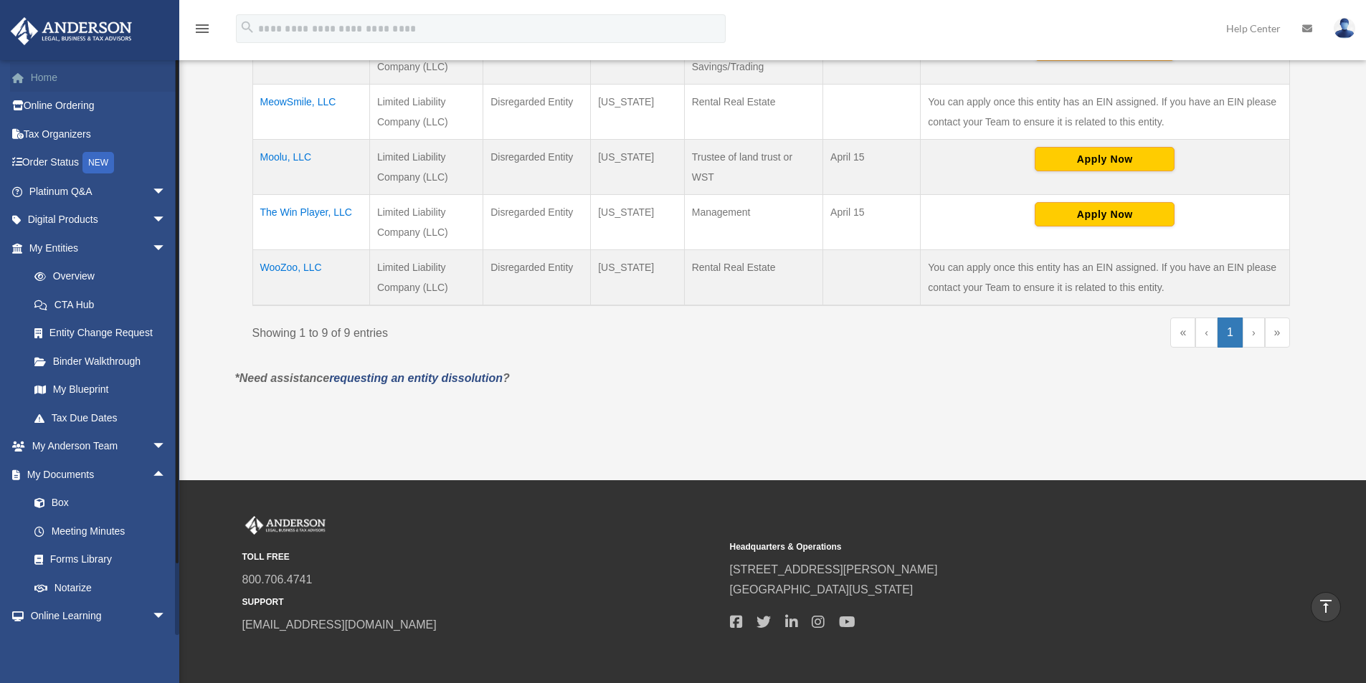
click at [49, 82] on link "Home" at bounding box center [99, 77] width 178 height 29
